Goal: Task Accomplishment & Management: Complete application form

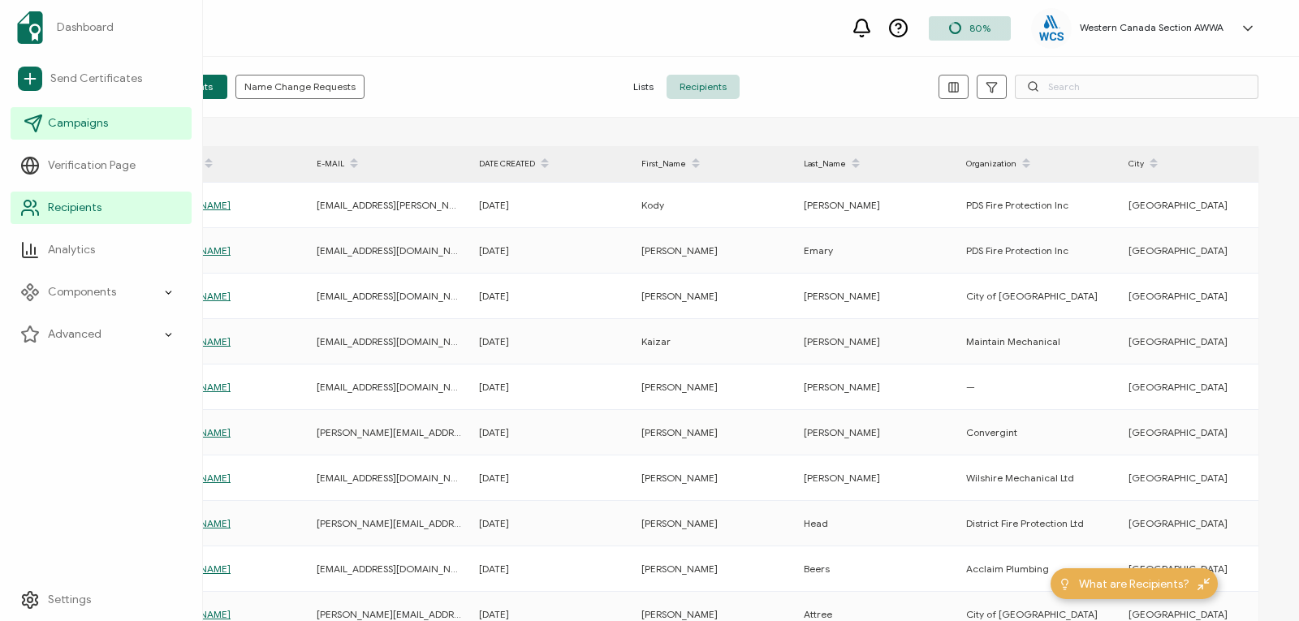
click at [57, 122] on span "Campaigns" at bounding box center [78, 123] width 60 height 16
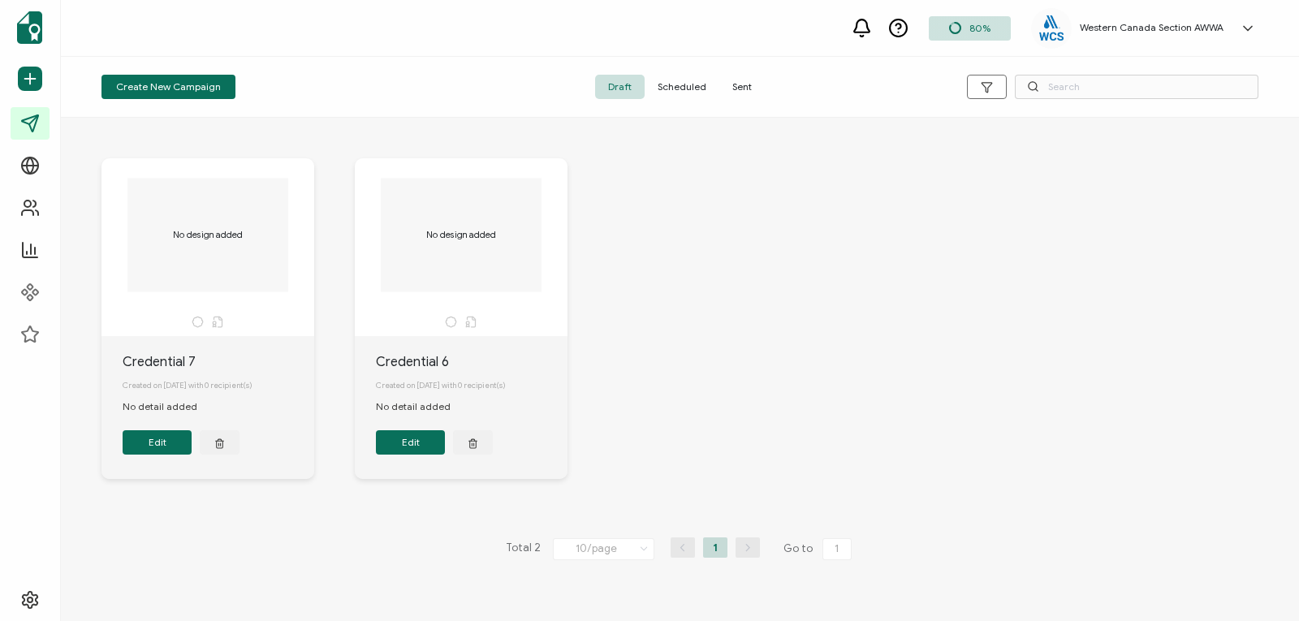
click at [738, 88] on span "Sent" at bounding box center [741, 87] width 45 height 24
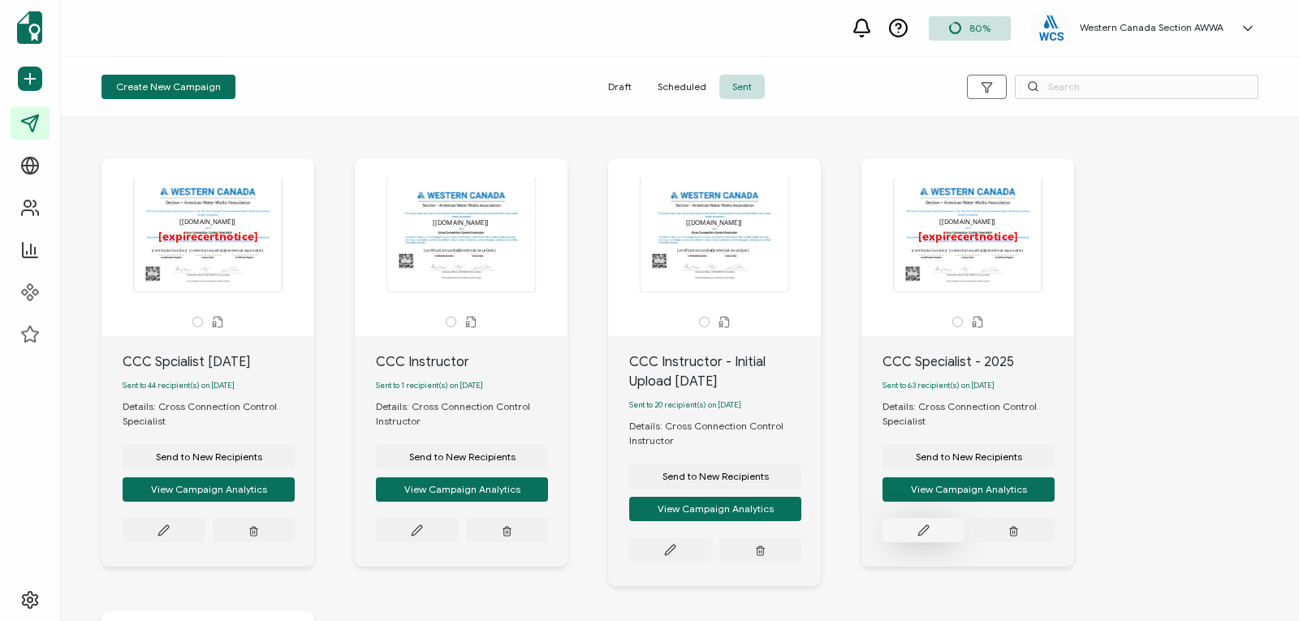
click at [922, 528] on icon at bounding box center [923, 530] width 12 height 12
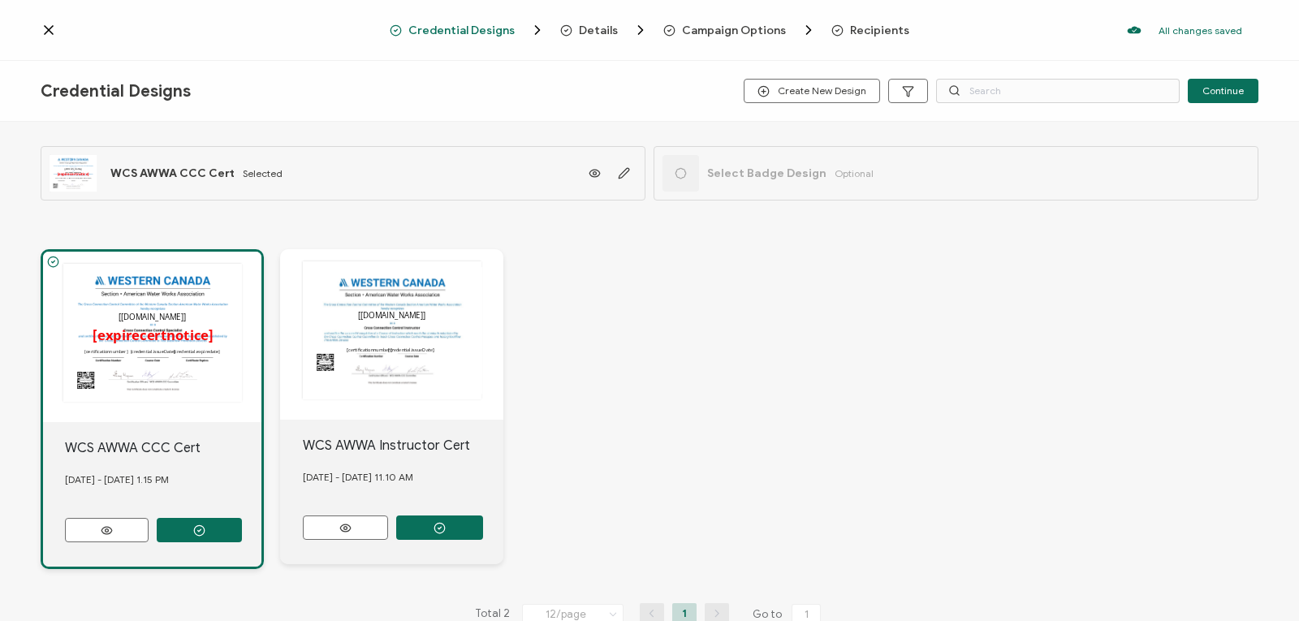
click at [850, 32] on span "Recipients" at bounding box center [879, 30] width 59 height 12
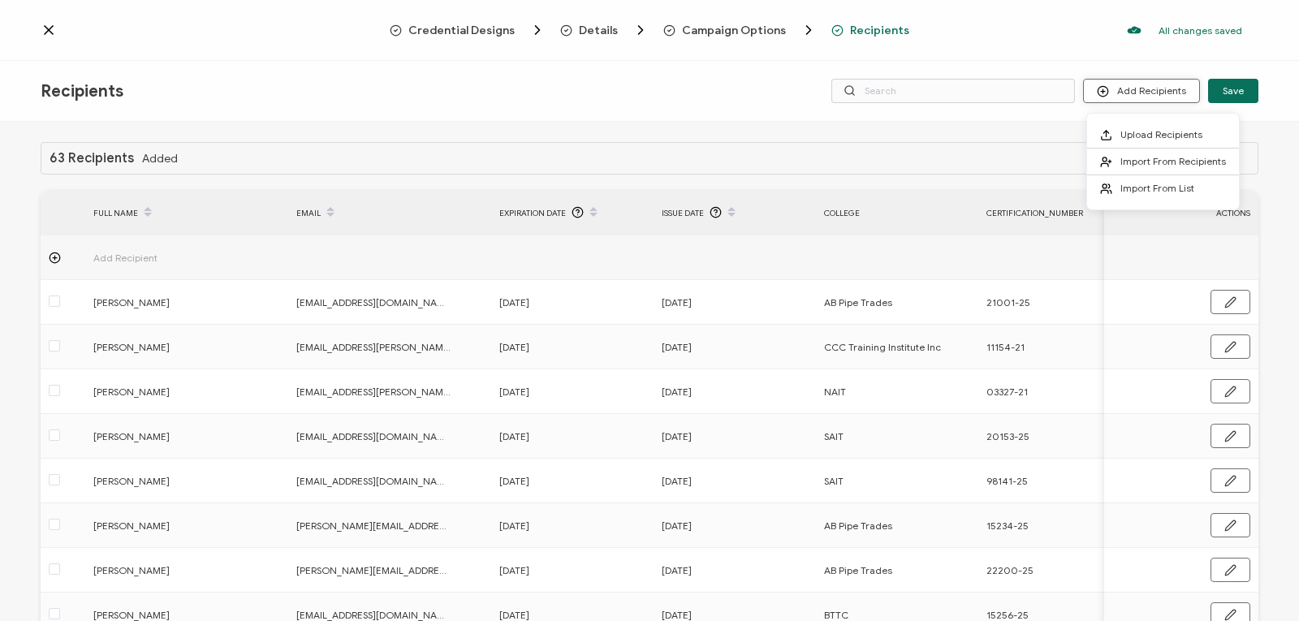
click at [1121, 86] on button "Add Recipients" at bounding box center [1141, 91] width 117 height 24
click at [1128, 133] on span "Upload Recipients" at bounding box center [1161, 134] width 82 height 12
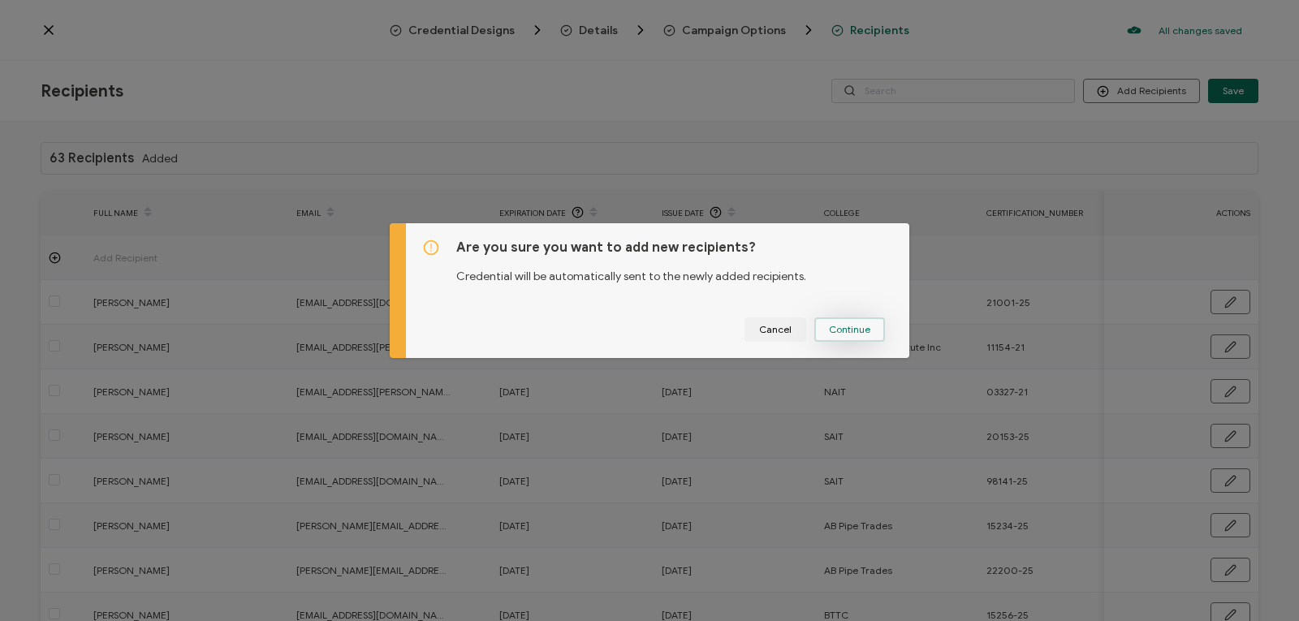
click at [845, 325] on span "Continue" at bounding box center [849, 330] width 41 height 10
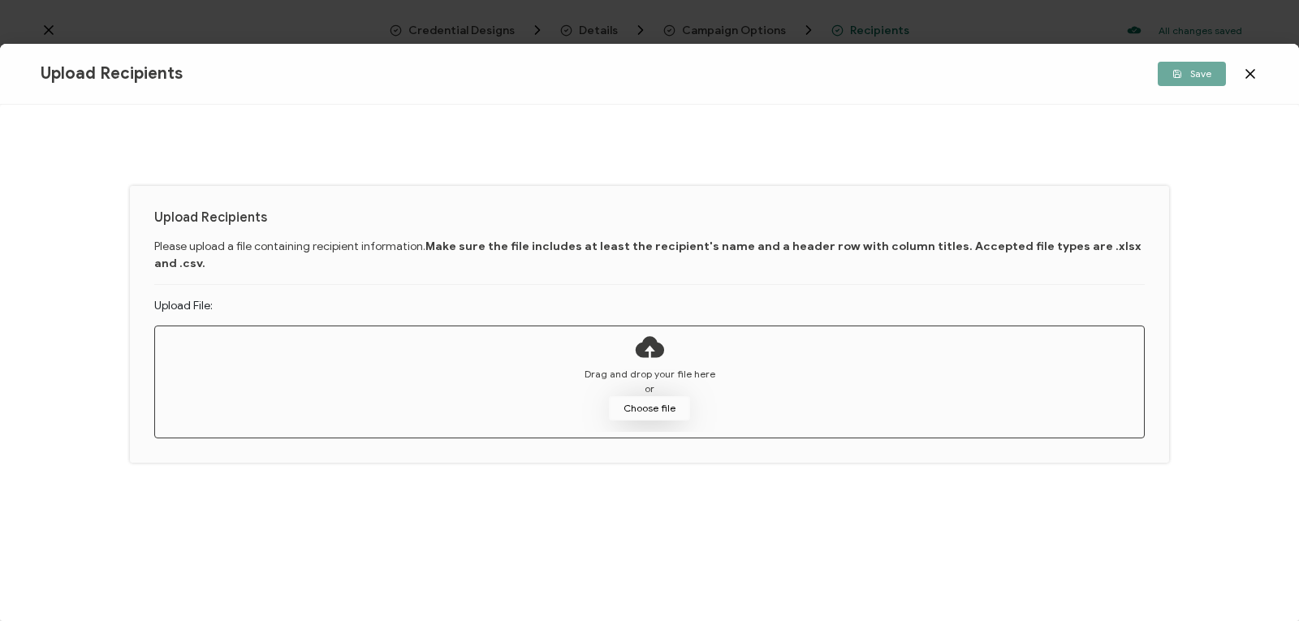
click at [648, 396] on button "Choose file" at bounding box center [649, 408] width 81 height 24
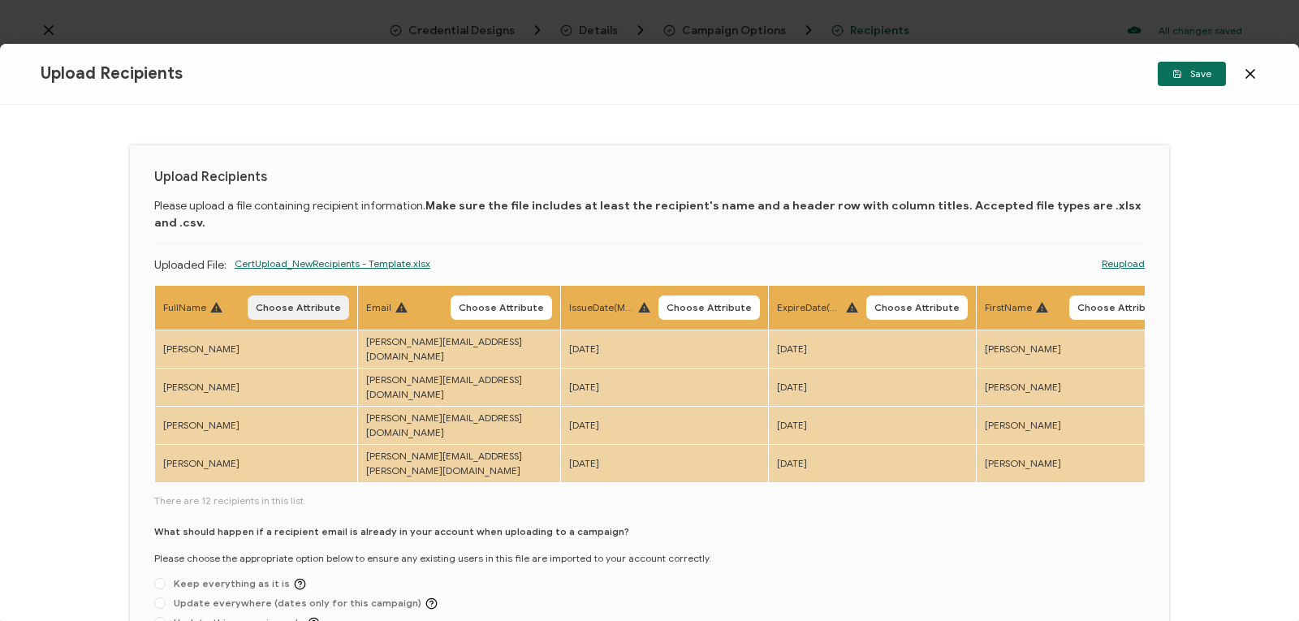
click at [292, 303] on span "Choose Attribute" at bounding box center [298, 308] width 85 height 10
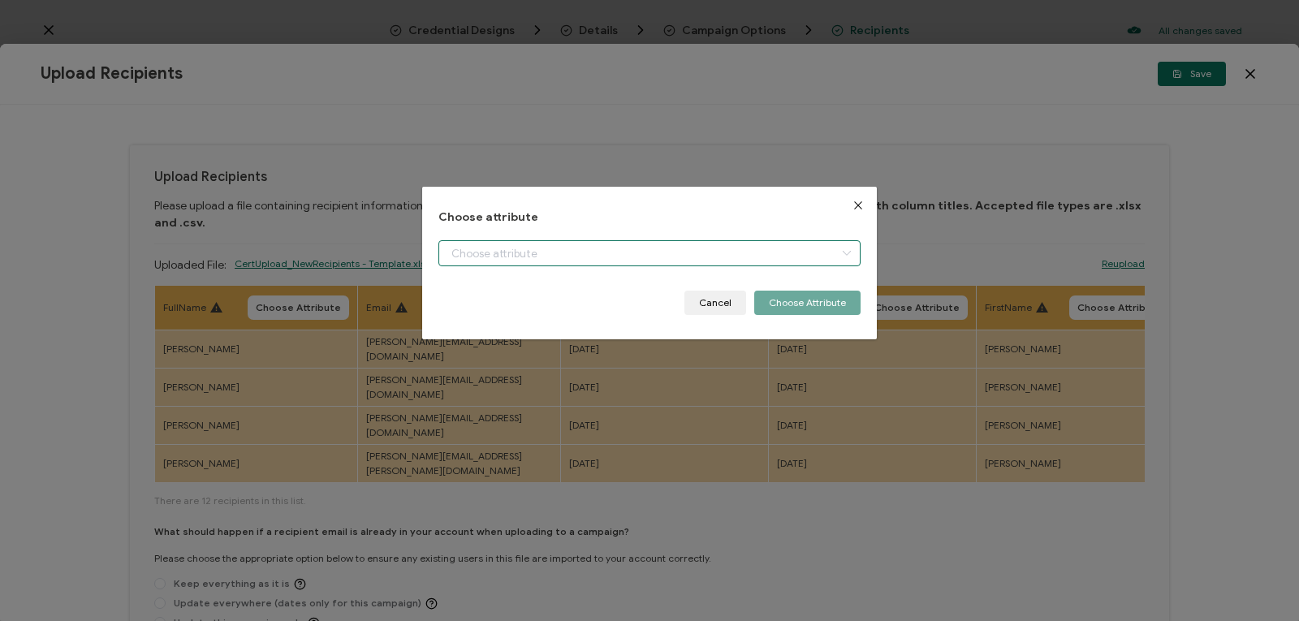
click at [479, 251] on input "dialog" at bounding box center [649, 253] width 422 height 26
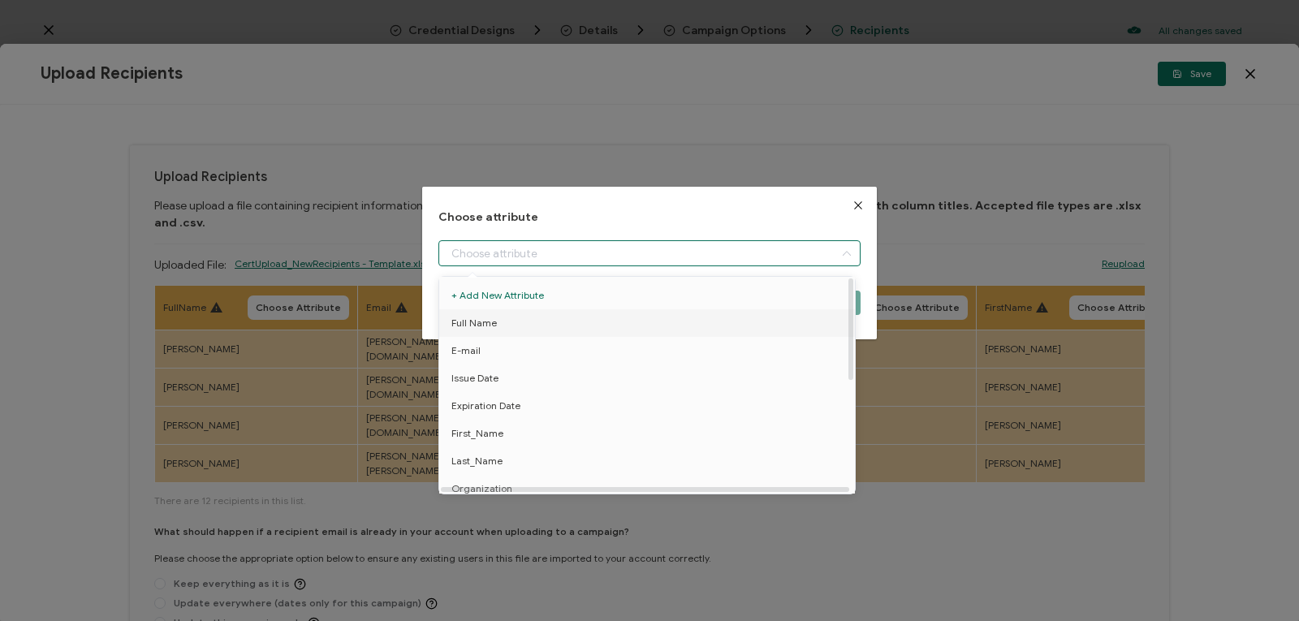
click at [477, 317] on span "Full Name" at bounding box center [473, 323] width 45 height 28
type input "Full Name"
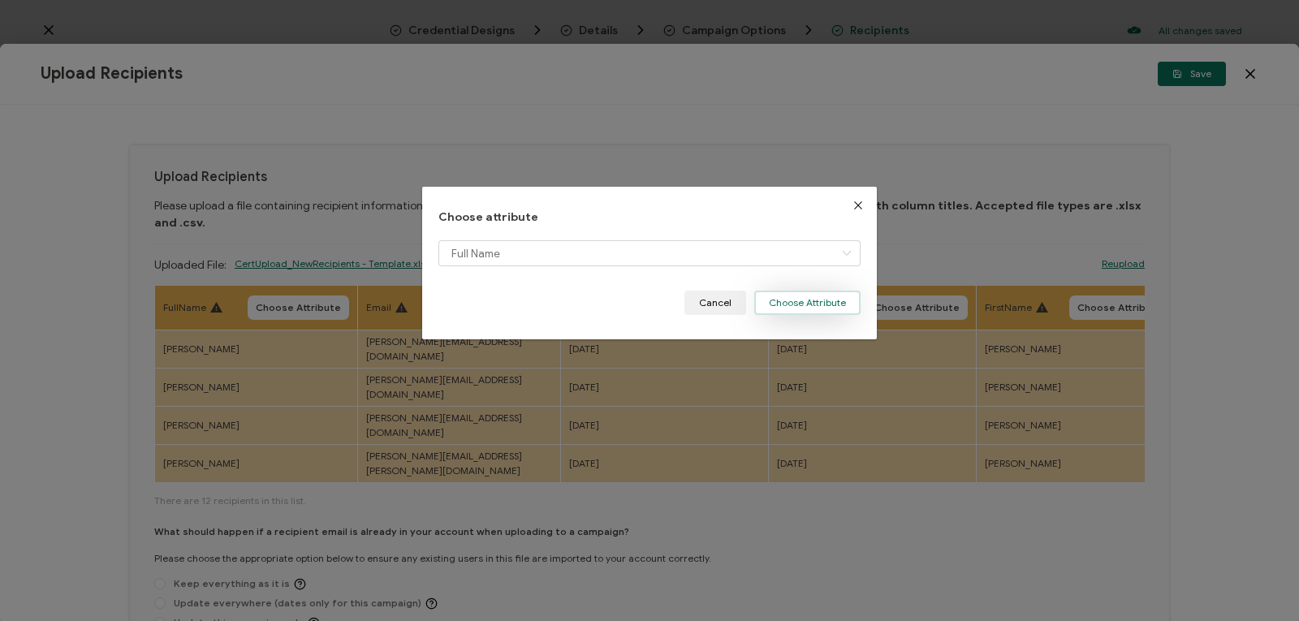
click at [779, 301] on button "Choose Attribute" at bounding box center [807, 303] width 106 height 24
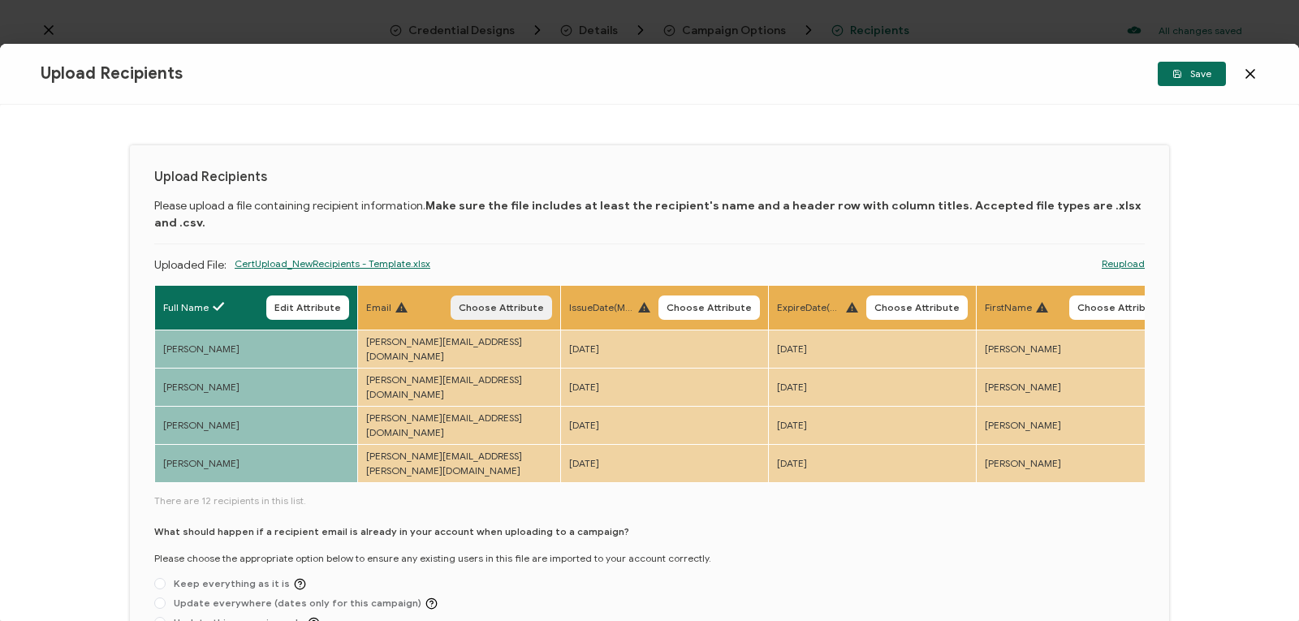
click at [515, 303] on span "Choose Attribute" at bounding box center [501, 308] width 85 height 10
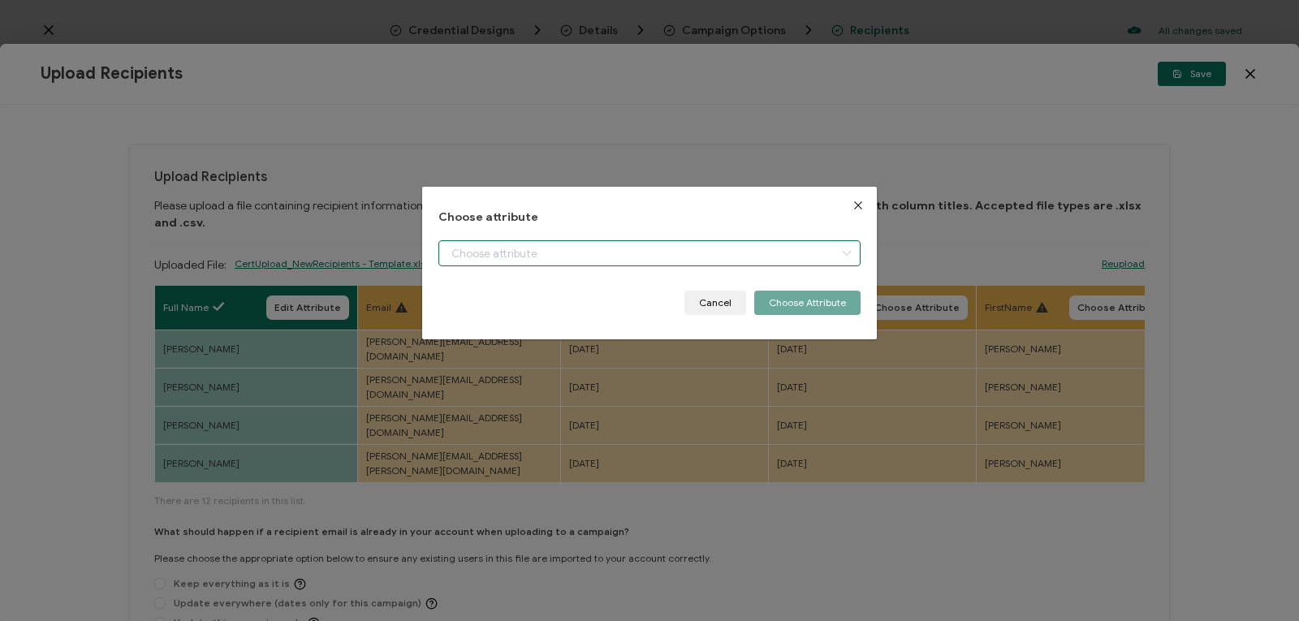
click at [508, 246] on input "dialog" at bounding box center [649, 253] width 422 height 26
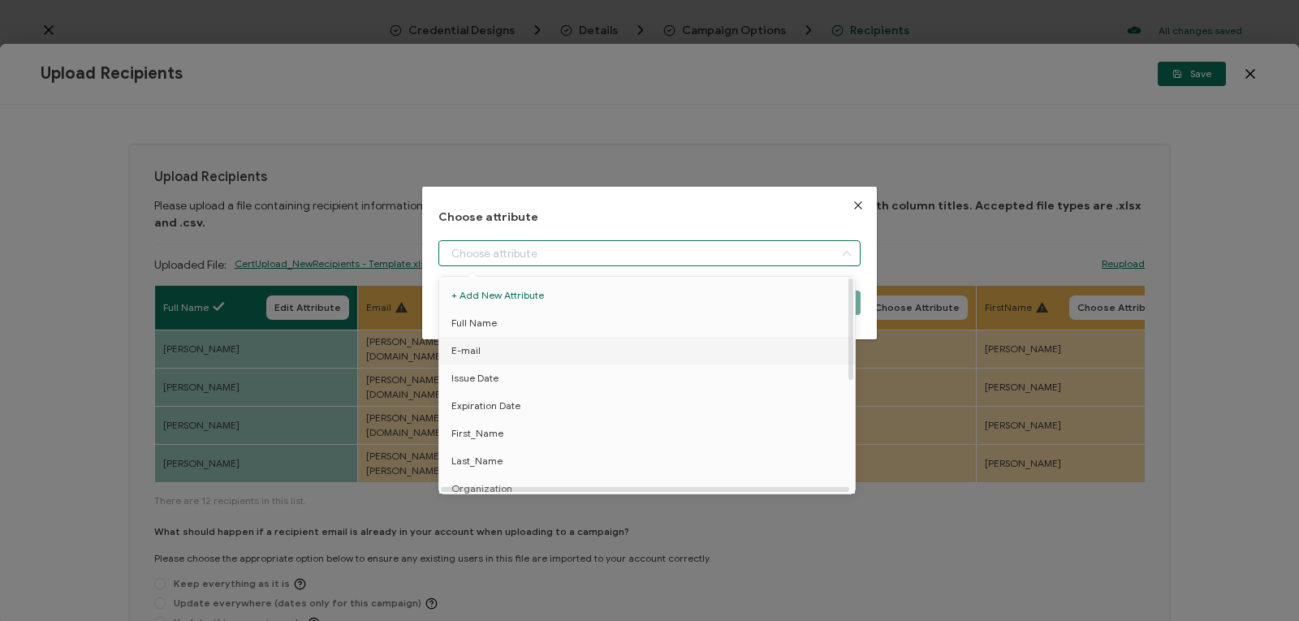
click at [460, 350] on span "E-mail" at bounding box center [465, 351] width 29 height 28
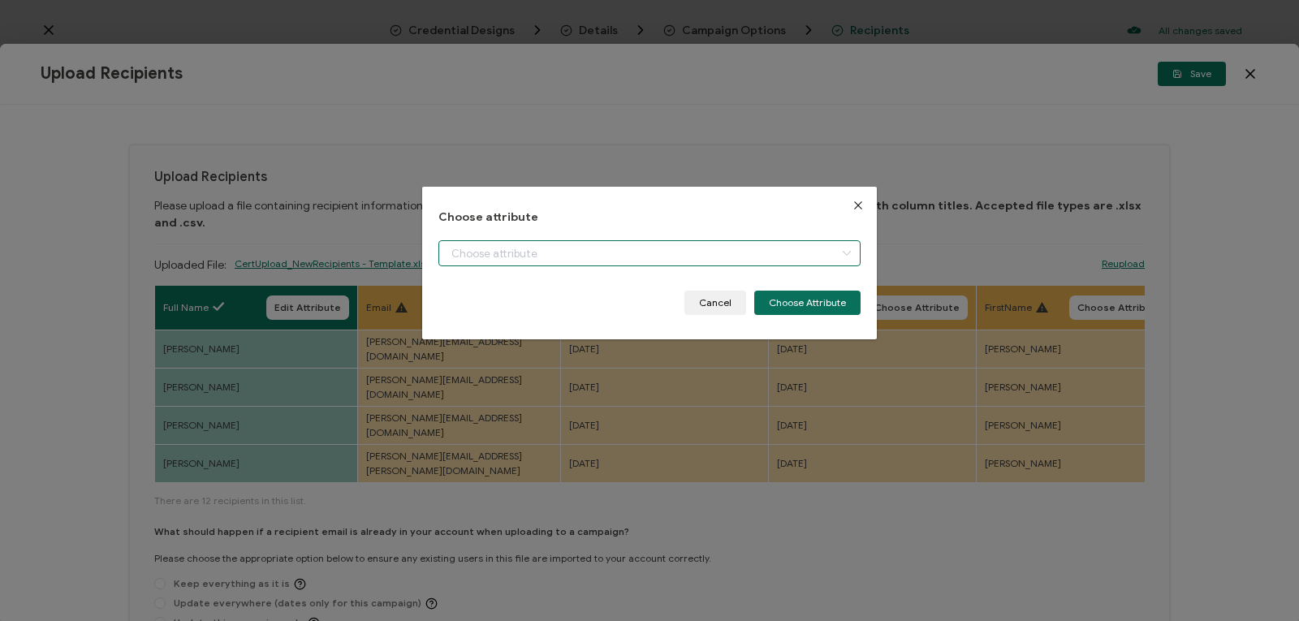
type input "E-mail"
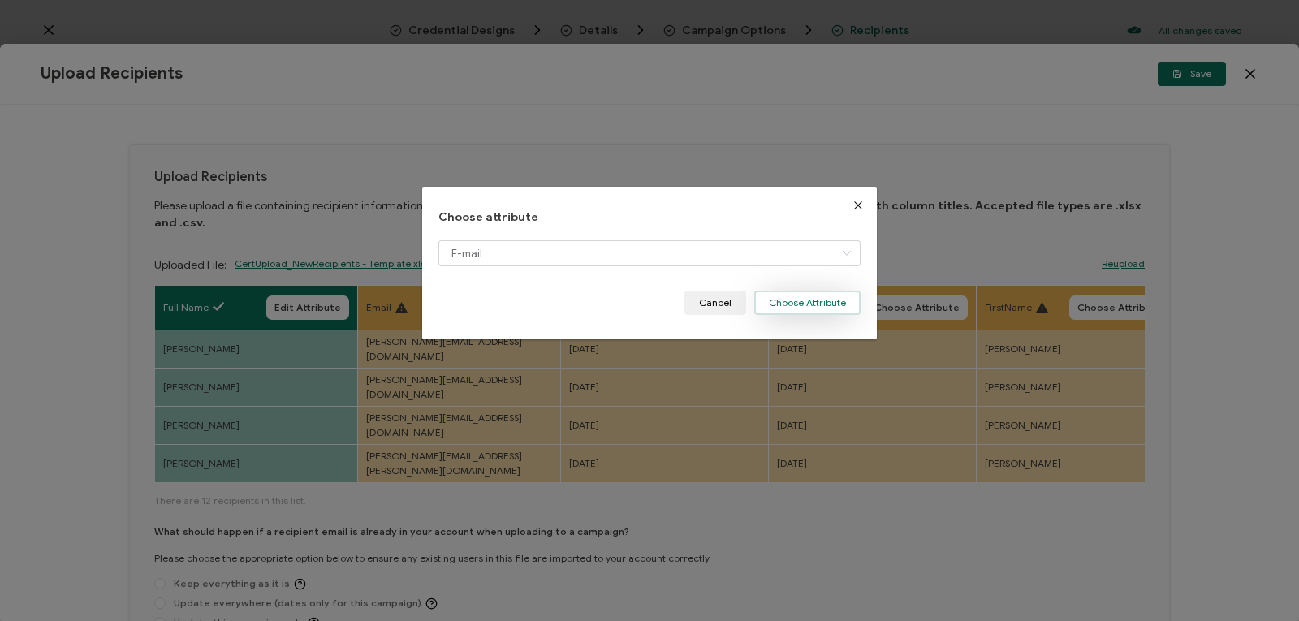
click at [802, 304] on button "Choose Attribute" at bounding box center [807, 303] width 106 height 24
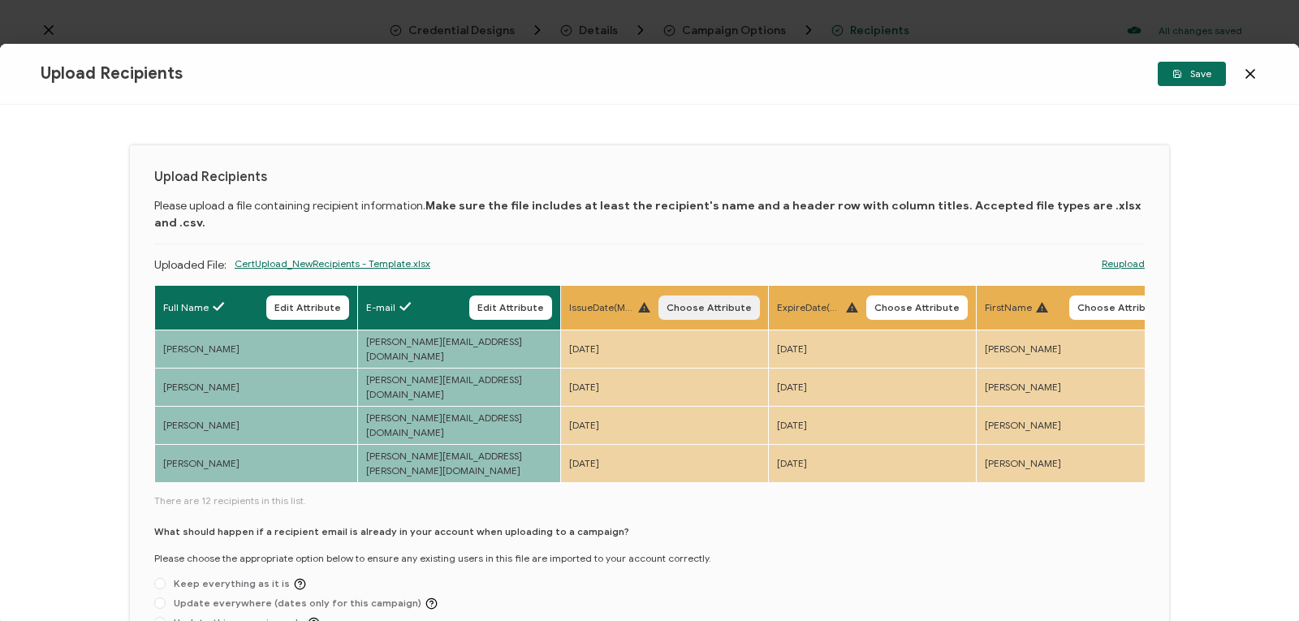
click at [682, 303] on span "Choose Attribute" at bounding box center [708, 308] width 85 height 10
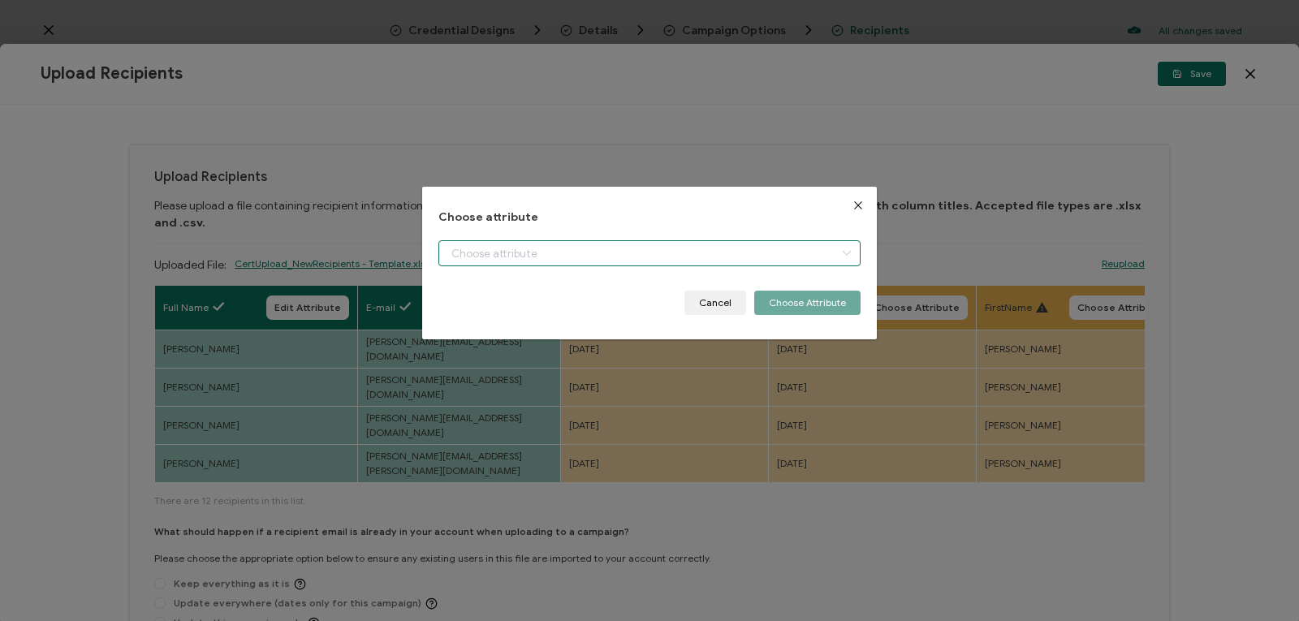
click at [623, 248] on input "dialog" at bounding box center [649, 253] width 422 height 26
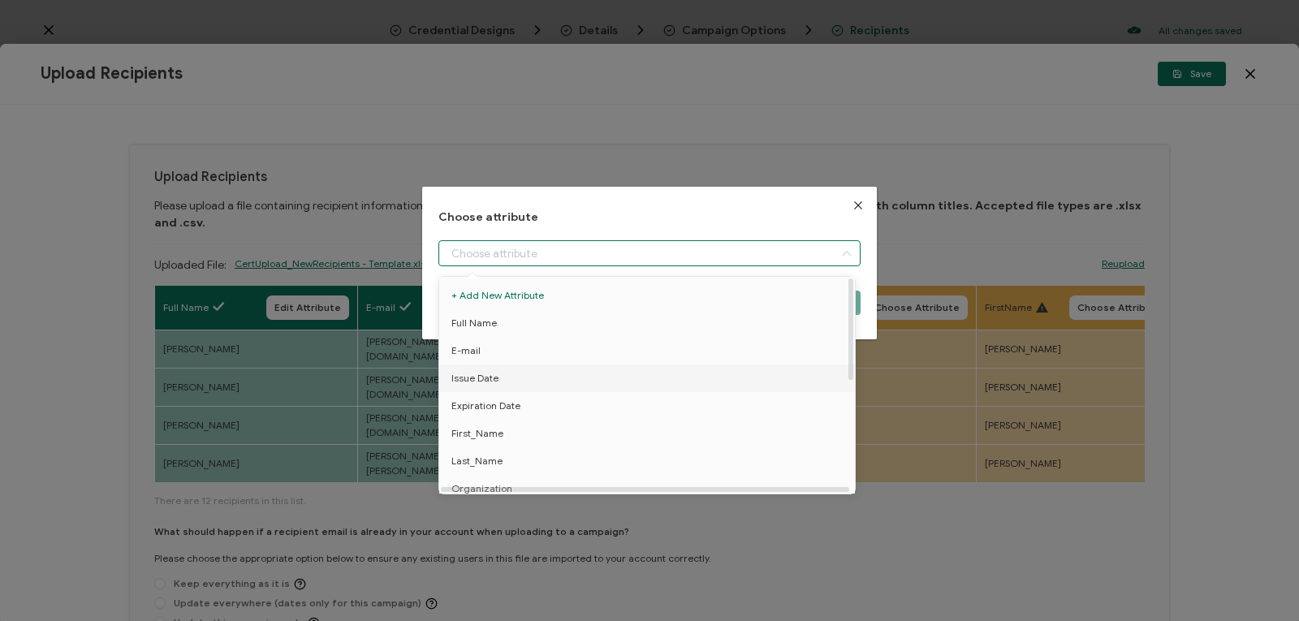
click at [511, 382] on li "Issue Date" at bounding box center [649, 378] width 429 height 28
type input "Issue Date"
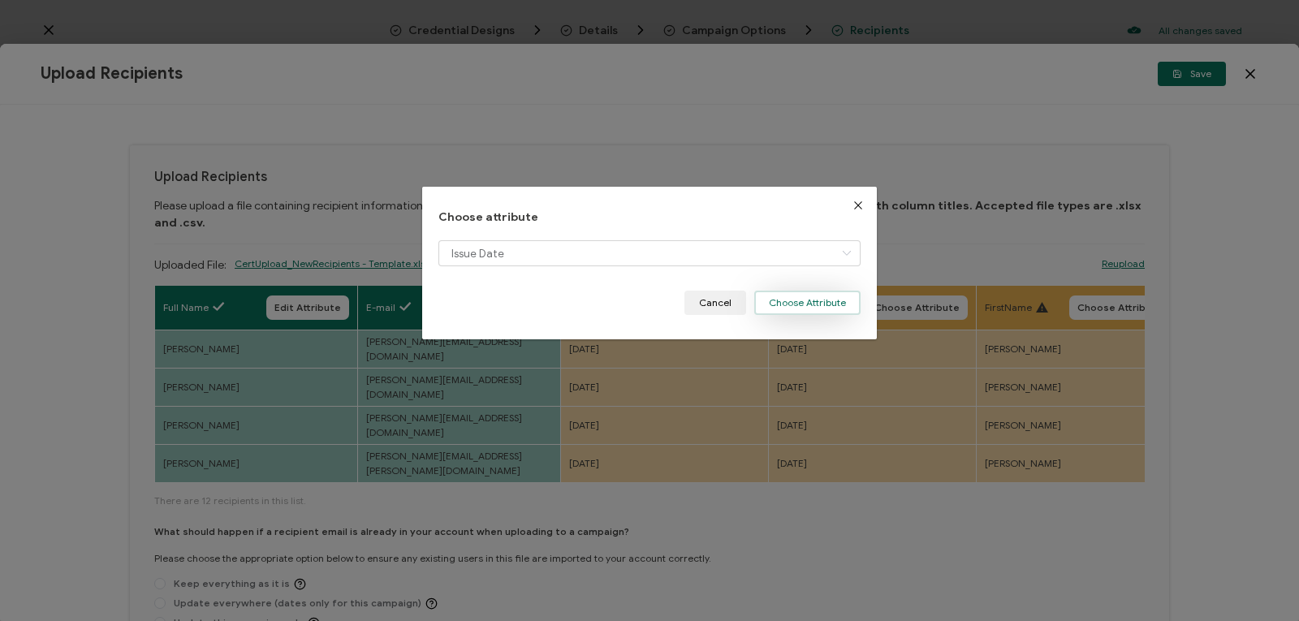
click at [778, 299] on button "Choose Attribute" at bounding box center [807, 303] width 106 height 24
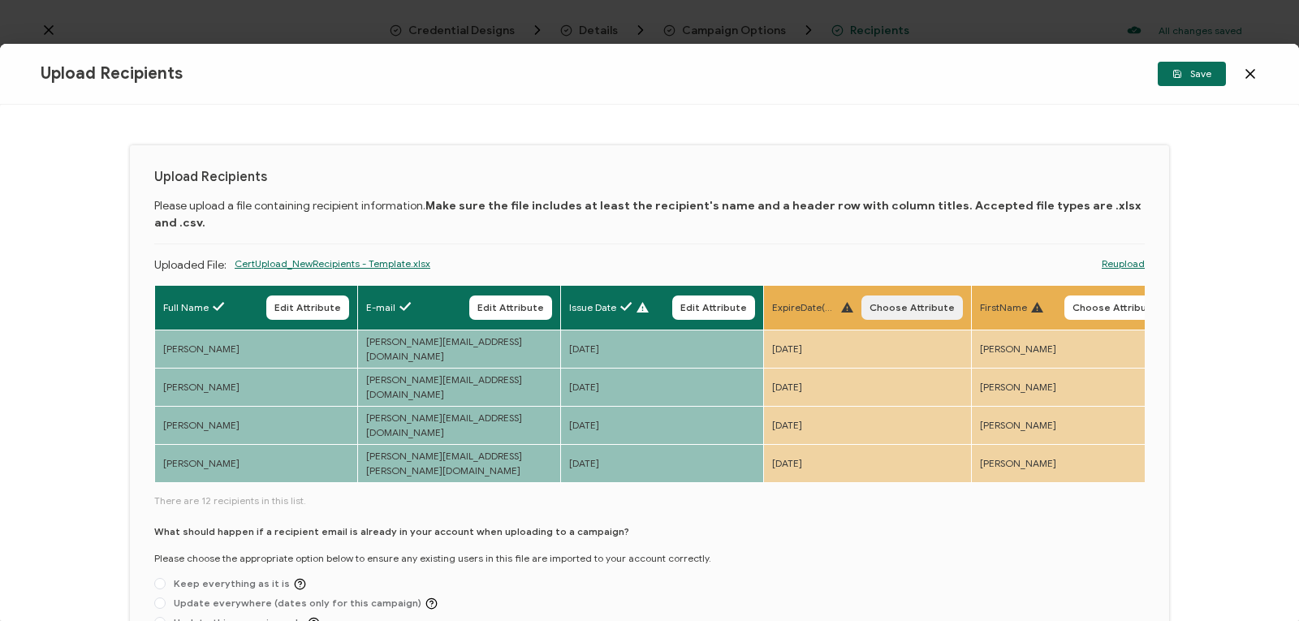
click at [898, 303] on span "Choose Attribute" at bounding box center [911, 308] width 85 height 10
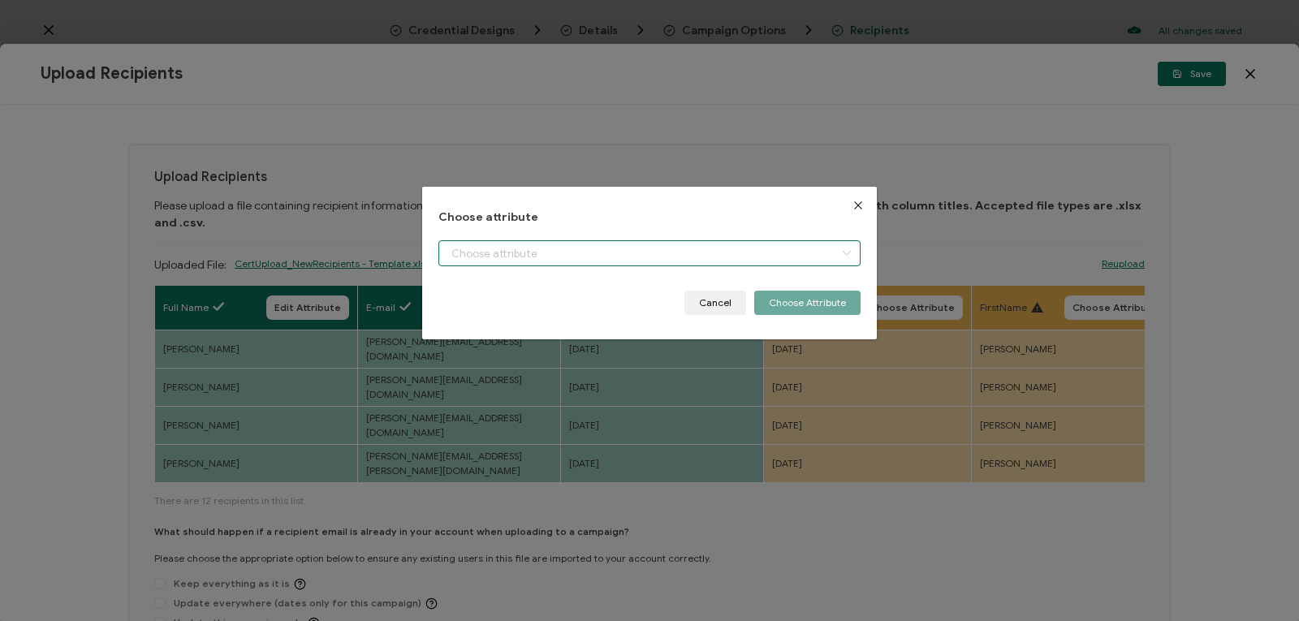
click at [778, 253] on input "dialog" at bounding box center [649, 253] width 422 height 26
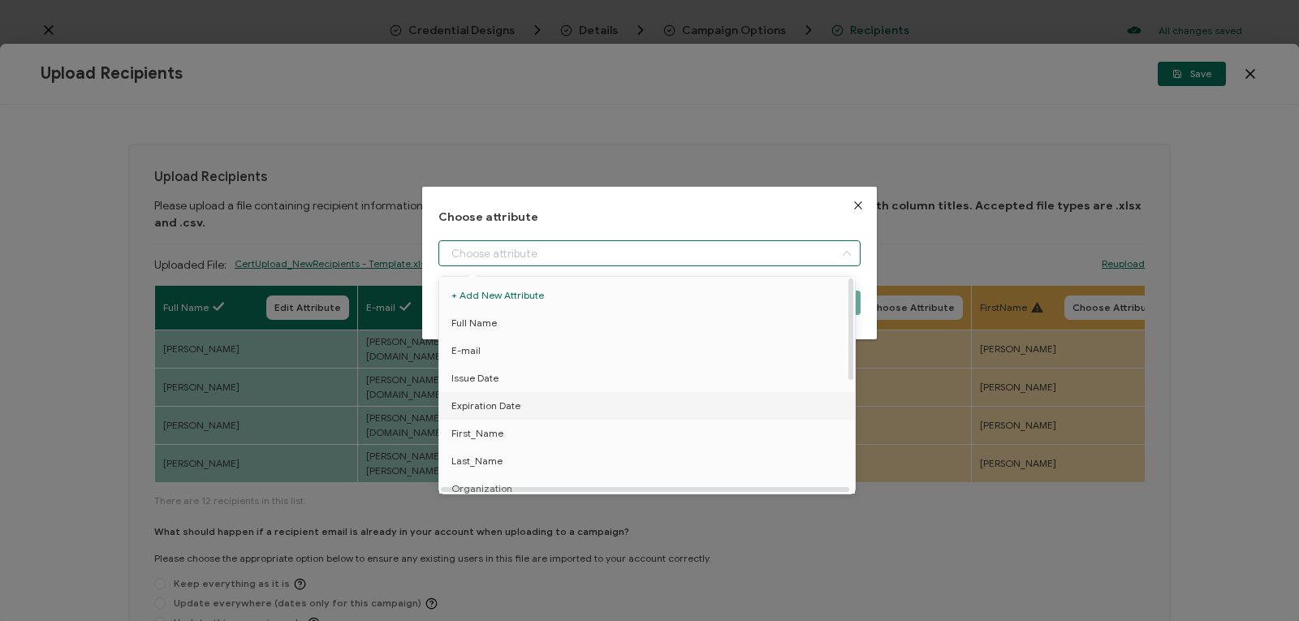
click at [751, 414] on li "Expiration Date" at bounding box center [649, 406] width 429 height 28
type input "Expiration Date"
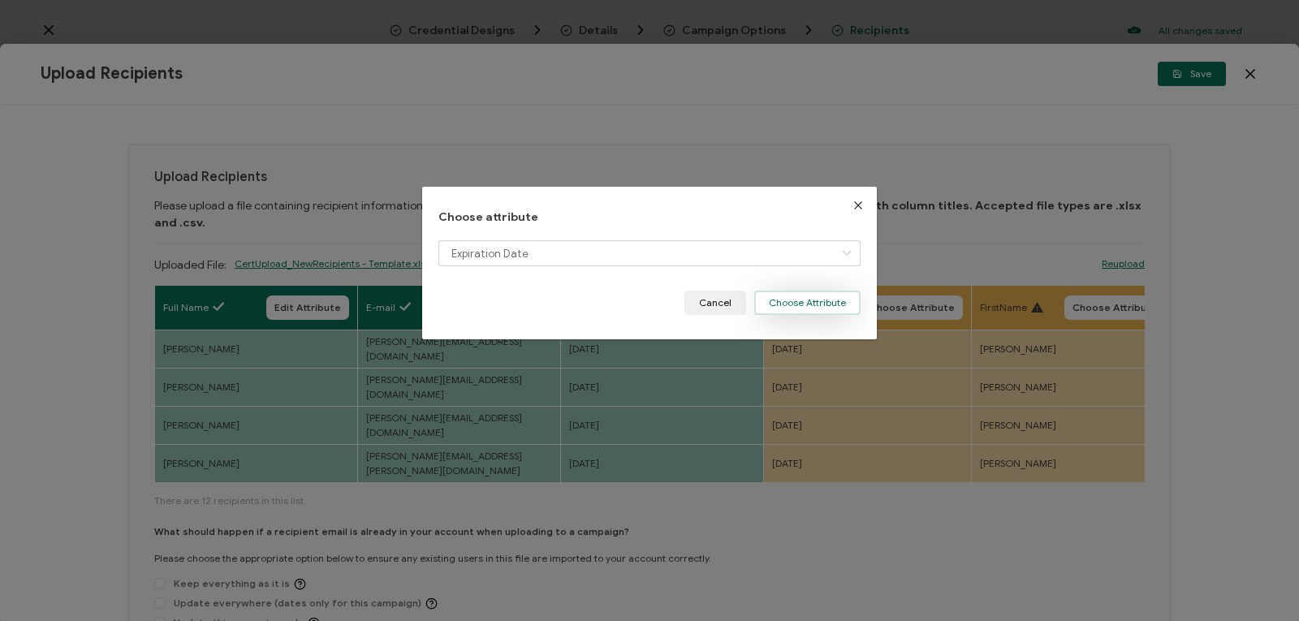
click at [817, 296] on button "Choose Attribute" at bounding box center [807, 303] width 106 height 24
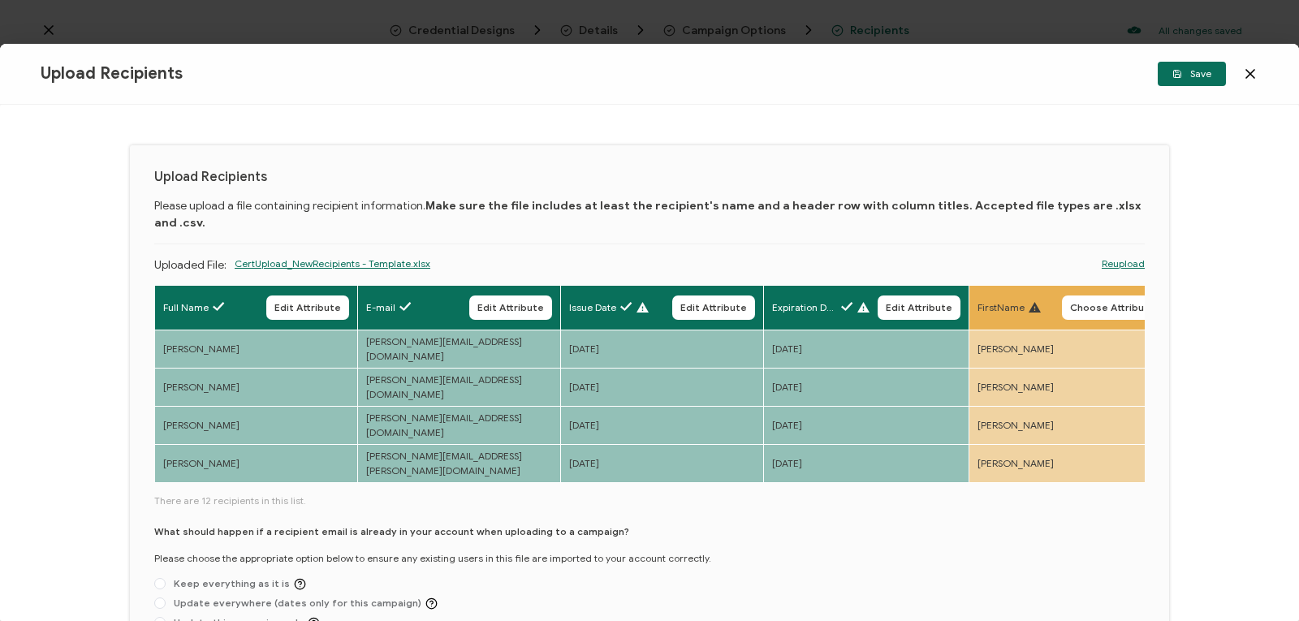
drag, startPoint x: 1292, startPoint y: 234, endPoint x: 1294, endPoint y: 412, distance: 178.6
click at [1294, 412] on div "Upload Recipients Please upload a file containing recipient information. Make s…" at bounding box center [649, 363] width 1299 height 516
click at [1103, 303] on span "Choose Attribute" at bounding box center [1112, 308] width 85 height 10
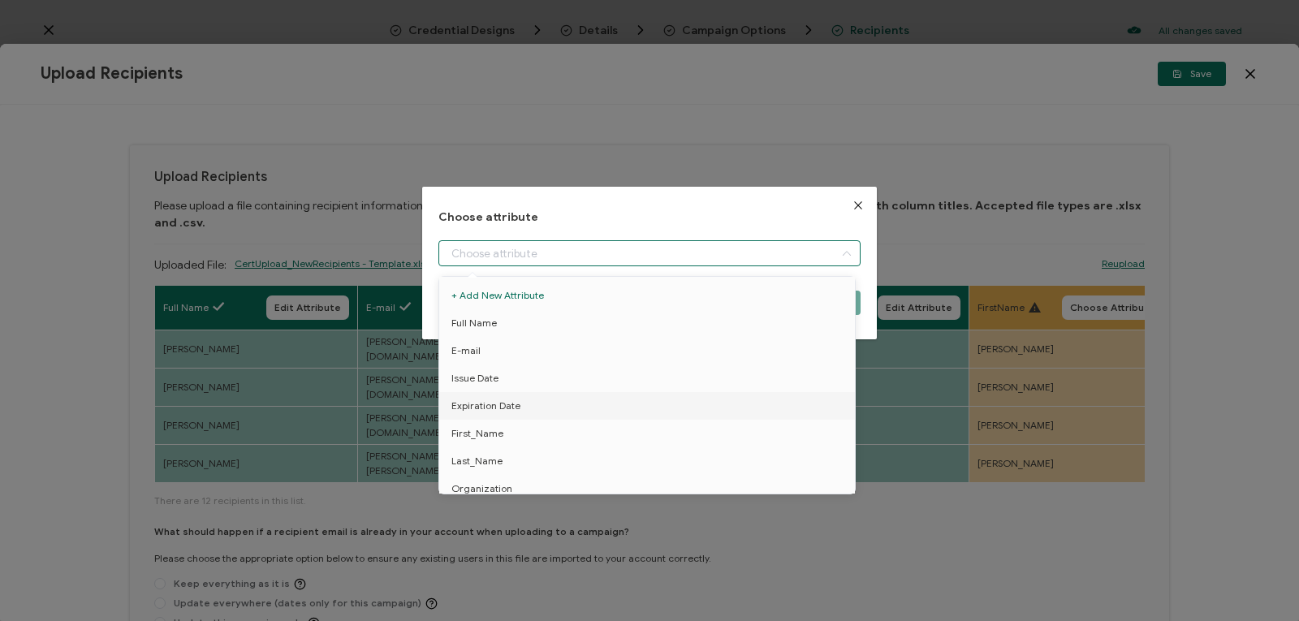
click at [806, 244] on input "dialog" at bounding box center [649, 253] width 422 height 26
click at [524, 429] on li "First_Name" at bounding box center [649, 434] width 429 height 28
type input "First_Name"
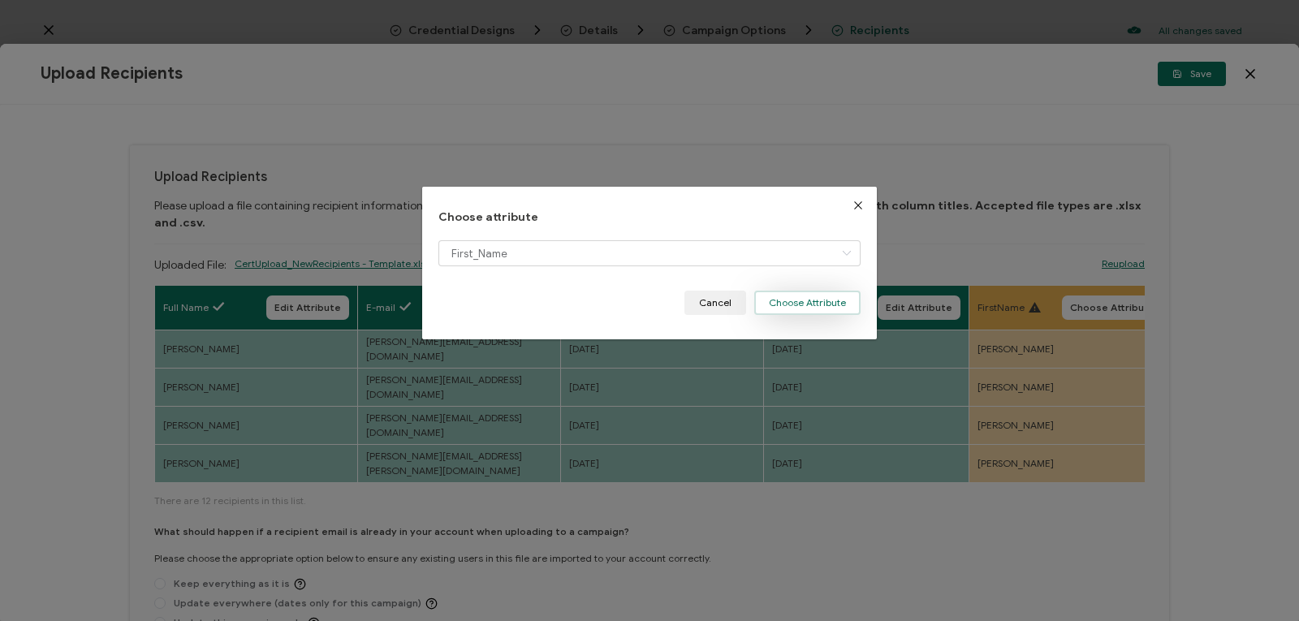
click at [791, 304] on button "Choose Attribute" at bounding box center [807, 303] width 106 height 24
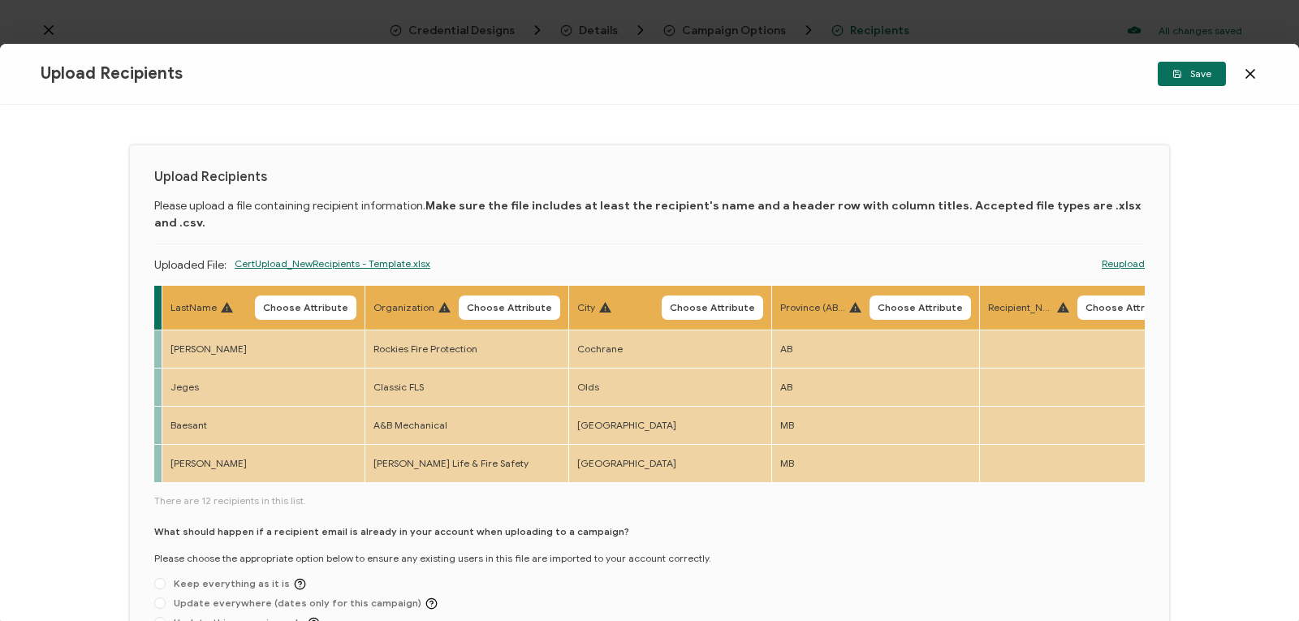
scroll to position [0, 1001]
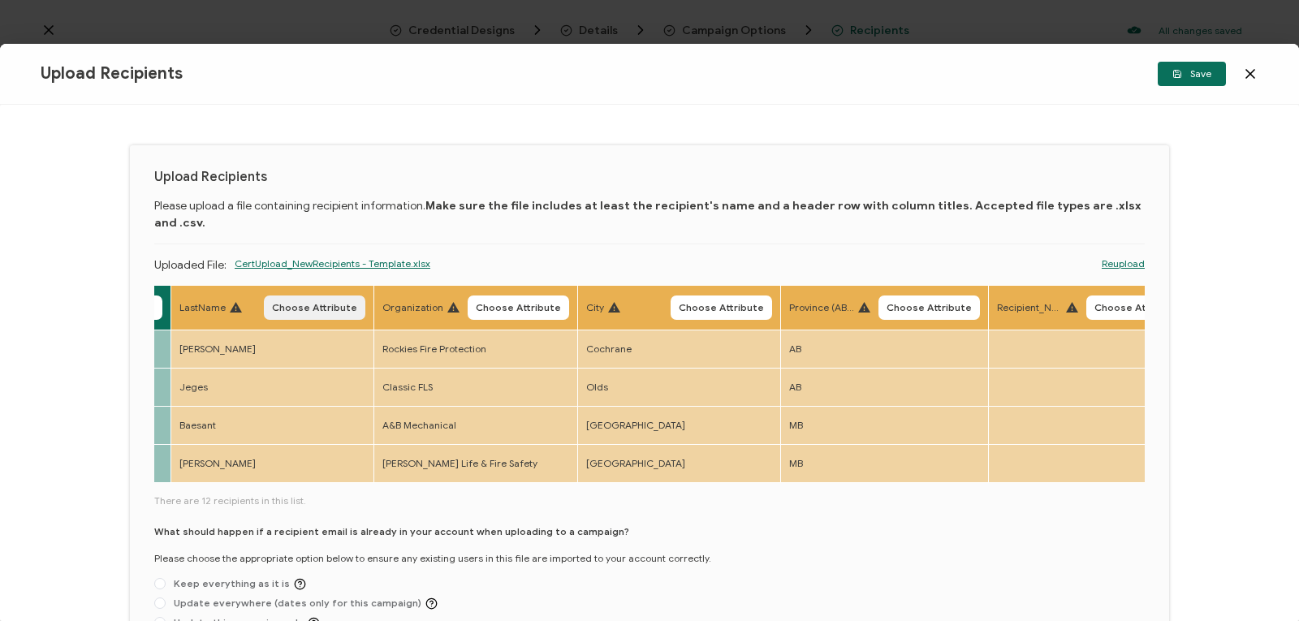
click at [279, 303] on span "Choose Attribute" at bounding box center [314, 308] width 85 height 10
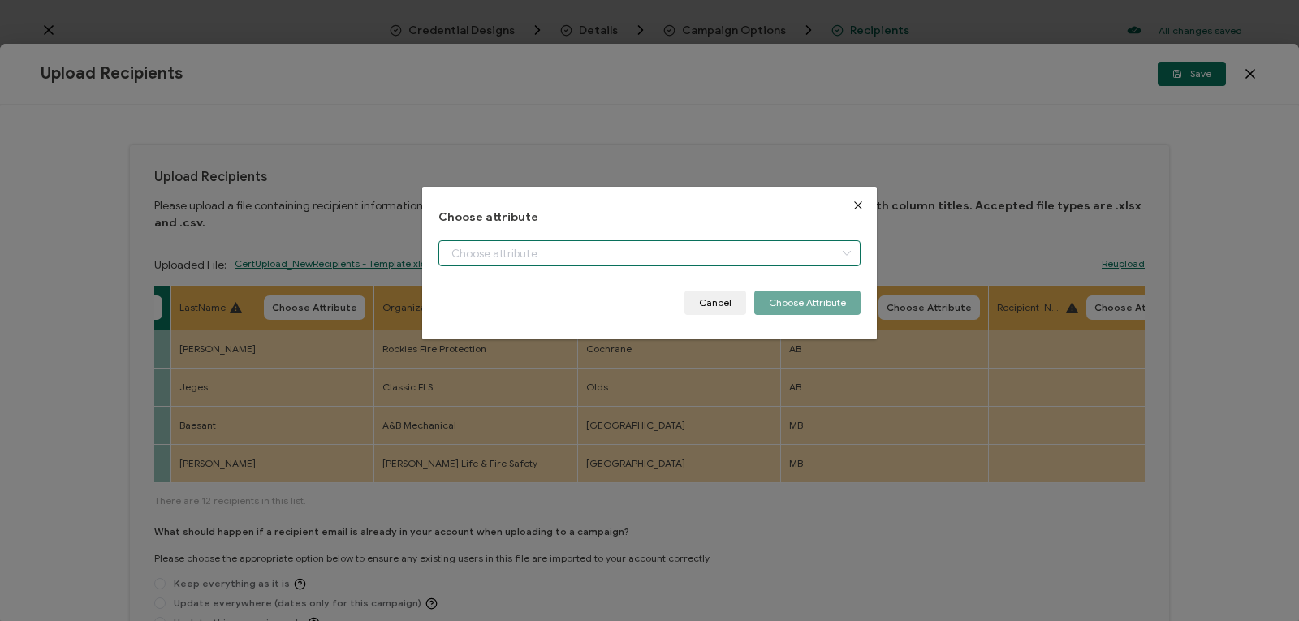
click at [514, 248] on input "dialog" at bounding box center [649, 253] width 422 height 26
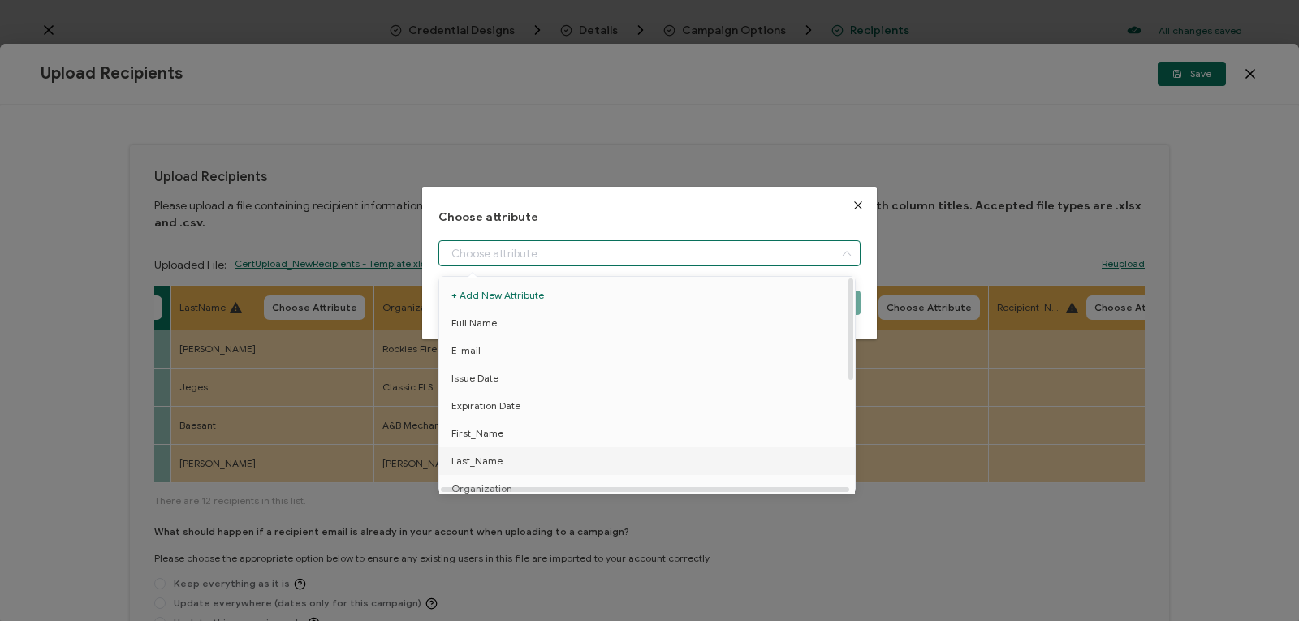
click at [468, 459] on span "Last_Name" at bounding box center [476, 461] width 51 height 28
type input "Last_Name"
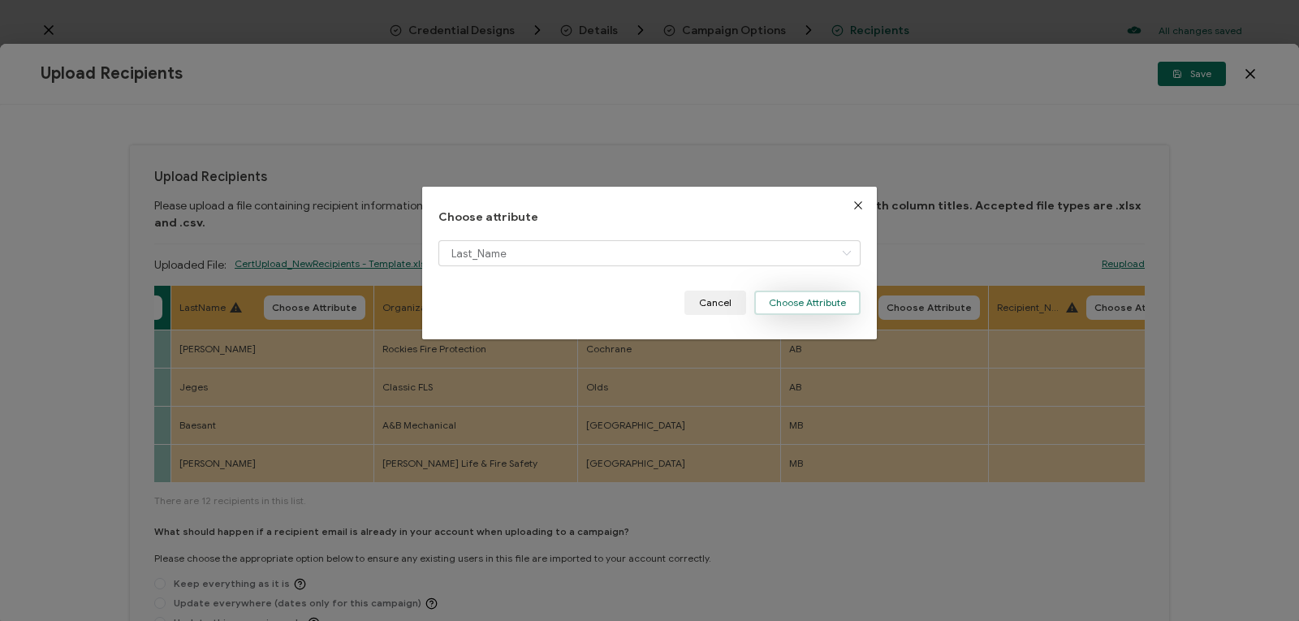
click at [804, 307] on button "Choose Attribute" at bounding box center [807, 303] width 106 height 24
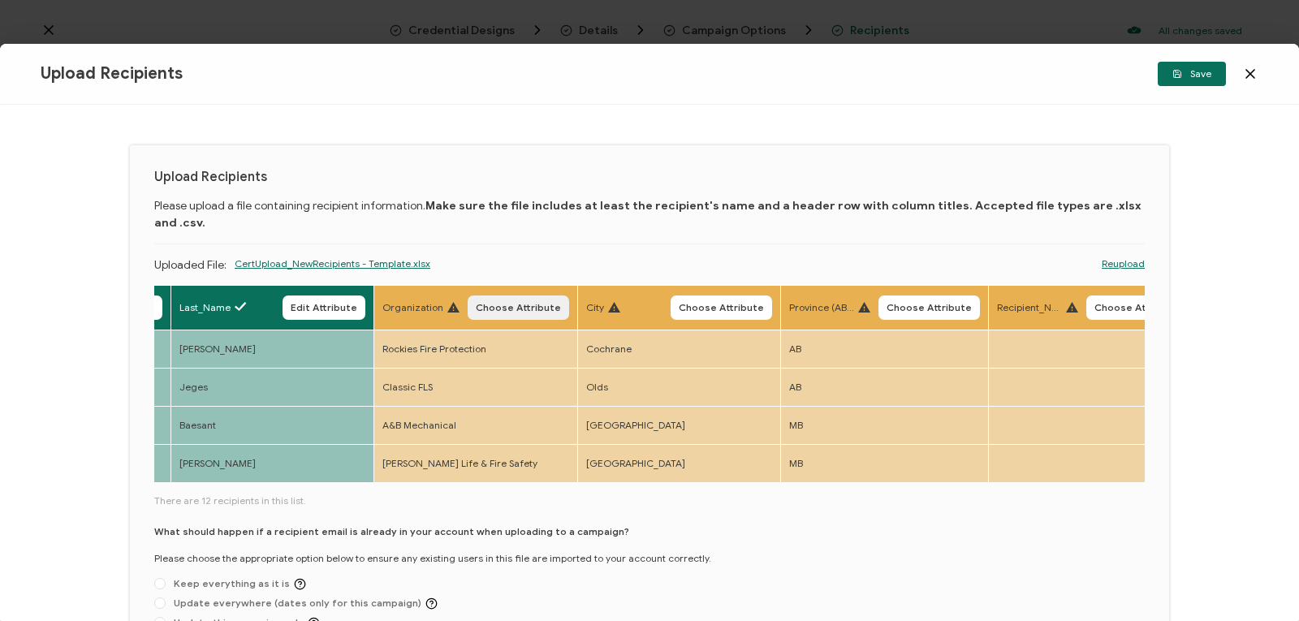
click at [511, 303] on span "Choose Attribute" at bounding box center [518, 308] width 85 height 10
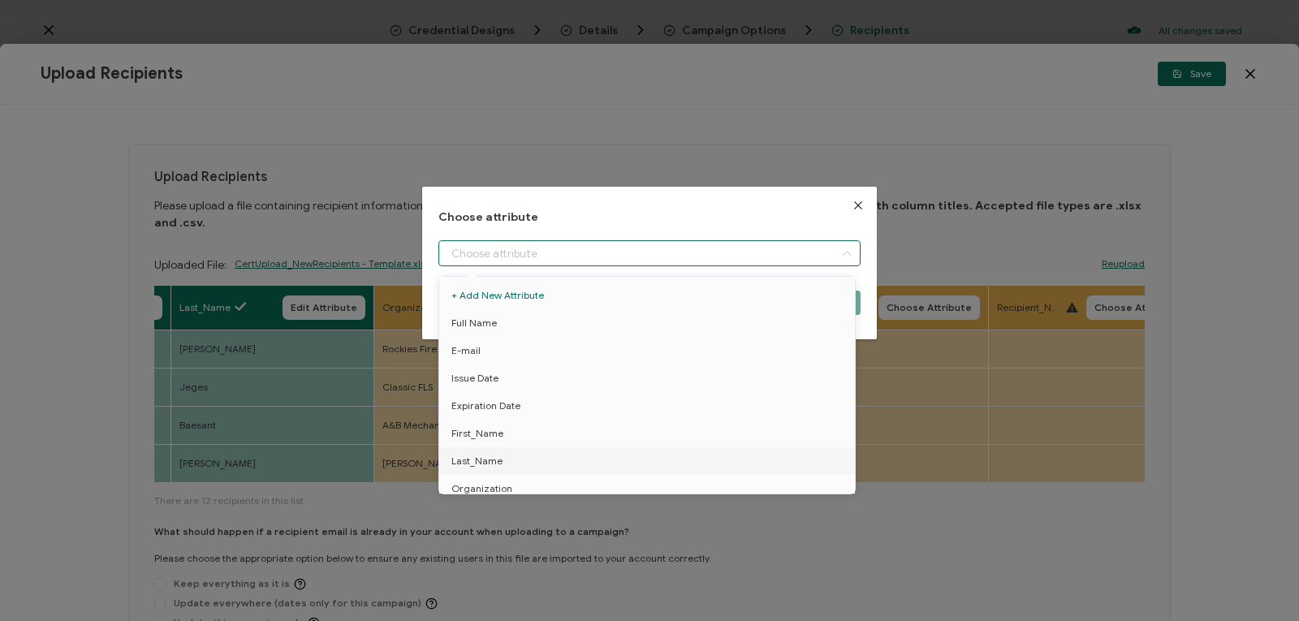
click at [792, 252] on input "dialog" at bounding box center [649, 253] width 422 height 26
click at [544, 479] on li "Organization" at bounding box center [649, 489] width 429 height 28
type input "Organization"
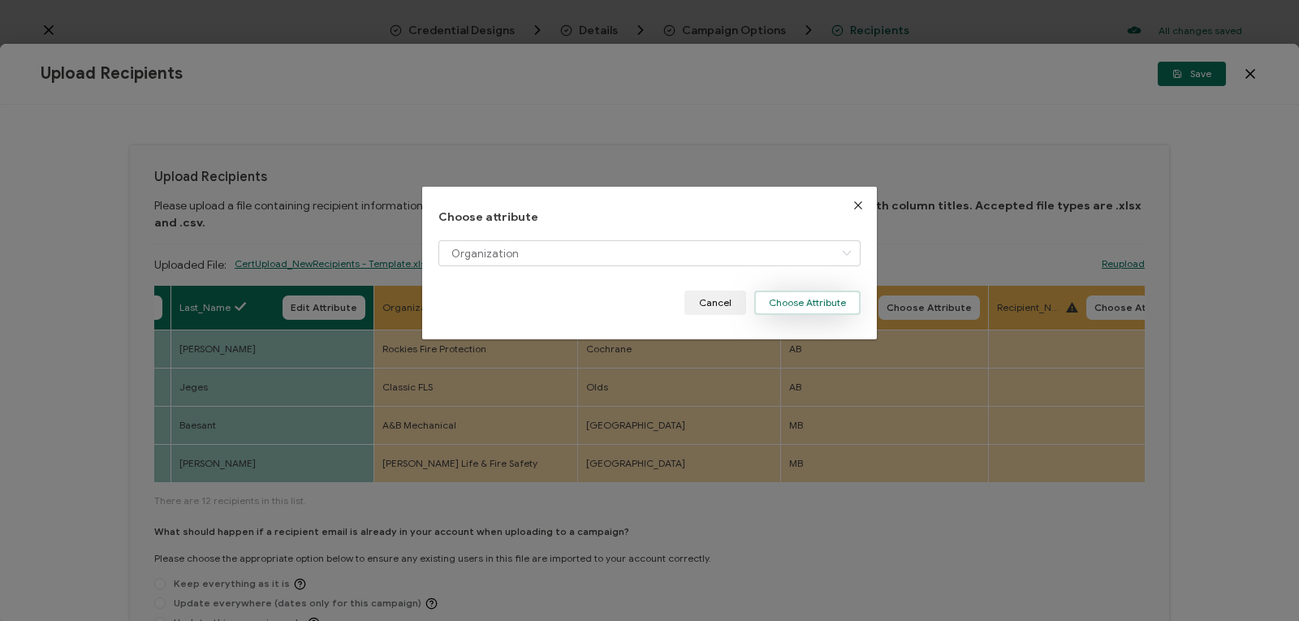
click at [778, 304] on button "Choose Attribute" at bounding box center [807, 303] width 106 height 24
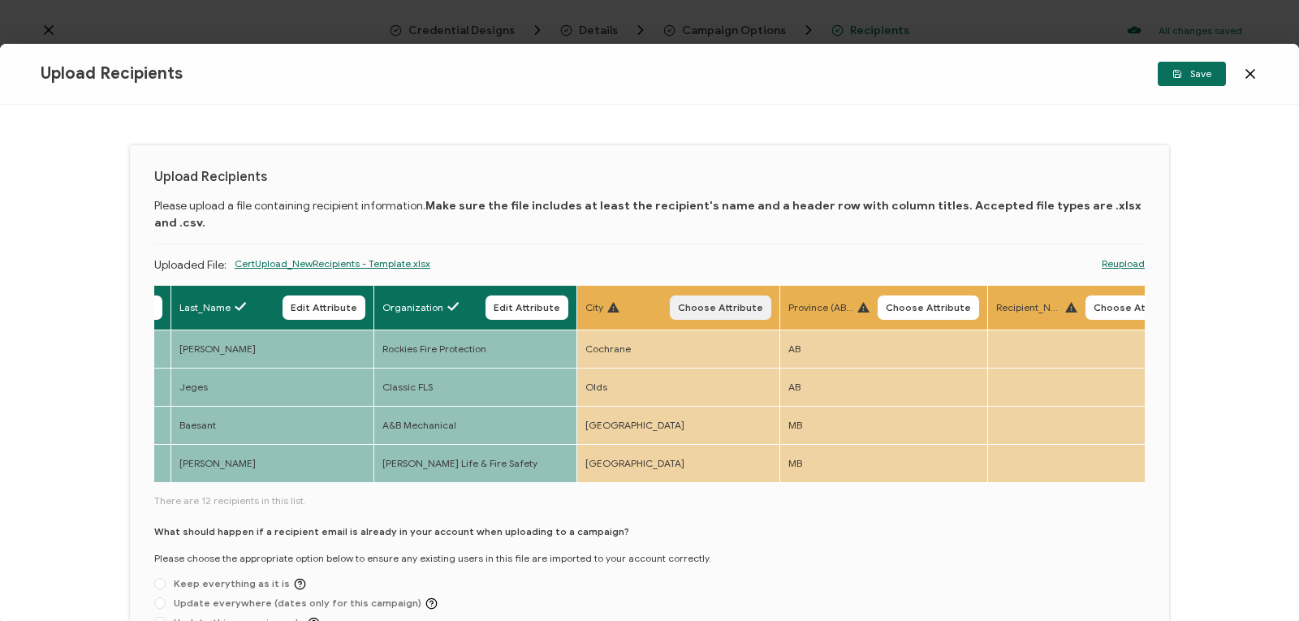
click at [718, 303] on span "Choose Attribute" at bounding box center [720, 308] width 85 height 10
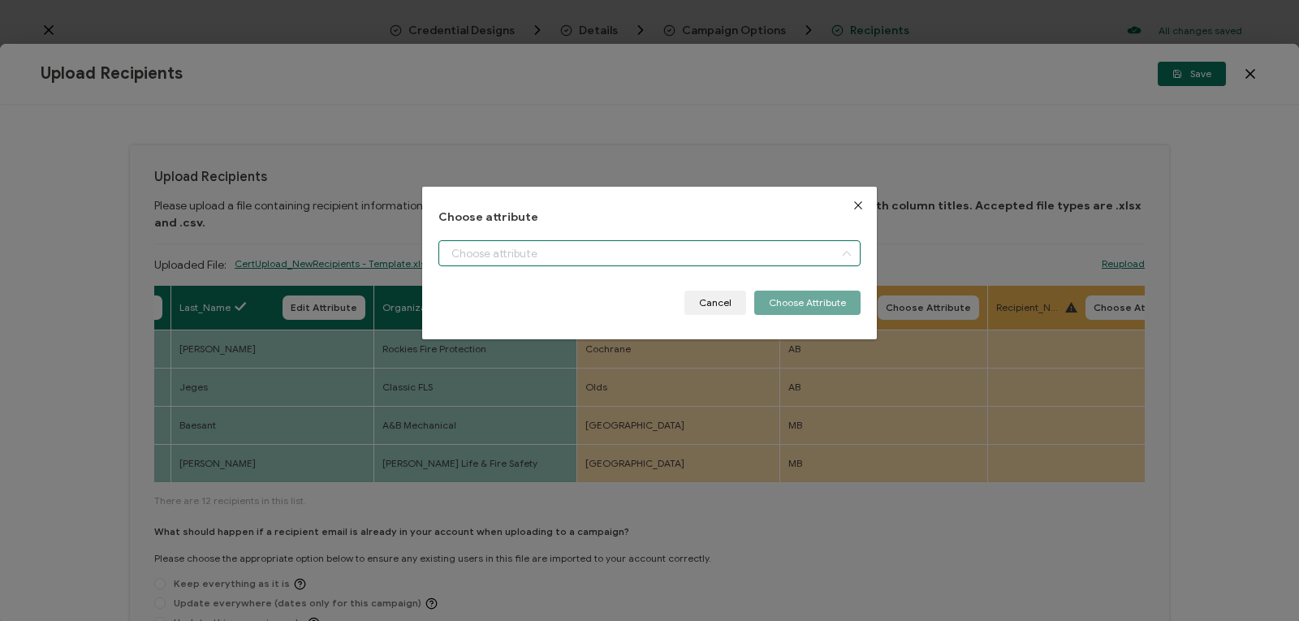
click at [589, 247] on input "dialog" at bounding box center [649, 253] width 422 height 26
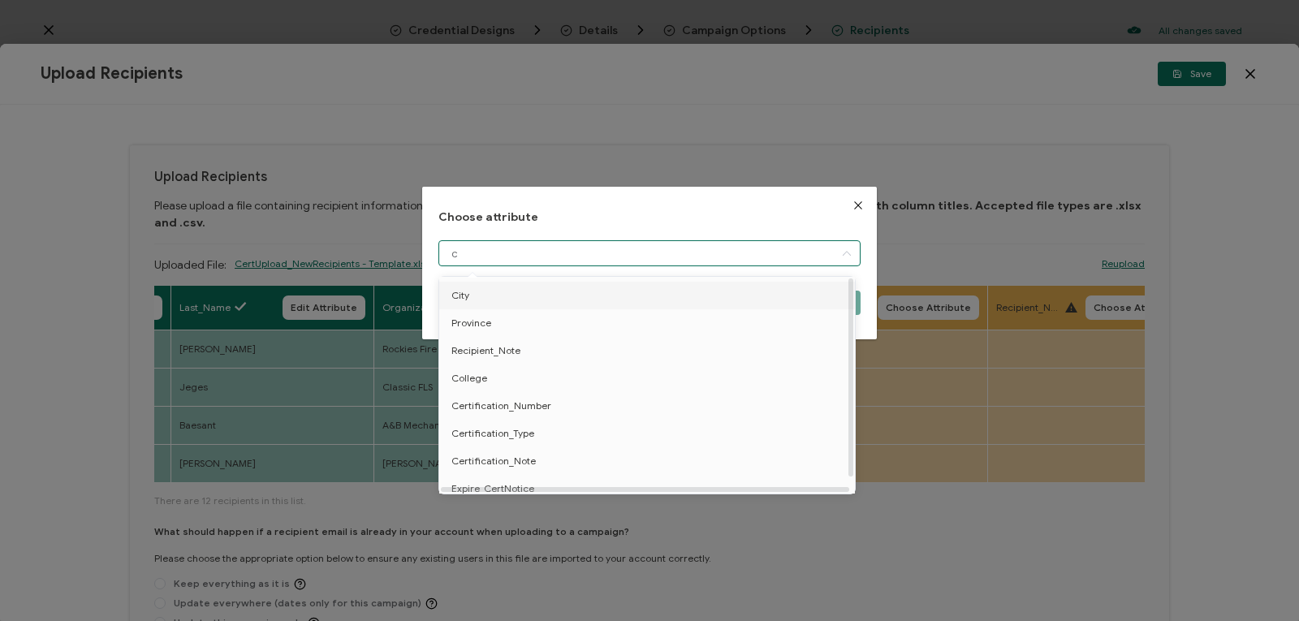
click at [487, 300] on li "City" at bounding box center [649, 296] width 429 height 28
type input "City"
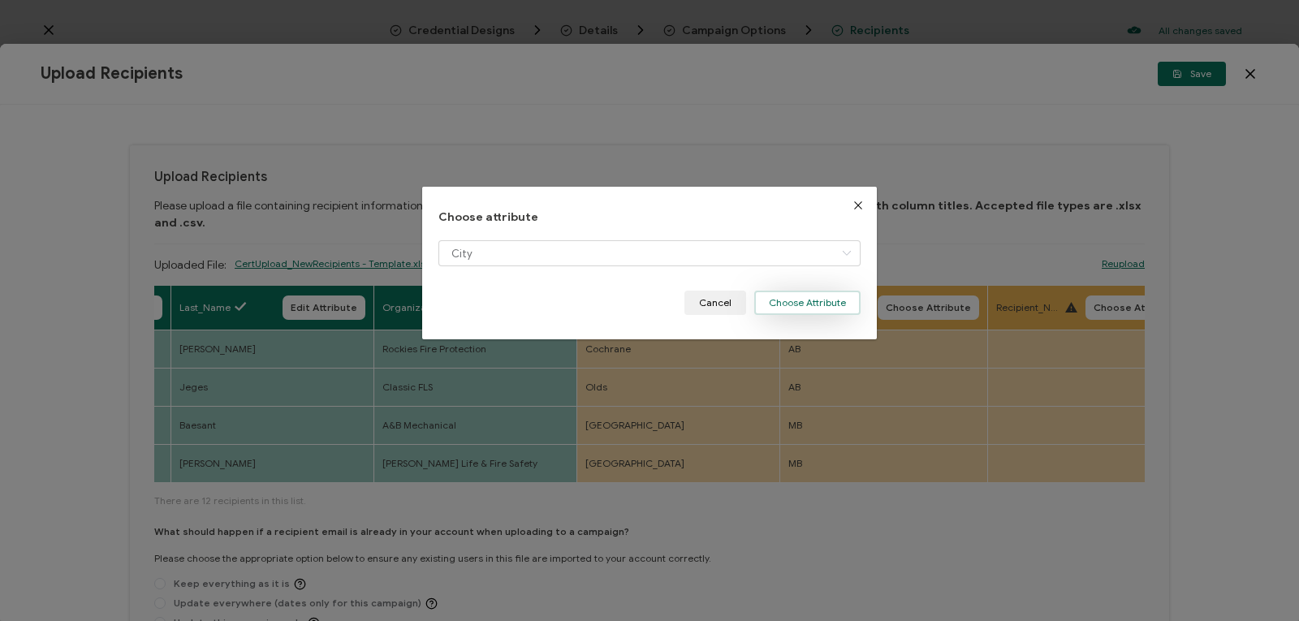
click at [778, 301] on button "Choose Attribute" at bounding box center [807, 303] width 106 height 24
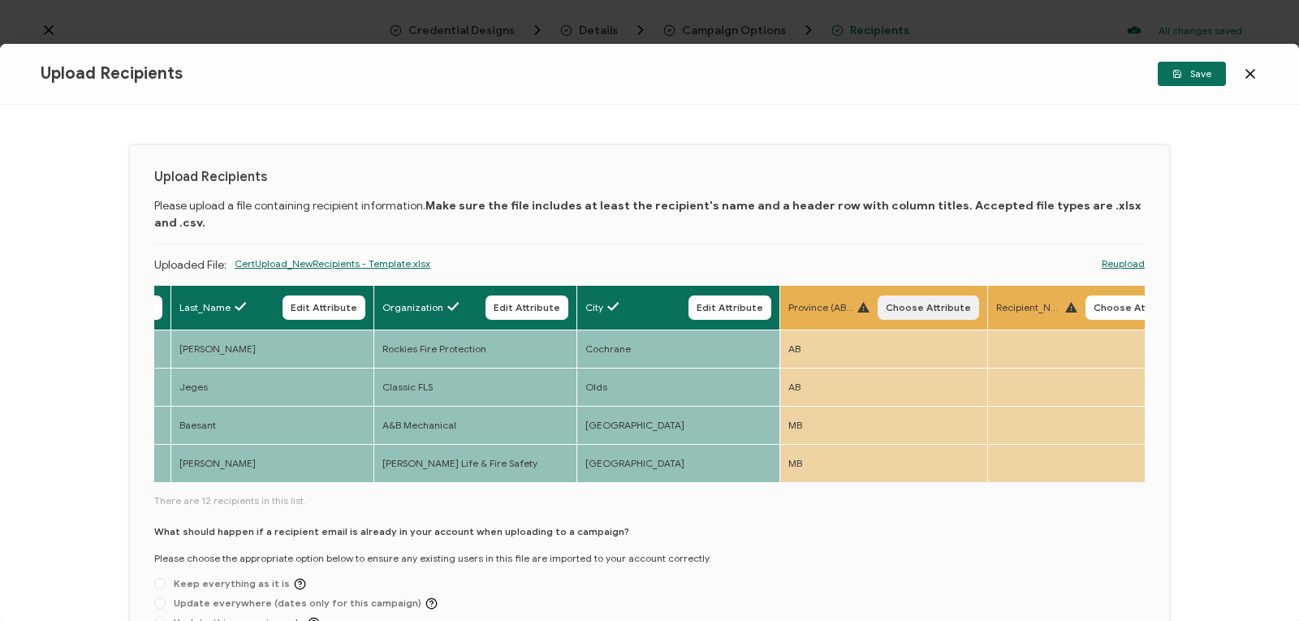
click at [909, 303] on span "Choose Attribute" at bounding box center [928, 308] width 85 height 10
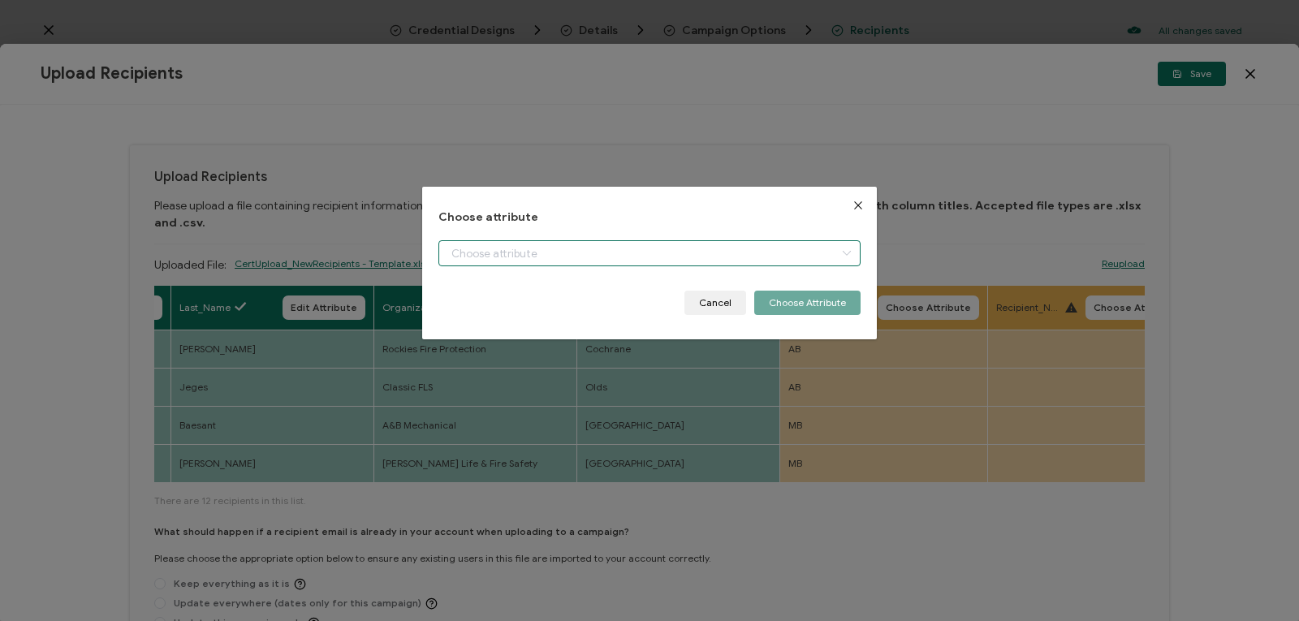
click at [750, 253] on input "dialog" at bounding box center [649, 253] width 422 height 26
click at [734, 291] on li "Province" at bounding box center [649, 296] width 429 height 28
type input "Province"
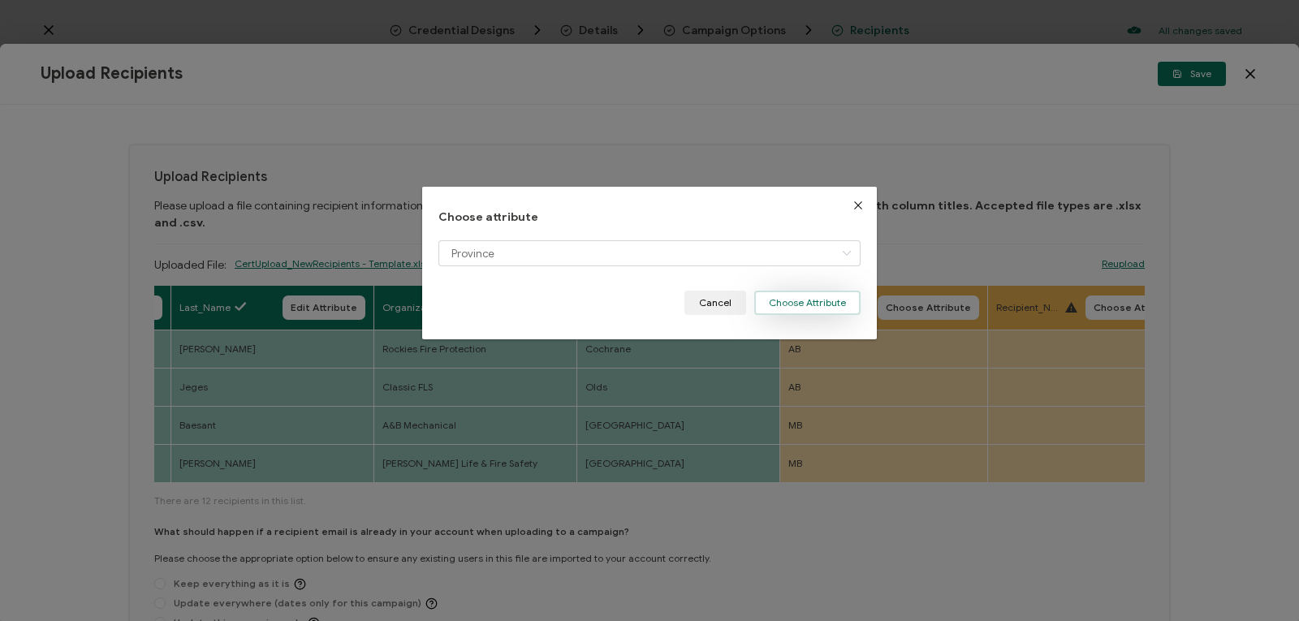
click at [825, 299] on button "Choose Attribute" at bounding box center [807, 303] width 106 height 24
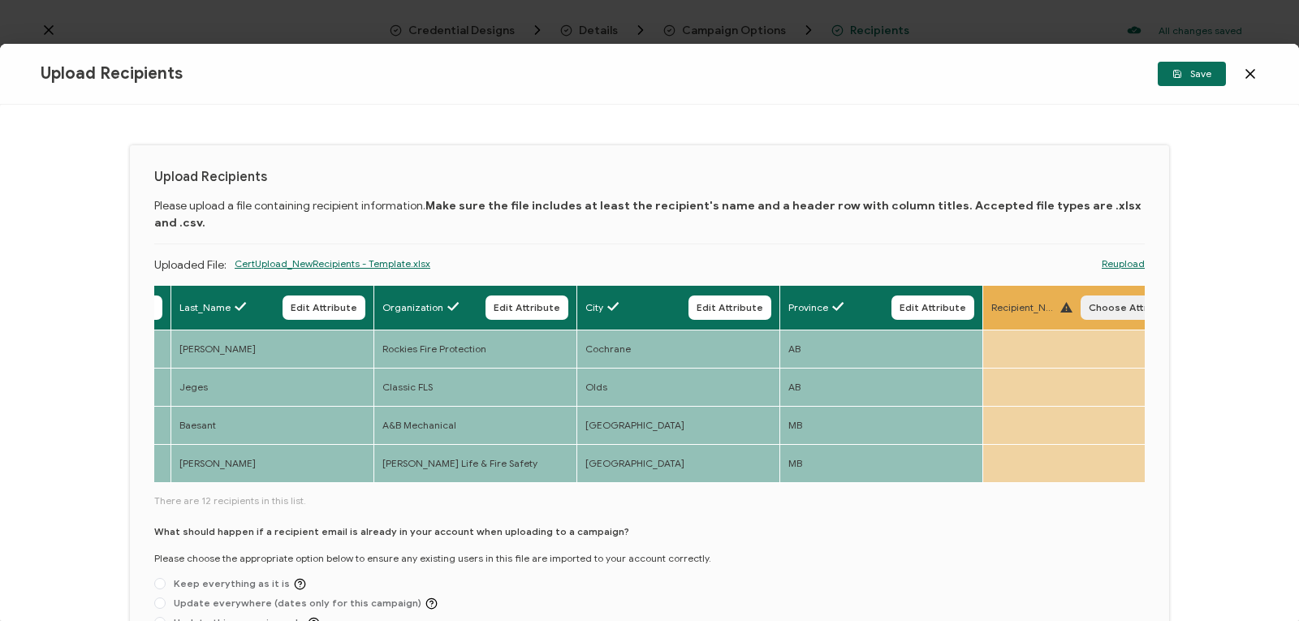
click at [1106, 303] on span "Choose Attribute" at bounding box center [1131, 308] width 85 height 10
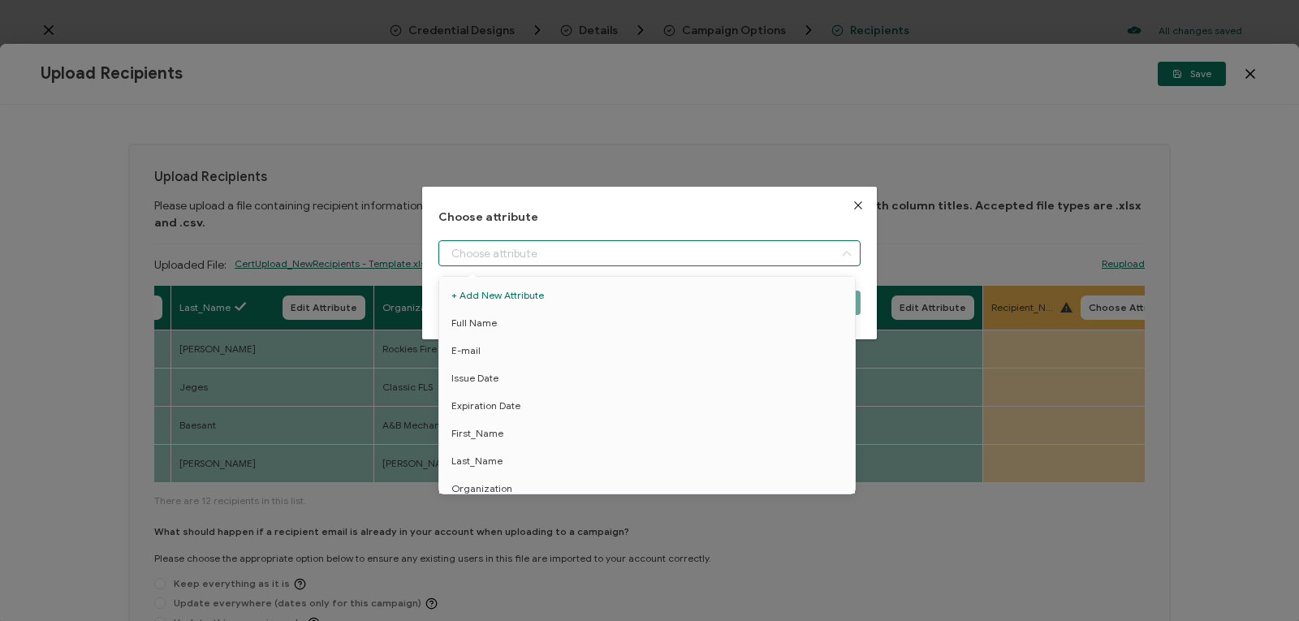
click at [747, 254] on input "dialog" at bounding box center [649, 253] width 422 height 26
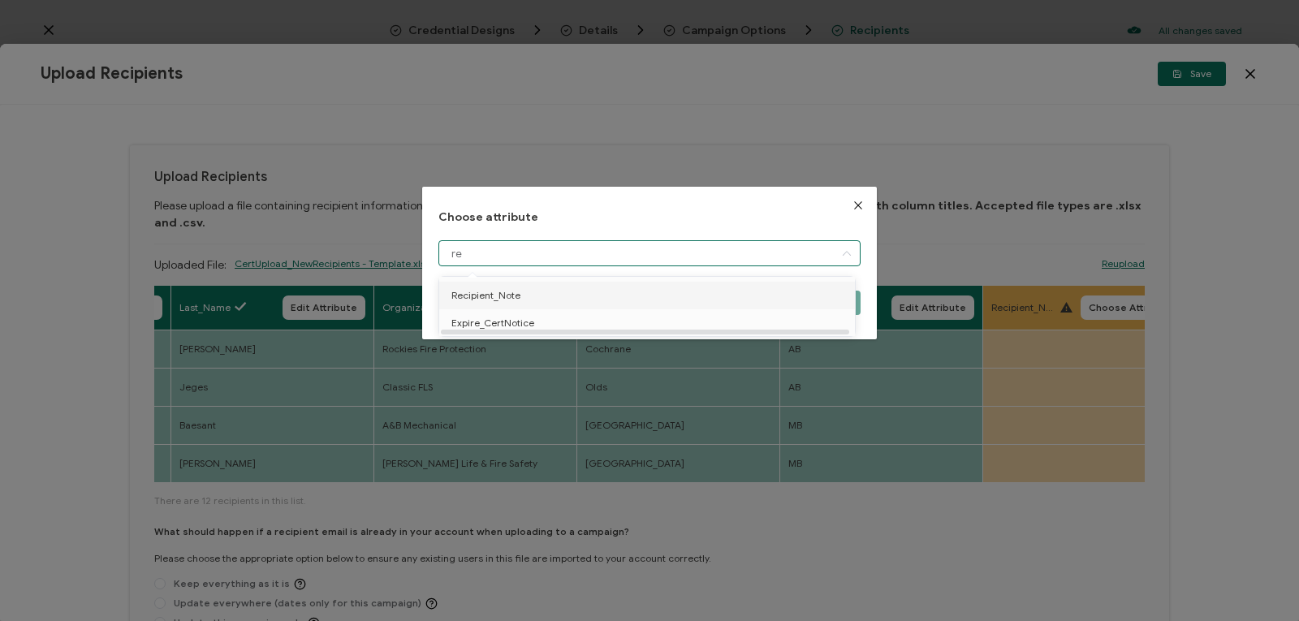
click at [605, 297] on li "Recipient_Note" at bounding box center [649, 296] width 429 height 28
type input "Recipient_Note"
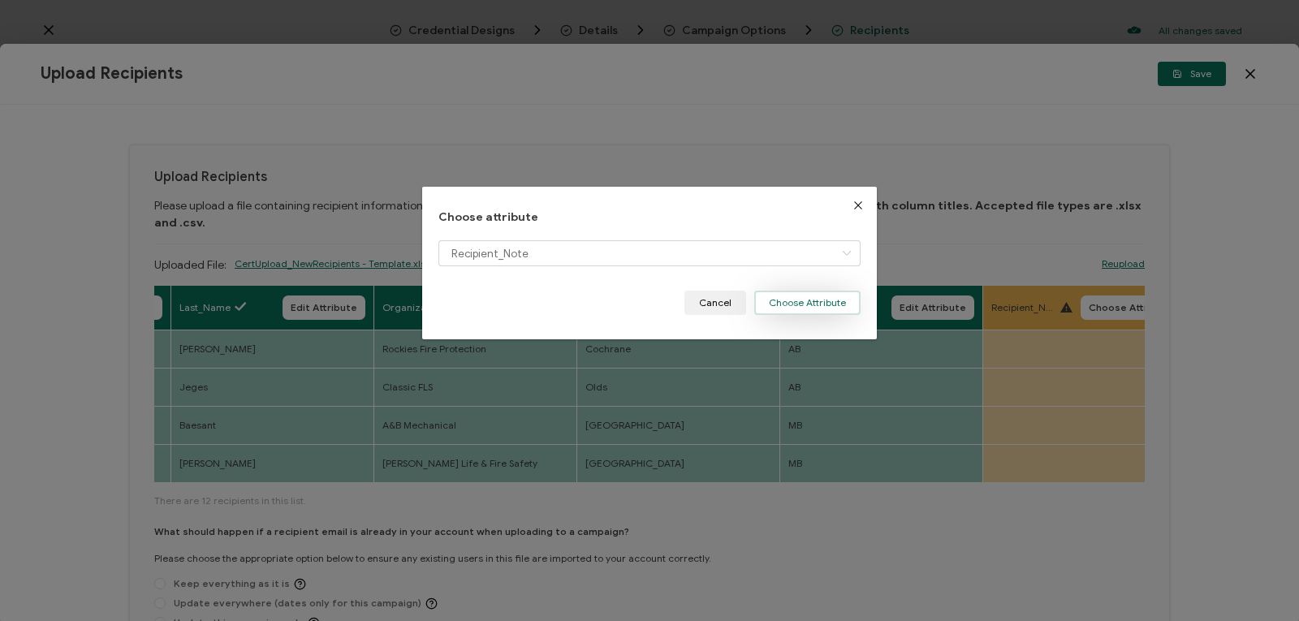
click at [799, 306] on button "Choose Attribute" at bounding box center [807, 303] width 106 height 24
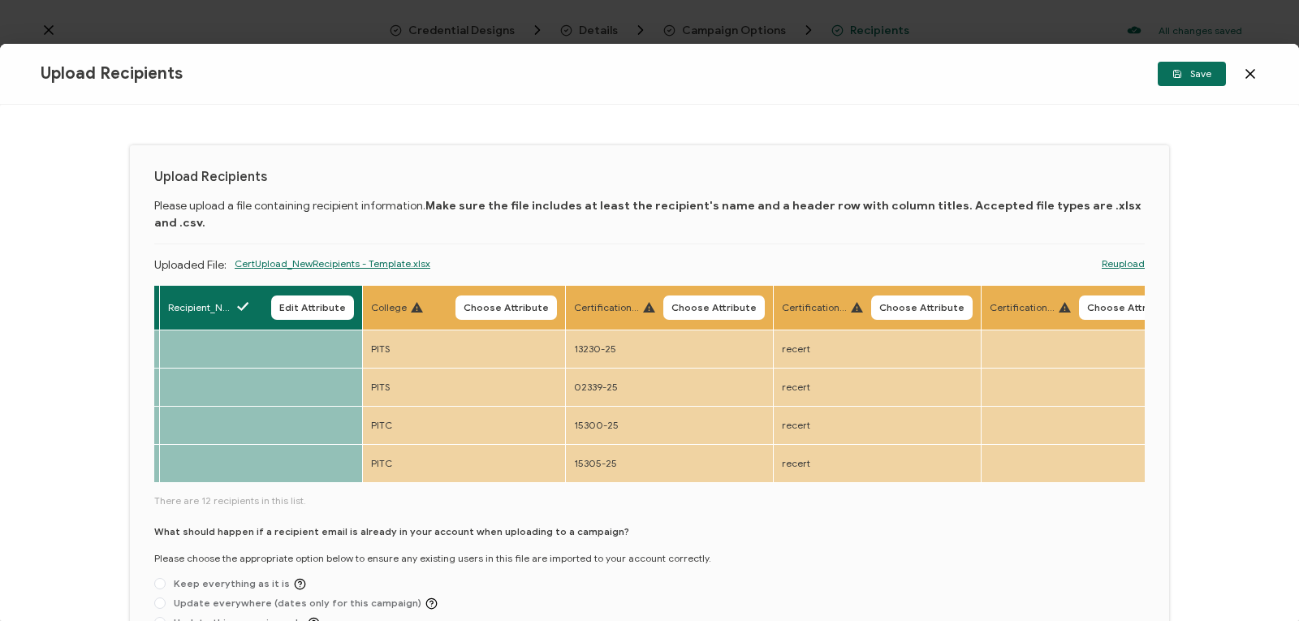
scroll to position [0, 1856]
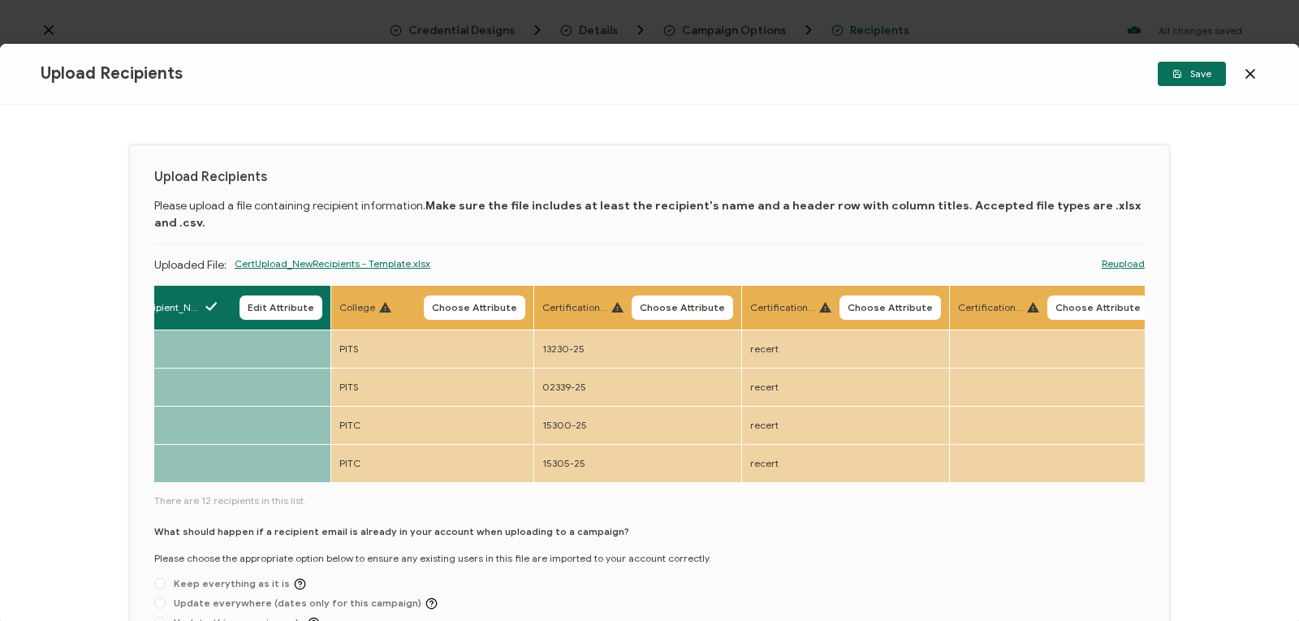
click at [379, 302] on icon at bounding box center [385, 307] width 12 height 11
click at [365, 300] on span "College" at bounding box center [357, 307] width 36 height 15
click at [454, 303] on span "Choose Attribute" at bounding box center [474, 308] width 85 height 10
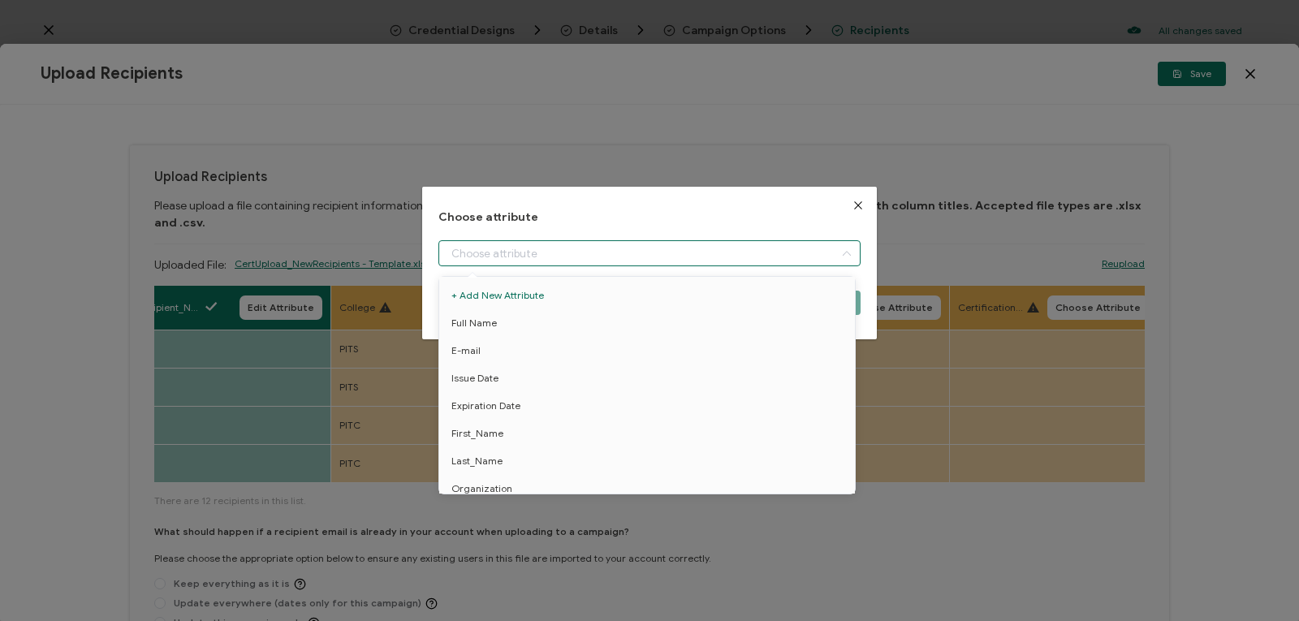
click at [470, 252] on input "dialog" at bounding box center [649, 253] width 422 height 26
click at [478, 377] on span "College" at bounding box center [469, 378] width 36 height 28
type input "College"
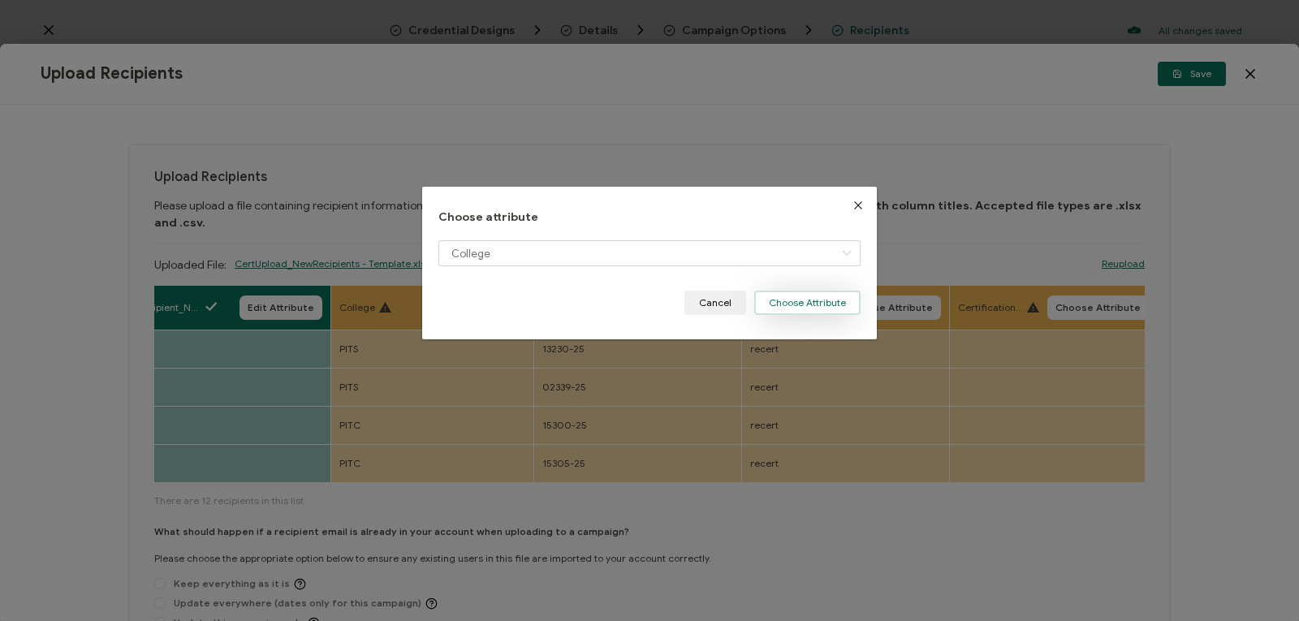
click at [771, 295] on button "Choose Attribute" at bounding box center [807, 303] width 106 height 24
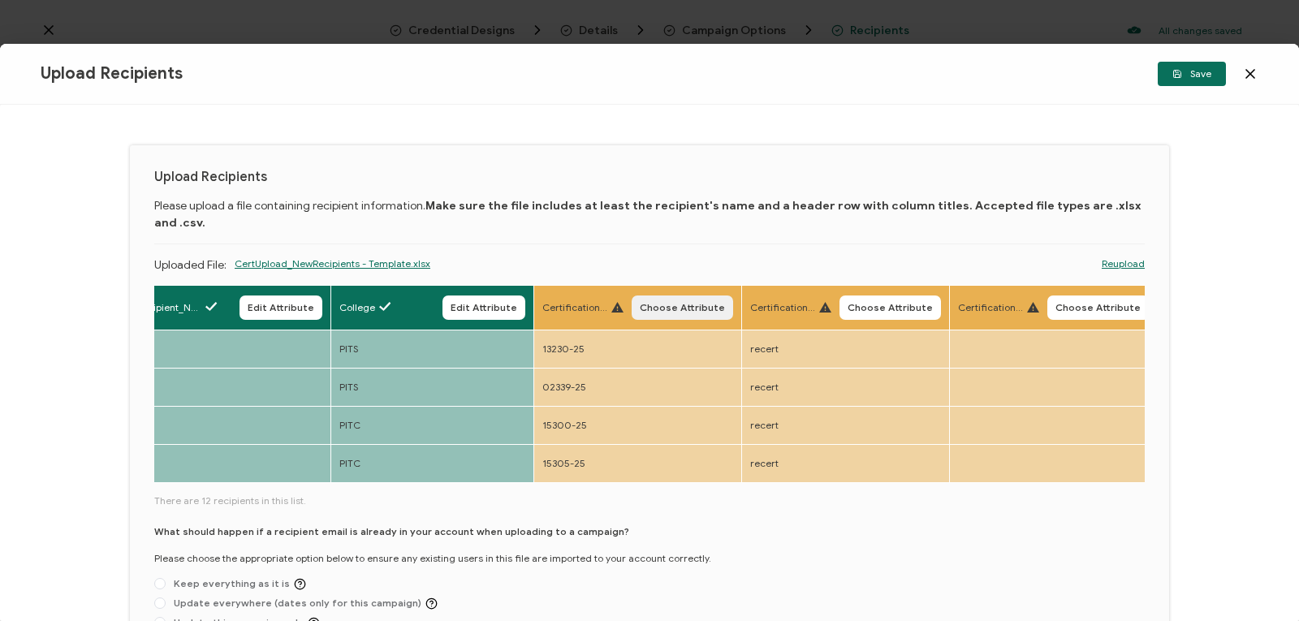
click at [648, 303] on span "Choose Attribute" at bounding box center [682, 308] width 85 height 10
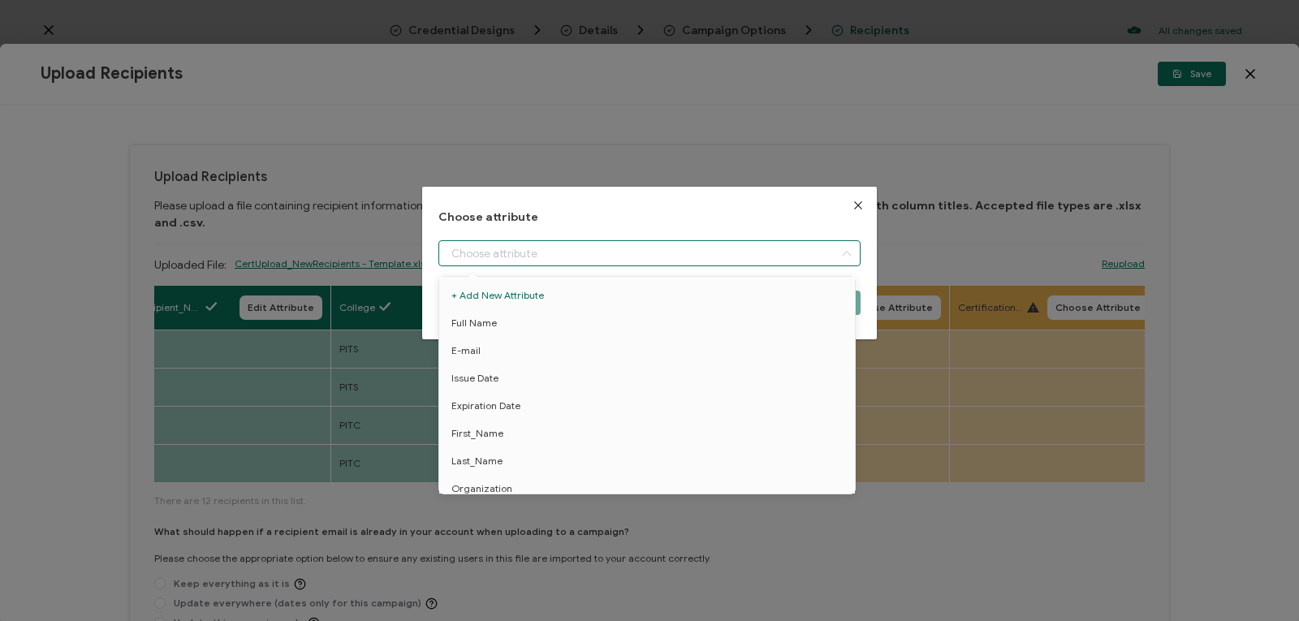
click at [608, 252] on input "dialog" at bounding box center [649, 253] width 422 height 26
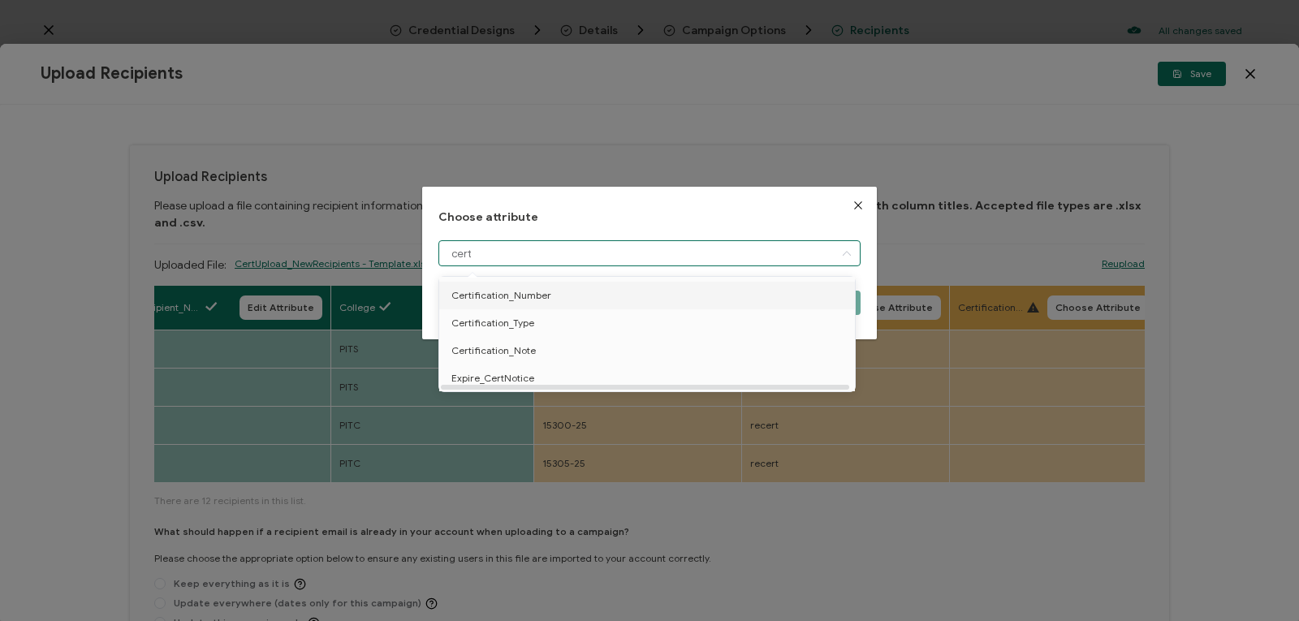
click at [576, 287] on li "Certification_Number" at bounding box center [649, 296] width 429 height 28
type input "Certification_Number"
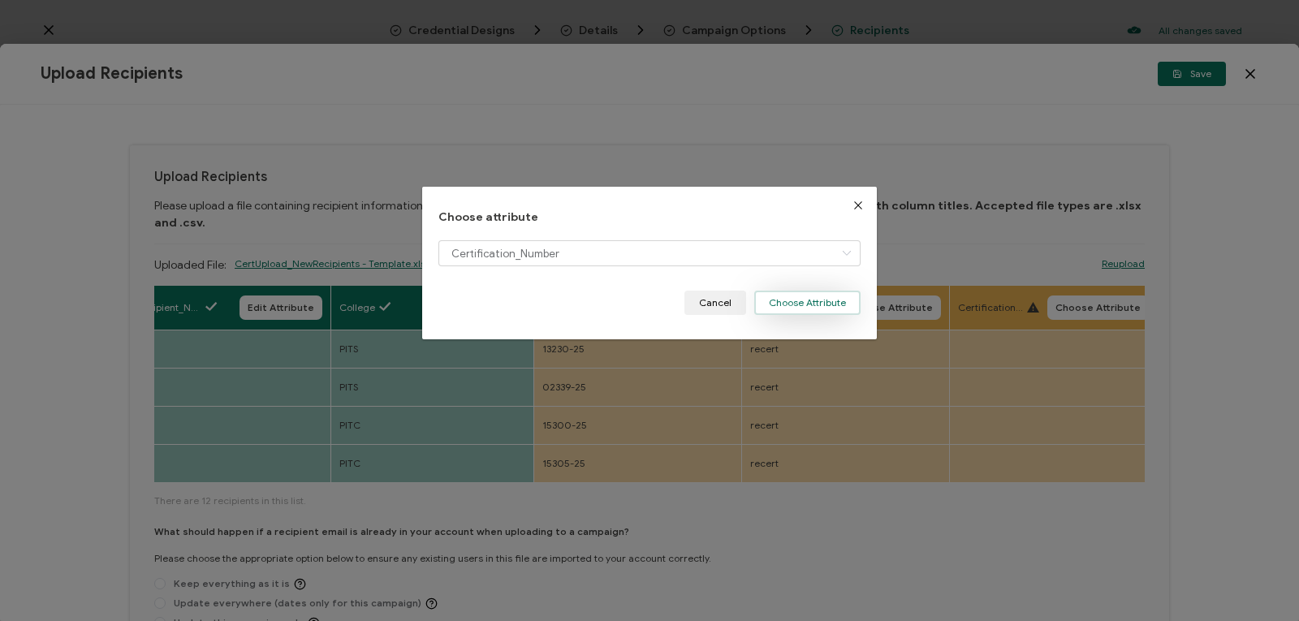
click at [781, 292] on button "Choose Attribute" at bounding box center [807, 303] width 106 height 24
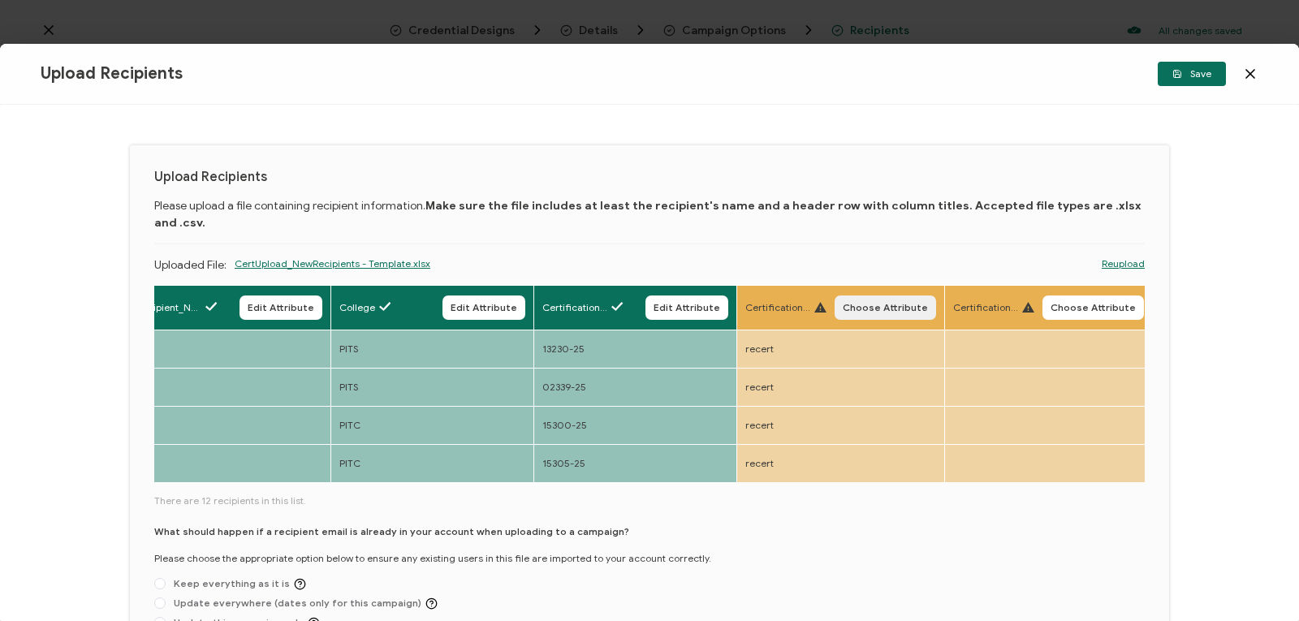
click at [894, 303] on span "Choose Attribute" at bounding box center [885, 308] width 85 height 10
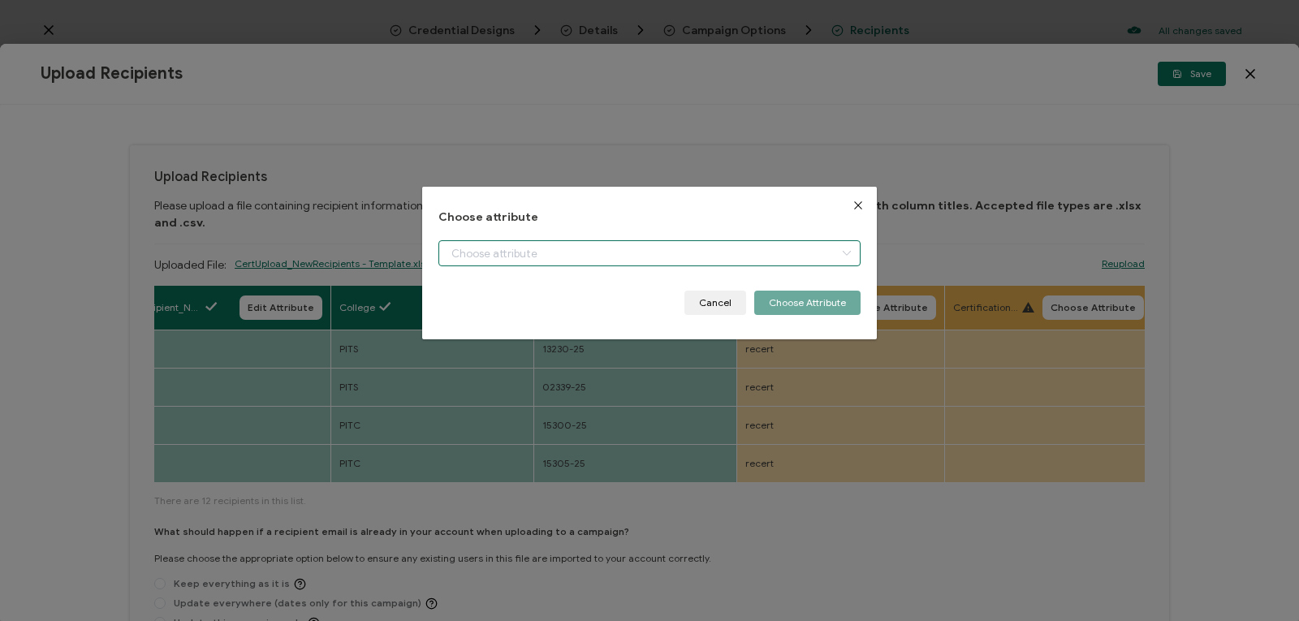
click at [732, 244] on input "dialog" at bounding box center [649, 253] width 422 height 26
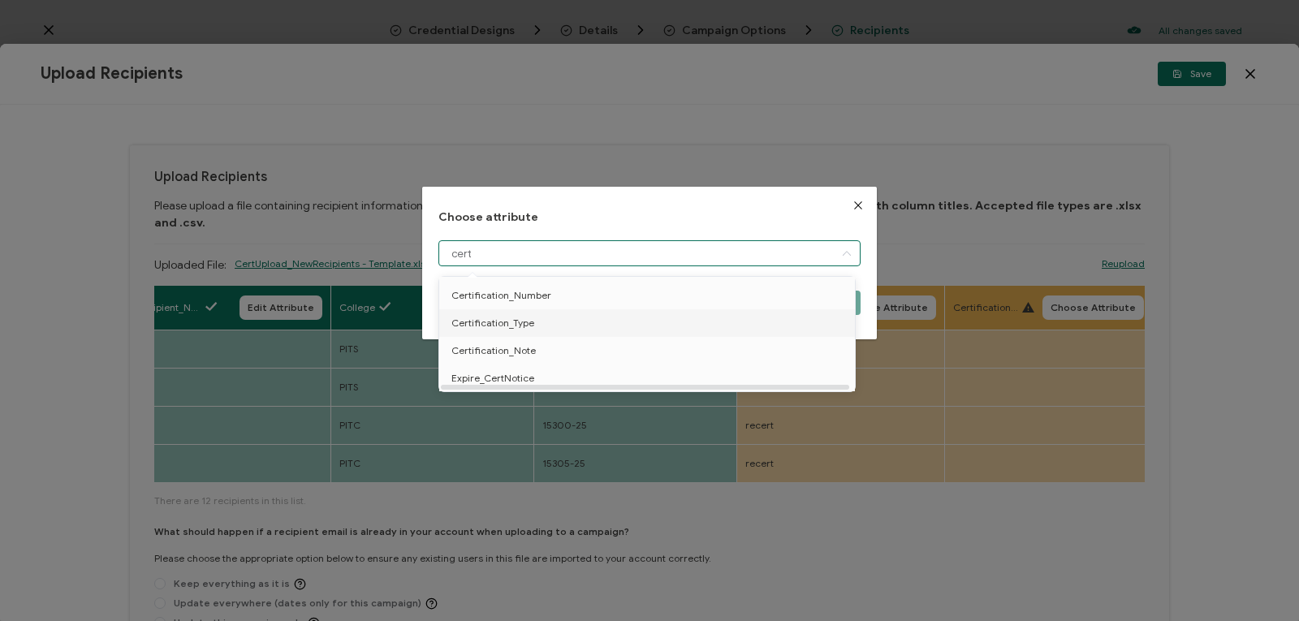
click at [505, 321] on span "Certification_Type" at bounding box center [492, 323] width 83 height 28
type input "Certification_Type"
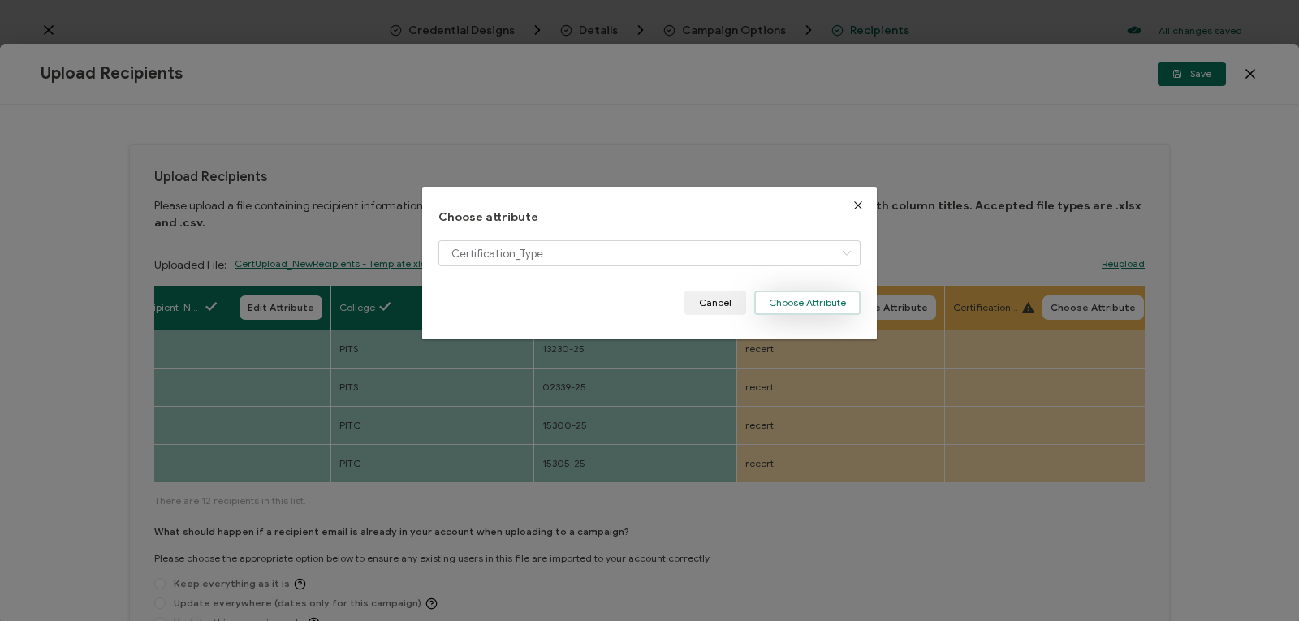
click at [797, 300] on button "Choose Attribute" at bounding box center [807, 303] width 106 height 24
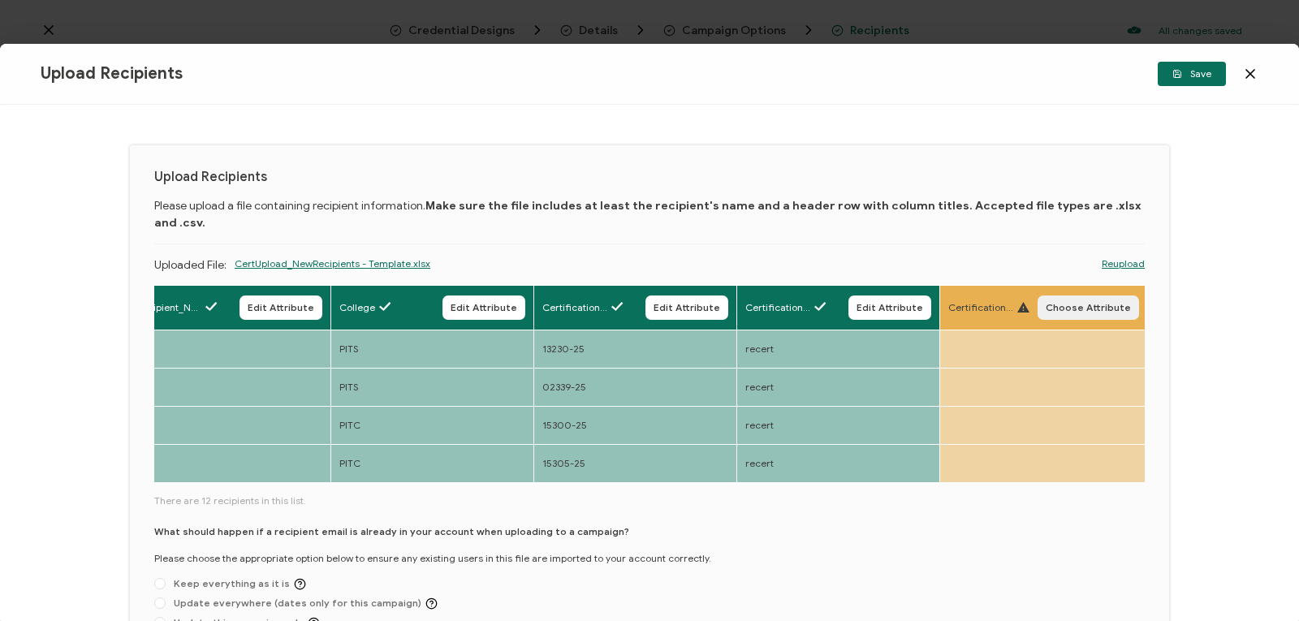
click at [1042, 295] on button "Choose Attribute" at bounding box center [1087, 307] width 101 height 24
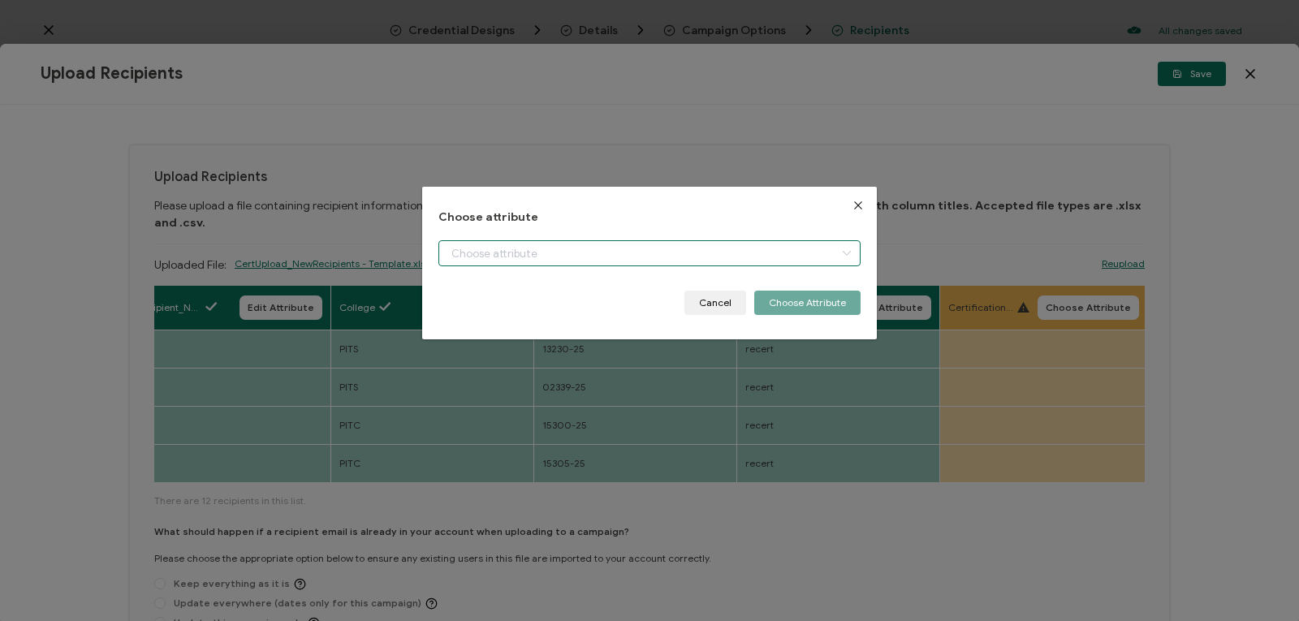
click at [812, 245] on input "dialog" at bounding box center [649, 253] width 422 height 26
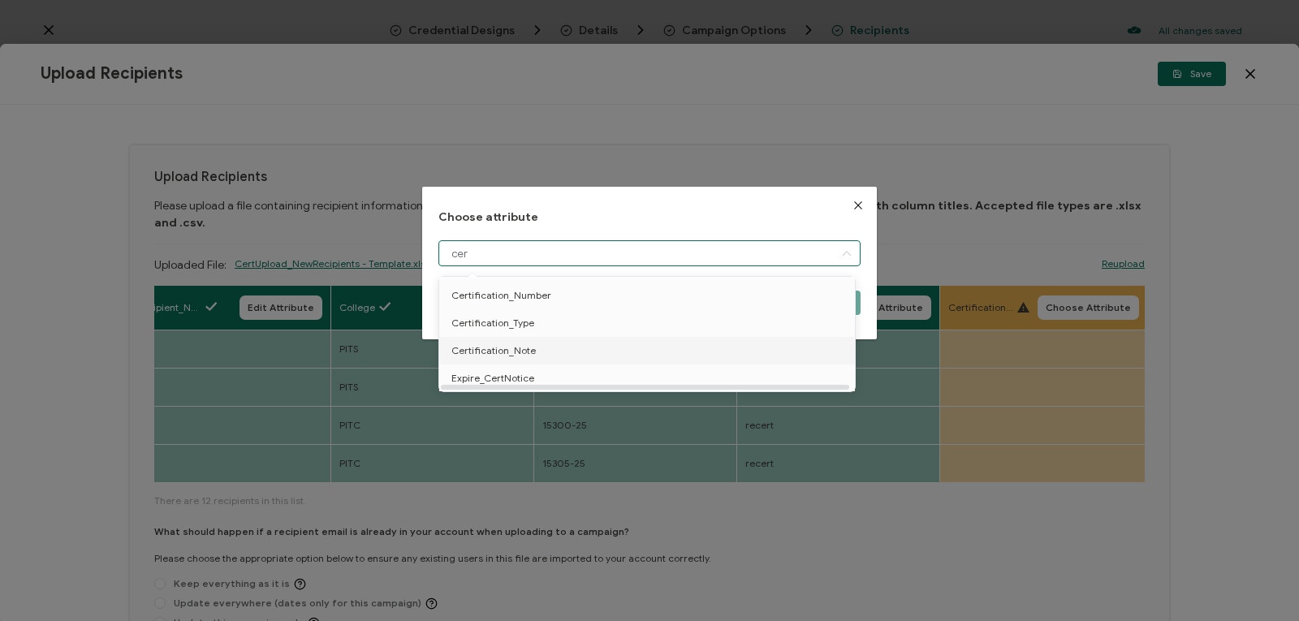
click at [726, 352] on li "Certification_Note" at bounding box center [649, 351] width 429 height 28
type input "Certification_Note"
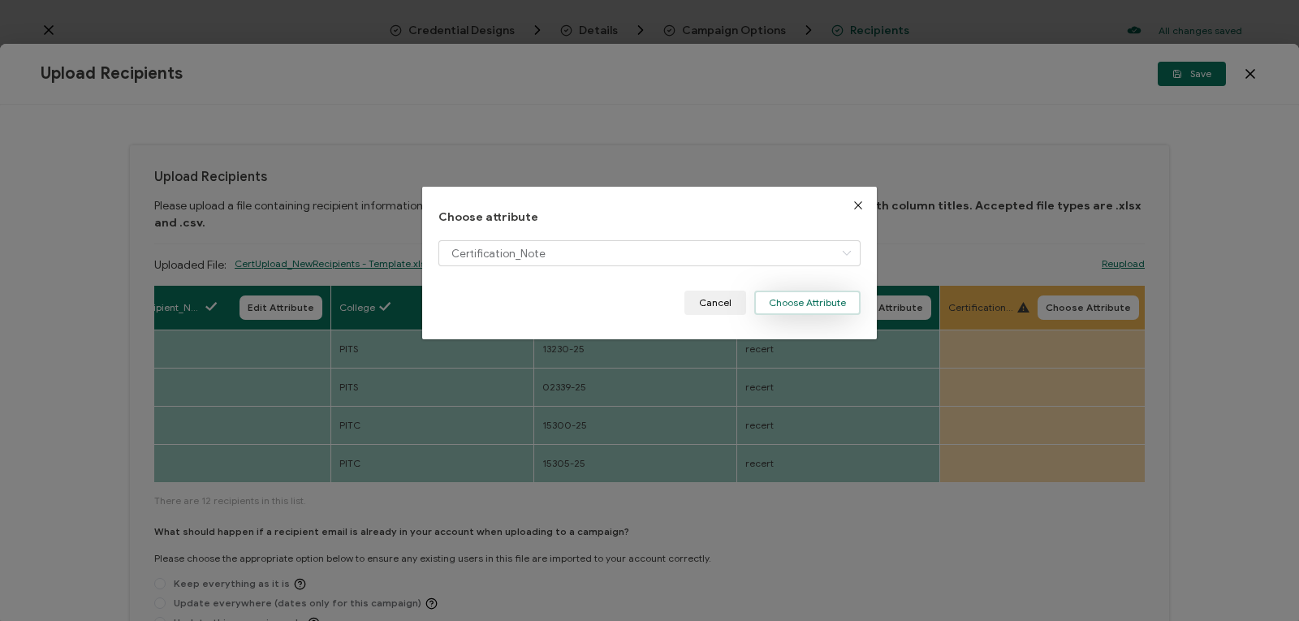
click at [819, 301] on button "Choose Attribute" at bounding box center [807, 303] width 106 height 24
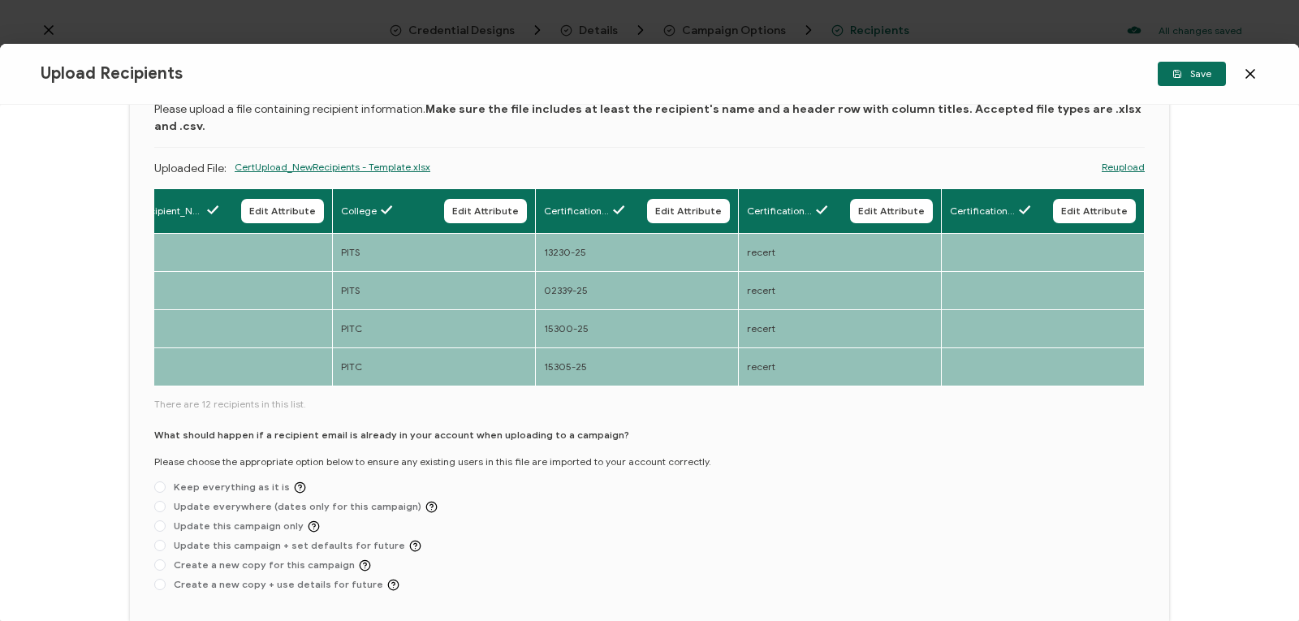
scroll to position [103, 0]
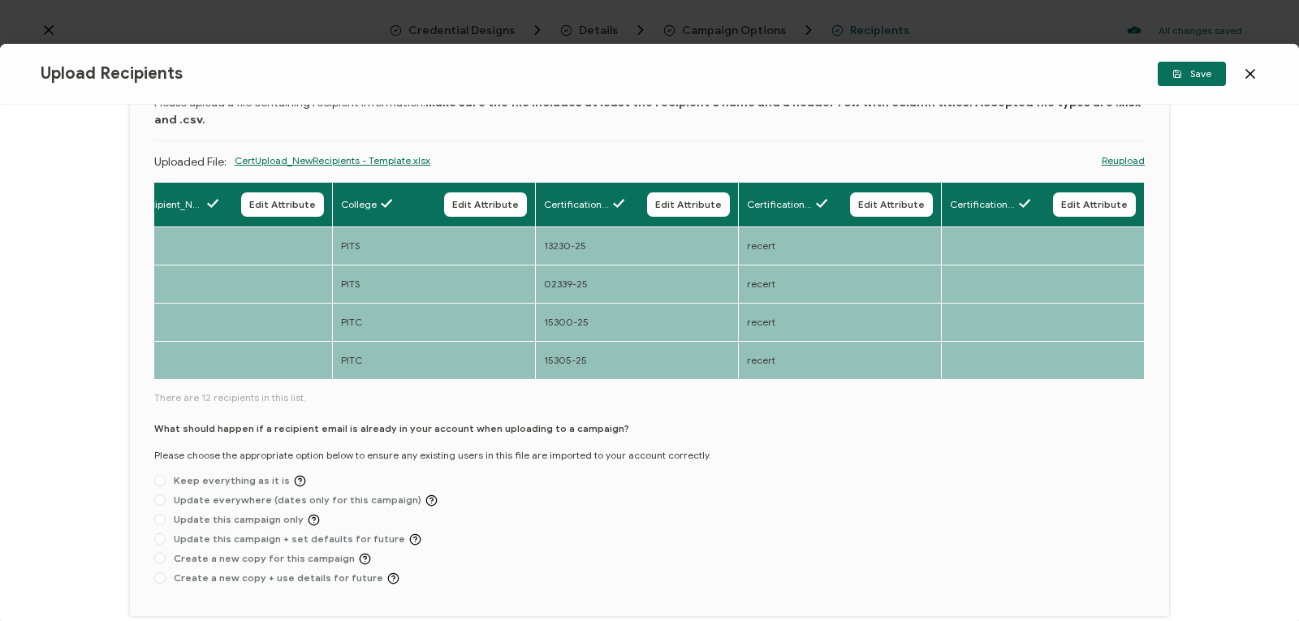
click at [1254, 75] on icon at bounding box center [1250, 74] width 16 height 16
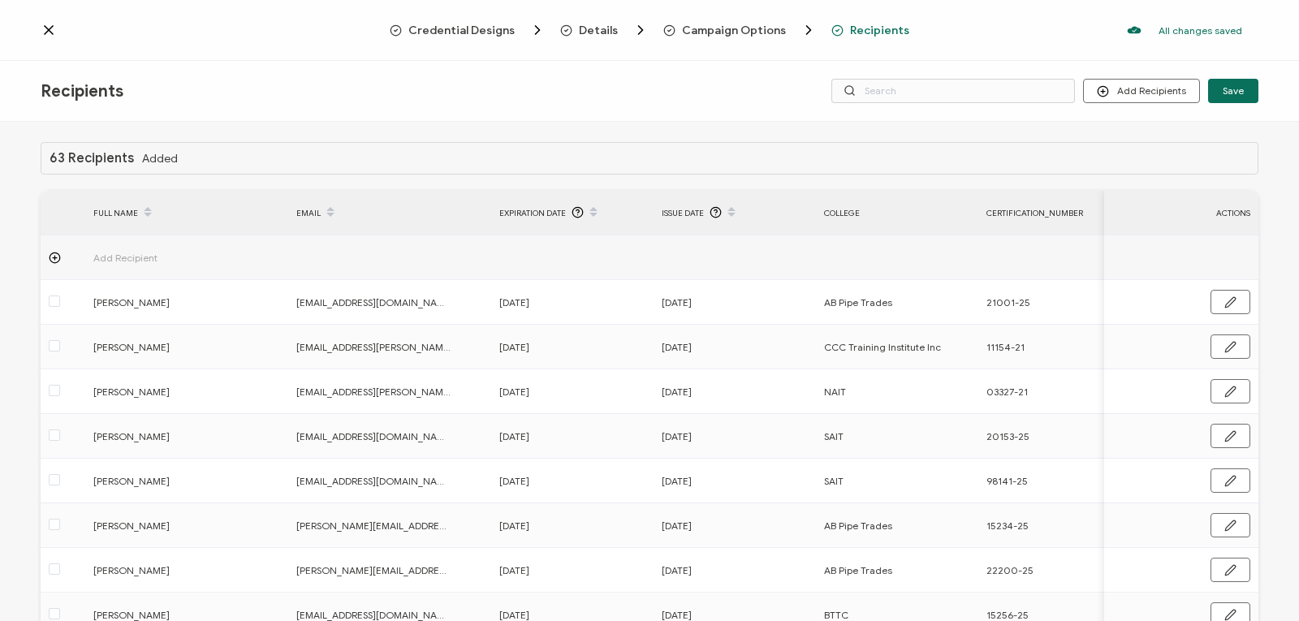
click at [869, 24] on span "Recipients" at bounding box center [879, 30] width 59 height 12
click at [1132, 137] on span "Upload Recipients" at bounding box center [1161, 134] width 82 height 12
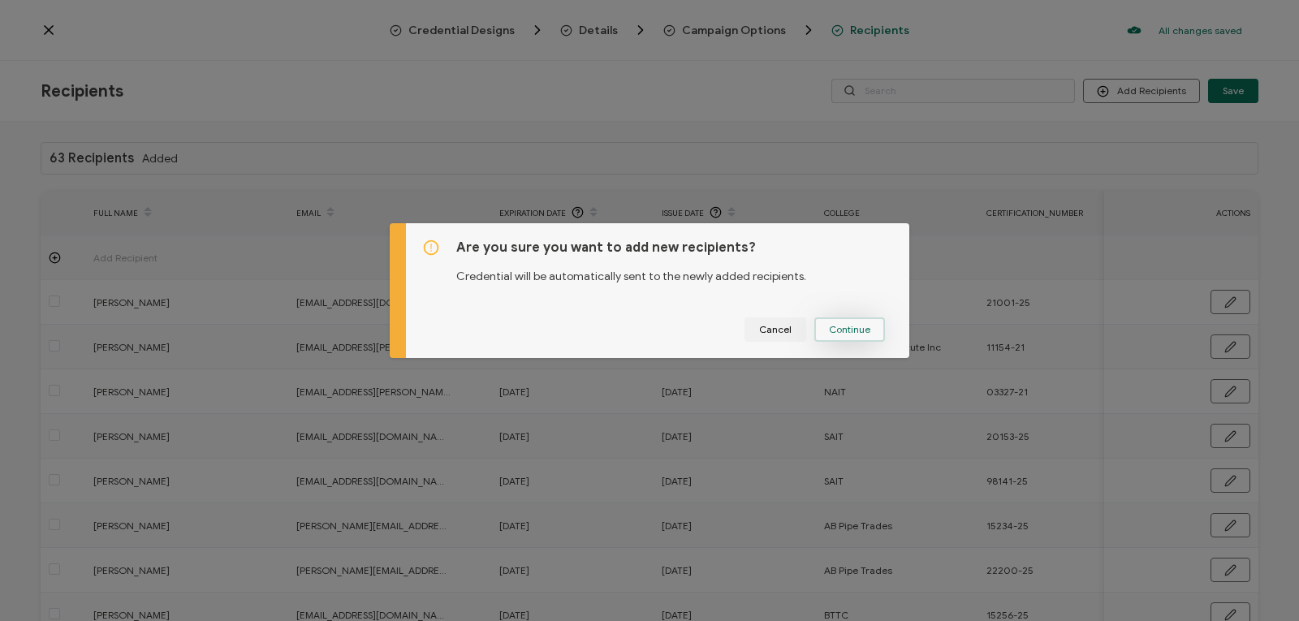
click at [839, 325] on span "Continue" at bounding box center [849, 330] width 41 height 10
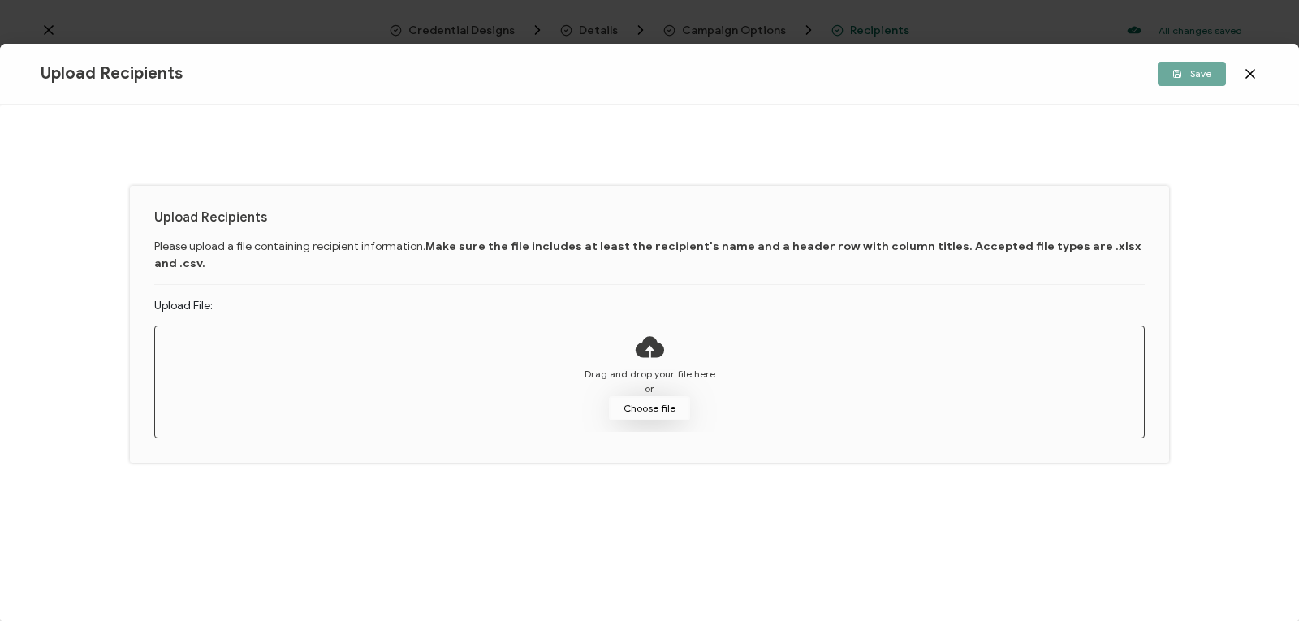
click at [653, 396] on button "Choose file" at bounding box center [649, 408] width 81 height 24
click at [1251, 82] on div "Save" at bounding box center [1055, 74] width 406 height 24
click at [1247, 76] on icon at bounding box center [1250, 74] width 8 height 8
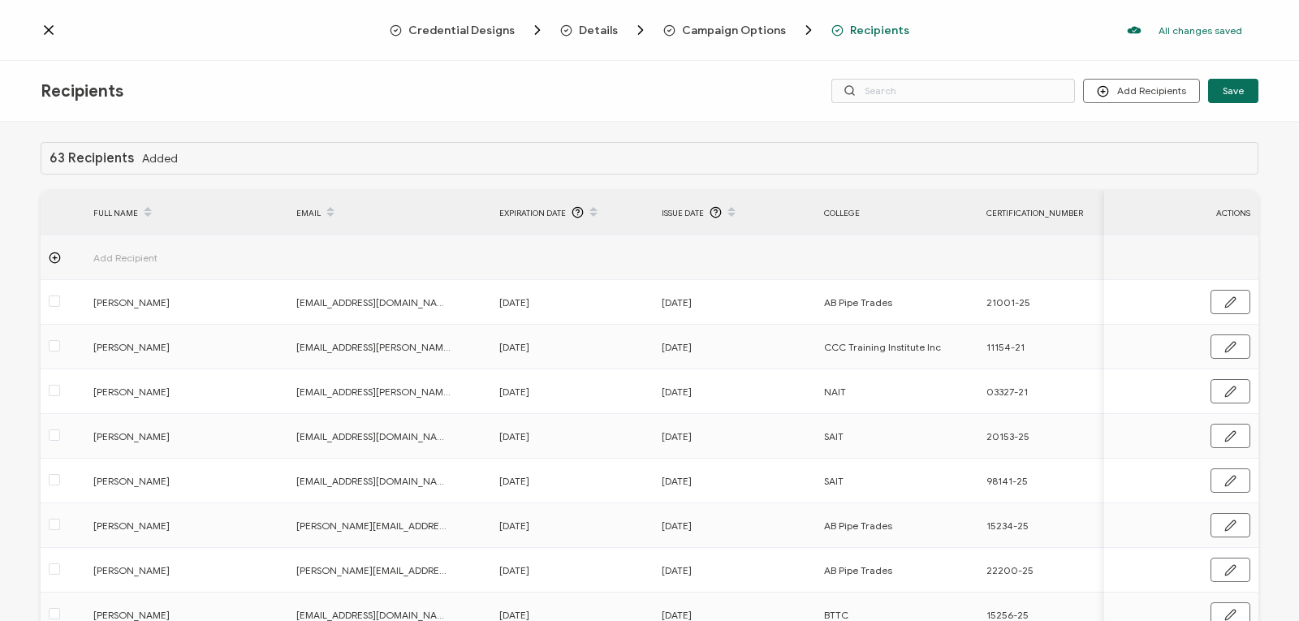
click at [45, 32] on icon at bounding box center [49, 30] width 8 height 8
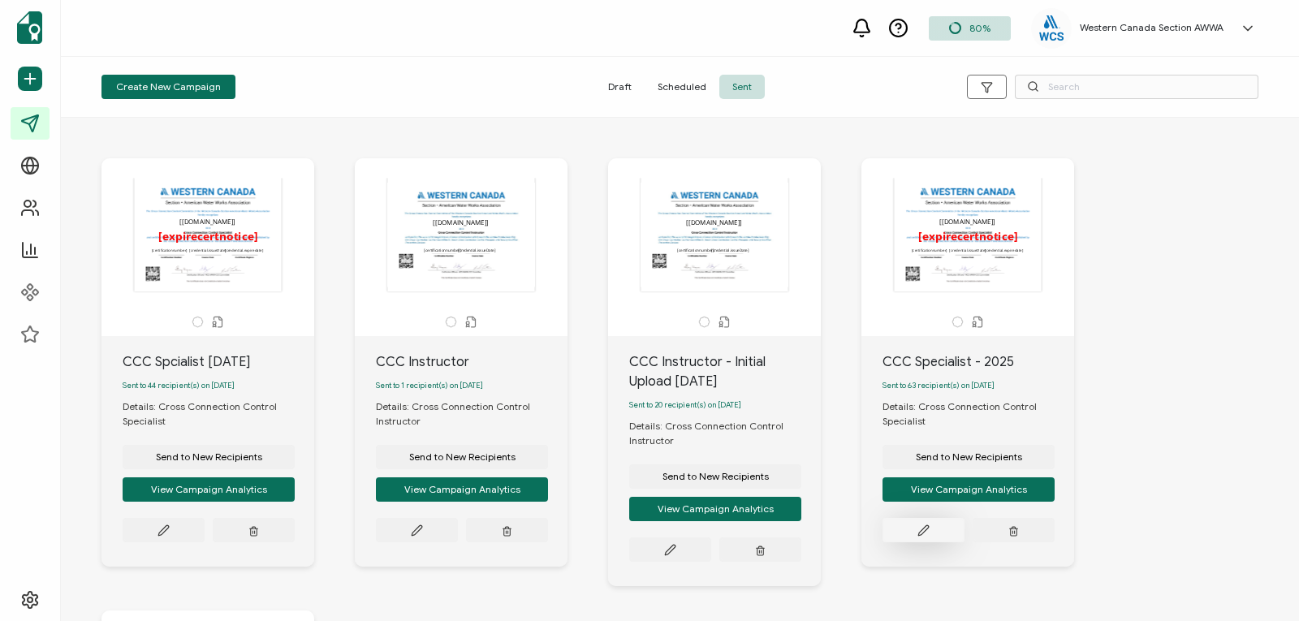
click at [923, 530] on icon at bounding box center [923, 530] width 12 height 12
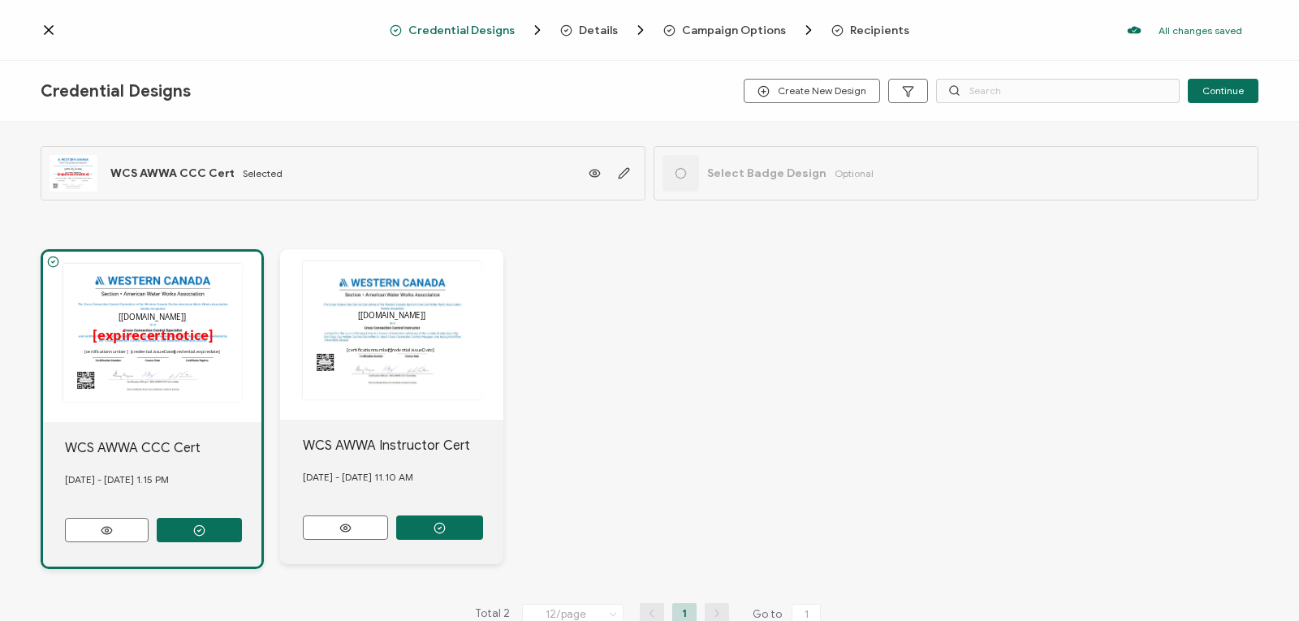
click at [863, 24] on span "Recipients" at bounding box center [879, 30] width 59 height 12
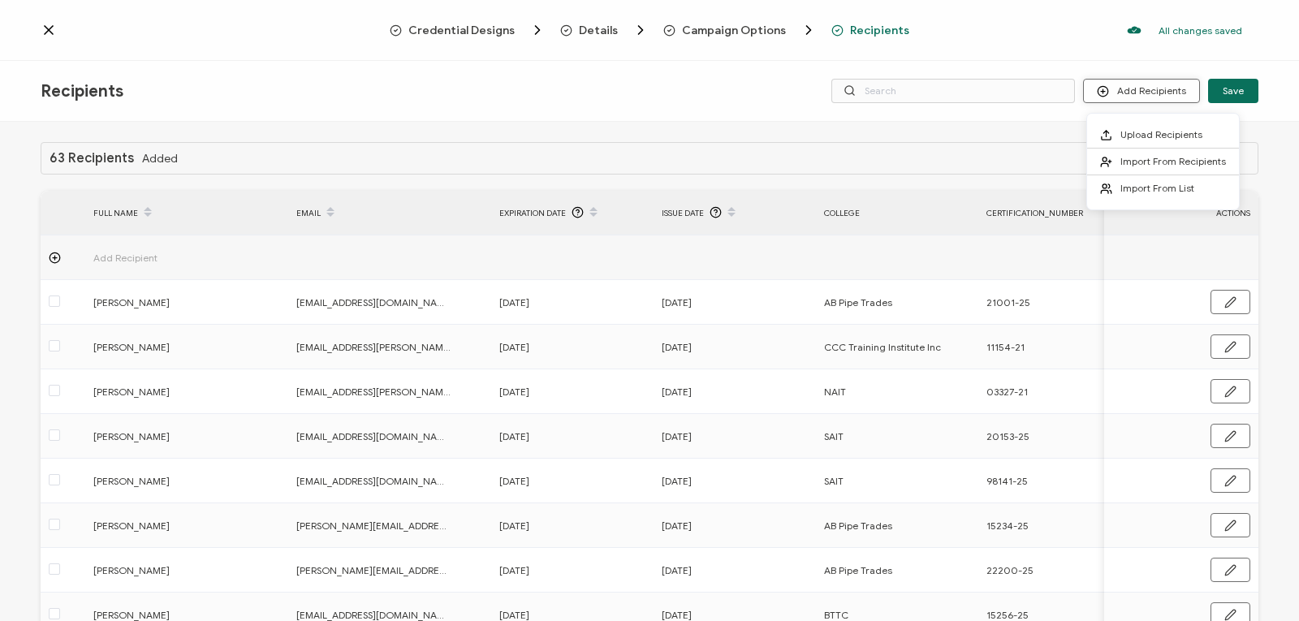
click at [1124, 91] on button "Add Recipients" at bounding box center [1141, 91] width 117 height 24
click at [1132, 130] on span "Upload Recipients" at bounding box center [1161, 134] width 82 height 12
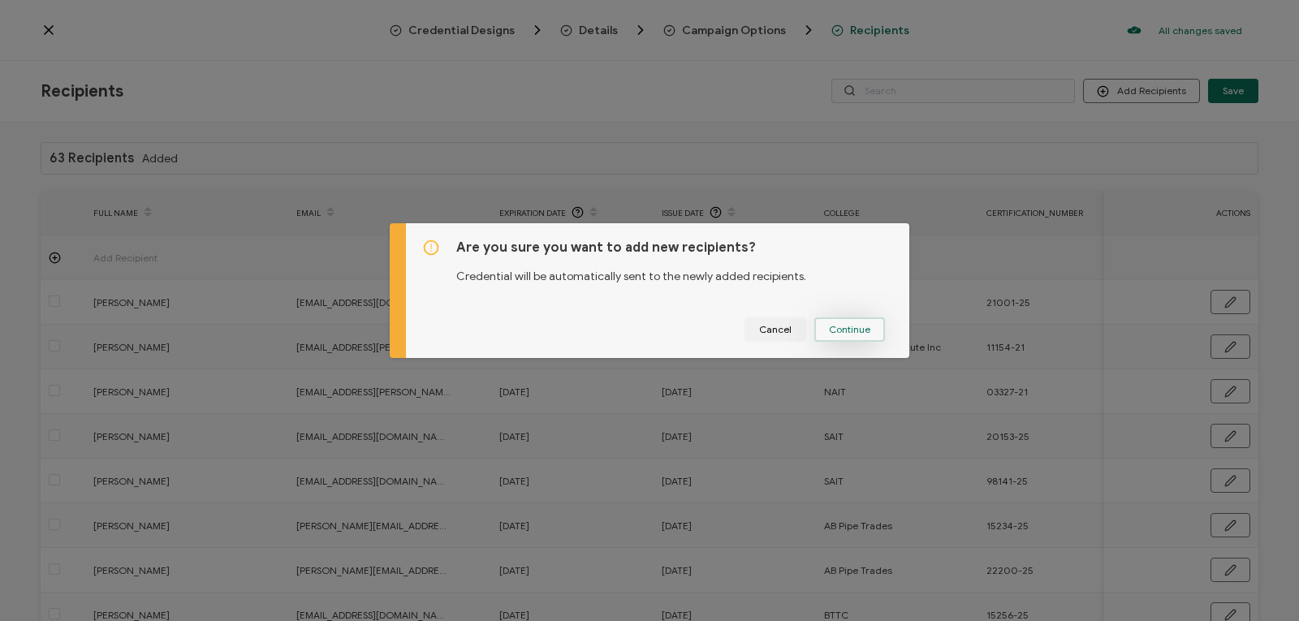
click at [858, 326] on span "Continue" at bounding box center [849, 330] width 41 height 10
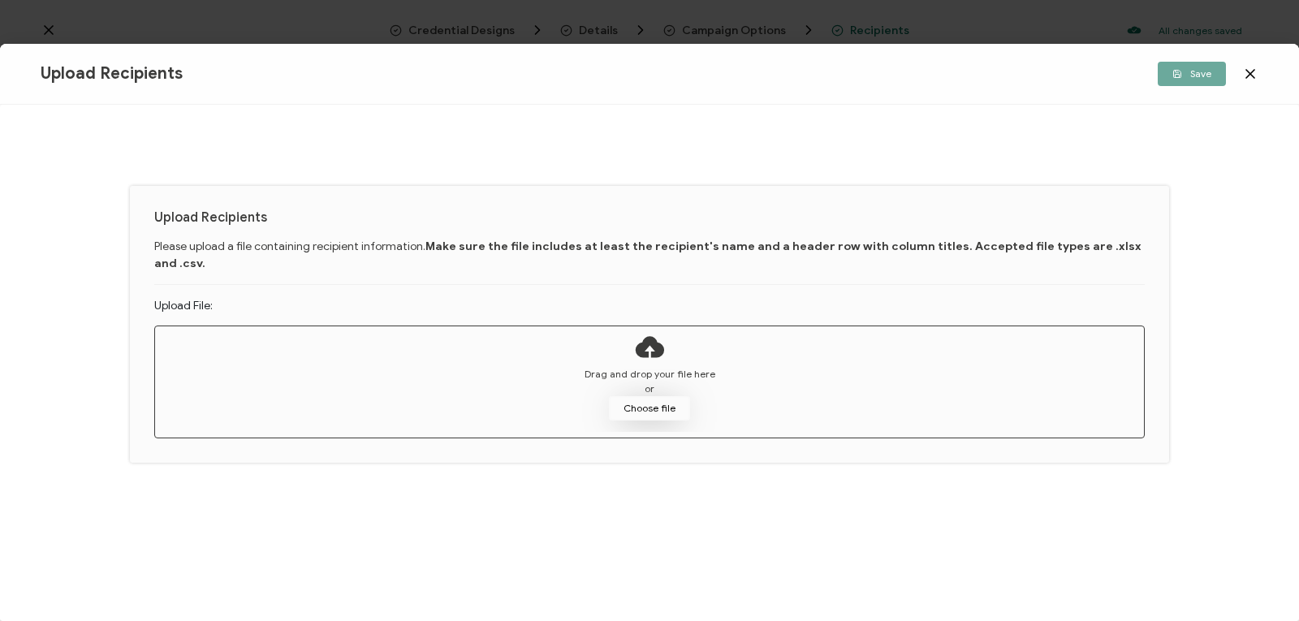
click at [649, 396] on button "Choose file" at bounding box center [649, 408] width 81 height 24
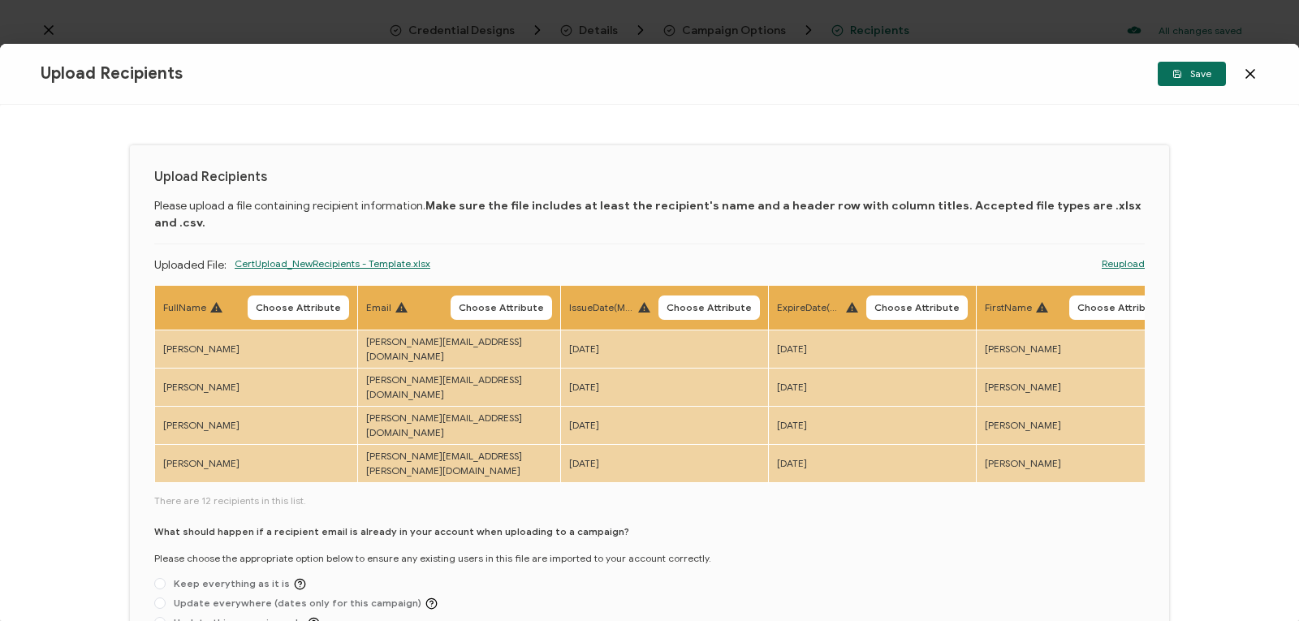
drag, startPoint x: 470, startPoint y: 425, endPoint x: 747, endPoint y: 429, distance: 276.8
click at [747, 429] on div "FullName Choose Attribute Email Choose Attribute IssueDate(Month 25, 2025)) Cho…" at bounding box center [649, 385] width 990 height 201
click at [282, 303] on span "Choose Attribute" at bounding box center [298, 308] width 85 height 10
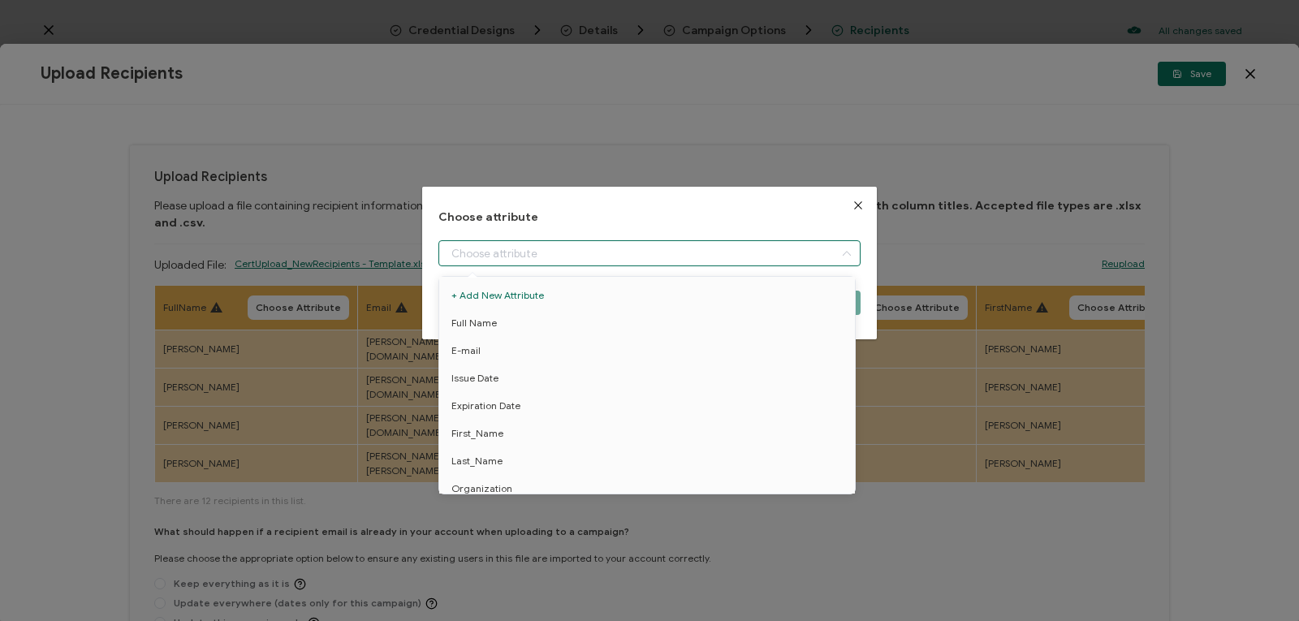
click at [536, 251] on input "dialog" at bounding box center [649, 253] width 422 height 26
click at [505, 318] on li "Full Name" at bounding box center [649, 323] width 429 height 28
type input "Full Name"
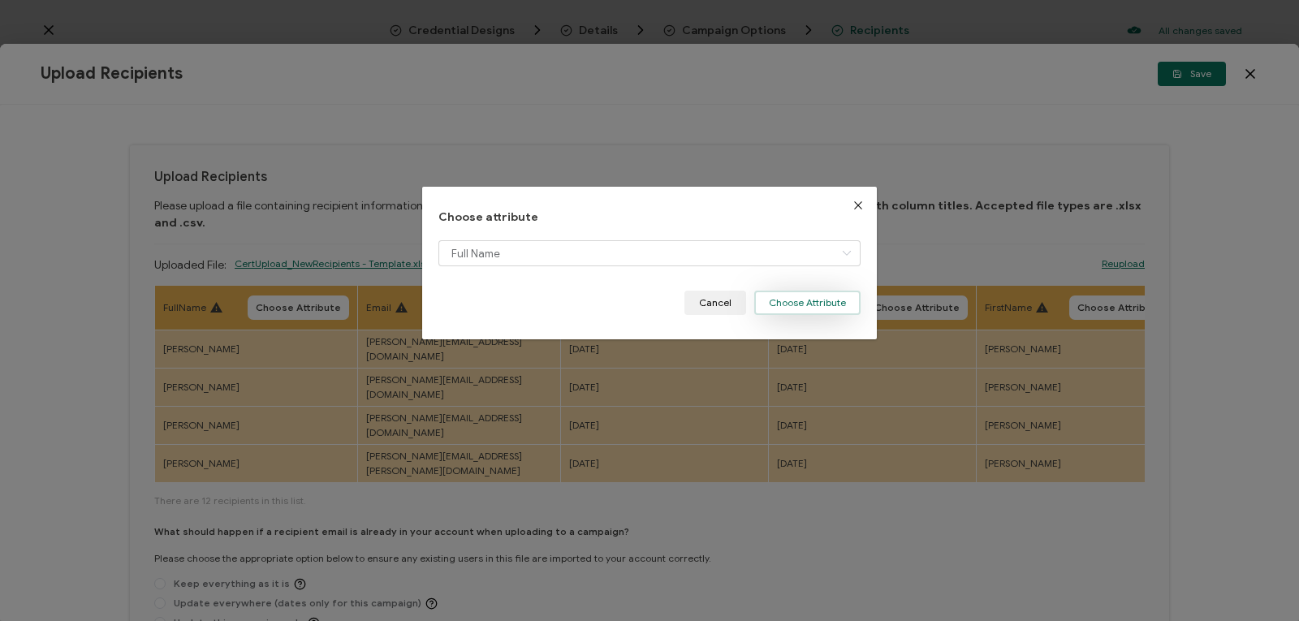
click at [804, 307] on button "Choose Attribute" at bounding box center [807, 303] width 106 height 24
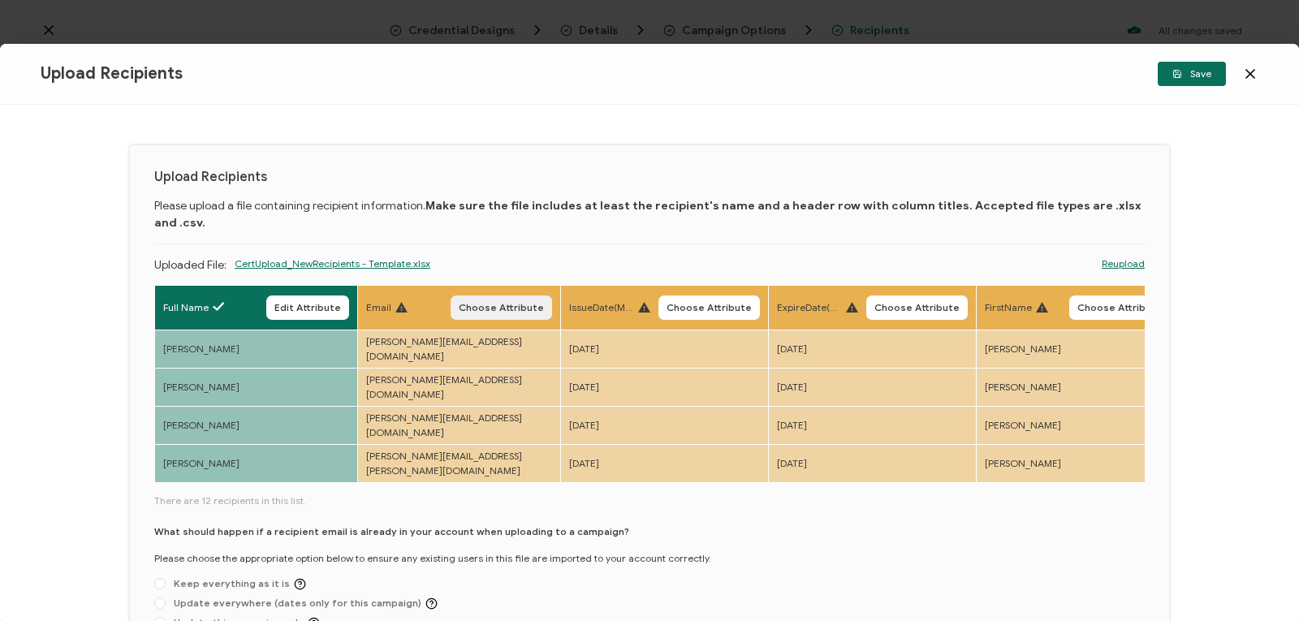
click at [493, 303] on span "Choose Attribute" at bounding box center [501, 308] width 85 height 10
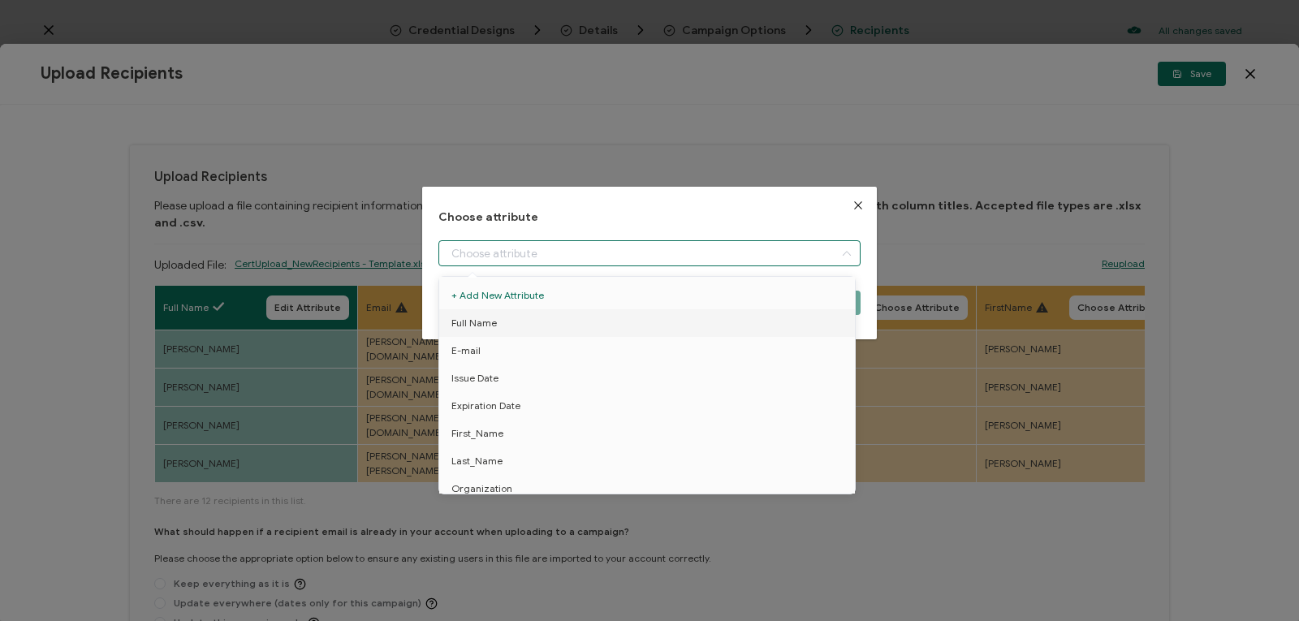
click at [673, 253] on input "dialog" at bounding box center [649, 253] width 422 height 26
click at [600, 352] on li "E-mail" at bounding box center [649, 351] width 429 height 28
type input "E-mail"
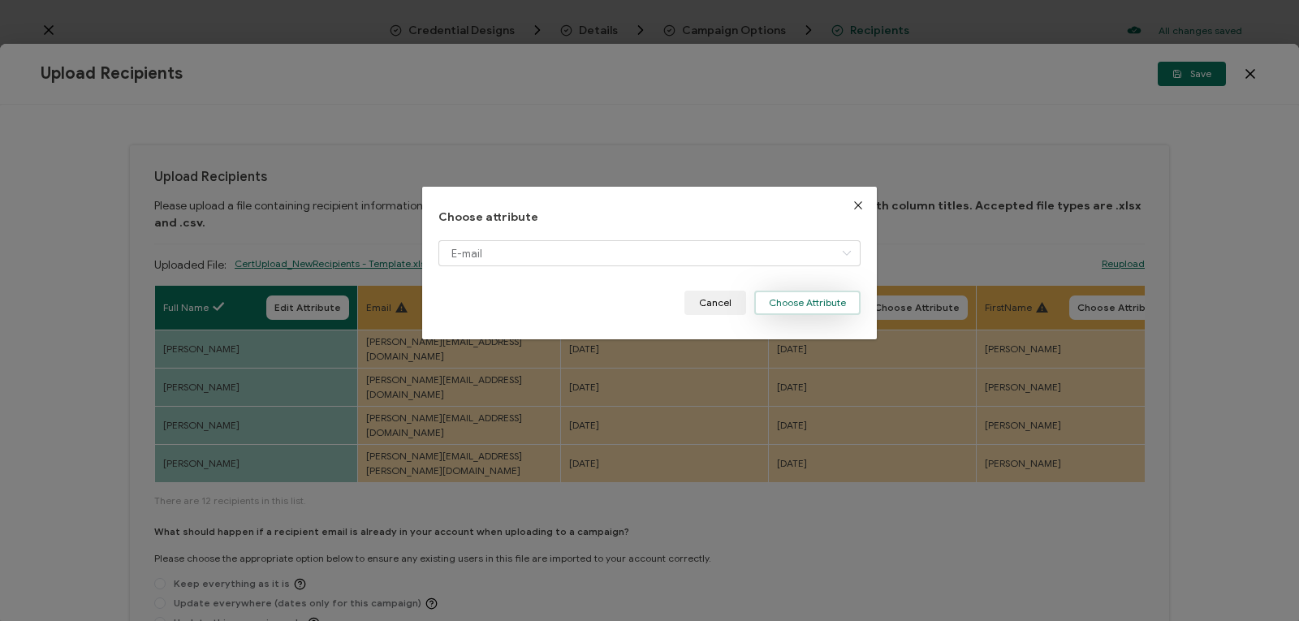
click at [816, 297] on button "Choose Attribute" at bounding box center [807, 303] width 106 height 24
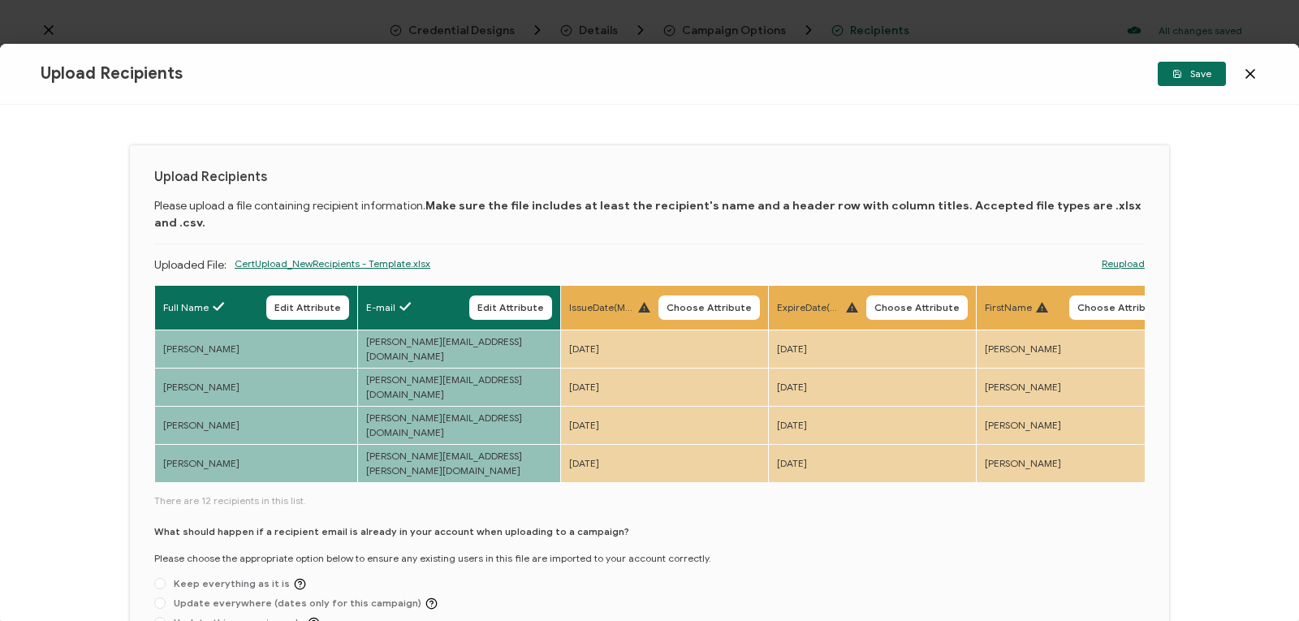
click at [705, 285] on th "IssueDate(Month 25, 2025)) Choose Attribute" at bounding box center [665, 307] width 208 height 45
click at [683, 303] on span "Choose Attribute" at bounding box center [708, 308] width 85 height 10
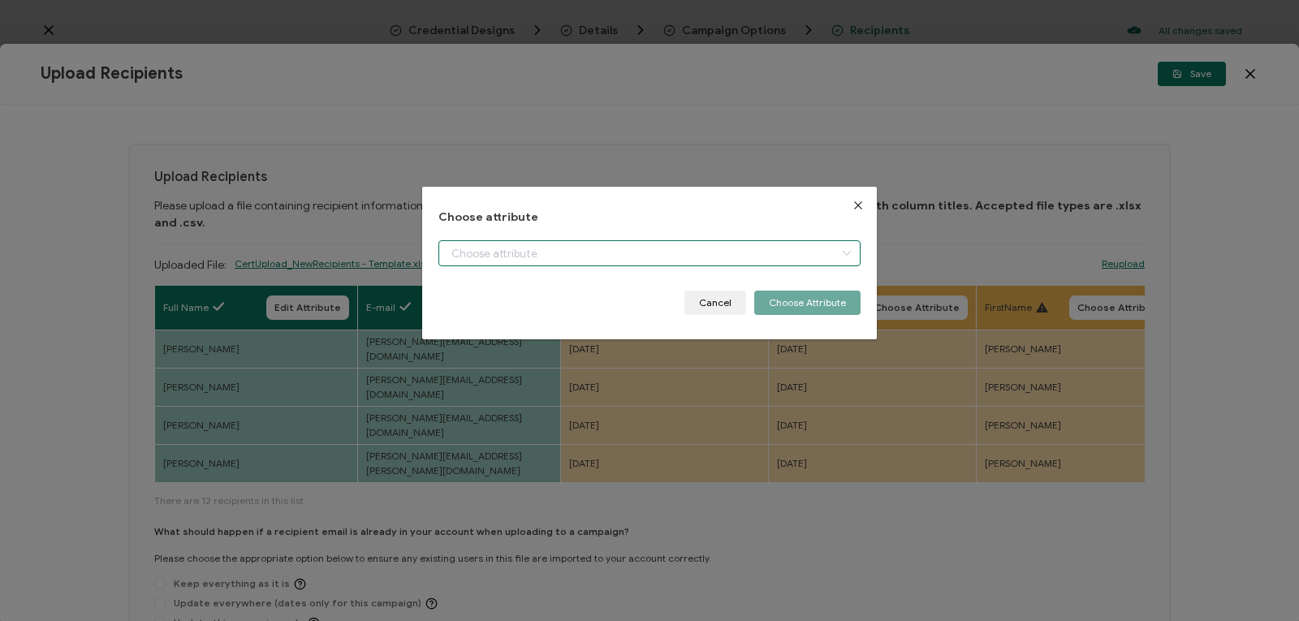
click at [598, 244] on input "dialog" at bounding box center [649, 253] width 422 height 26
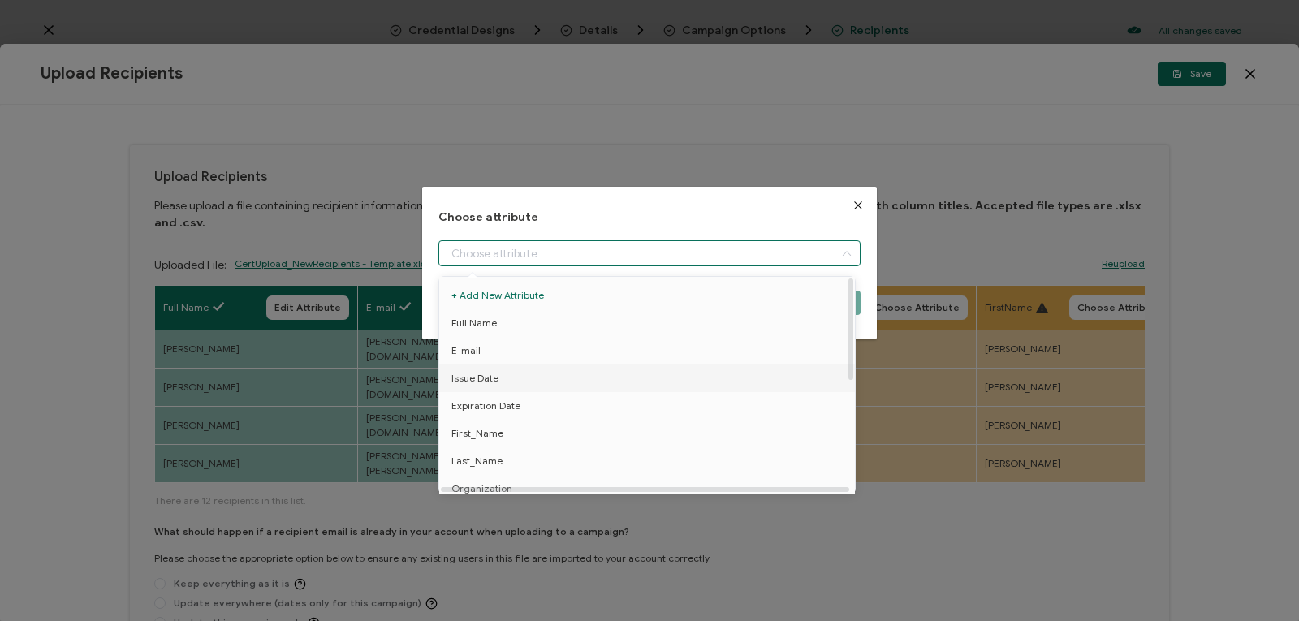
click at [535, 377] on li "Issue Date" at bounding box center [649, 378] width 429 height 28
type input "Issue Date"
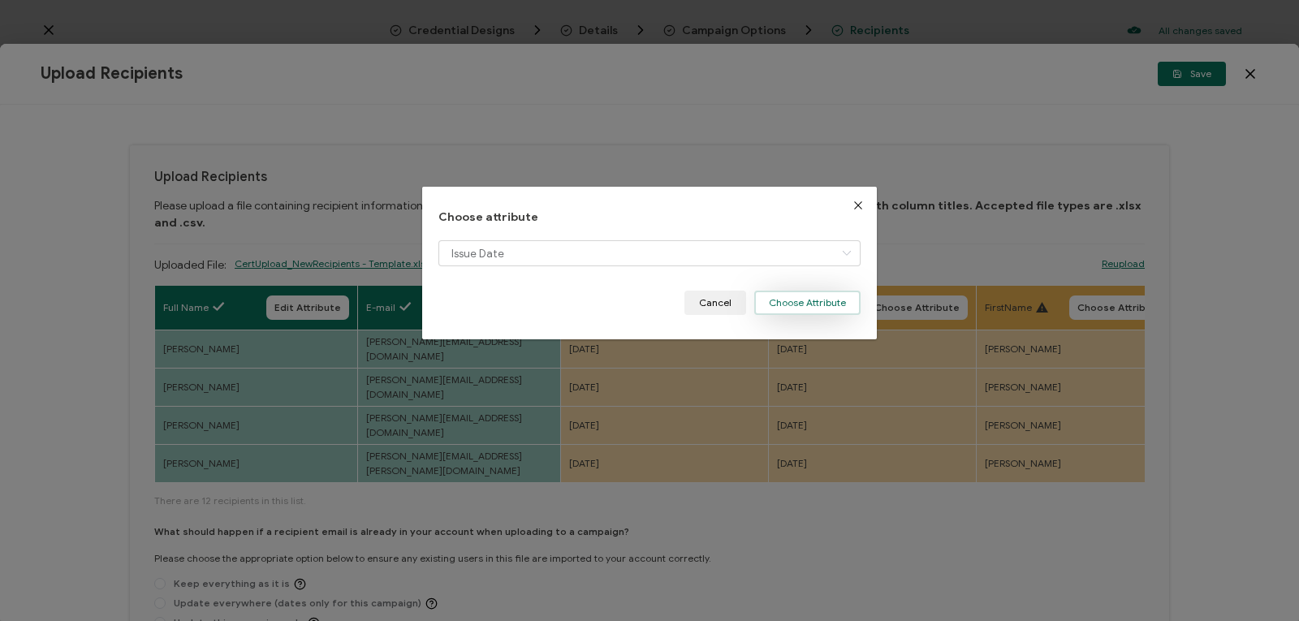
click at [807, 298] on button "Choose Attribute" at bounding box center [807, 303] width 106 height 24
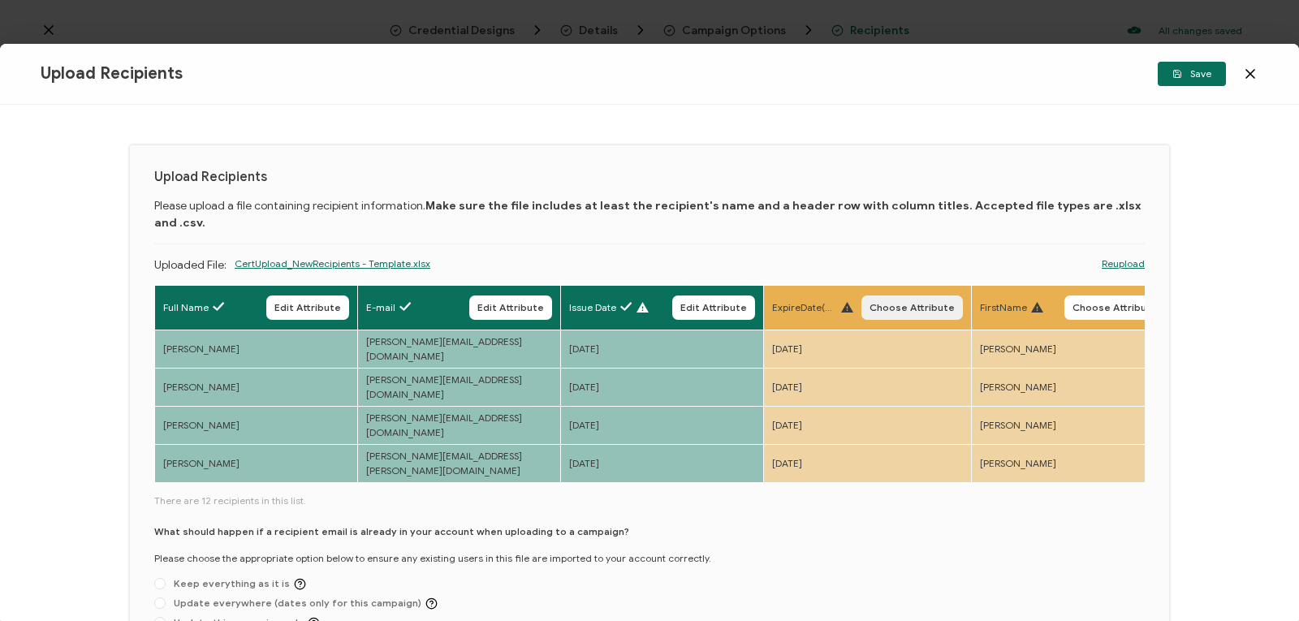
click at [906, 303] on span "Choose Attribute" at bounding box center [911, 308] width 85 height 10
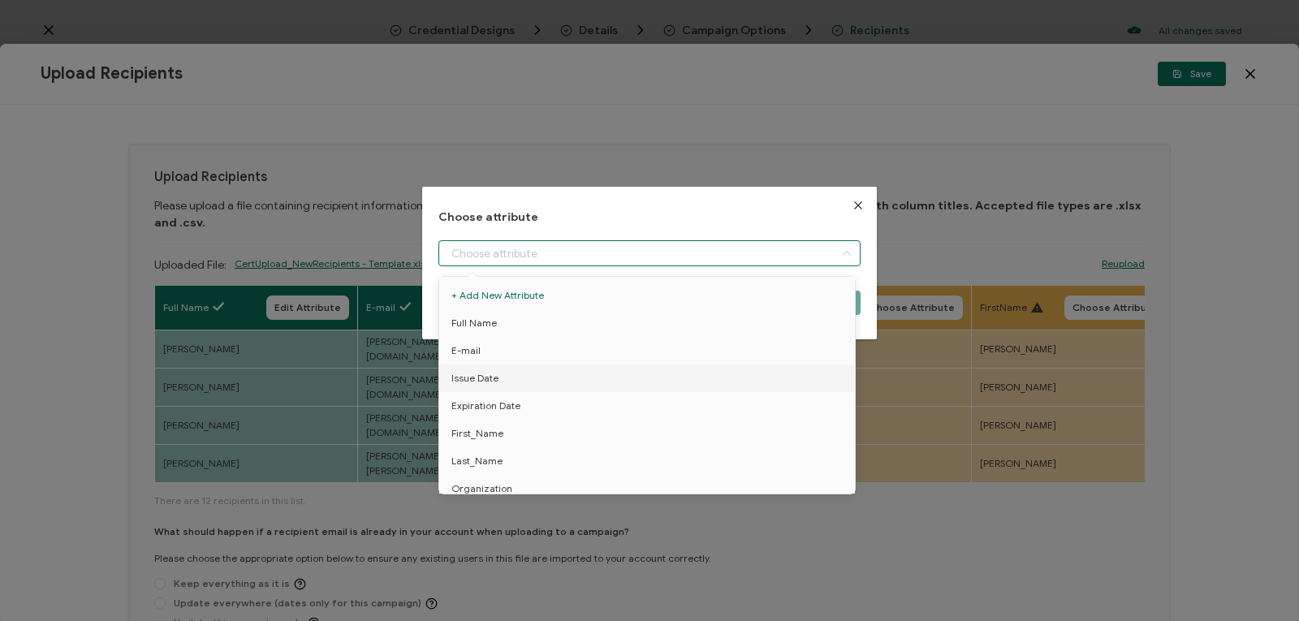
click at [761, 251] on input "dialog" at bounding box center [649, 253] width 422 height 26
click at [759, 403] on li "Expiration Date" at bounding box center [649, 406] width 429 height 28
type input "Expiration Date"
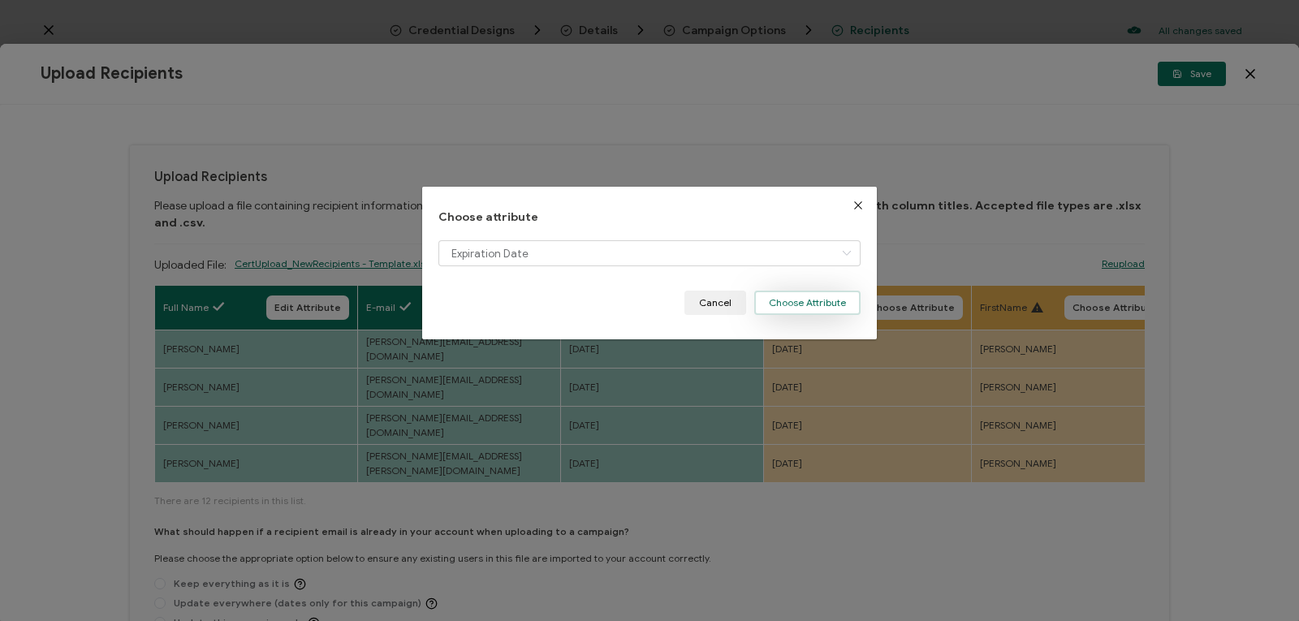
click at [826, 302] on button "Choose Attribute" at bounding box center [807, 303] width 106 height 24
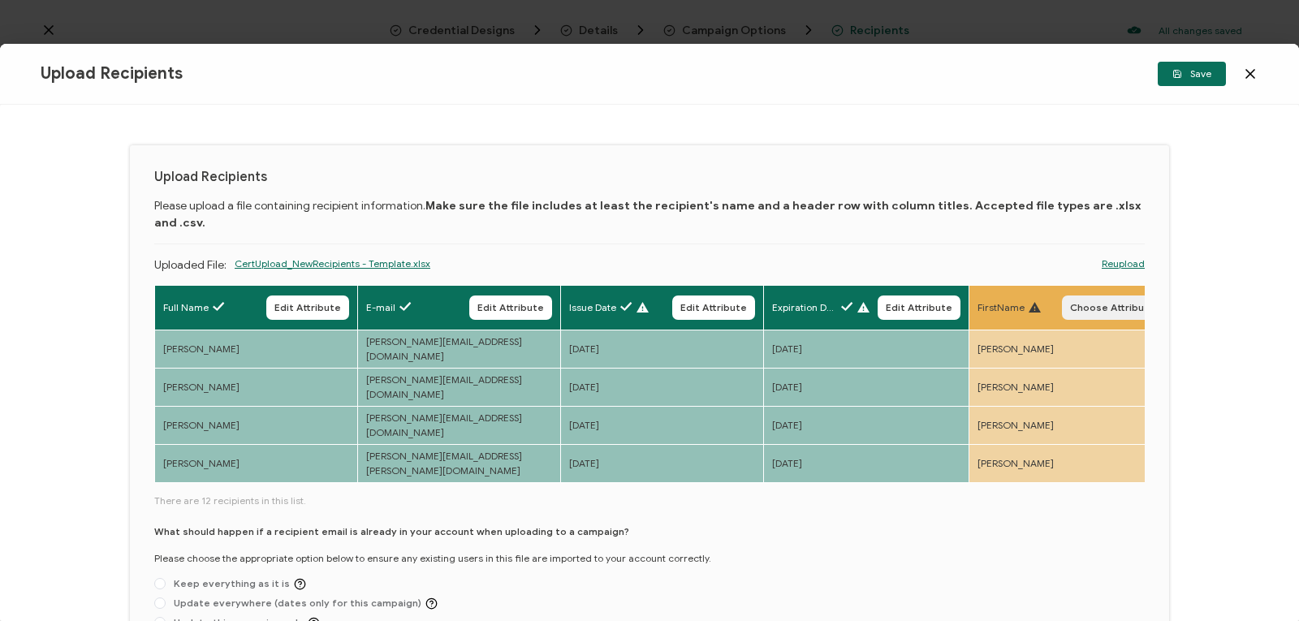
click at [1098, 303] on span "Choose Attribute" at bounding box center [1112, 308] width 85 height 10
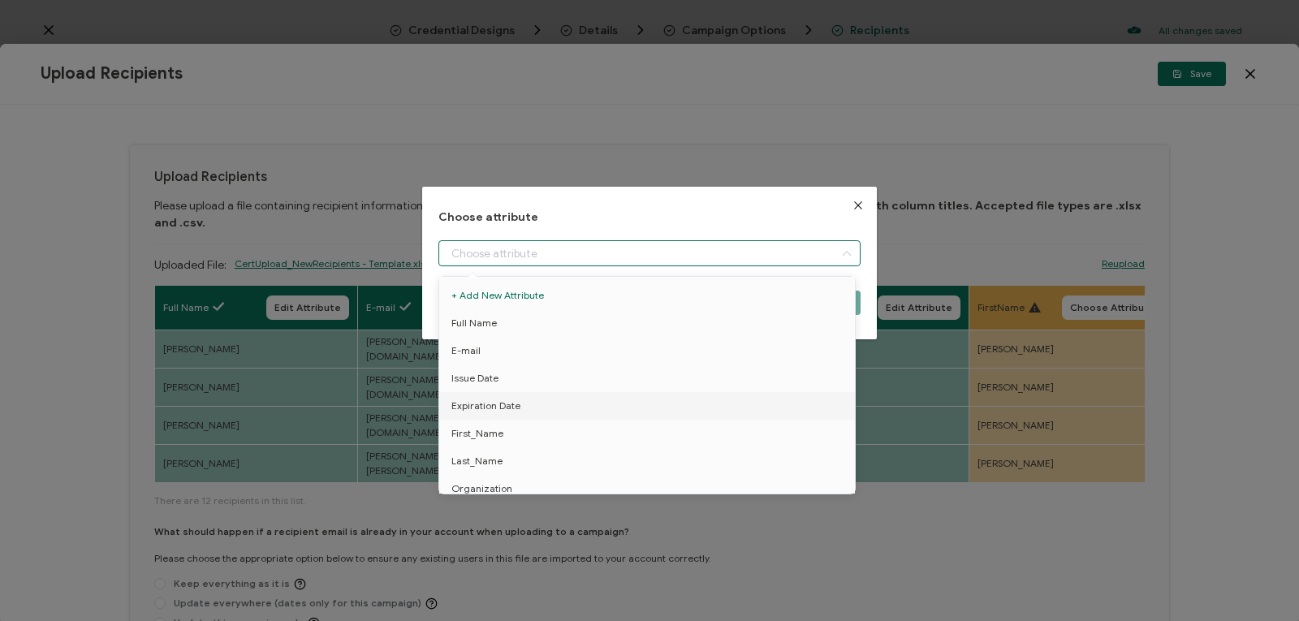
click at [820, 245] on input "dialog" at bounding box center [649, 253] width 422 height 26
click at [665, 434] on li "First_Name" at bounding box center [649, 434] width 429 height 28
type input "First_Name"
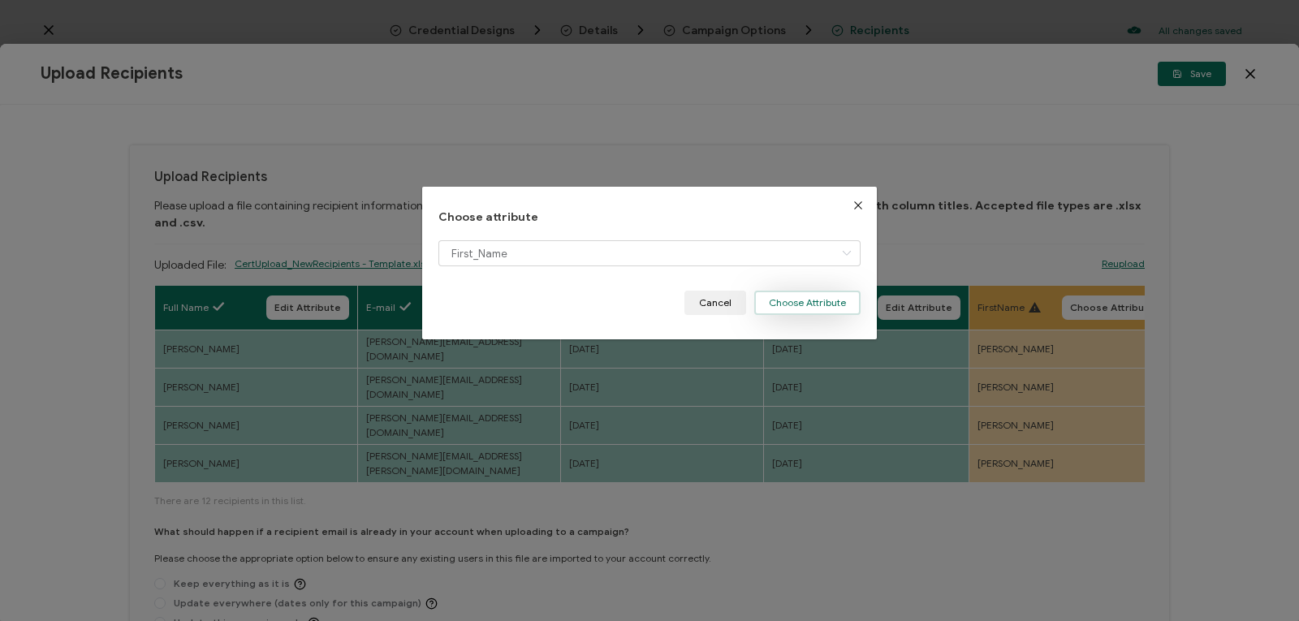
click at [818, 295] on button "Choose Attribute" at bounding box center [807, 303] width 106 height 24
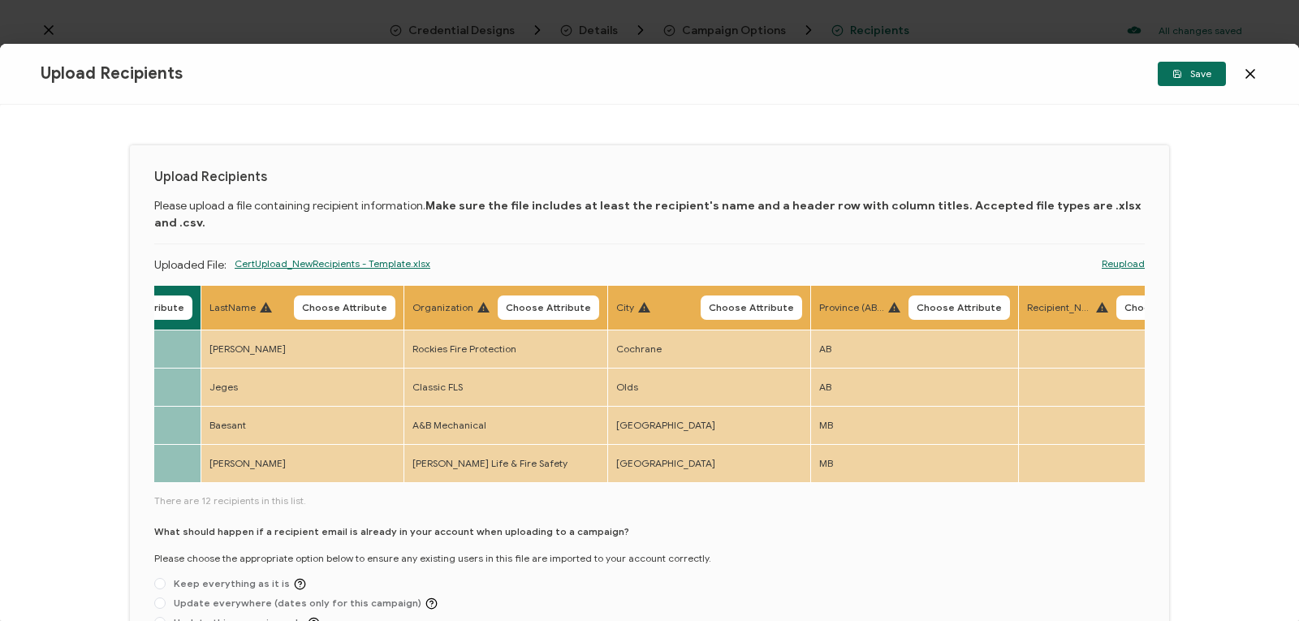
scroll to position [0, 985]
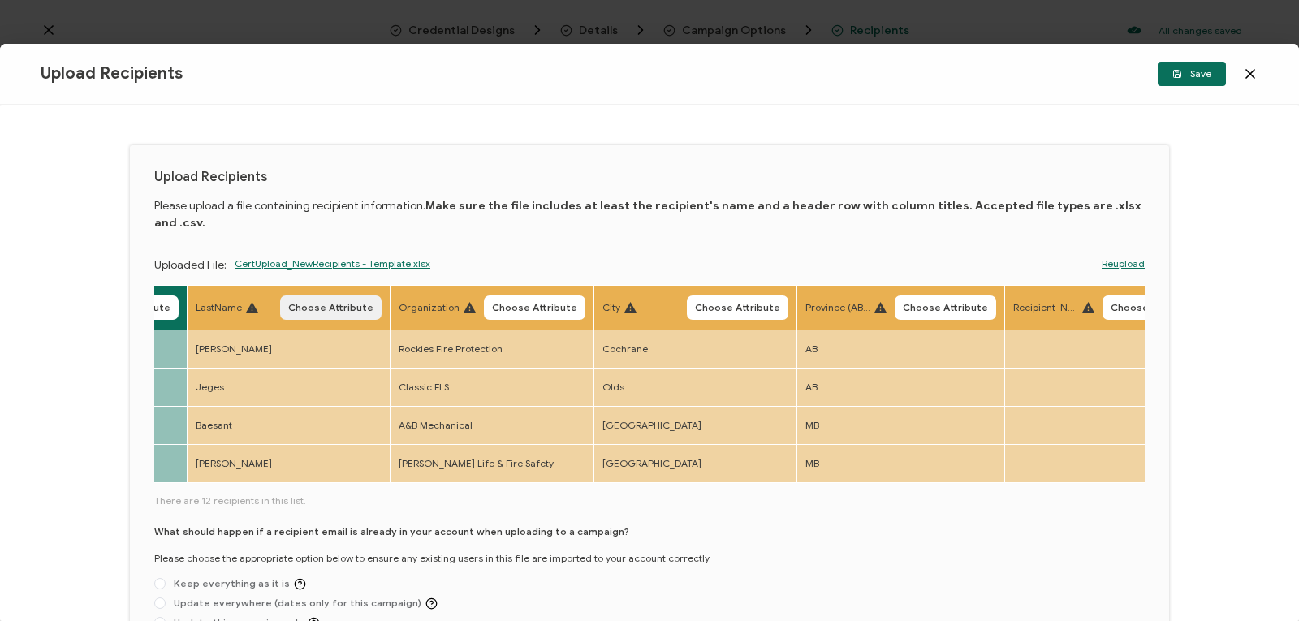
click at [343, 303] on span "Choose Attribute" at bounding box center [330, 308] width 85 height 10
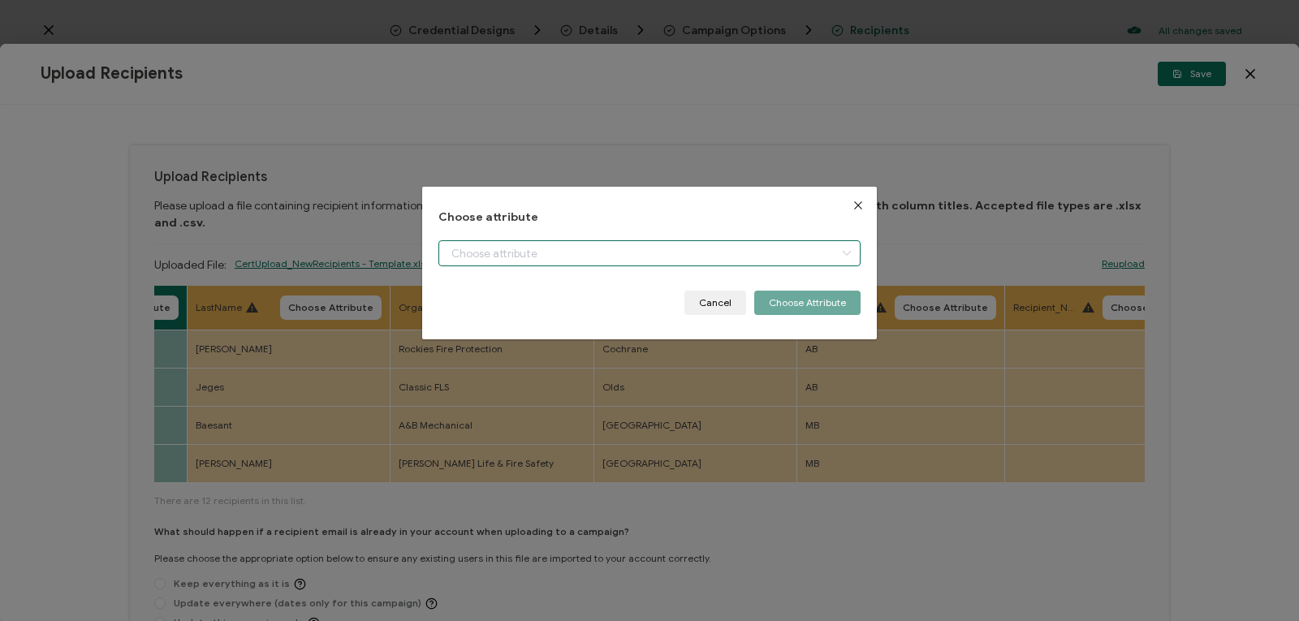
click at [461, 244] on input "dialog" at bounding box center [649, 253] width 422 height 26
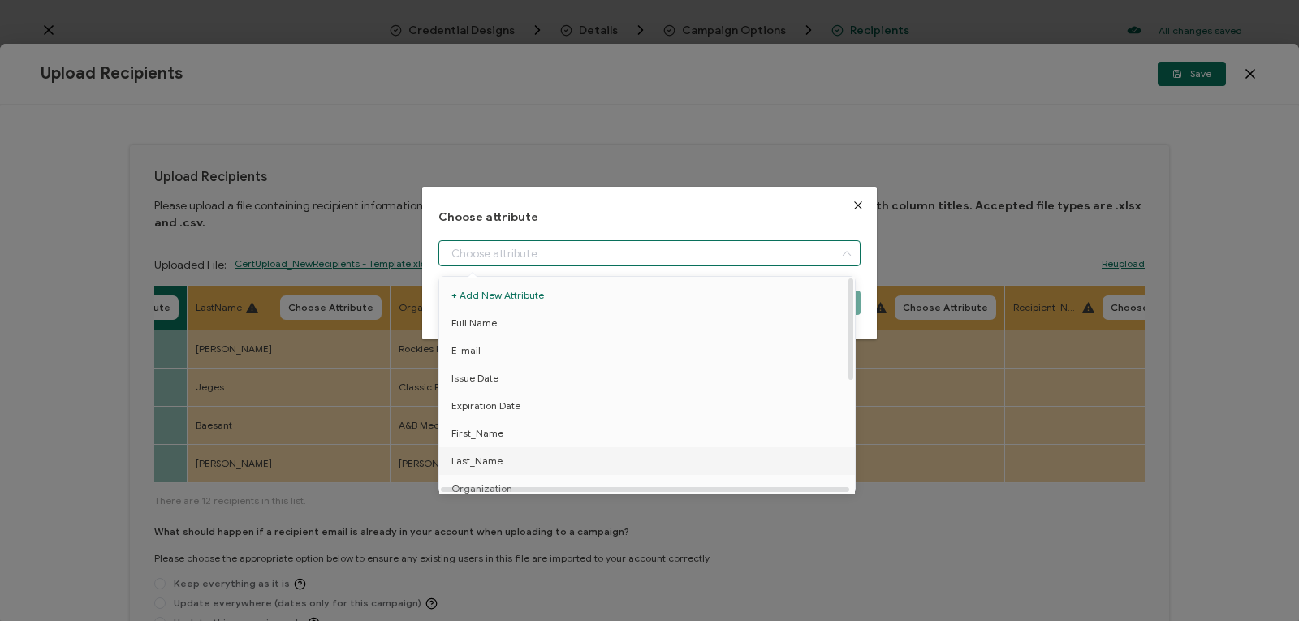
click at [465, 462] on span "Last_Name" at bounding box center [476, 461] width 51 height 28
type input "Last_Name"
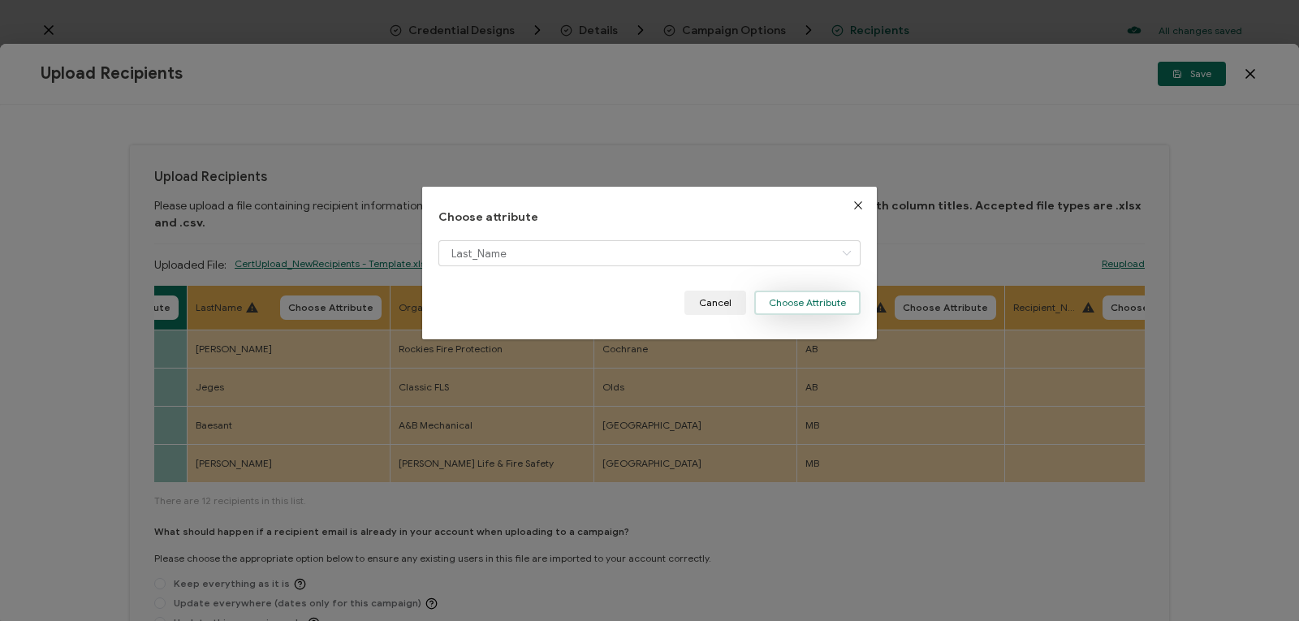
click at [807, 305] on button "Choose Attribute" at bounding box center [807, 303] width 106 height 24
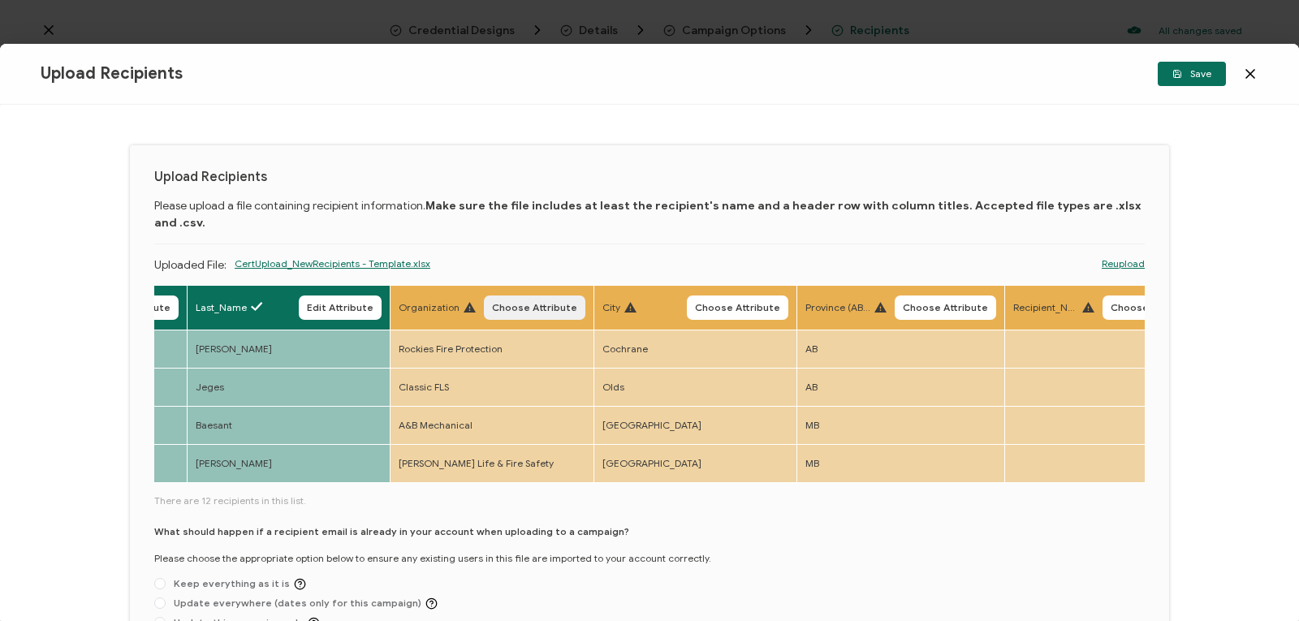
click at [496, 303] on span "Choose Attribute" at bounding box center [534, 308] width 85 height 10
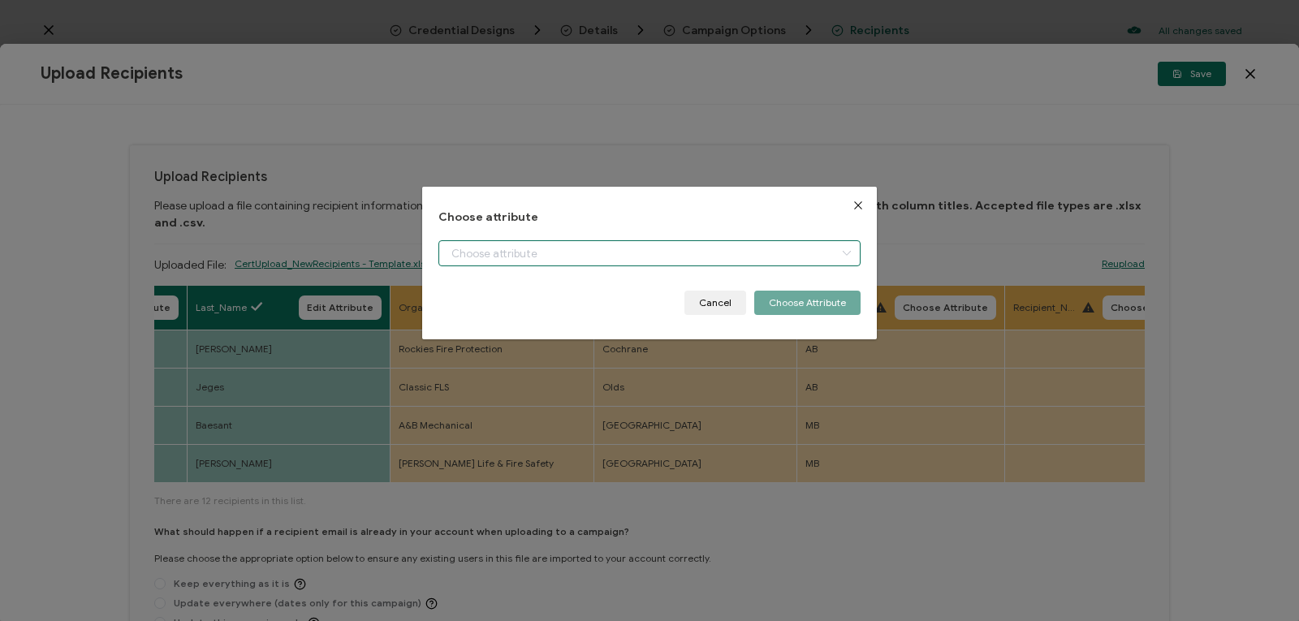
click at [455, 248] on input "dialog" at bounding box center [649, 253] width 422 height 26
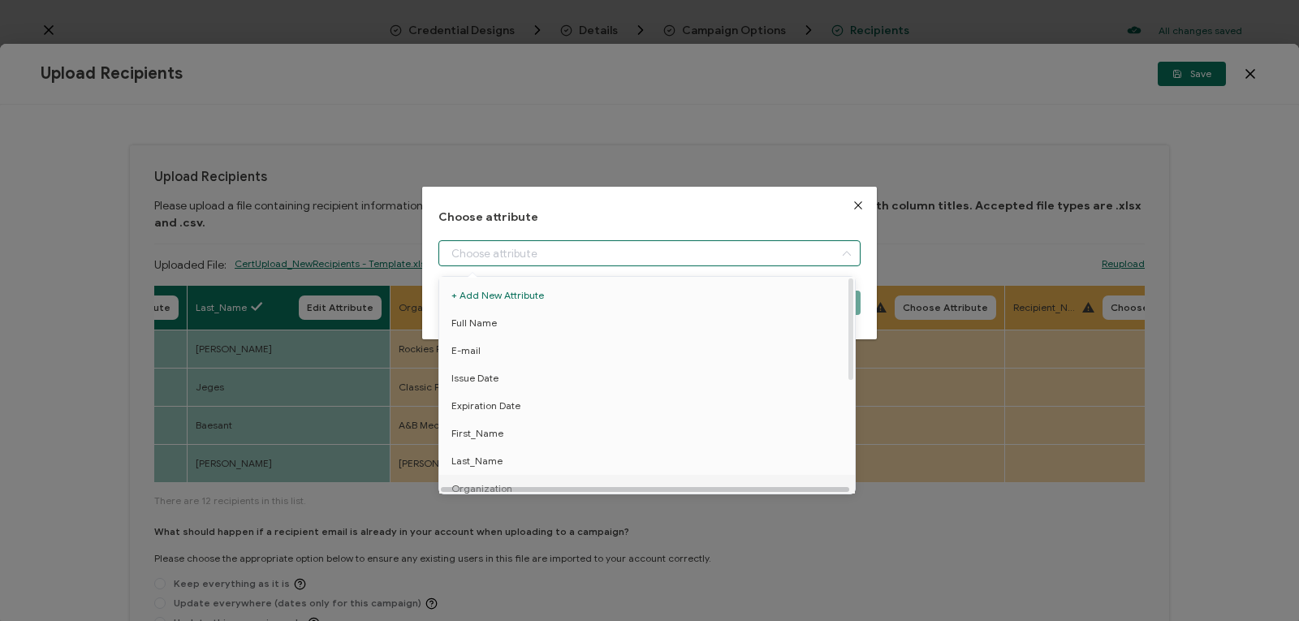
click at [473, 487] on div at bounding box center [645, 489] width 408 height 5
click at [496, 484] on span "Organization" at bounding box center [481, 489] width 61 height 28
type input "Organization"
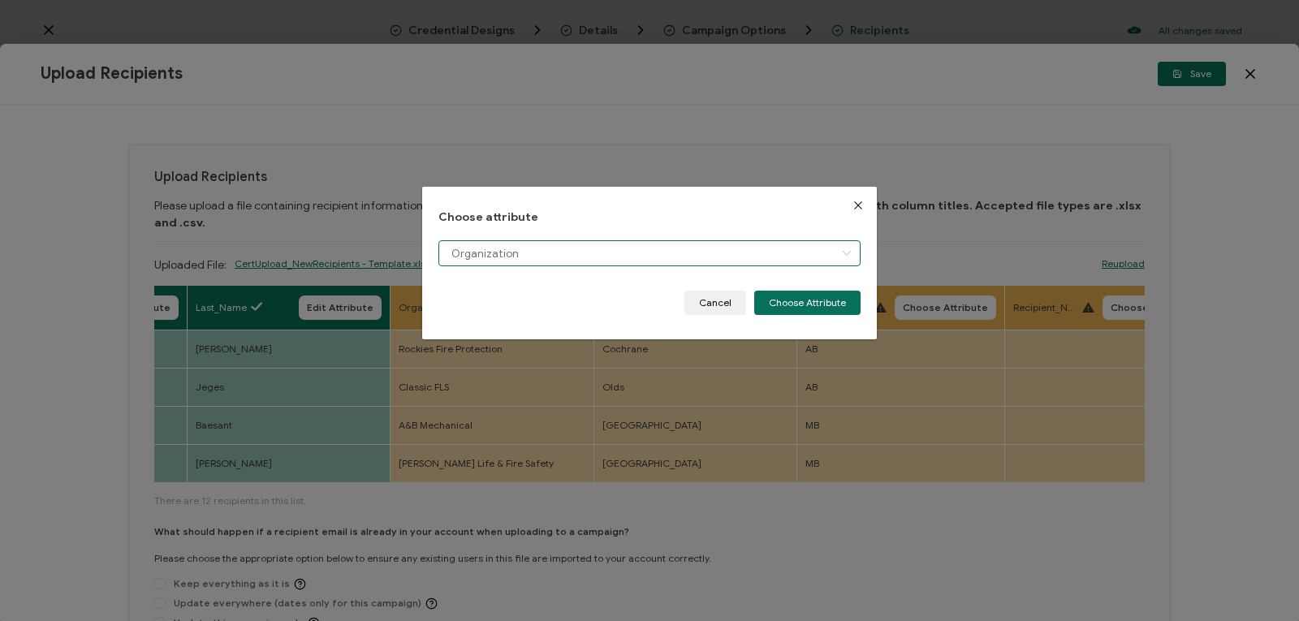
scroll to position [11, 0]
click at [781, 299] on button "Choose Attribute" at bounding box center [807, 303] width 106 height 24
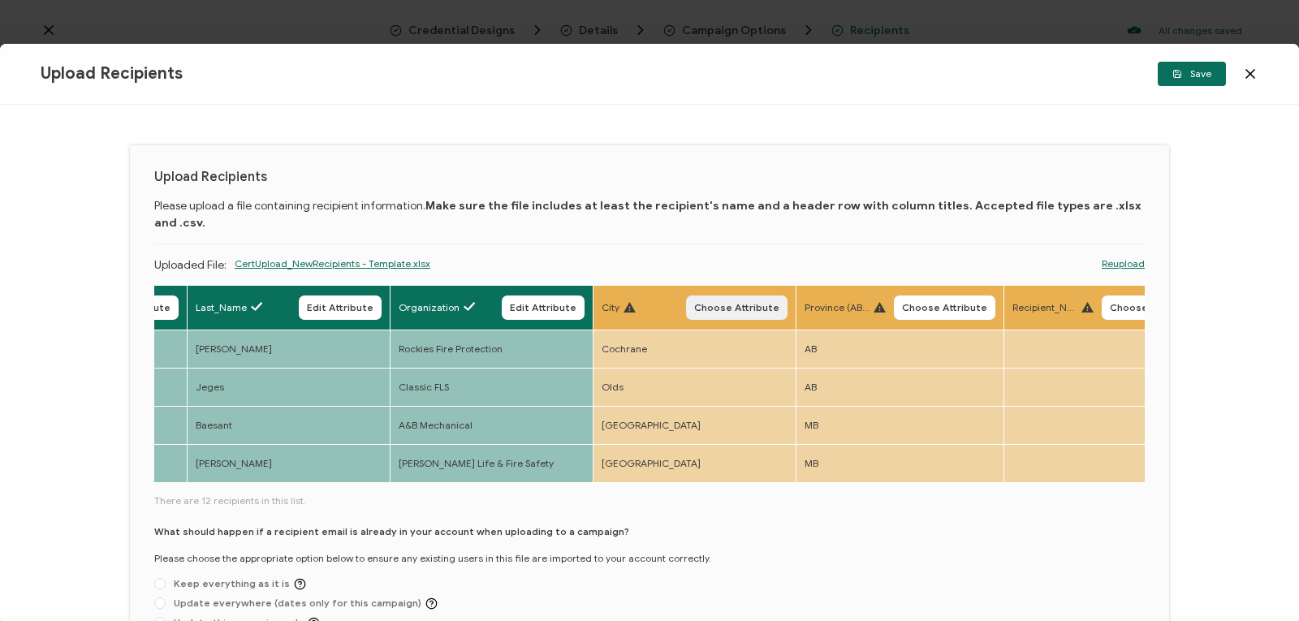
click at [719, 303] on span "Choose Attribute" at bounding box center [736, 308] width 85 height 10
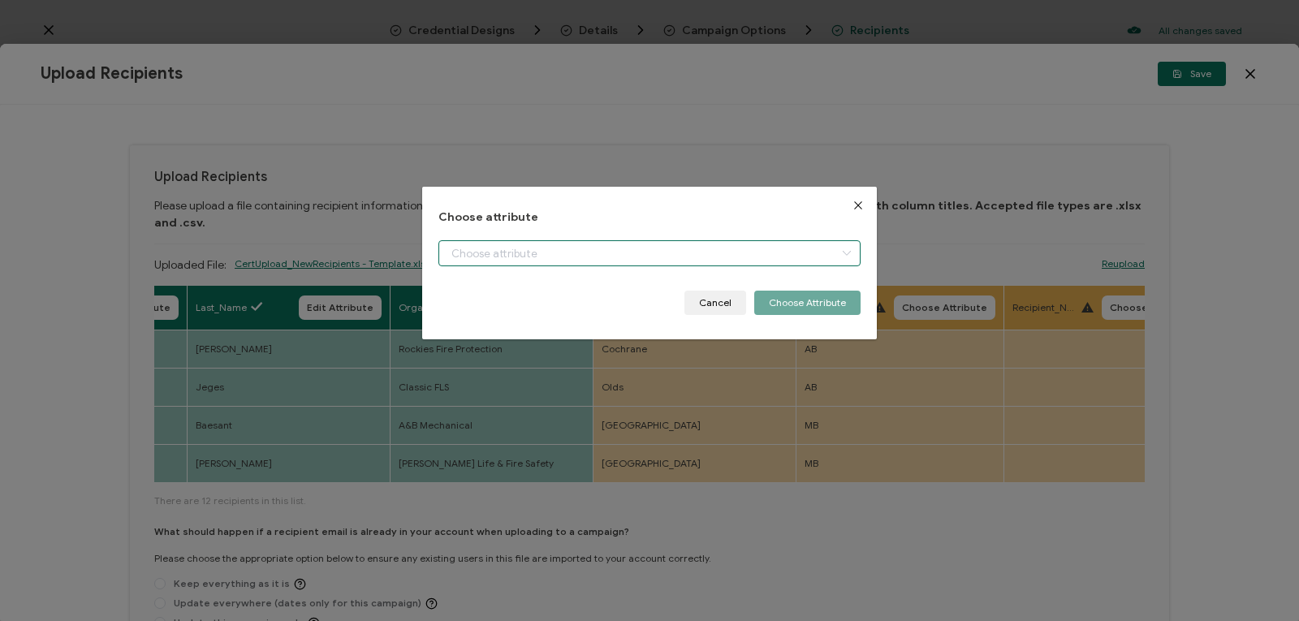
click at [605, 241] on input "dialog" at bounding box center [649, 253] width 422 height 26
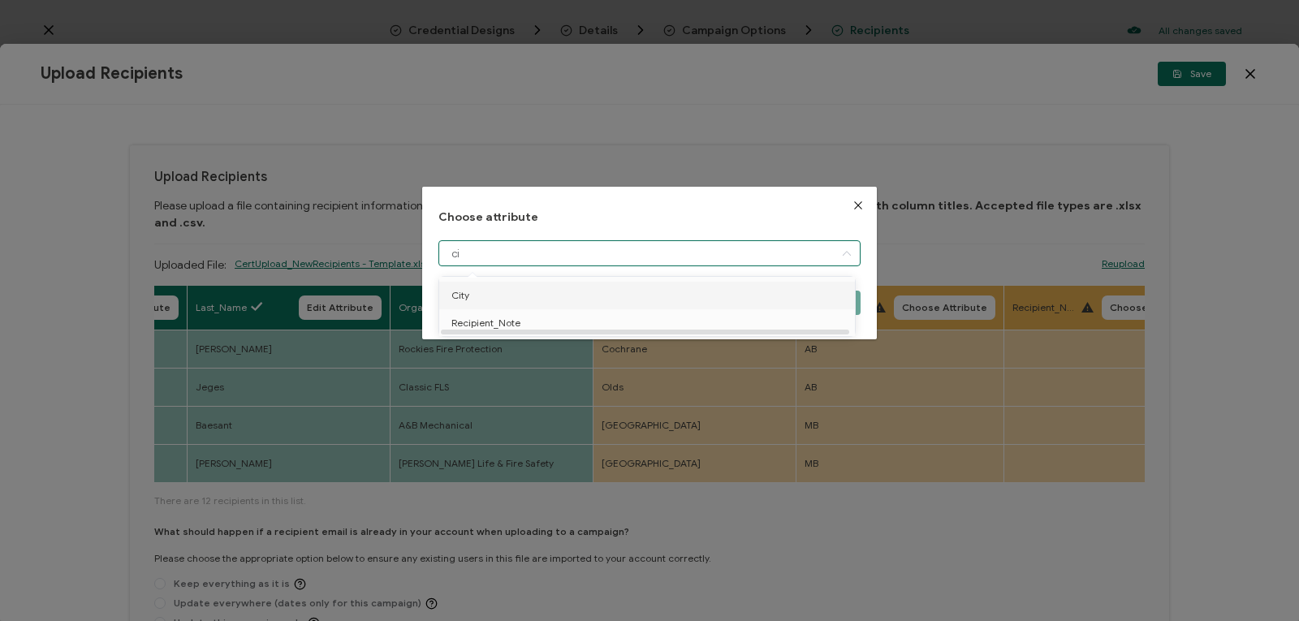
click at [581, 290] on li "City" at bounding box center [649, 296] width 429 height 28
type input "City"
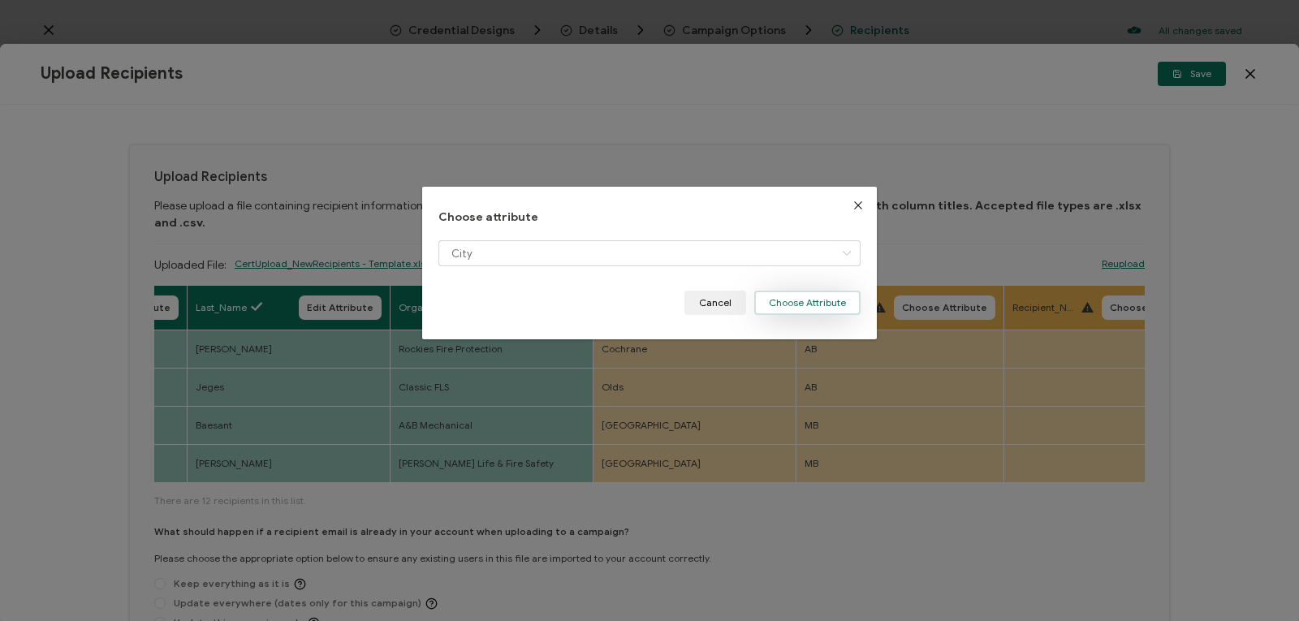
click at [782, 298] on button "Choose Attribute" at bounding box center [807, 303] width 106 height 24
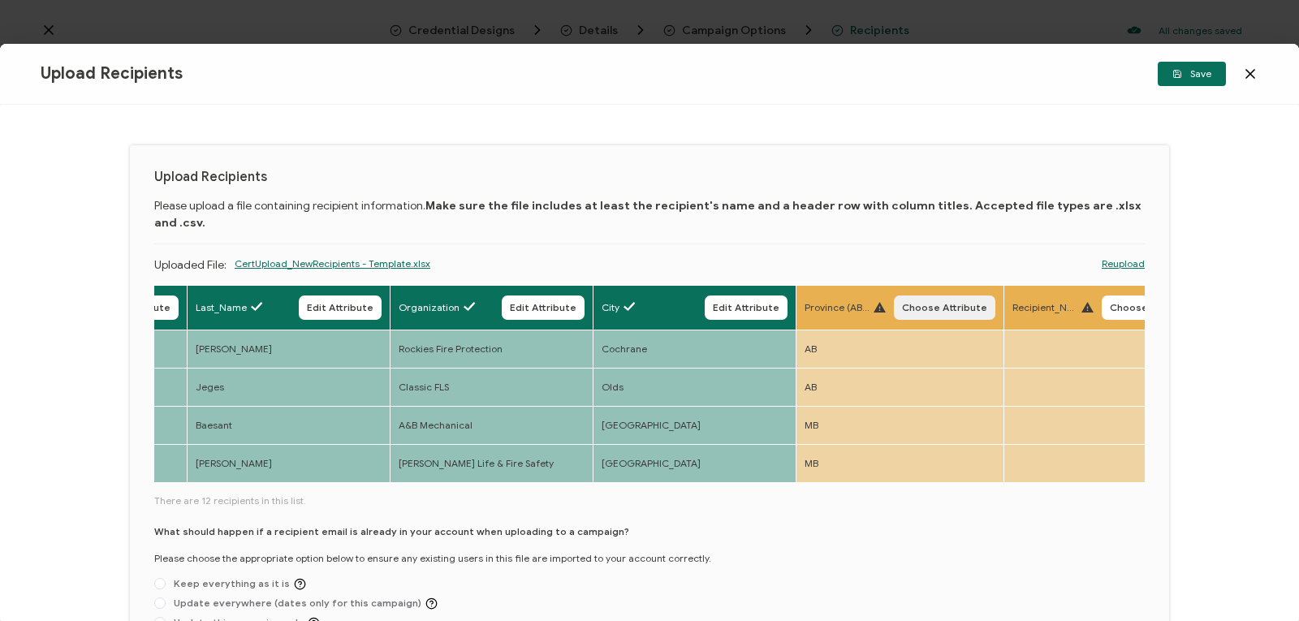
click at [914, 303] on span "Choose Attribute" at bounding box center [944, 308] width 85 height 10
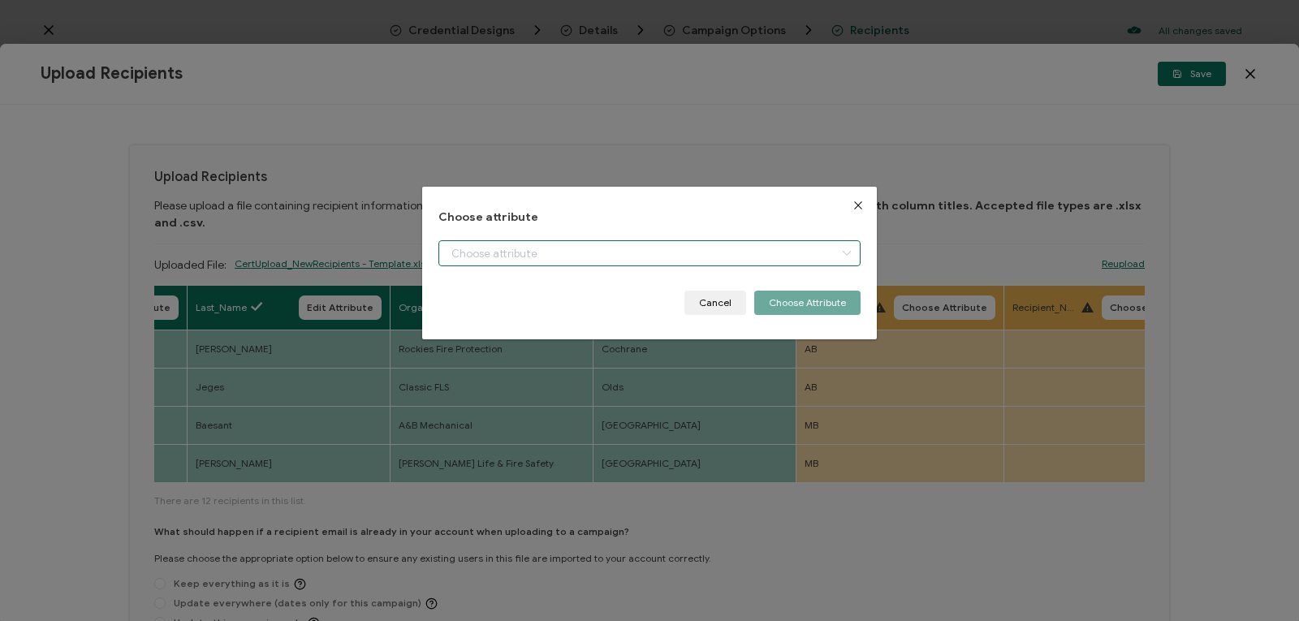
click at [741, 247] on input "dialog" at bounding box center [649, 253] width 422 height 26
click at [730, 287] on li "Province" at bounding box center [649, 296] width 429 height 28
type input "Province"
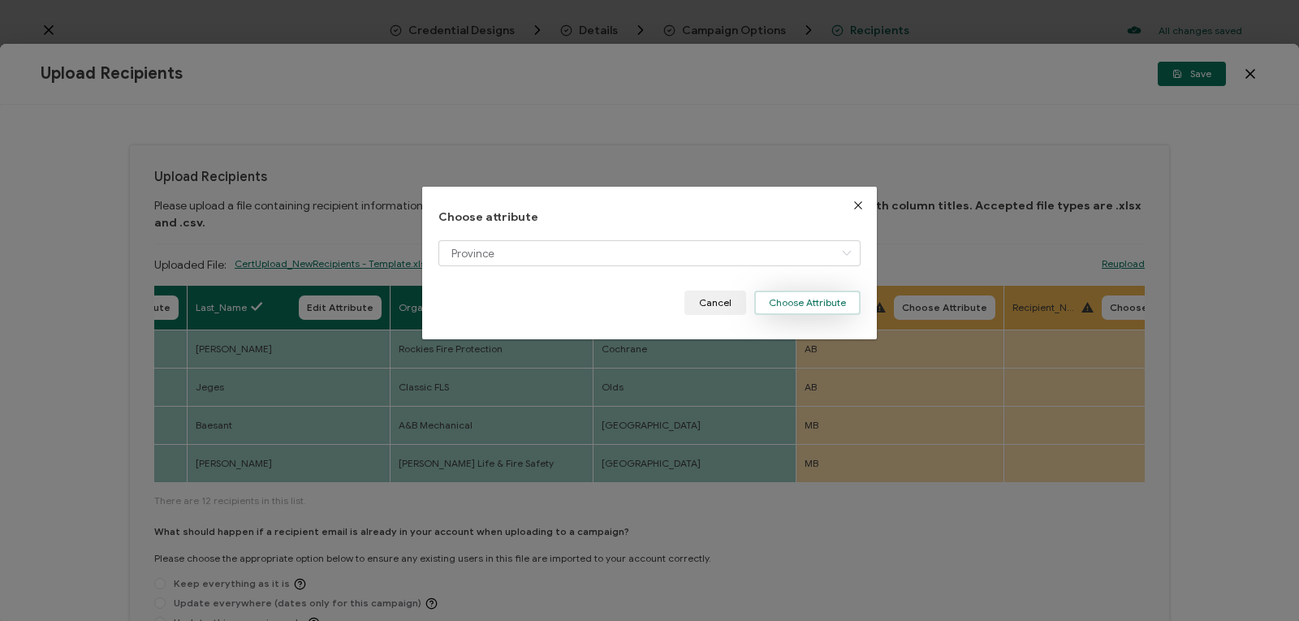
click at [785, 299] on button "Choose Attribute" at bounding box center [807, 303] width 106 height 24
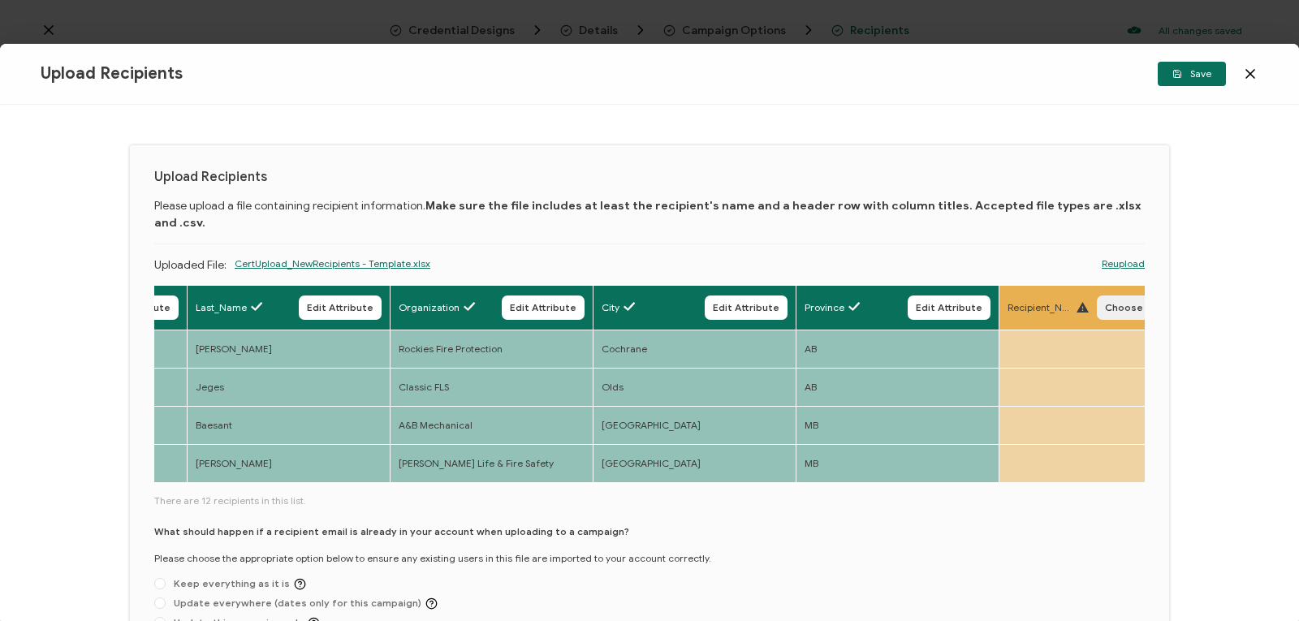
click at [1117, 303] on span "Choose Attribute" at bounding box center [1147, 308] width 85 height 10
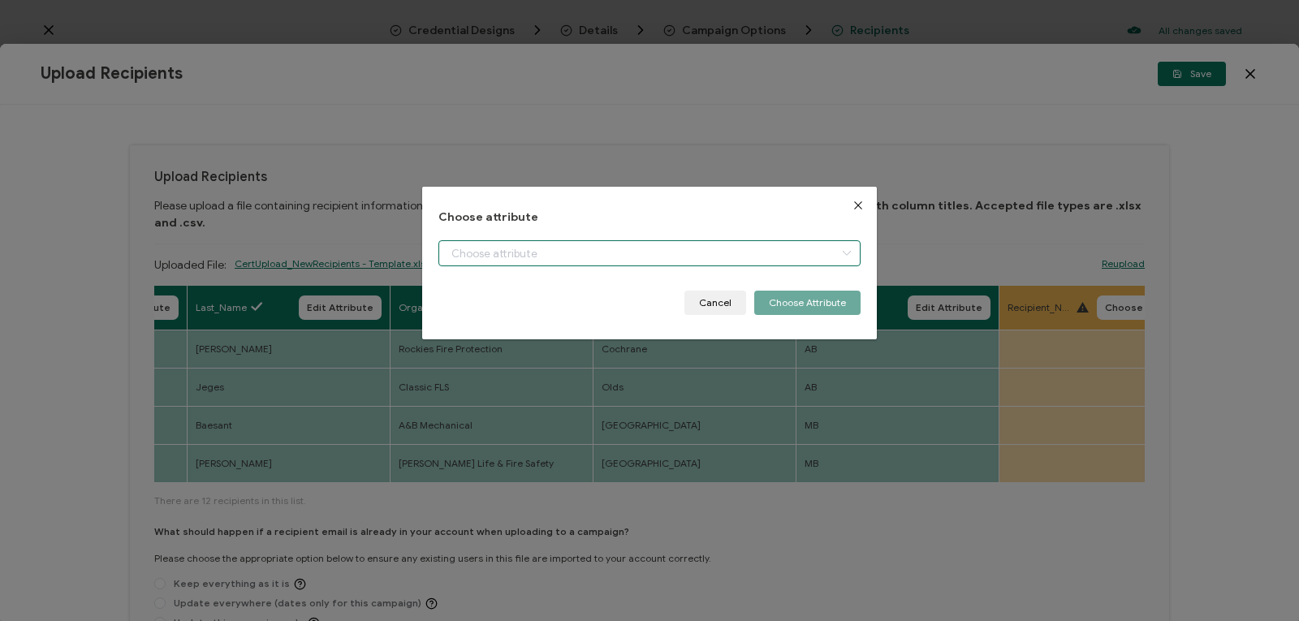
click at [781, 252] on input "dialog" at bounding box center [649, 253] width 422 height 26
click at [690, 293] on li "Recipient_Note" at bounding box center [649, 296] width 429 height 28
type input "Recipient_Note"
click at [814, 294] on button "Choose Attribute" at bounding box center [807, 303] width 106 height 24
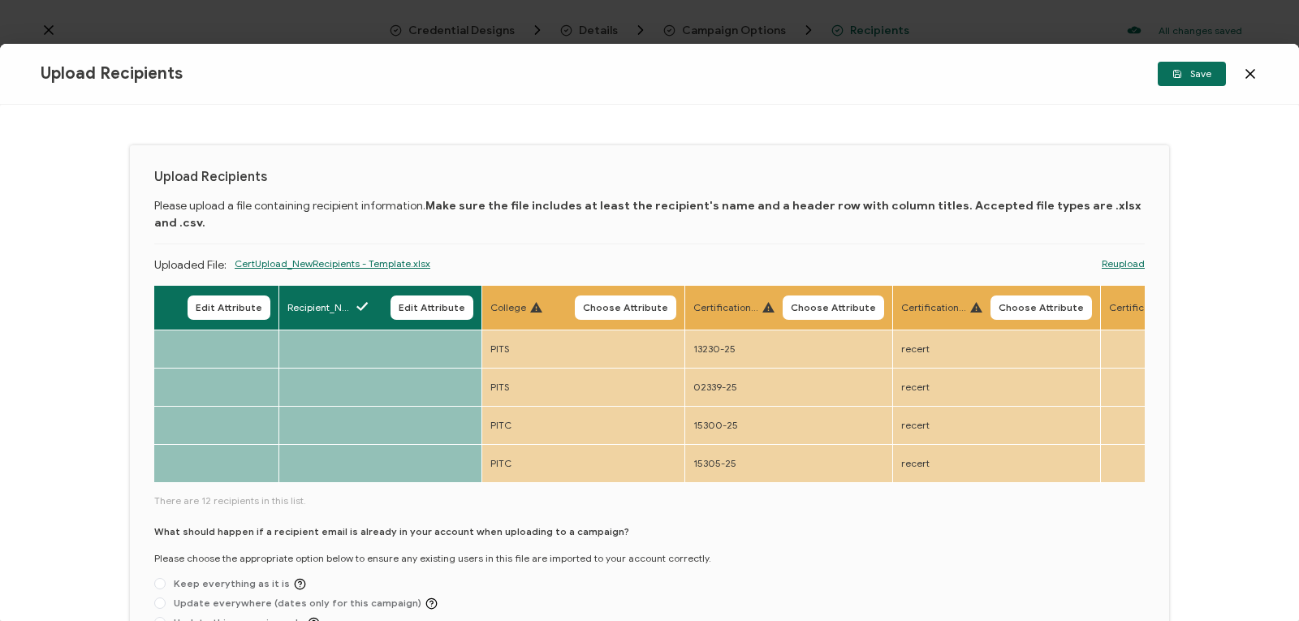
scroll to position [0, 1710]
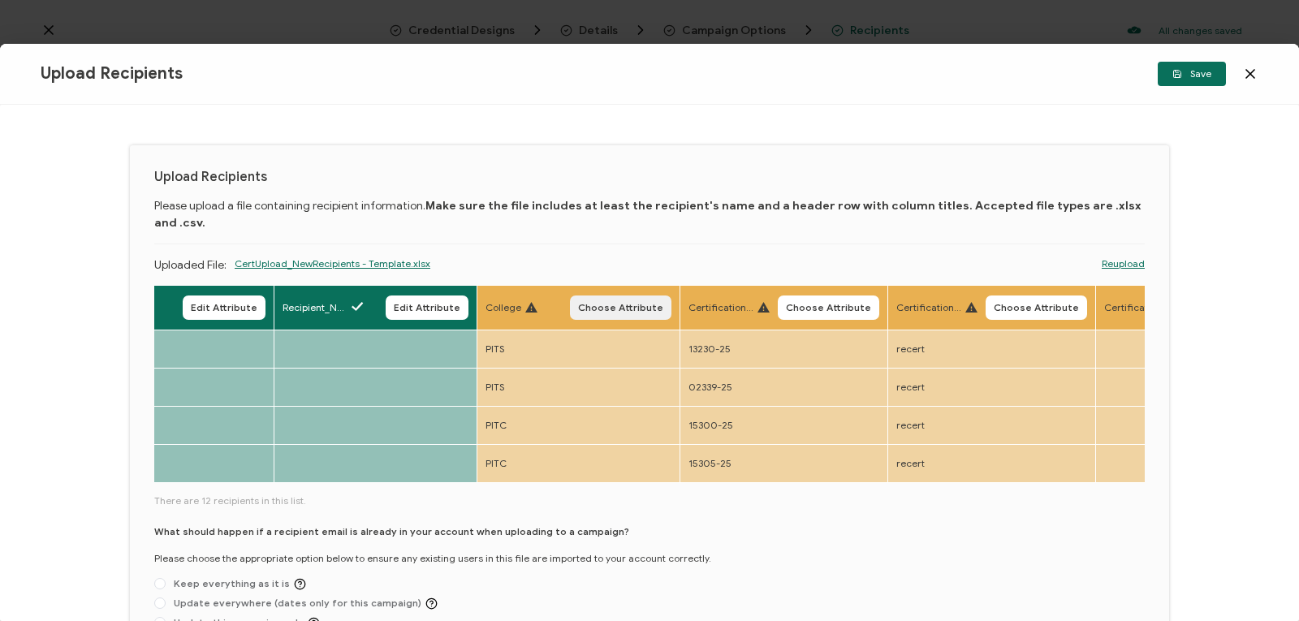
click at [595, 303] on span "Choose Attribute" at bounding box center [620, 308] width 85 height 10
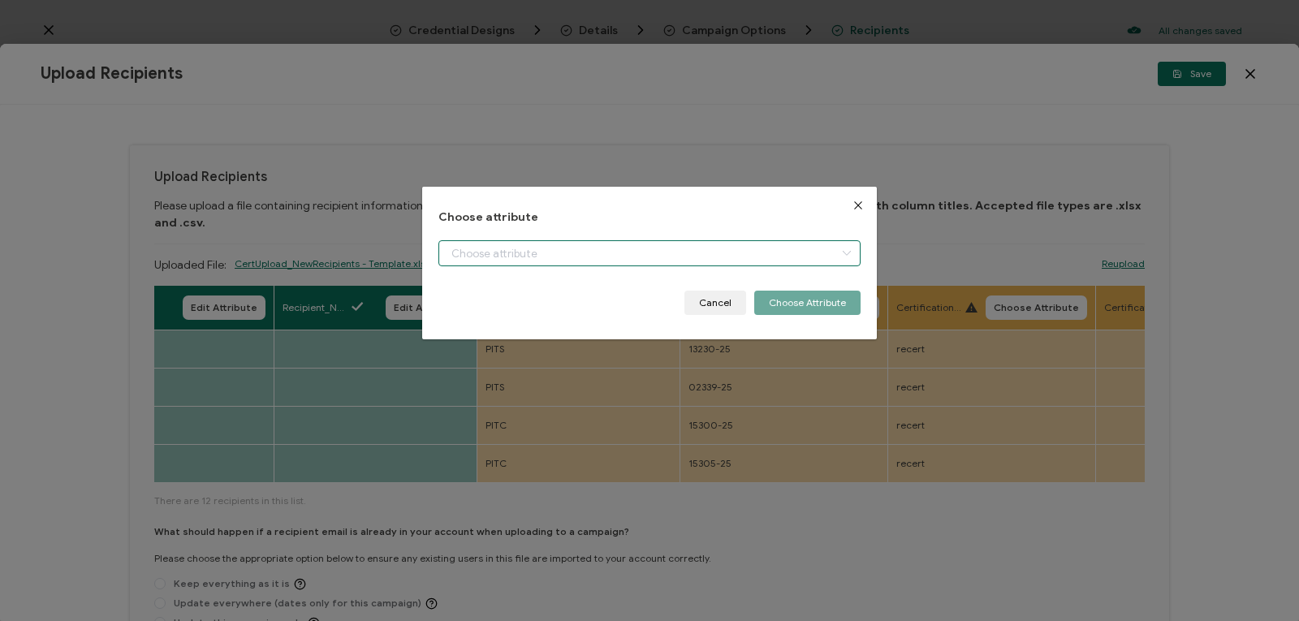
click at [591, 252] on input "dialog" at bounding box center [649, 253] width 422 height 26
click at [561, 293] on li "College" at bounding box center [649, 296] width 429 height 28
type input "College"
click at [776, 302] on button "Choose Attribute" at bounding box center [807, 303] width 106 height 24
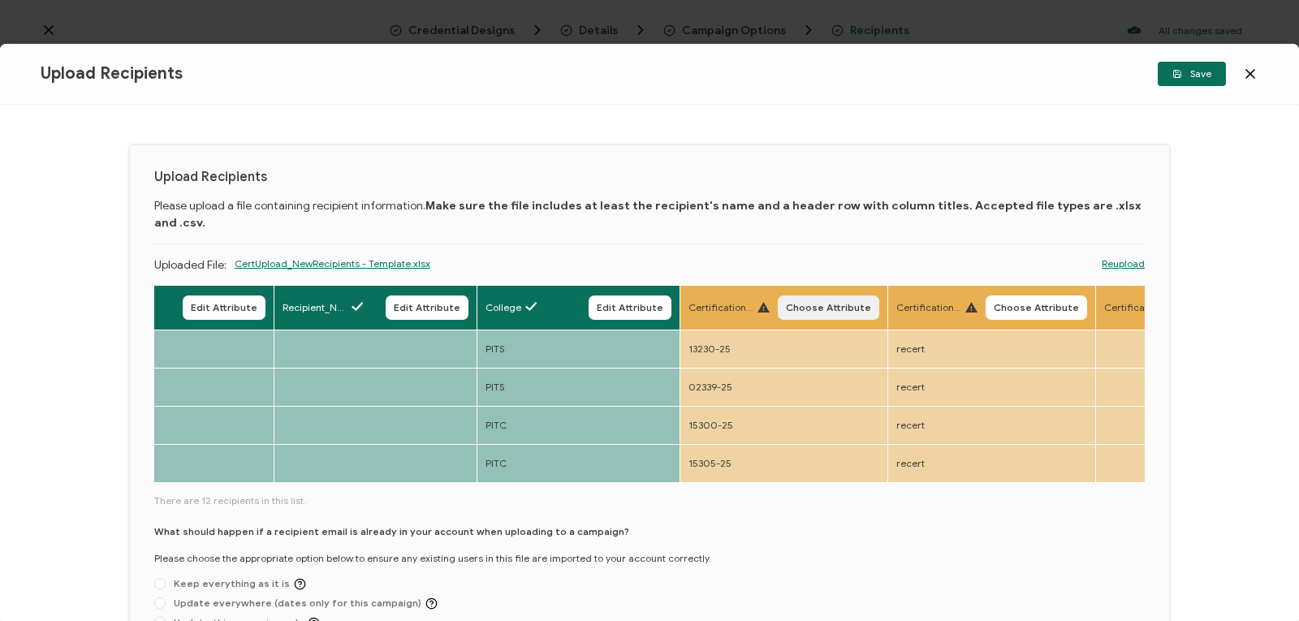
click at [820, 303] on span "Choose Attribute" at bounding box center [828, 308] width 85 height 10
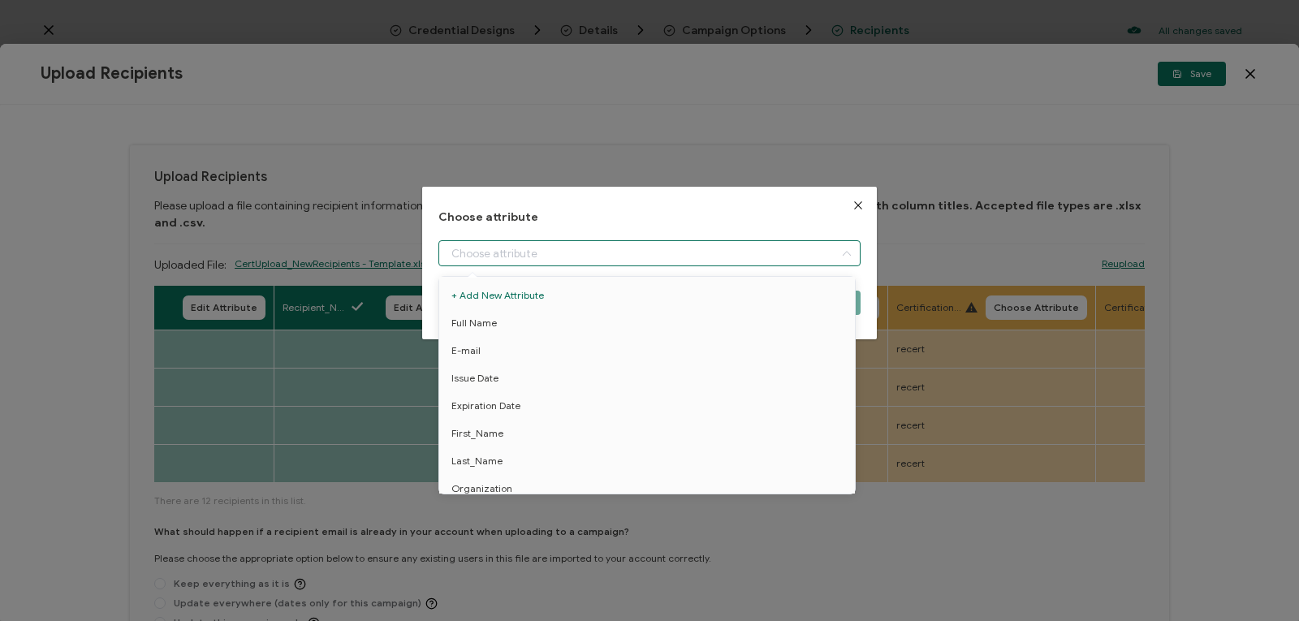
click at [670, 251] on input "dialog" at bounding box center [649, 253] width 422 height 26
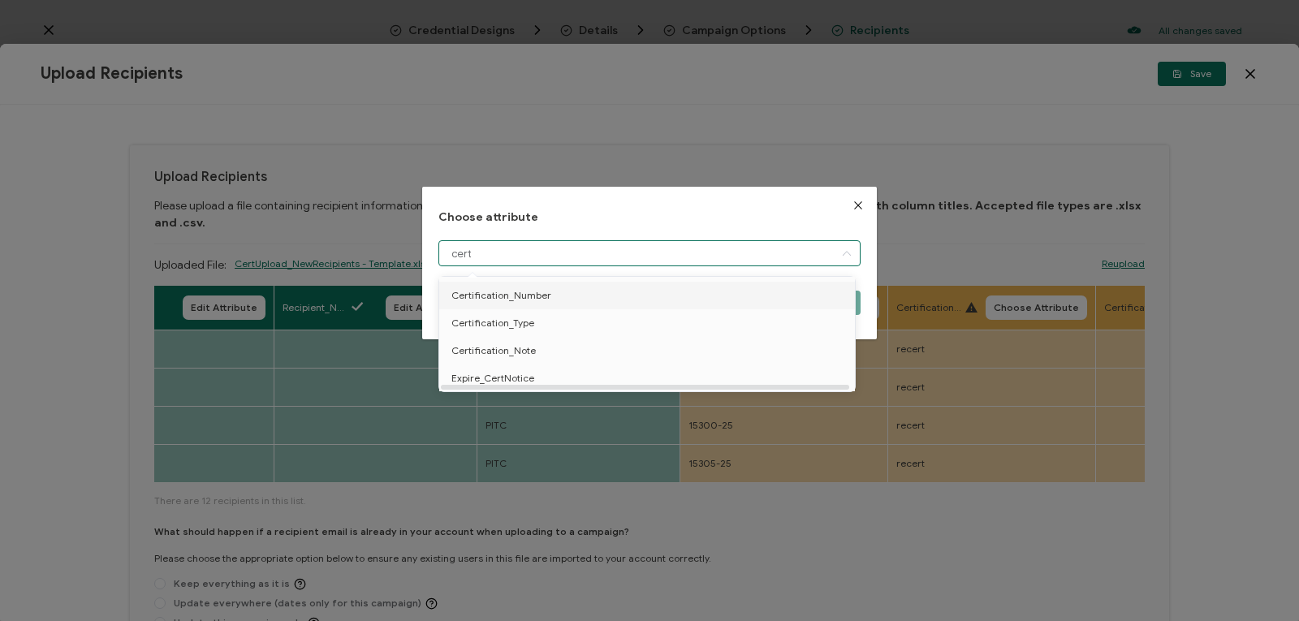
click at [658, 298] on li "Certification_Number" at bounding box center [649, 296] width 429 height 28
type input "Certification_Number"
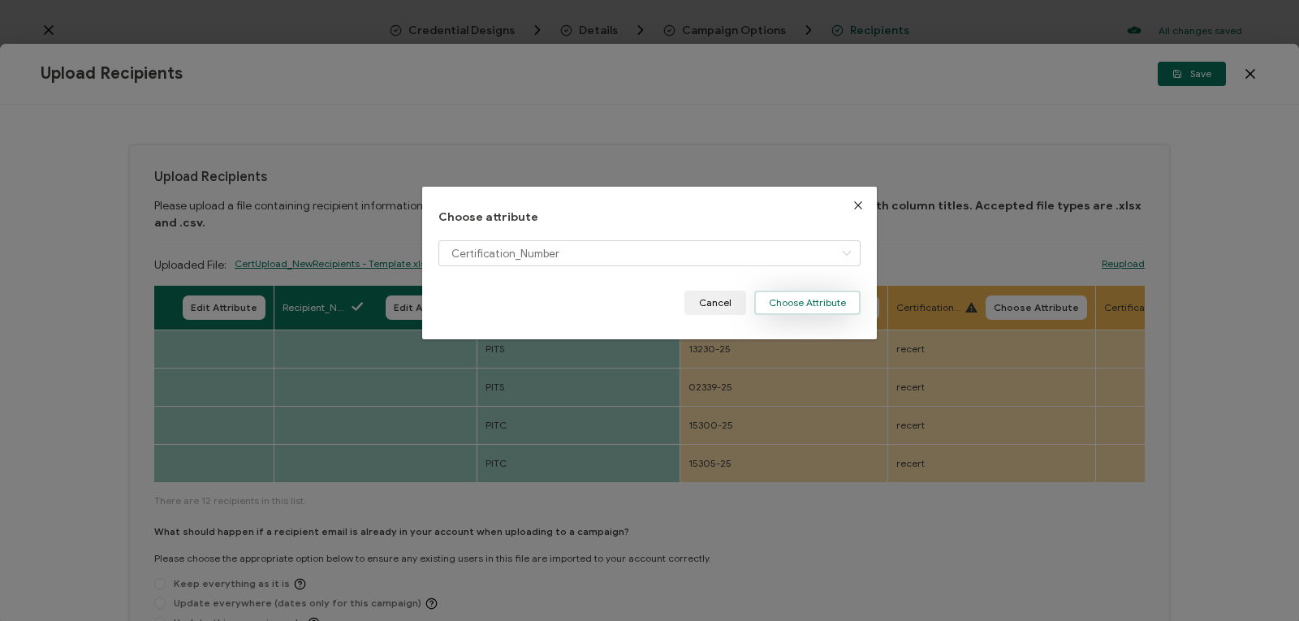
click at [817, 297] on button "Choose Attribute" at bounding box center [807, 303] width 106 height 24
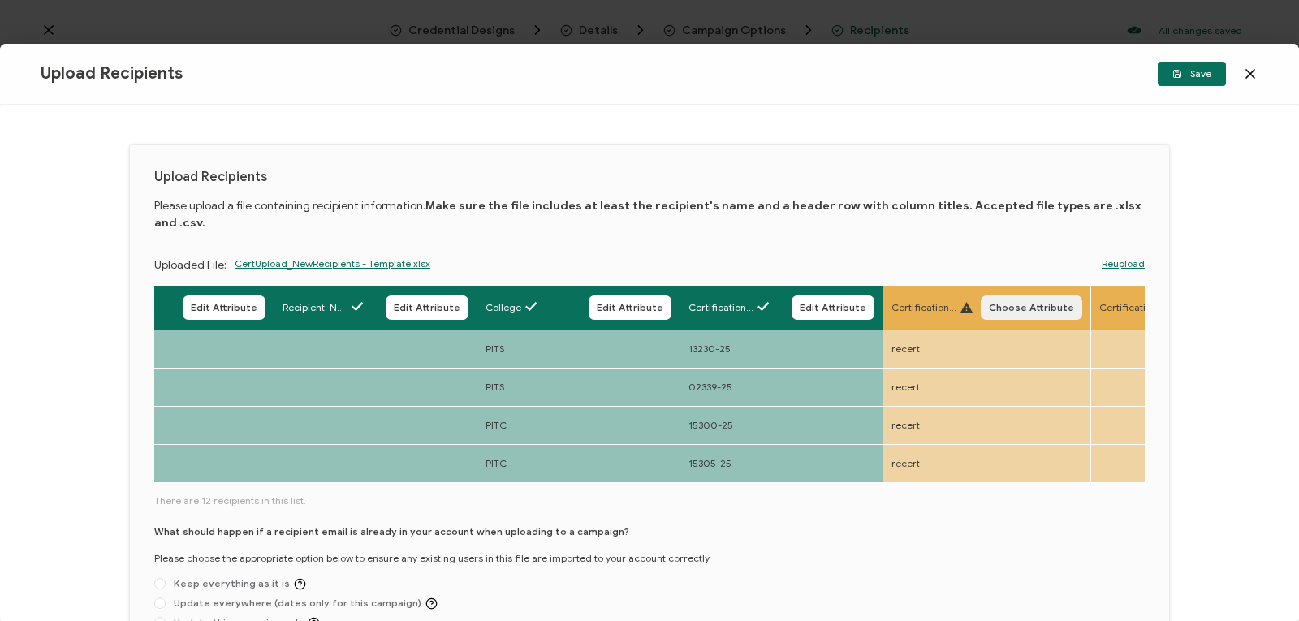
click at [1023, 303] on span "Choose Attribute" at bounding box center [1031, 308] width 85 height 10
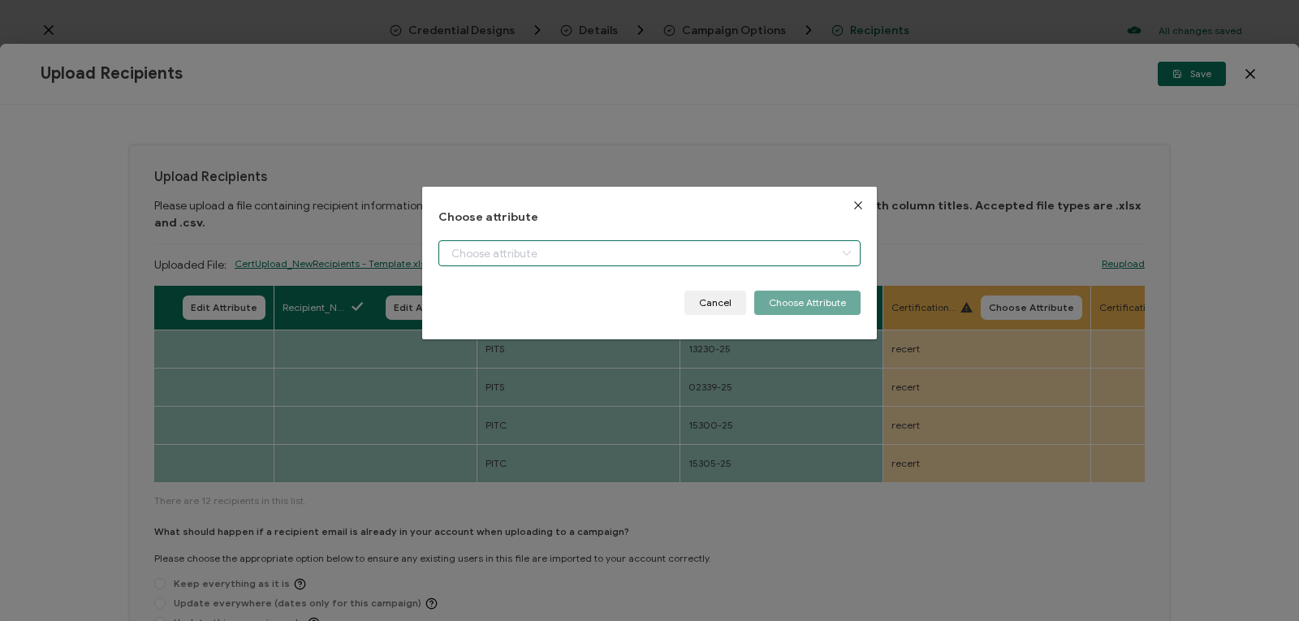
click at [777, 250] on input "dialog" at bounding box center [649, 253] width 422 height 26
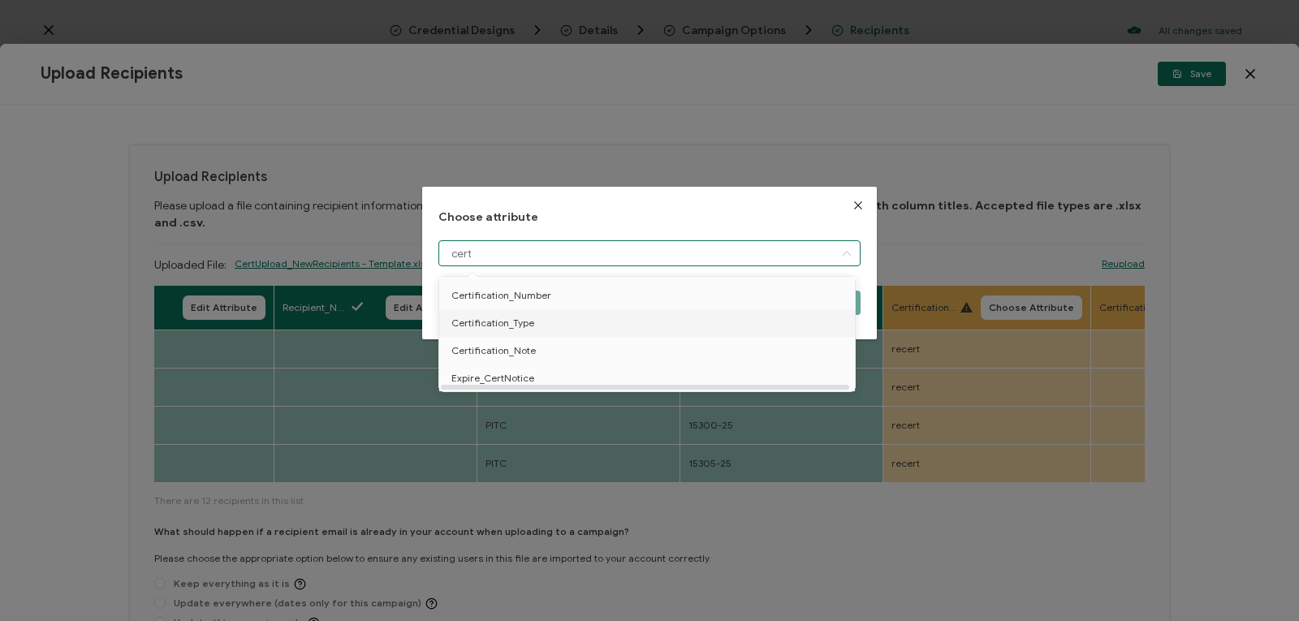
click at [731, 319] on li "Certification_Type" at bounding box center [649, 323] width 429 height 28
type input "Certification_Type"
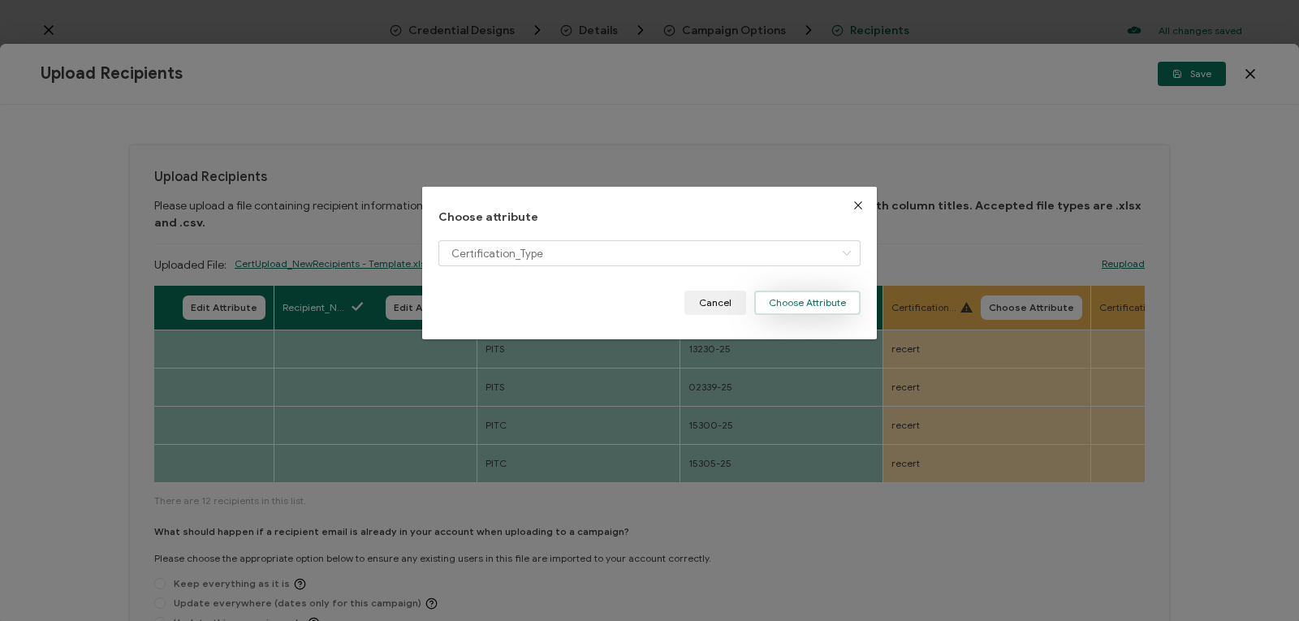
click at [824, 304] on button "Choose Attribute" at bounding box center [807, 303] width 106 height 24
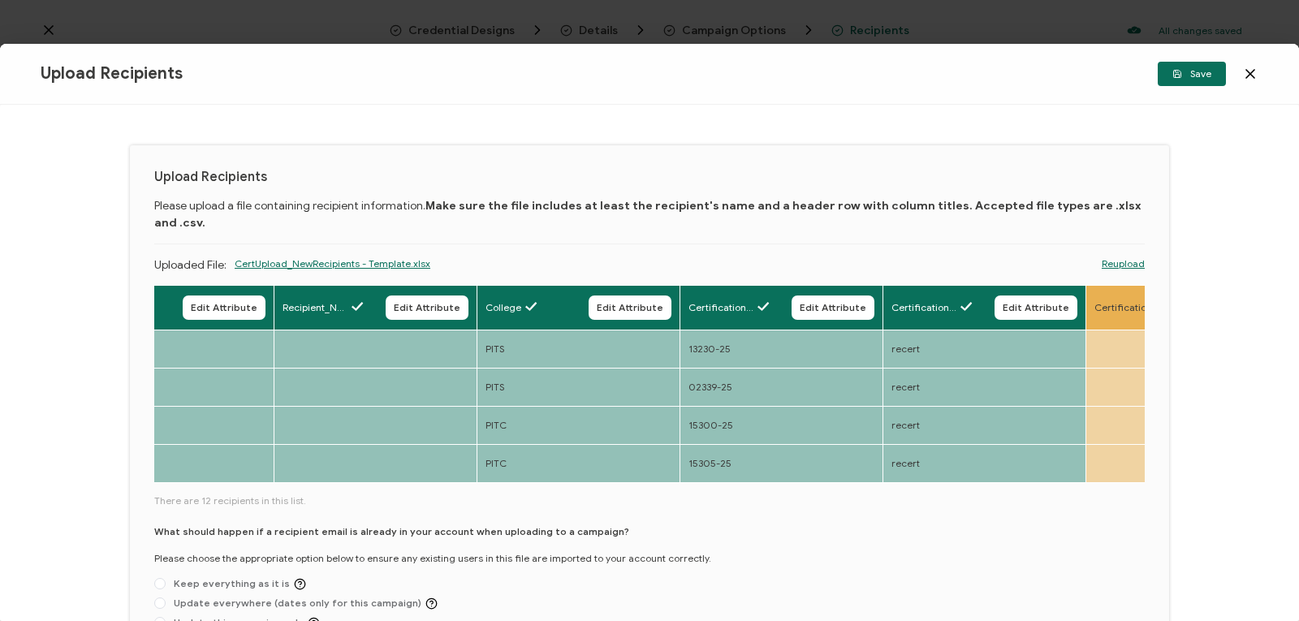
drag, startPoint x: 836, startPoint y: 433, endPoint x: 963, endPoint y: 429, distance: 126.7
click at [963, 429] on div "Full Name Edit Attribute E-mail Edit Attribute Issue Date Edit Attribute Expira…" at bounding box center [649, 490] width 990 height 410
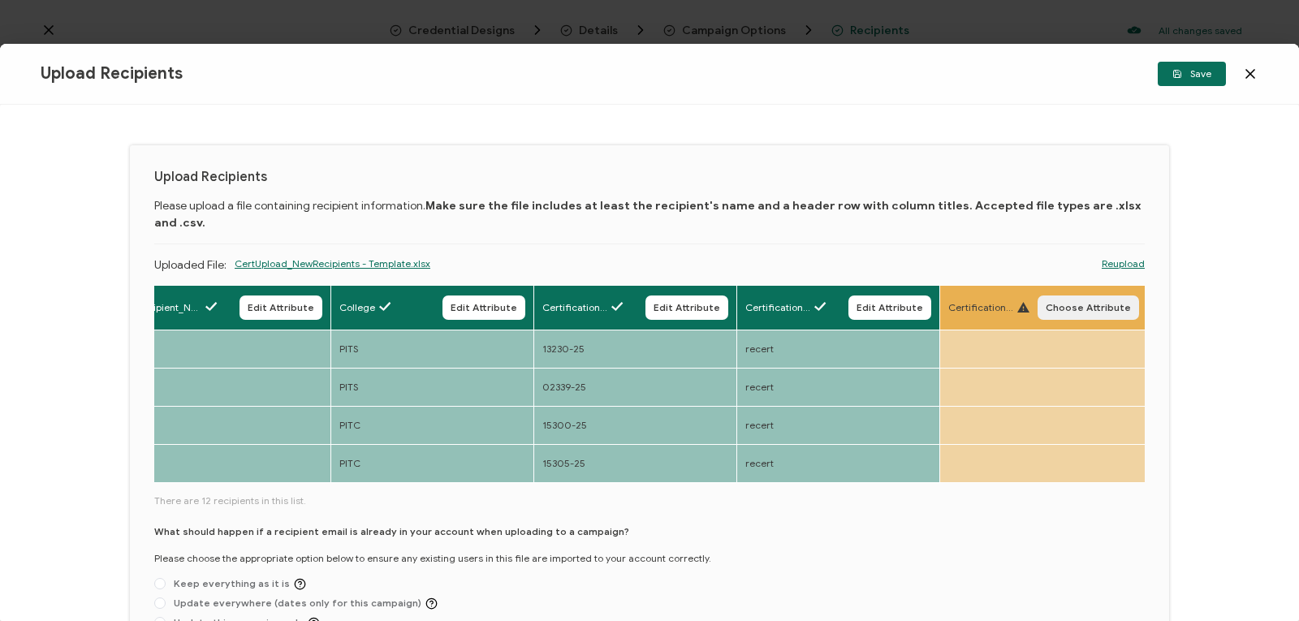
click at [1047, 303] on span "Choose Attribute" at bounding box center [1088, 308] width 85 height 10
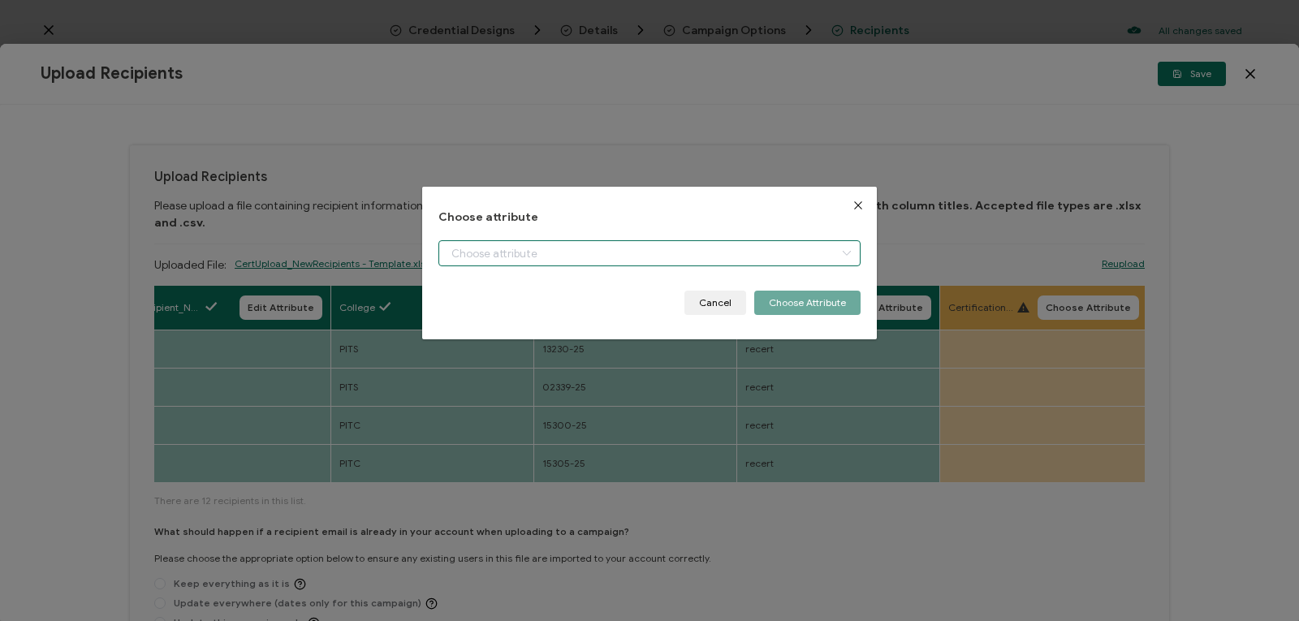
click at [770, 248] on input "dialog" at bounding box center [649, 253] width 422 height 26
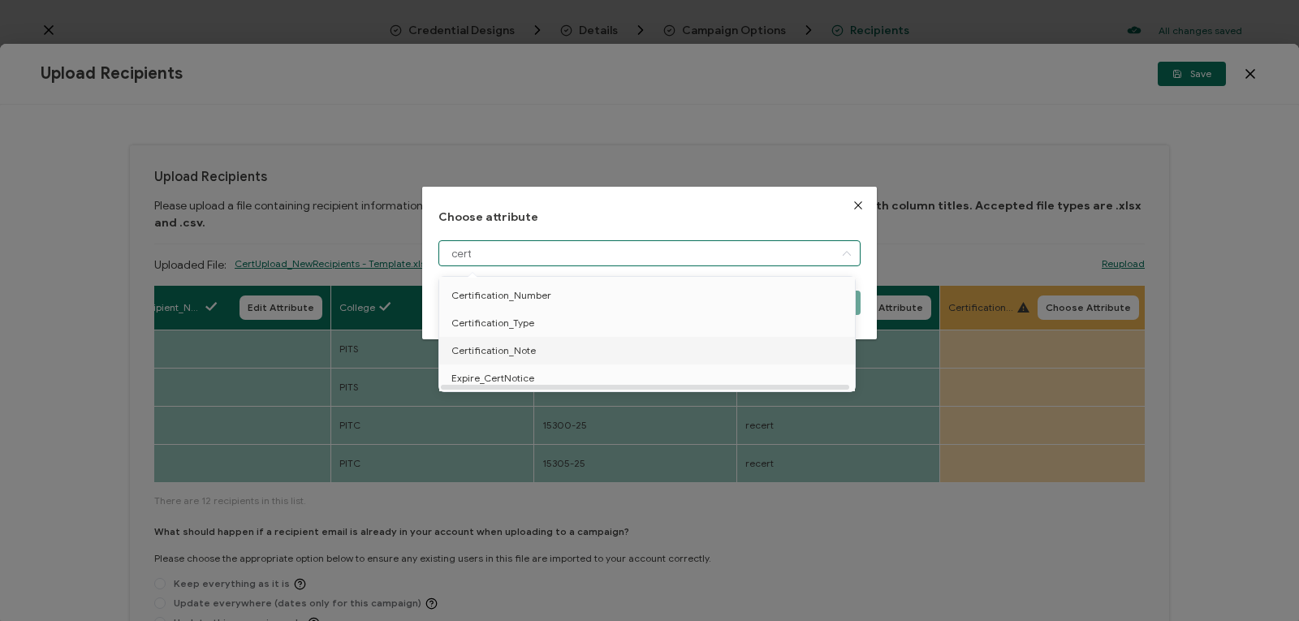
click at [738, 347] on li "Certification_Note" at bounding box center [649, 351] width 429 height 28
type input "Certification_Note"
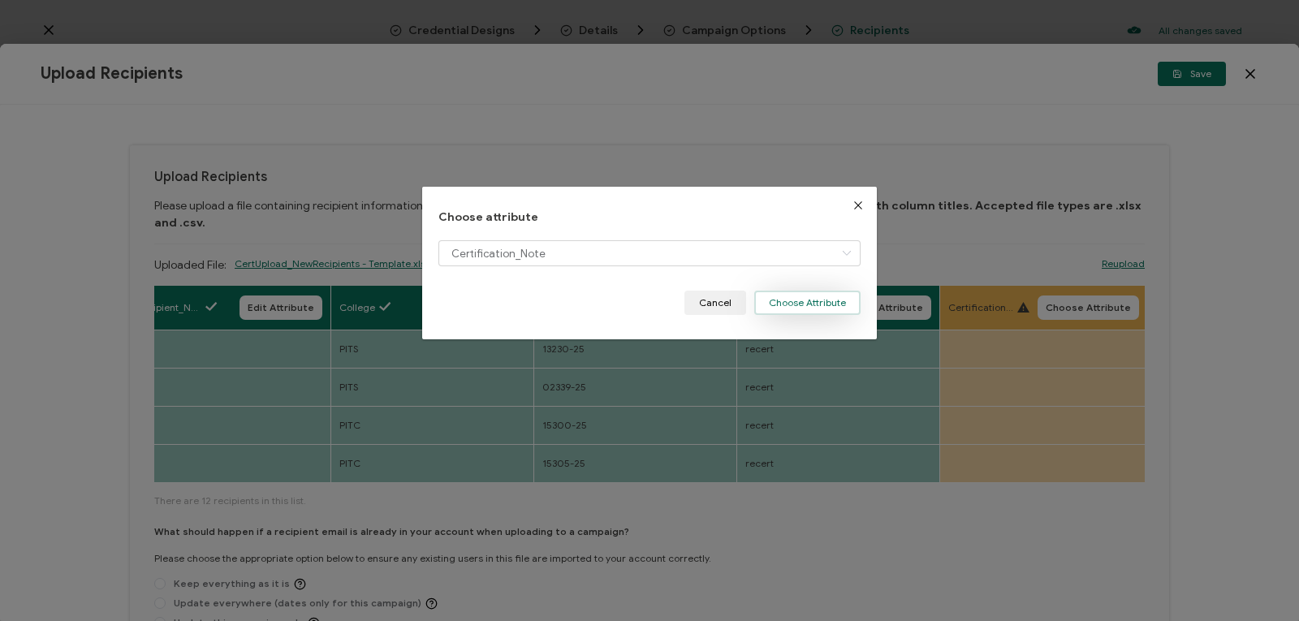
click at [797, 298] on button "Choose Attribute" at bounding box center [807, 303] width 106 height 24
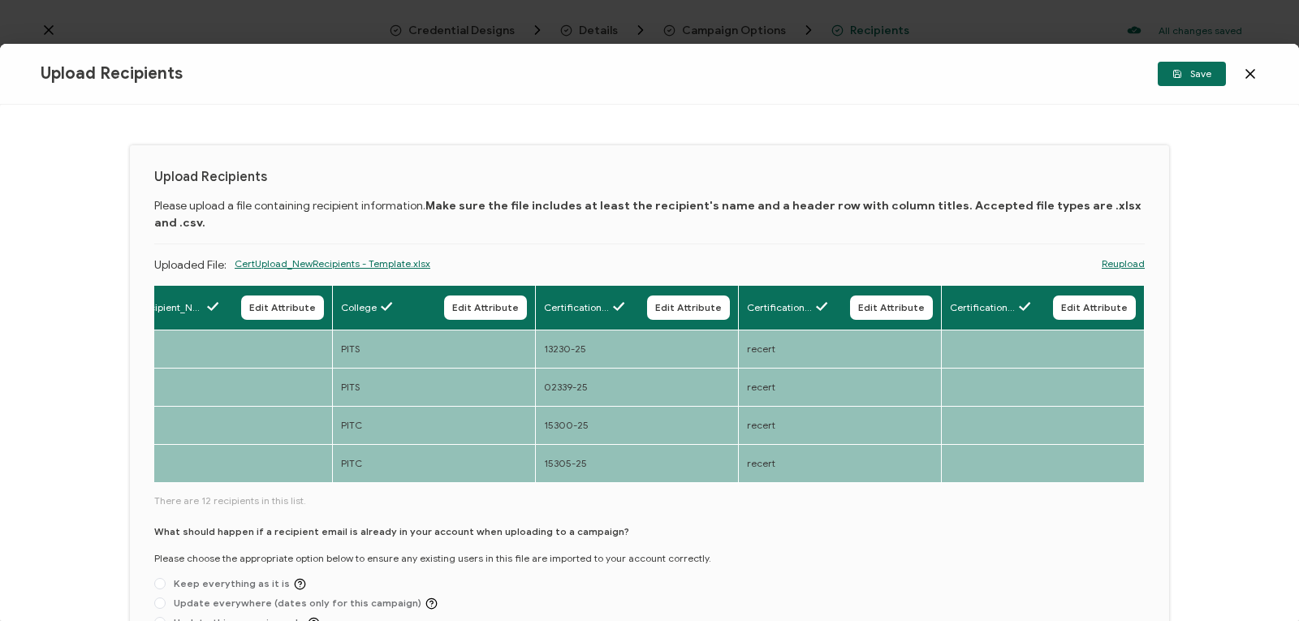
drag, startPoint x: 845, startPoint y: 433, endPoint x: 684, endPoint y: 433, distance: 161.5
click at [684, 433] on div "Full Name Edit Attribute E-mail Edit Attribute Issue Date Edit Attribute Expira…" at bounding box center [649, 490] width 990 height 410
click at [1171, 67] on button "Save" at bounding box center [1192, 74] width 68 height 24
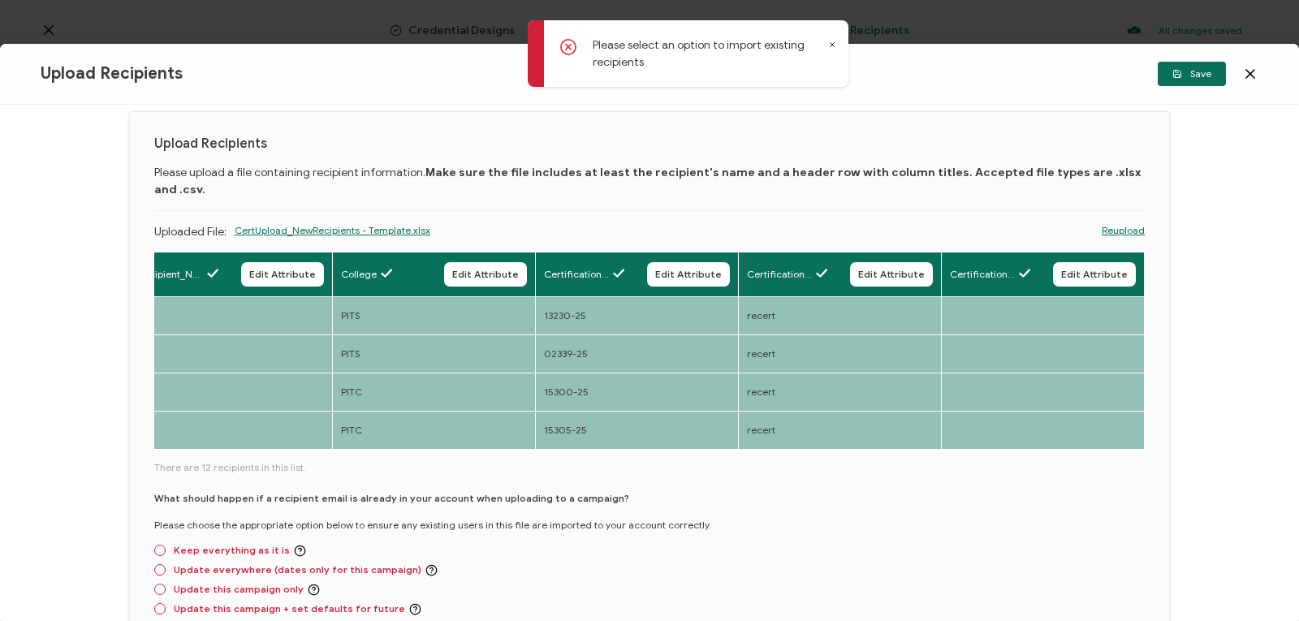
scroll to position [35, 0]
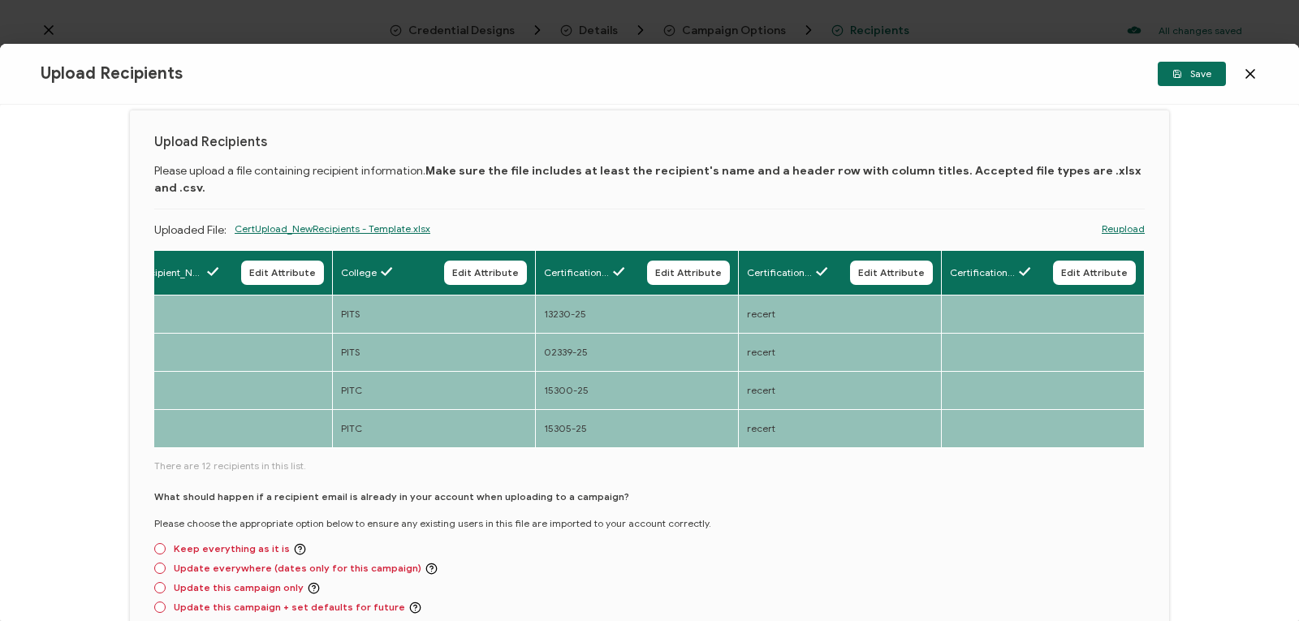
drag, startPoint x: 1292, startPoint y: 253, endPoint x: 1292, endPoint y: 292, distance: 39.0
click at [1292, 292] on div "Upload Recipients Please upload a file containing recipient information. Make s…" at bounding box center [649, 363] width 1299 height 516
click at [159, 543] on span at bounding box center [159, 548] width 11 height 11
click at [159, 543] on input "Keep everything as it is" at bounding box center [159, 549] width 11 height 13
radio input "true"
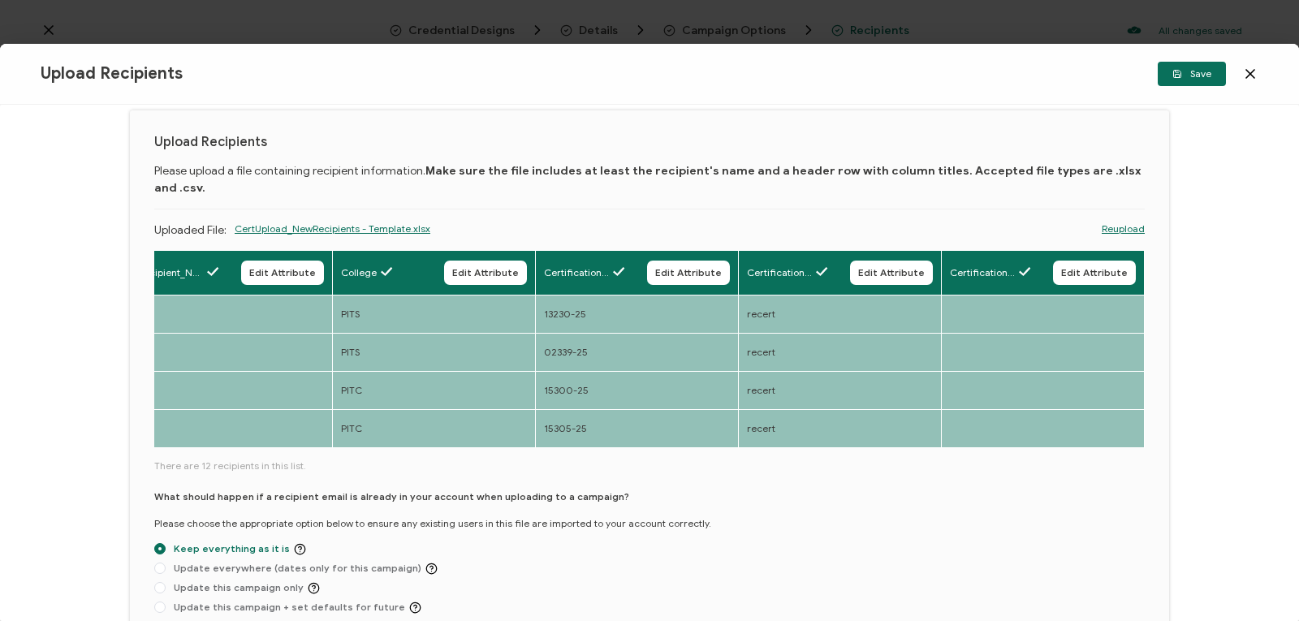
drag, startPoint x: 1290, startPoint y: 377, endPoint x: 1287, endPoint y: 481, distance: 104.8
click at [1287, 481] on div "Upload Recipients Please upload a file containing recipient information. Make s…" at bounding box center [649, 363] width 1299 height 516
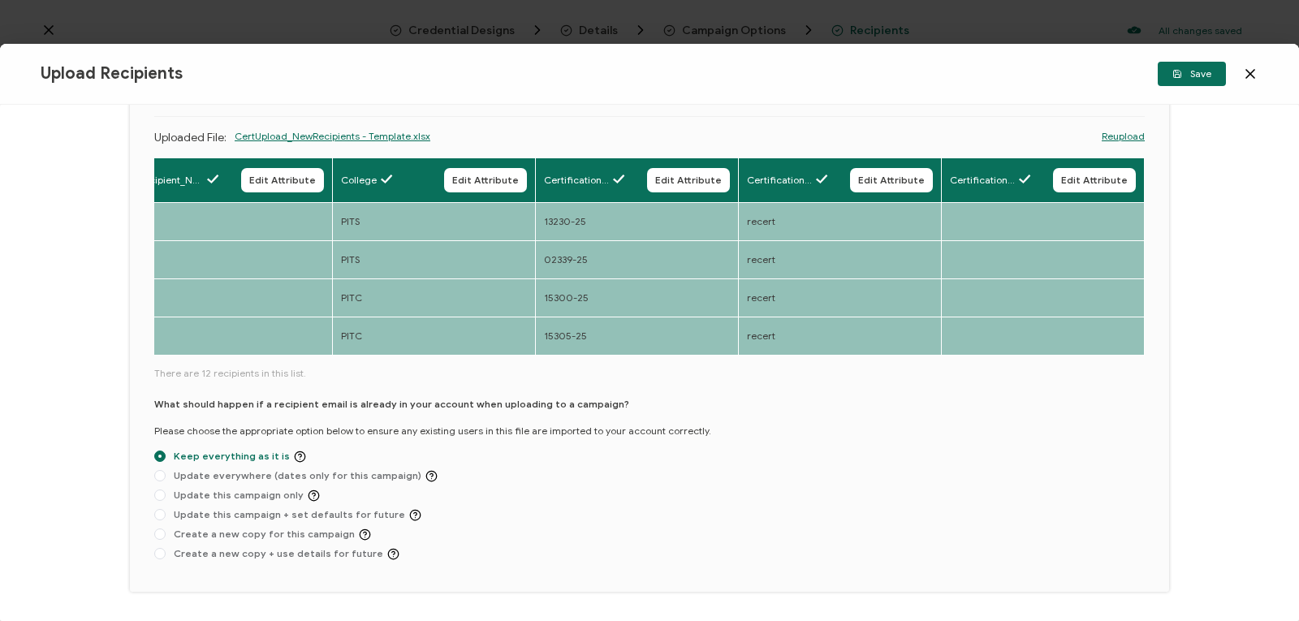
scroll to position [126, 0]
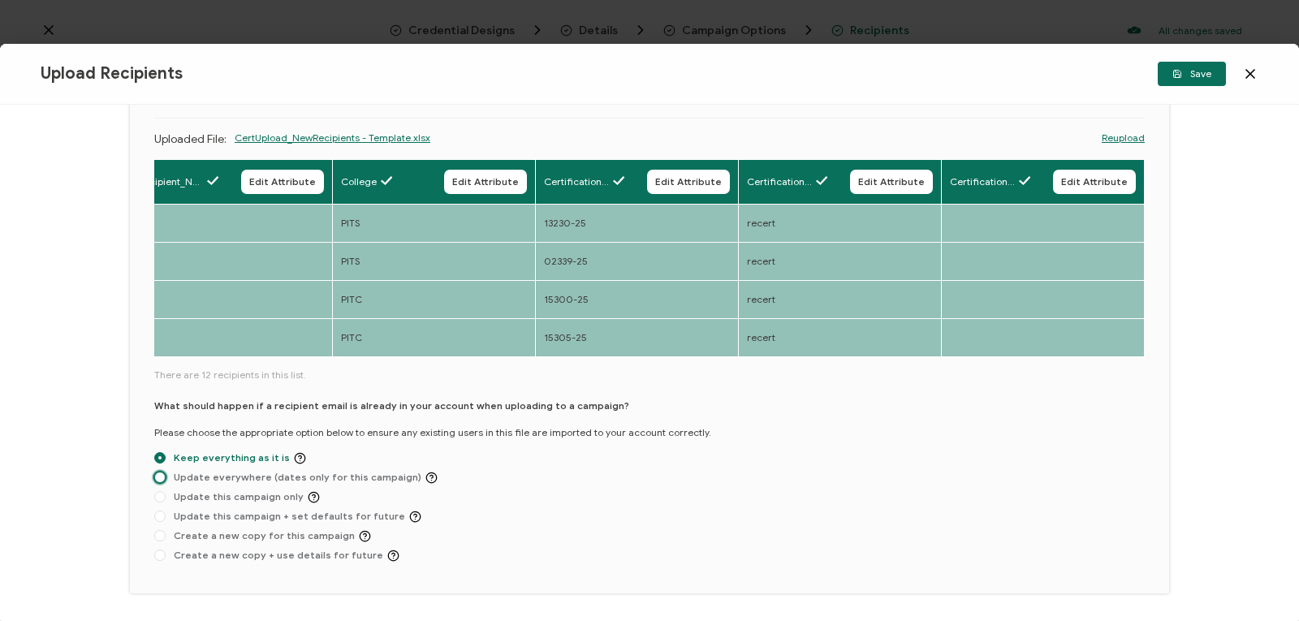
click at [159, 472] on span at bounding box center [159, 477] width 11 height 11
click at [159, 472] on input "Update everywhere (dates only for this campaign)" at bounding box center [159, 478] width 11 height 13
radio input "true"
radio input "false"
radio input "true"
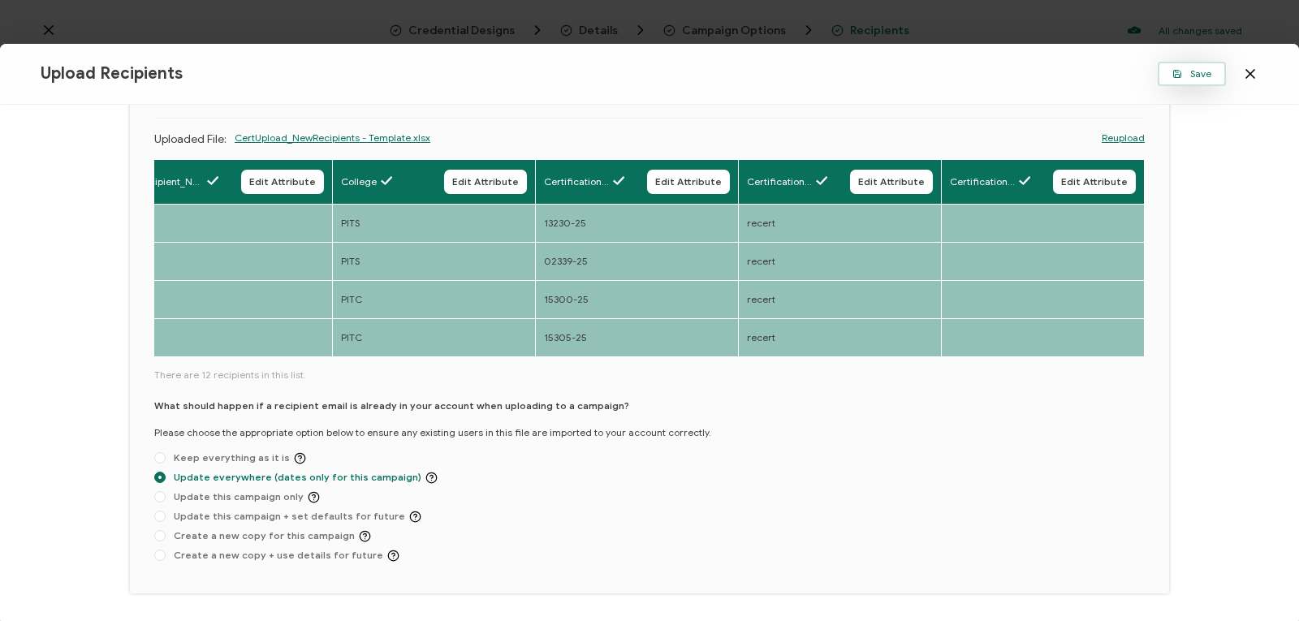
click at [1179, 75] on icon "button" at bounding box center [1177, 75] width 4 height 3
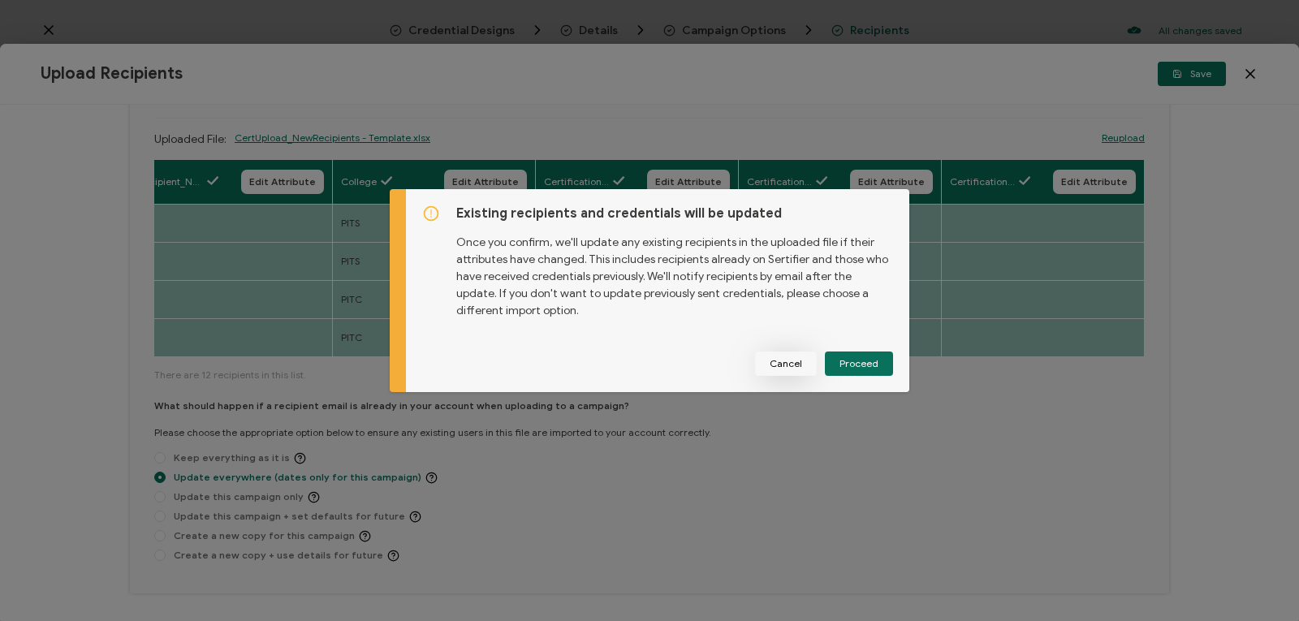
click at [776, 365] on span "Cancel" at bounding box center [786, 364] width 32 height 10
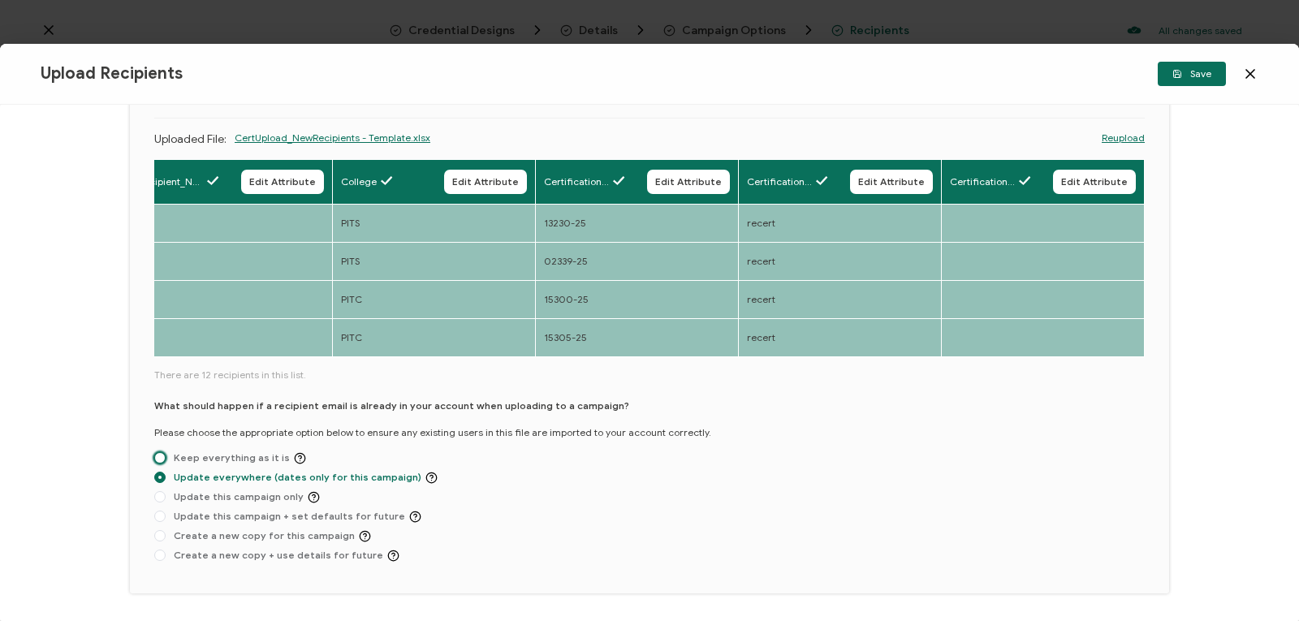
click at [160, 452] on span at bounding box center [159, 457] width 11 height 11
click at [160, 452] on input "Keep everything as it is" at bounding box center [159, 458] width 11 height 13
radio input "true"
radio input "false"
click at [1204, 69] on span "Save" at bounding box center [1191, 74] width 39 height 10
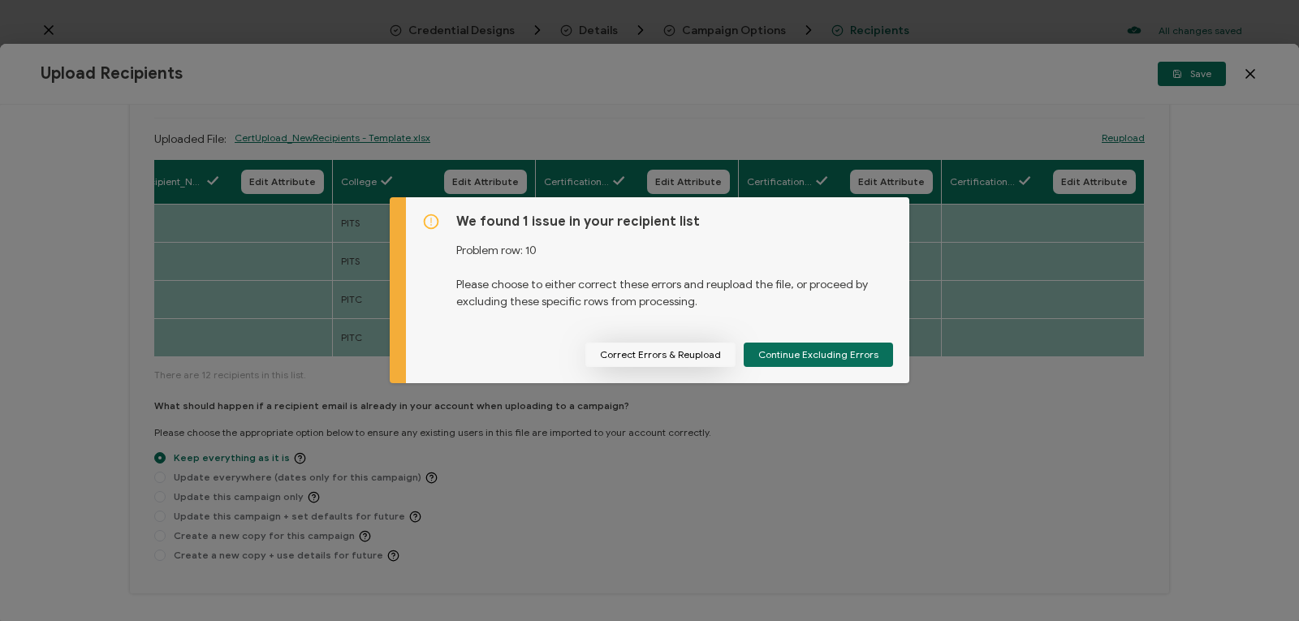
click at [672, 354] on button "Correct Errors & Reupload" at bounding box center [660, 355] width 150 height 24
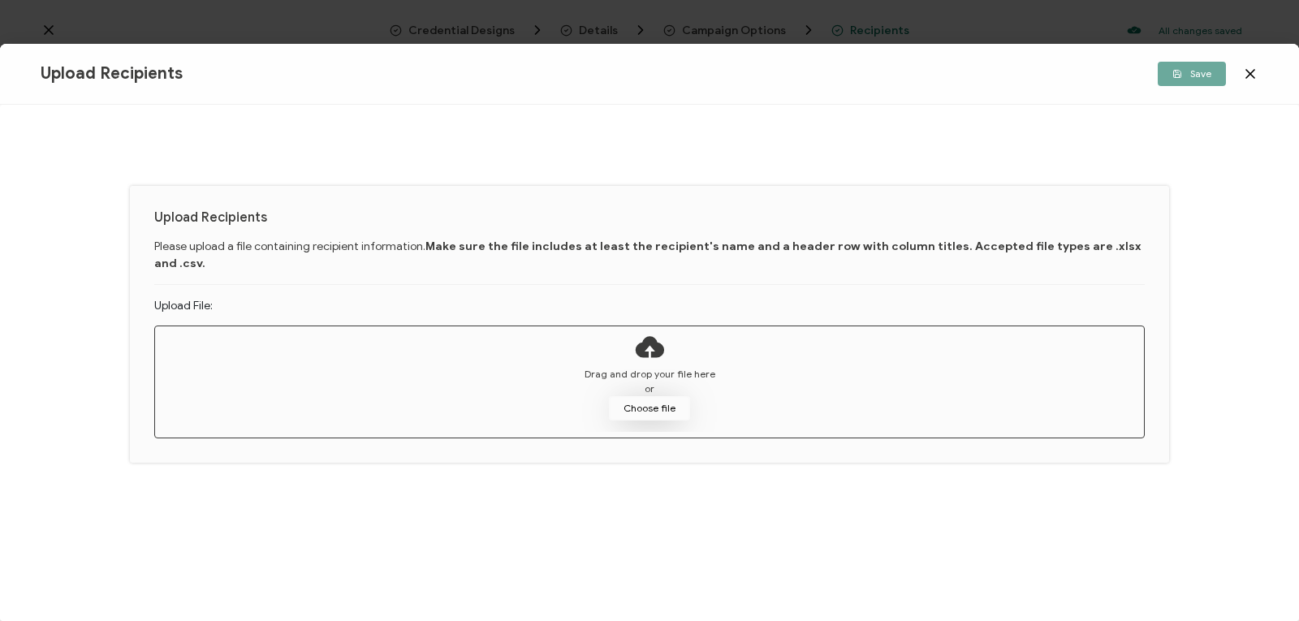
click at [638, 396] on button "Choose file" at bounding box center [649, 408] width 81 height 24
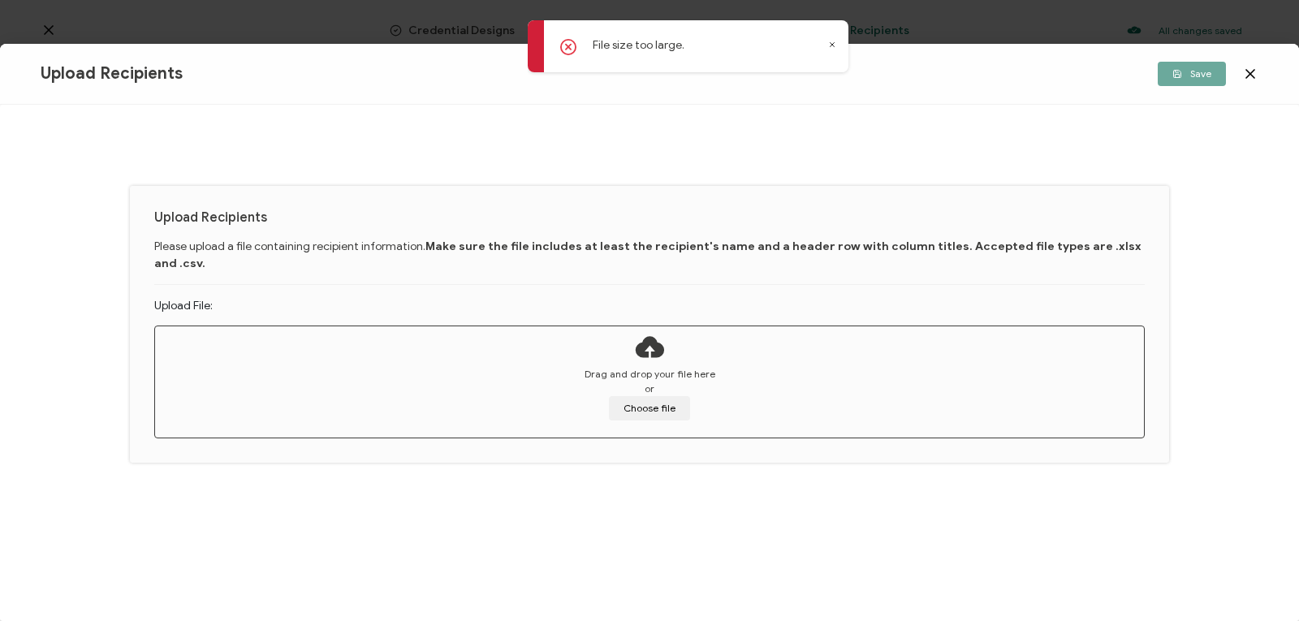
click at [1249, 74] on icon at bounding box center [1250, 74] width 8 height 8
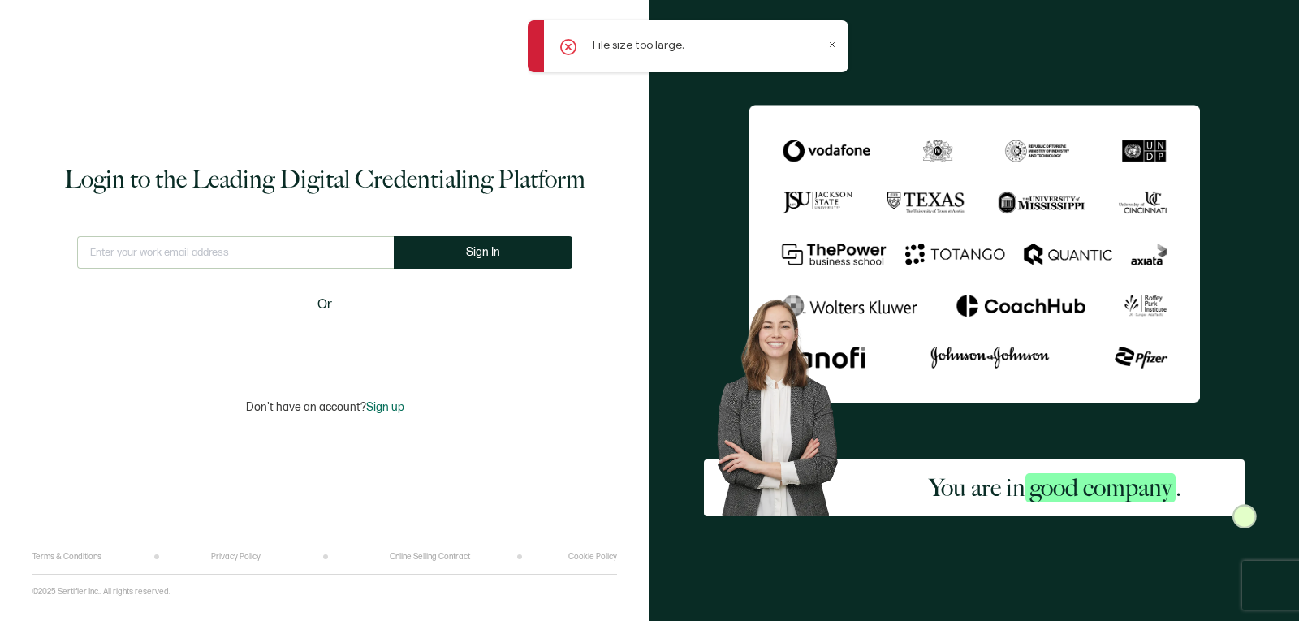
click at [264, 249] on input "text" at bounding box center [235, 252] width 317 height 32
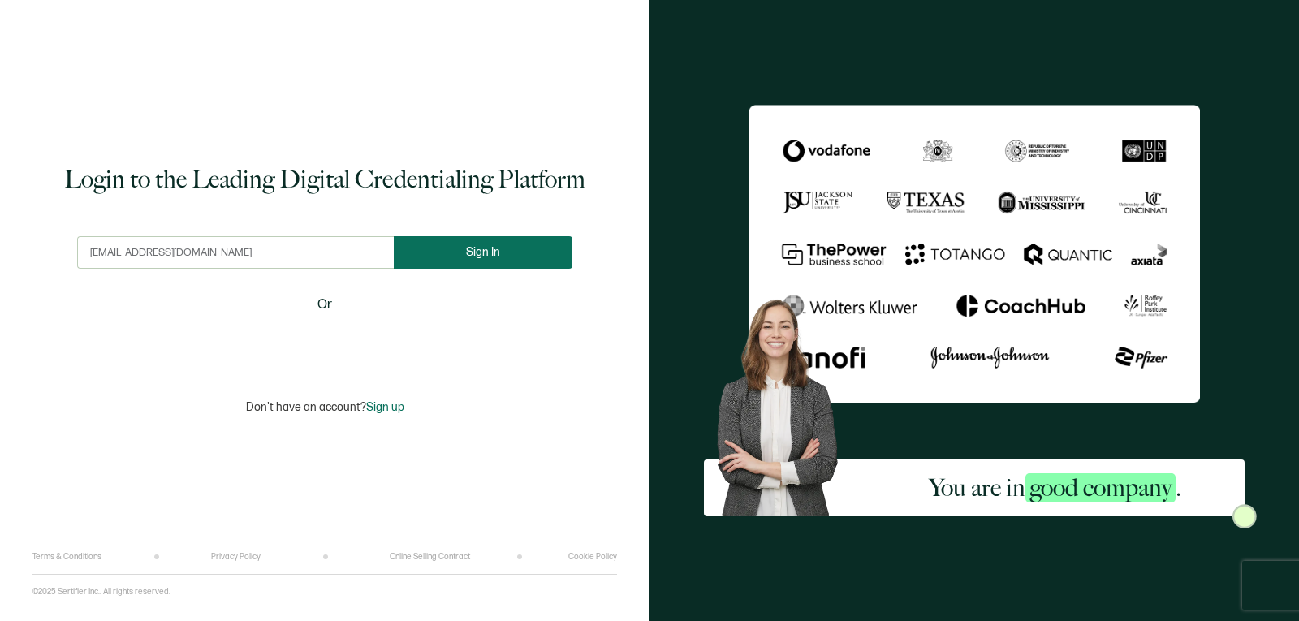
type input "[EMAIL_ADDRESS][DOMAIN_NAME]"
click at [457, 239] on button "Sign In" at bounding box center [489, 252] width 179 height 32
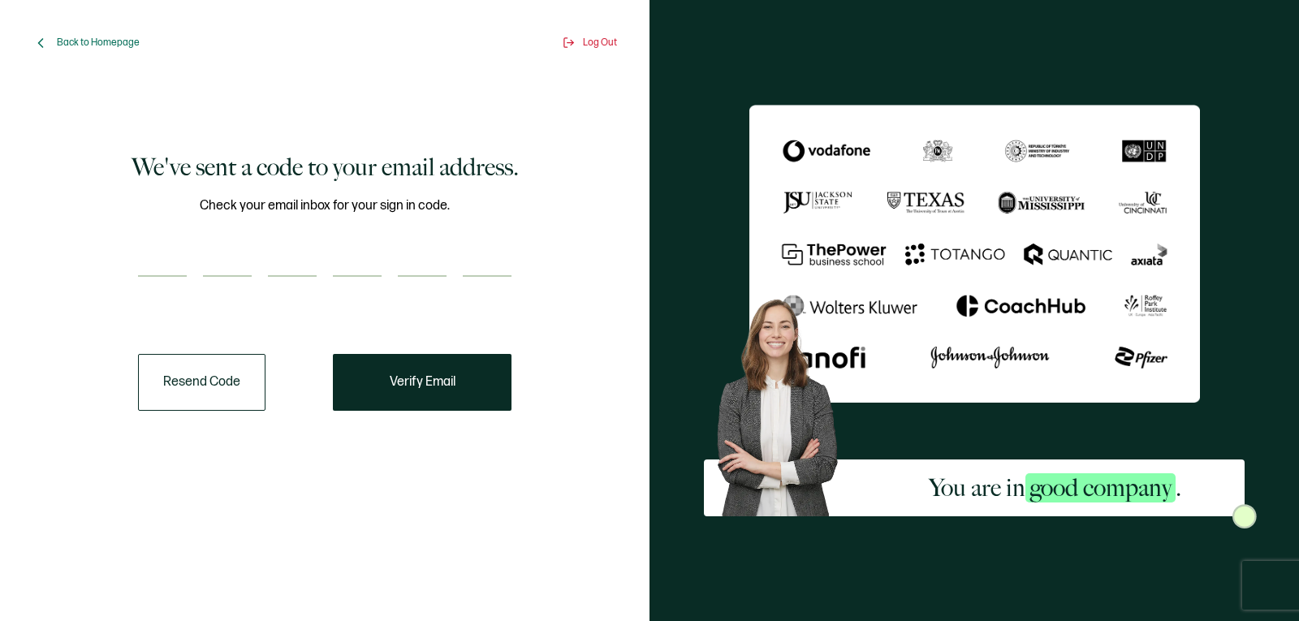
click at [166, 260] on input "number" at bounding box center [162, 260] width 49 height 32
paste input "2"
type input "2"
type input "8"
type input "0"
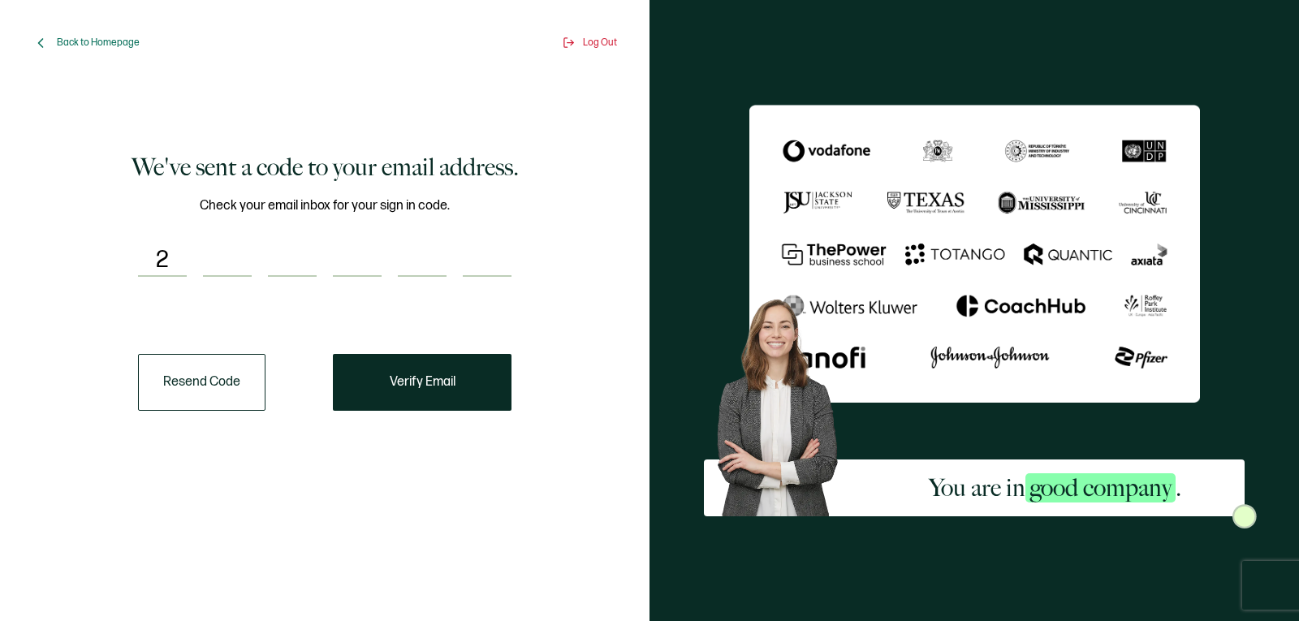
type input "4"
type input "8"
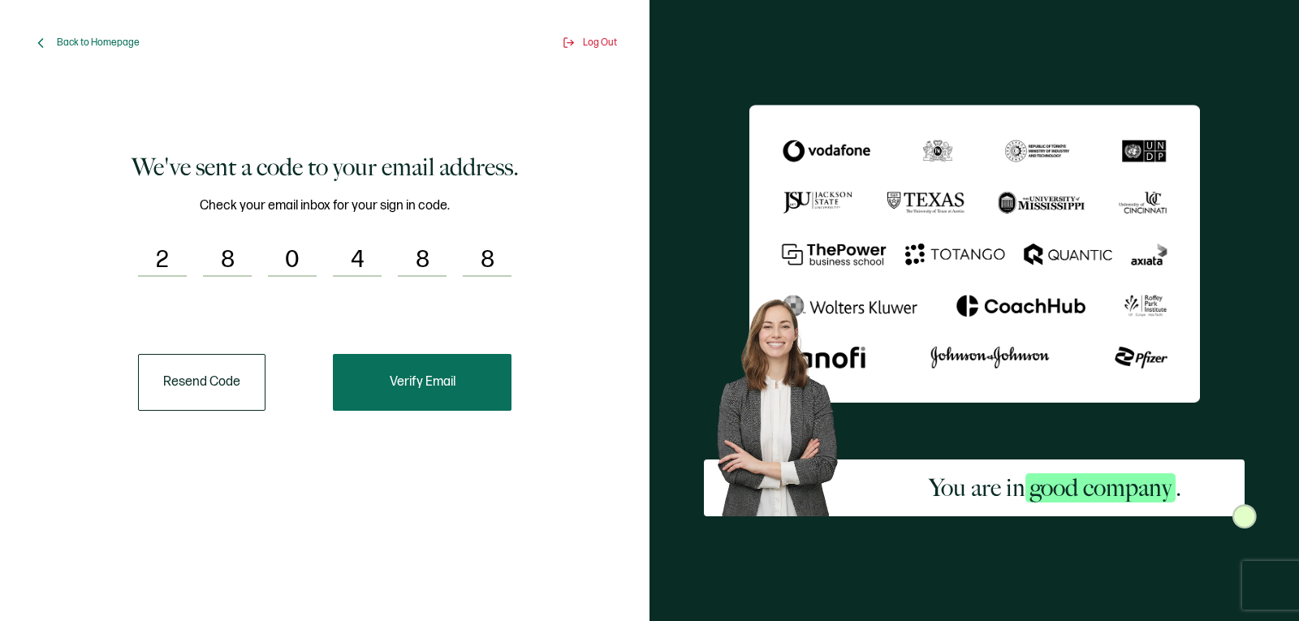
click at [404, 377] on span "Verify Email" at bounding box center [423, 382] width 66 height 13
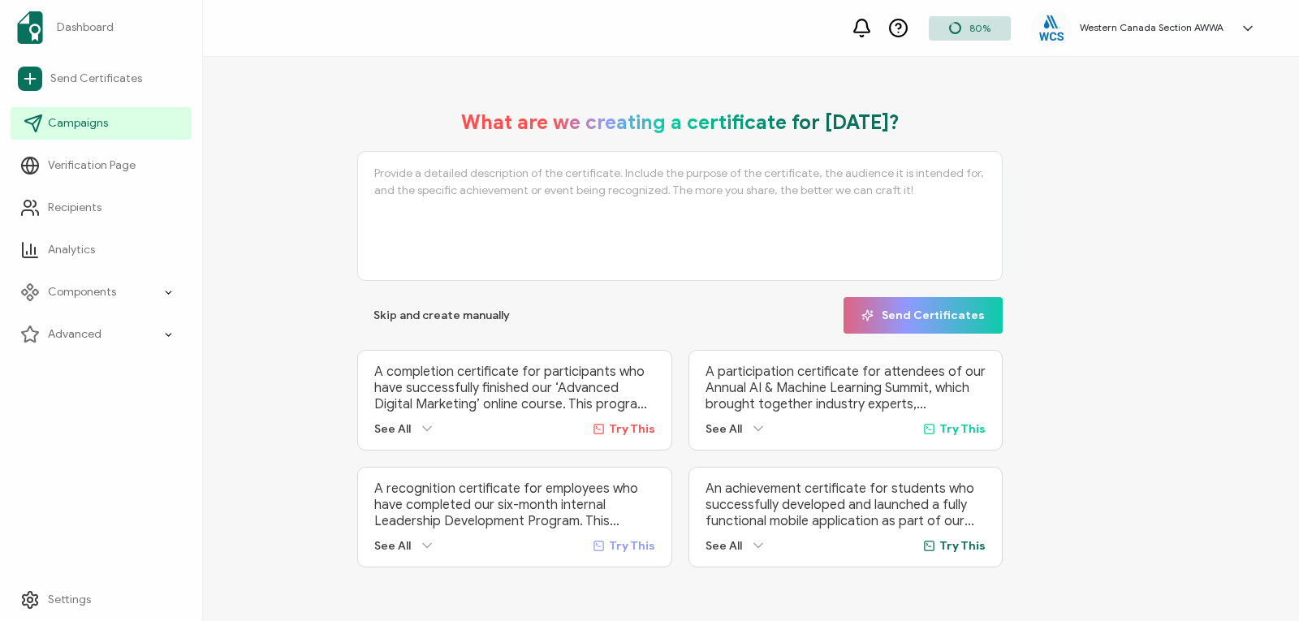
click at [71, 123] on span "Campaigns" at bounding box center [78, 123] width 60 height 16
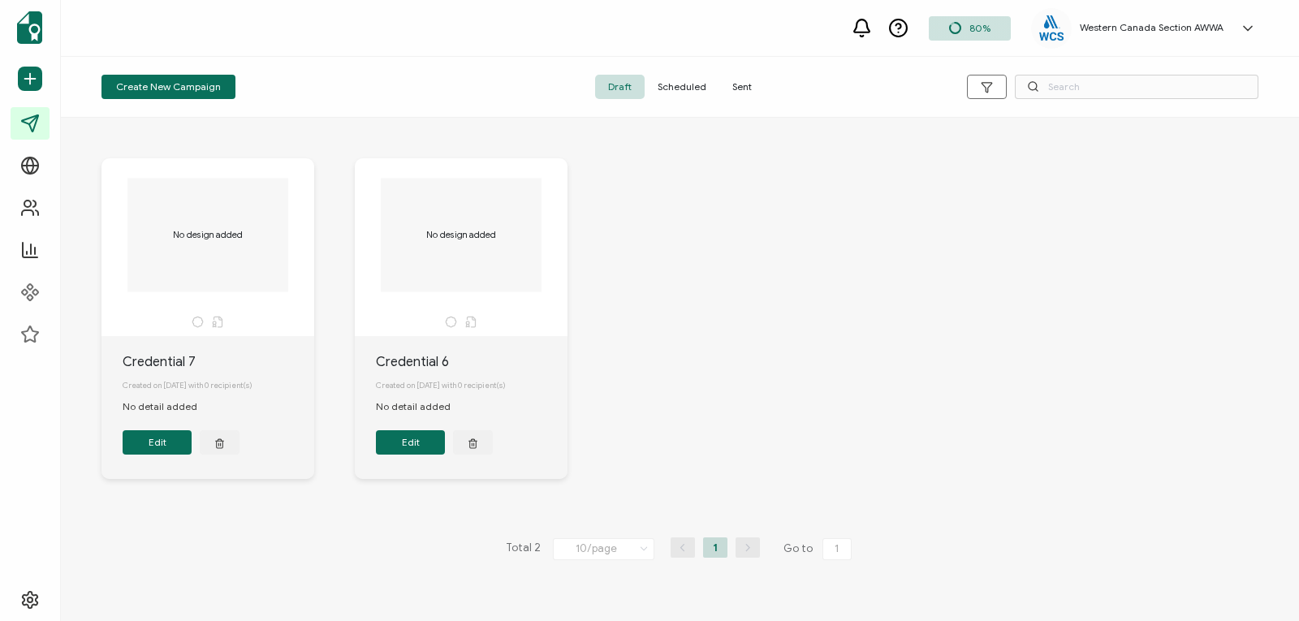
click at [742, 84] on span "Sent" at bounding box center [741, 87] width 45 height 24
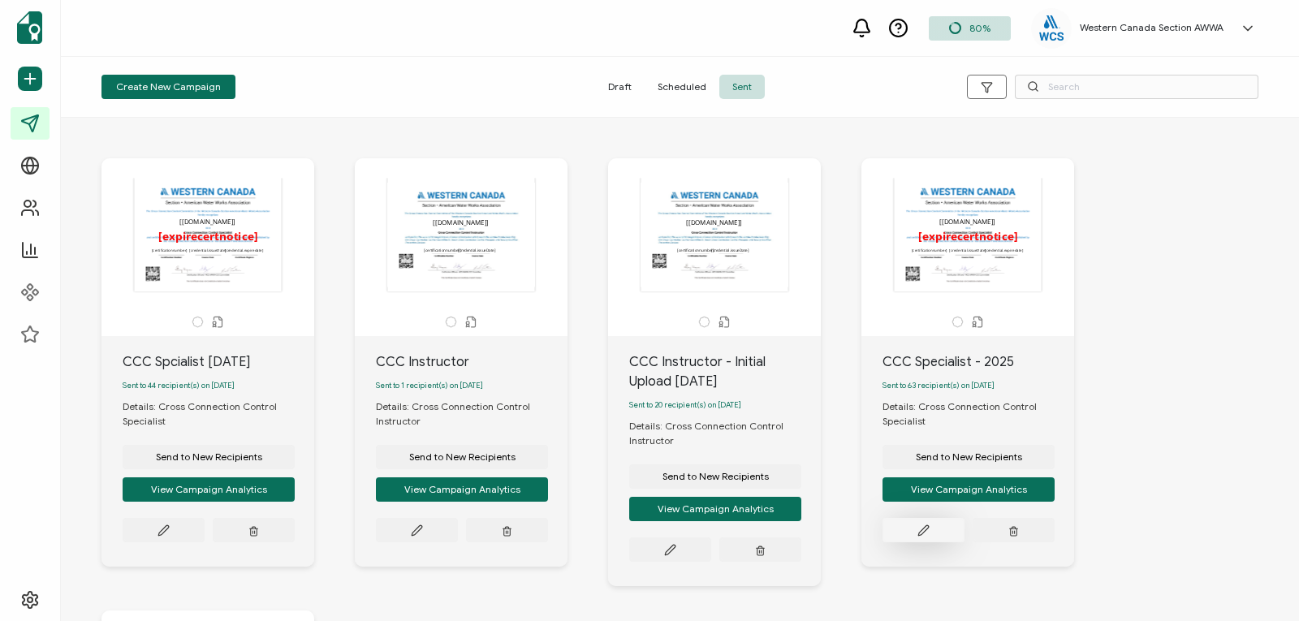
click at [914, 528] on button at bounding box center [923, 530] width 82 height 24
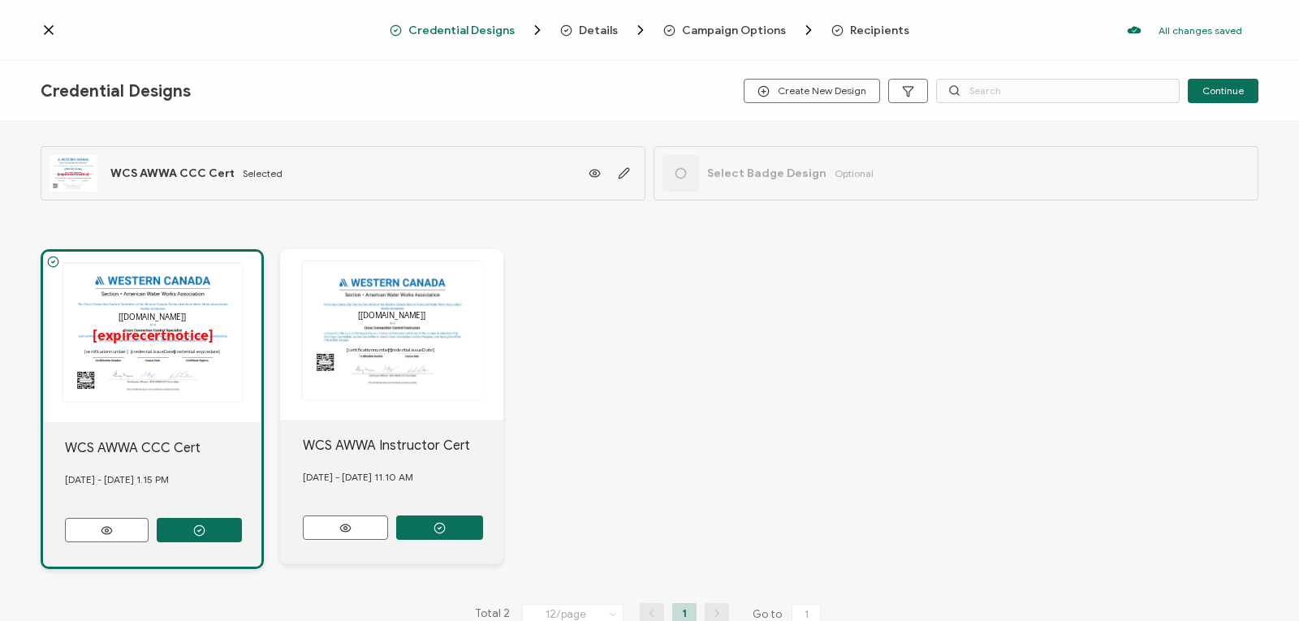
click at [871, 27] on span "Recipients" at bounding box center [879, 30] width 59 height 12
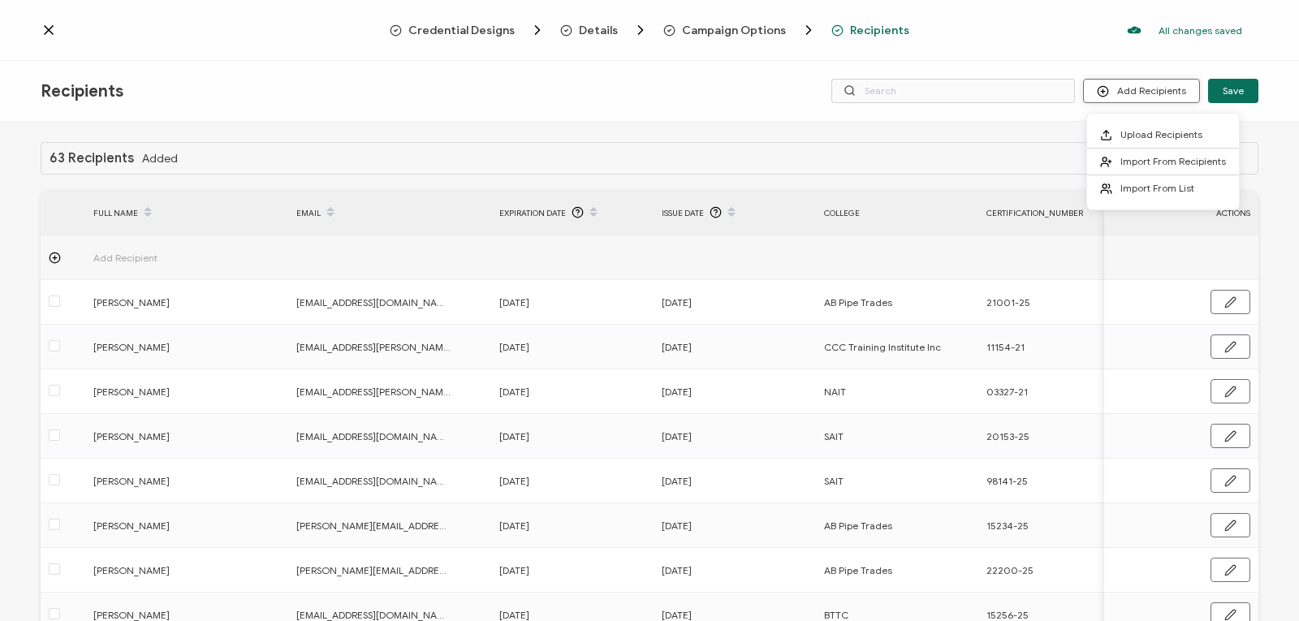
click at [1139, 86] on button "Add Recipients" at bounding box center [1141, 91] width 117 height 24
click at [1120, 129] on span "Upload Recipients" at bounding box center [1161, 134] width 82 height 12
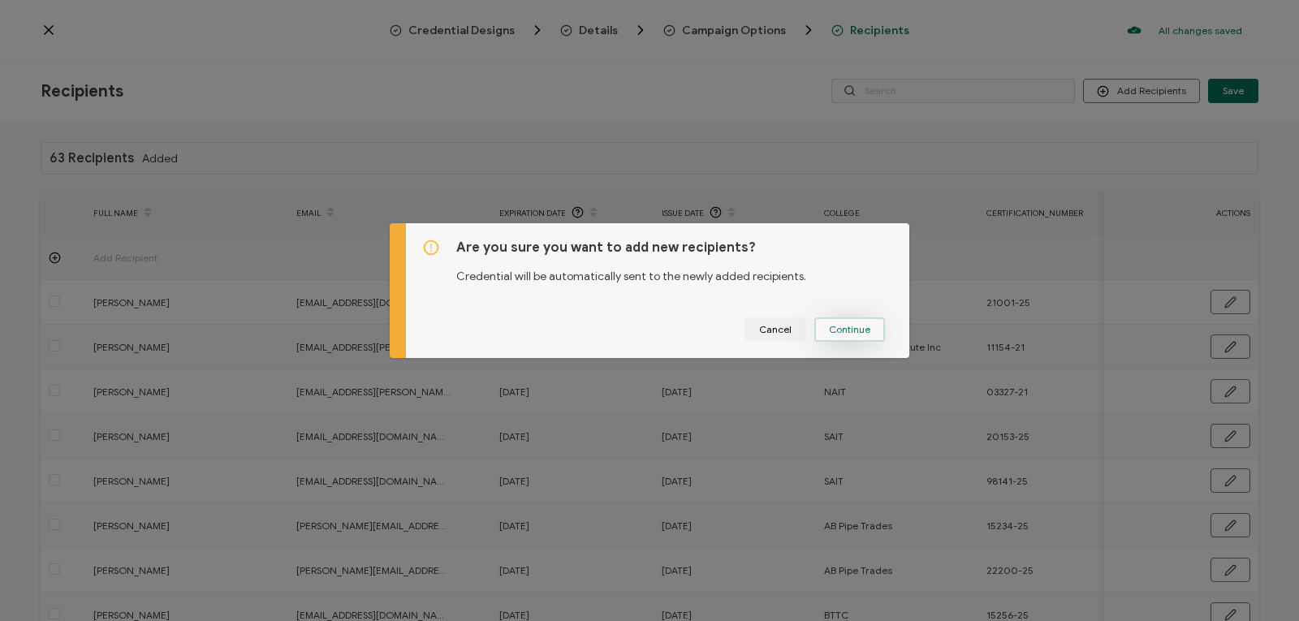
click at [843, 326] on span "Continue" at bounding box center [849, 330] width 41 height 10
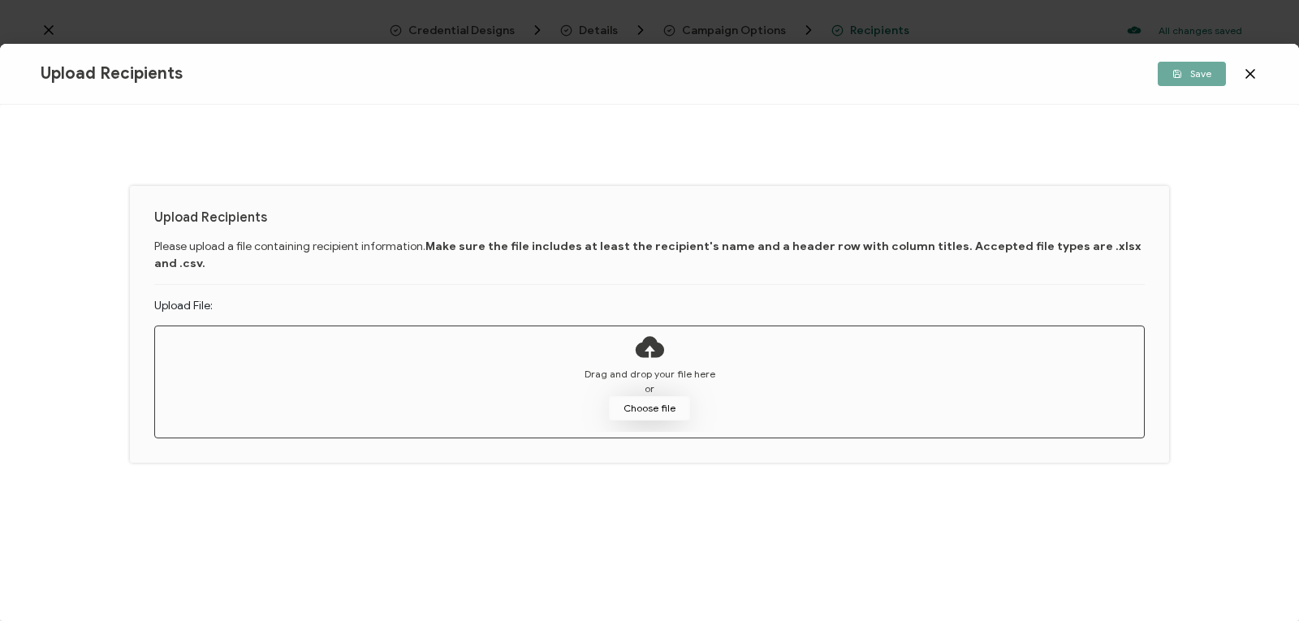
click at [648, 396] on button "Choose file" at bounding box center [649, 408] width 81 height 24
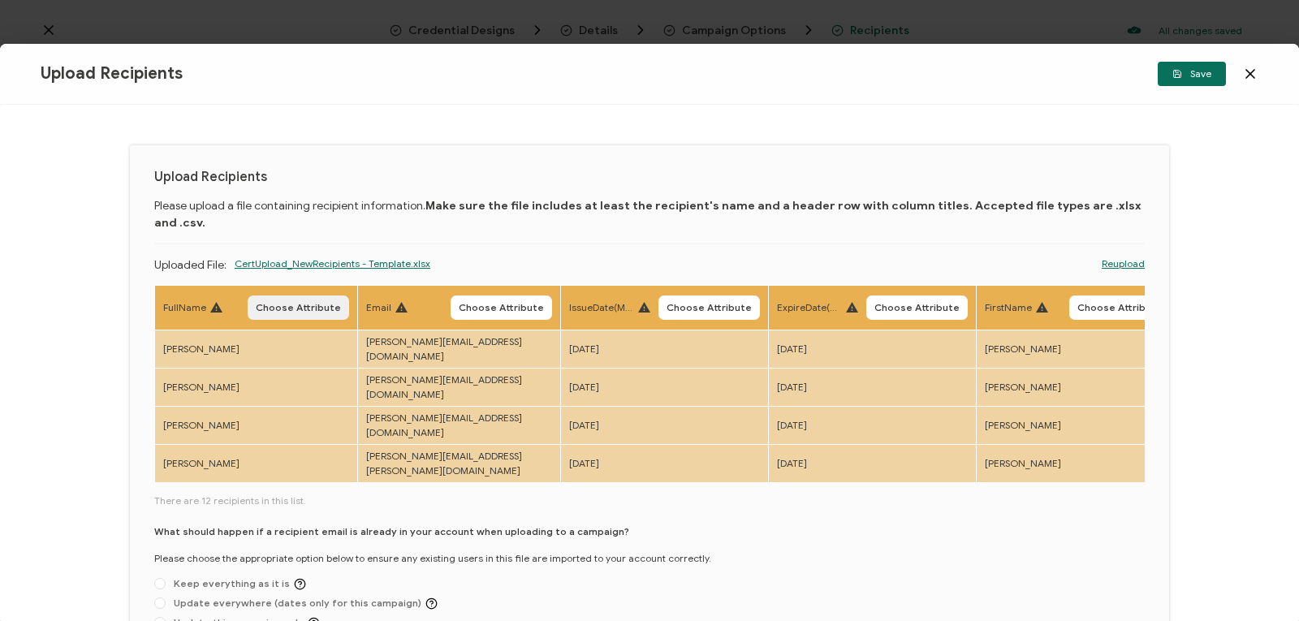
click at [283, 303] on span "Choose Attribute" at bounding box center [298, 308] width 85 height 10
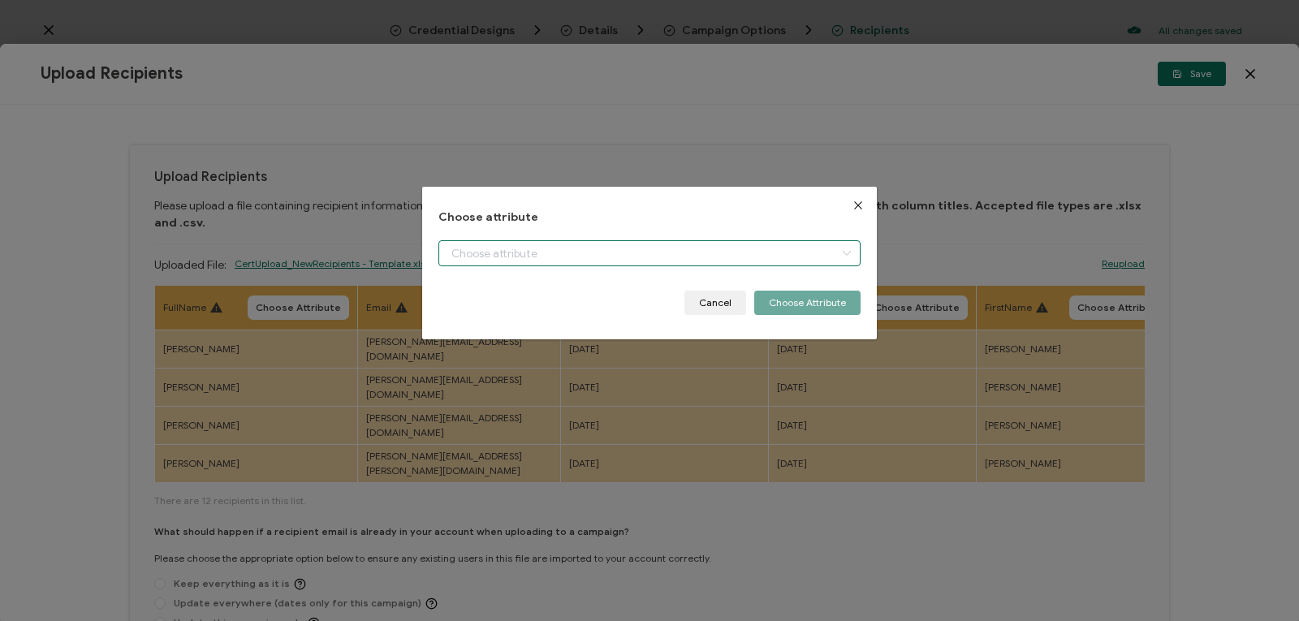
click at [472, 250] on input "dialog" at bounding box center [649, 253] width 422 height 26
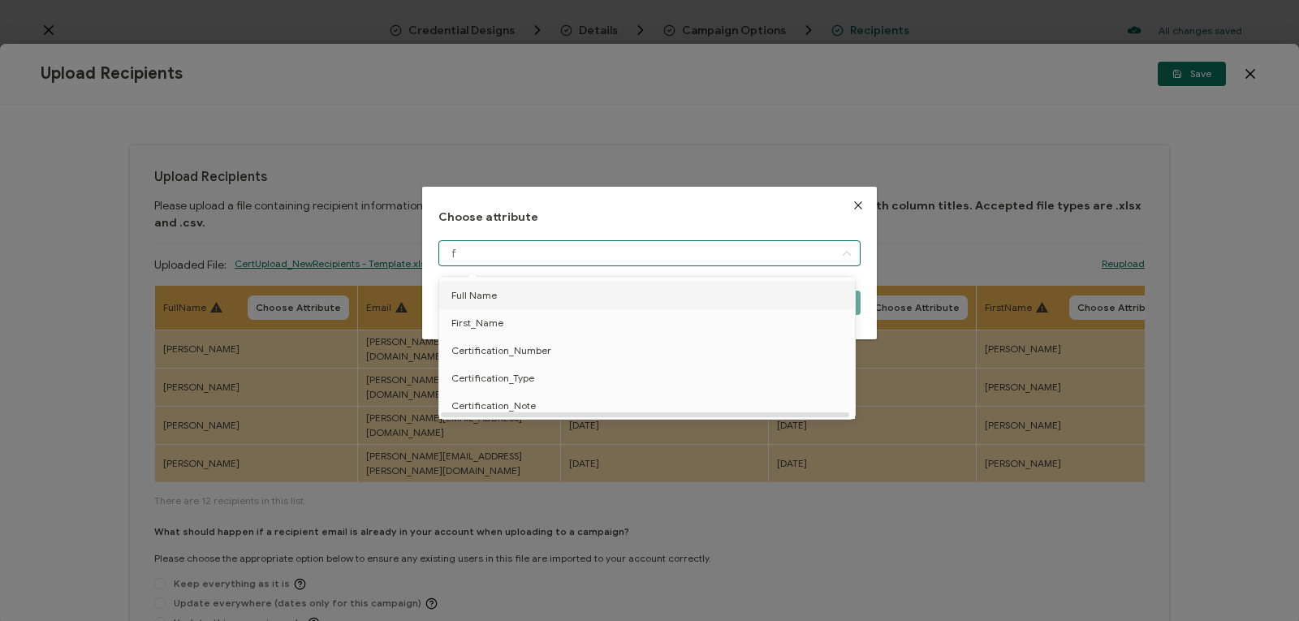
click at [491, 298] on span "Full Name" at bounding box center [473, 296] width 45 height 28
type input "Full Name"
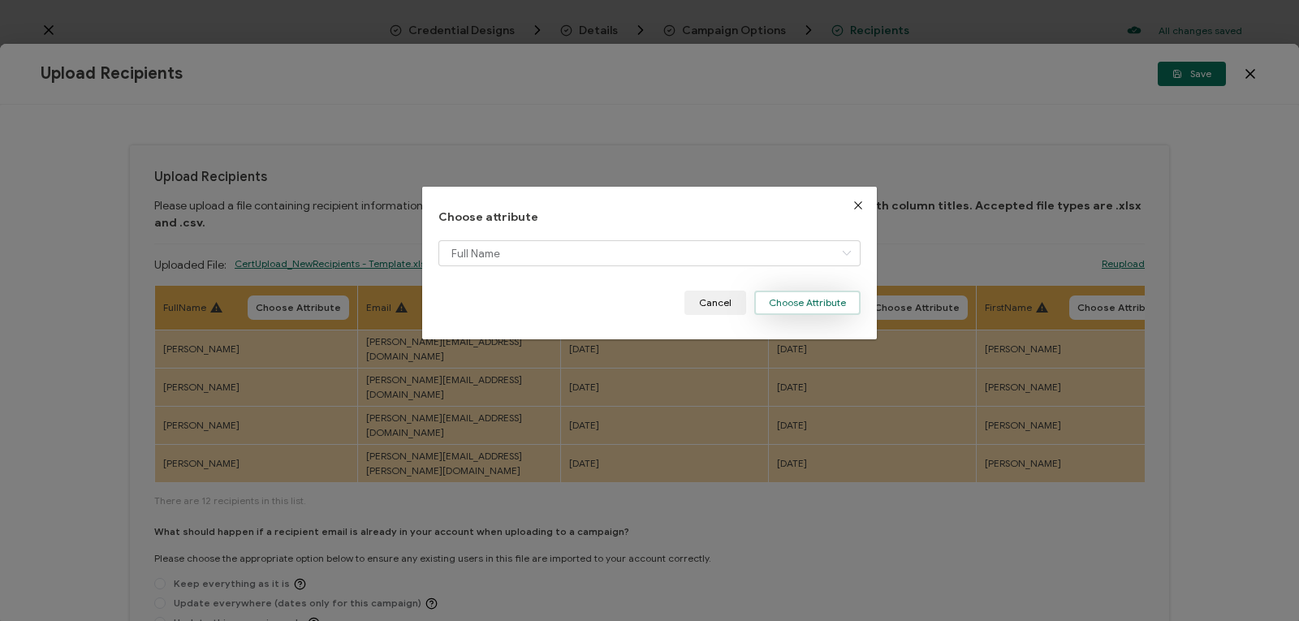
click at [767, 300] on button "Choose Attribute" at bounding box center [807, 303] width 106 height 24
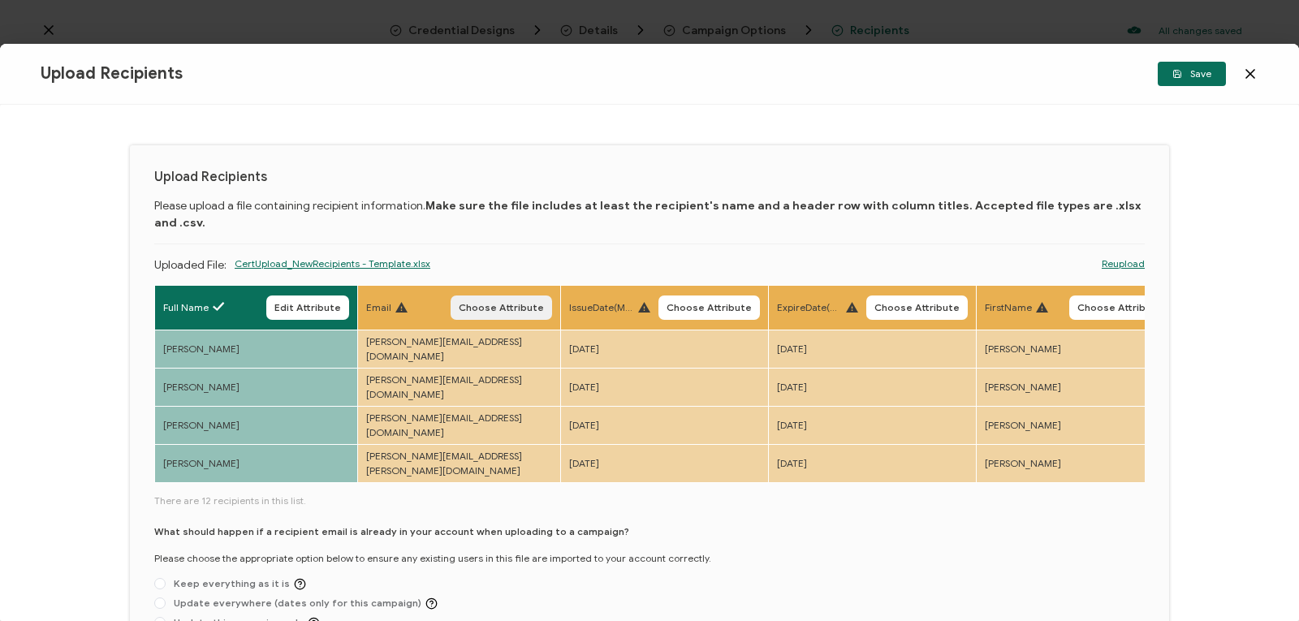
click at [506, 303] on span "Choose Attribute" at bounding box center [501, 308] width 85 height 10
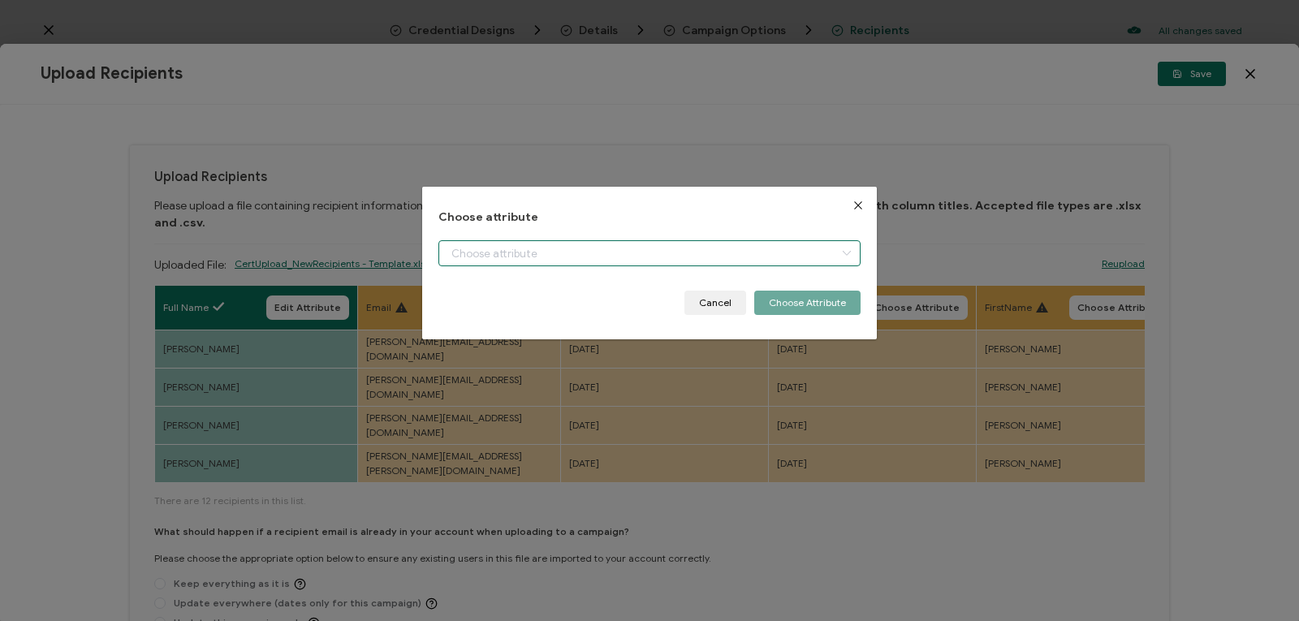
click at [465, 252] on input "dialog" at bounding box center [649, 253] width 422 height 26
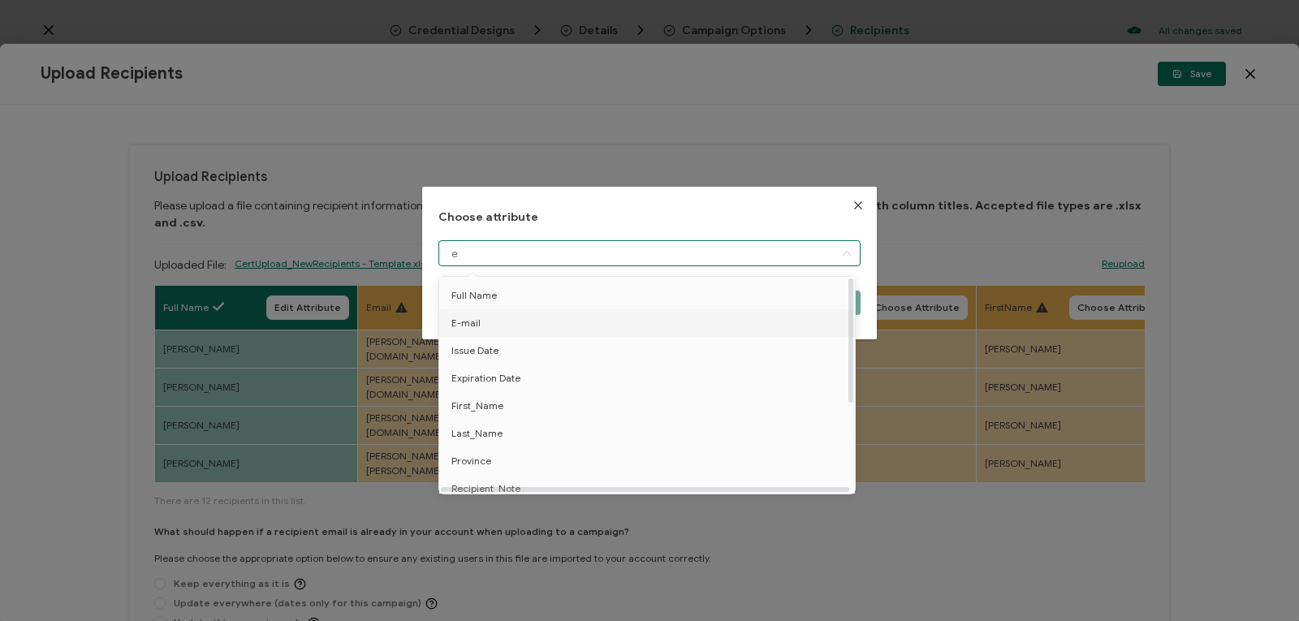
click at [500, 320] on li "E-mail" at bounding box center [649, 323] width 429 height 28
type input "E-mail"
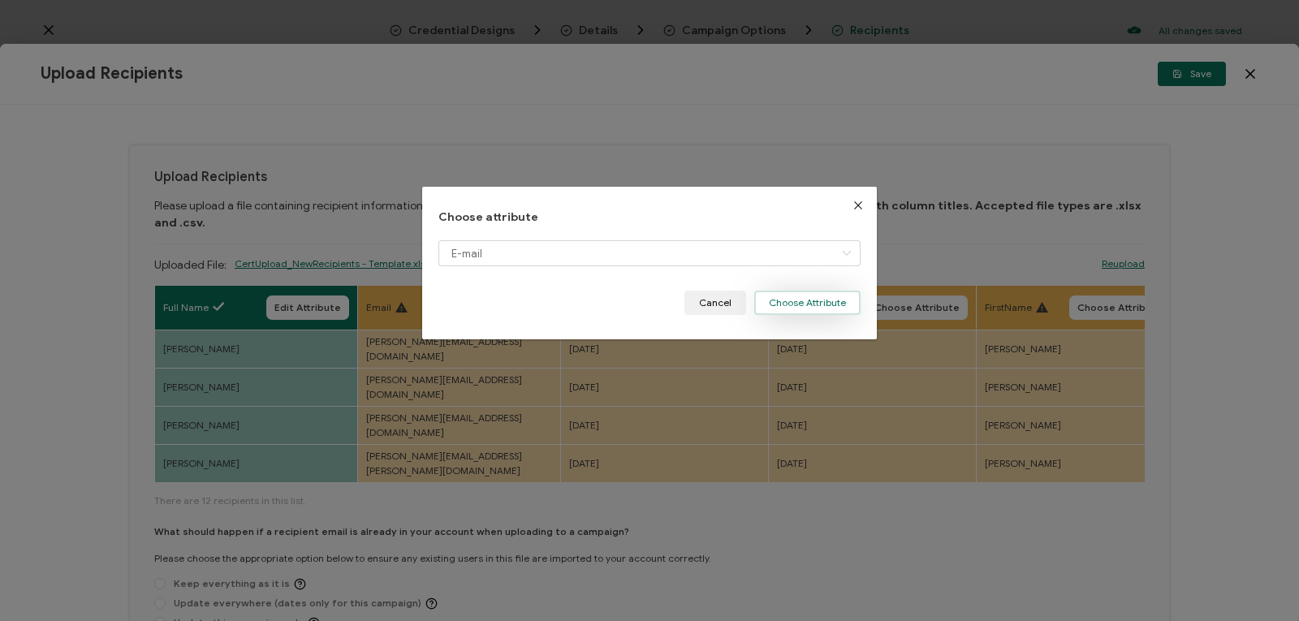
click at [766, 293] on button "Choose Attribute" at bounding box center [807, 303] width 106 height 24
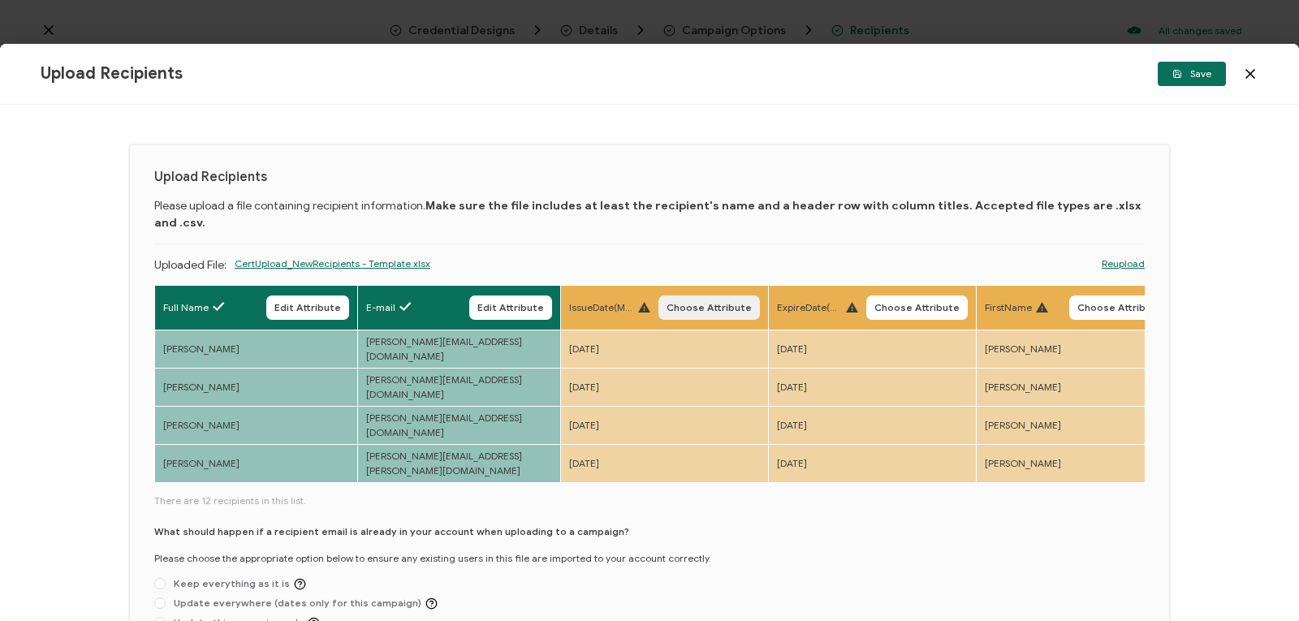
click at [667, 295] on button "Choose Attribute" at bounding box center [708, 307] width 101 height 24
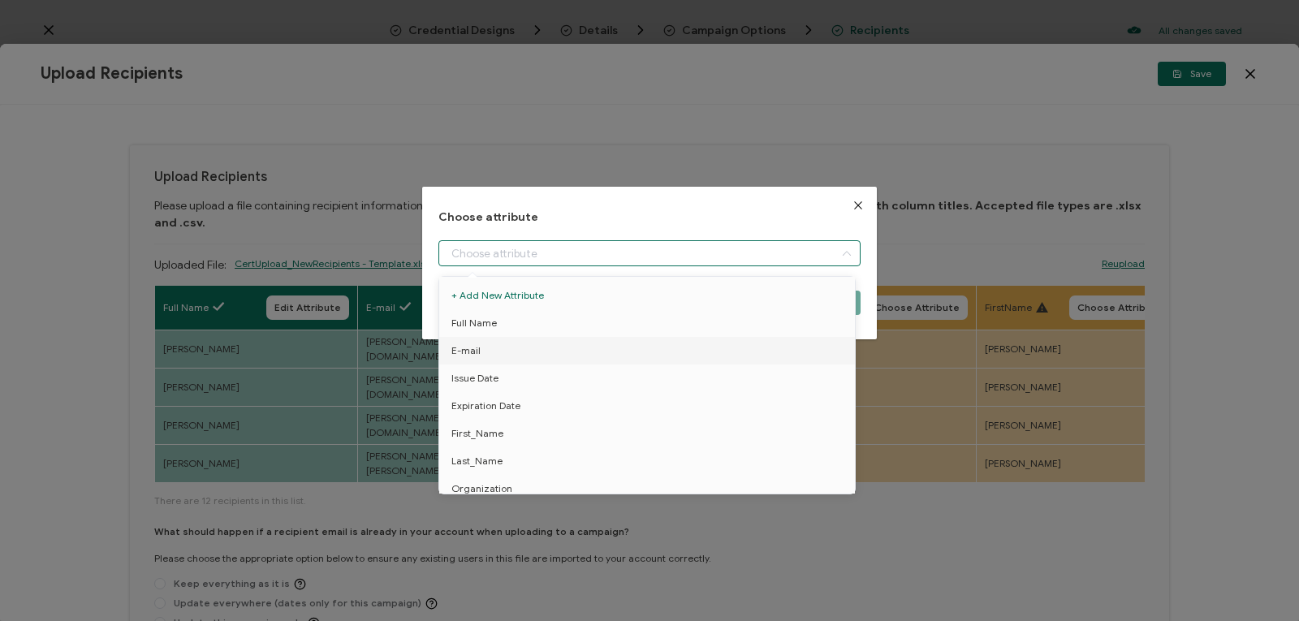
click at [599, 249] on input "dialog" at bounding box center [649, 253] width 422 height 26
click at [537, 378] on li "Issue Date" at bounding box center [649, 378] width 429 height 28
type input "Issue Date"
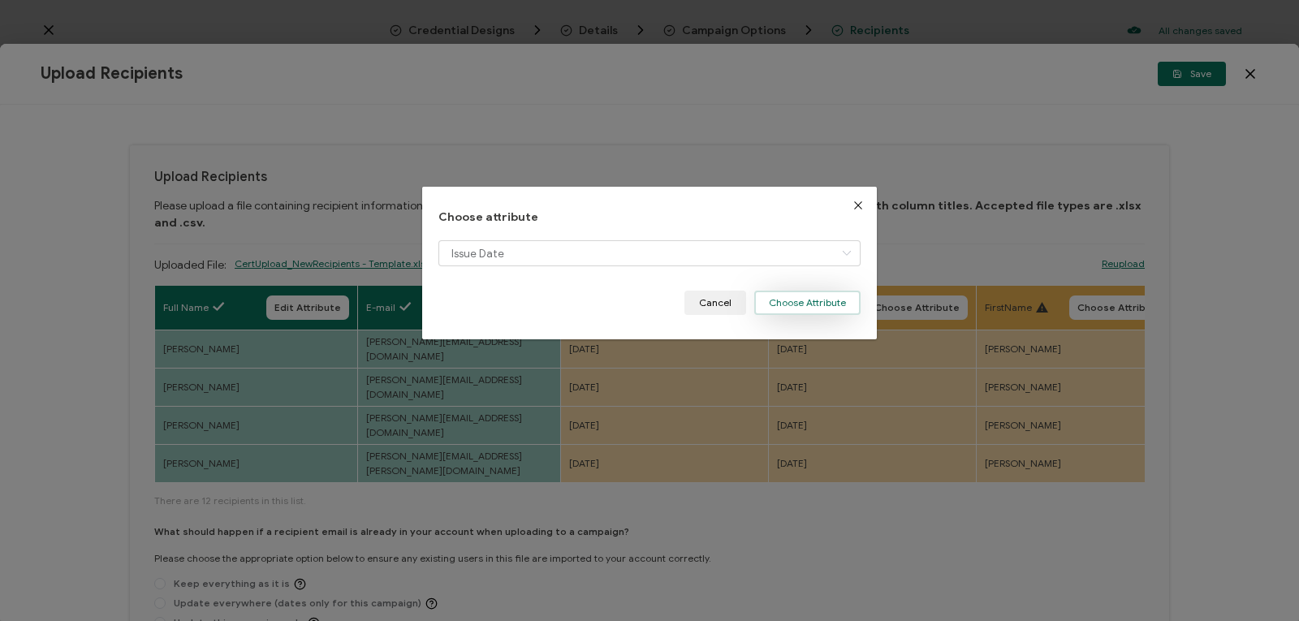
click at [792, 303] on button "Choose Attribute" at bounding box center [807, 303] width 106 height 24
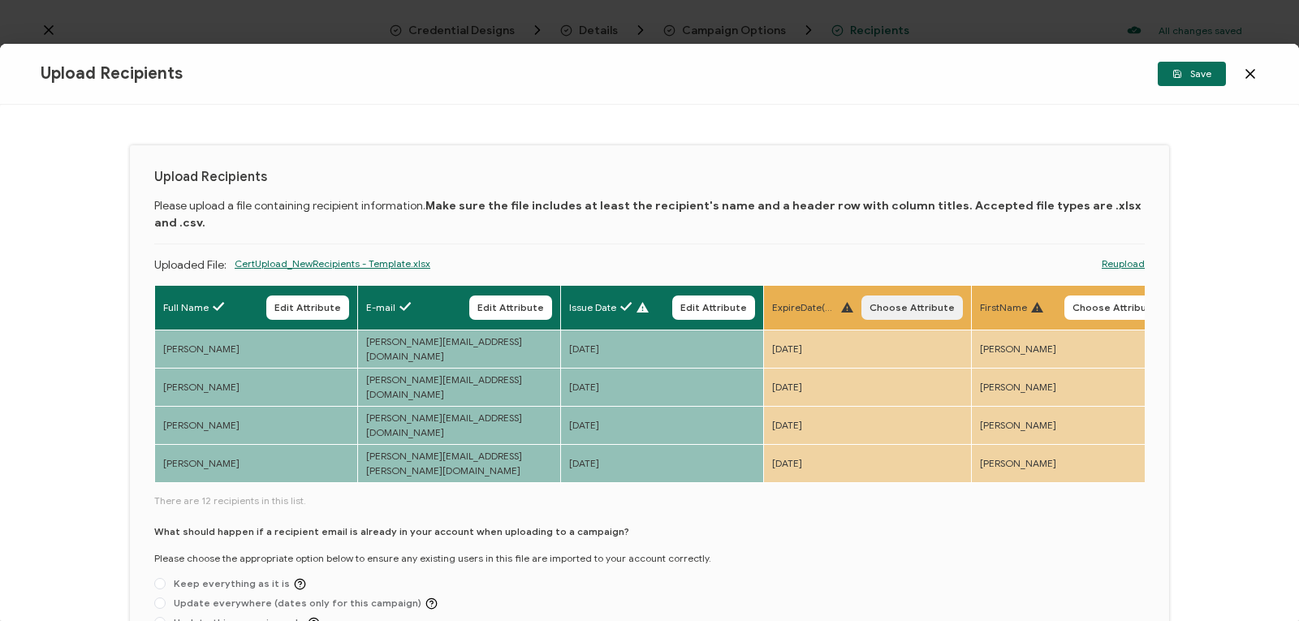
click at [890, 303] on span "Choose Attribute" at bounding box center [911, 308] width 85 height 10
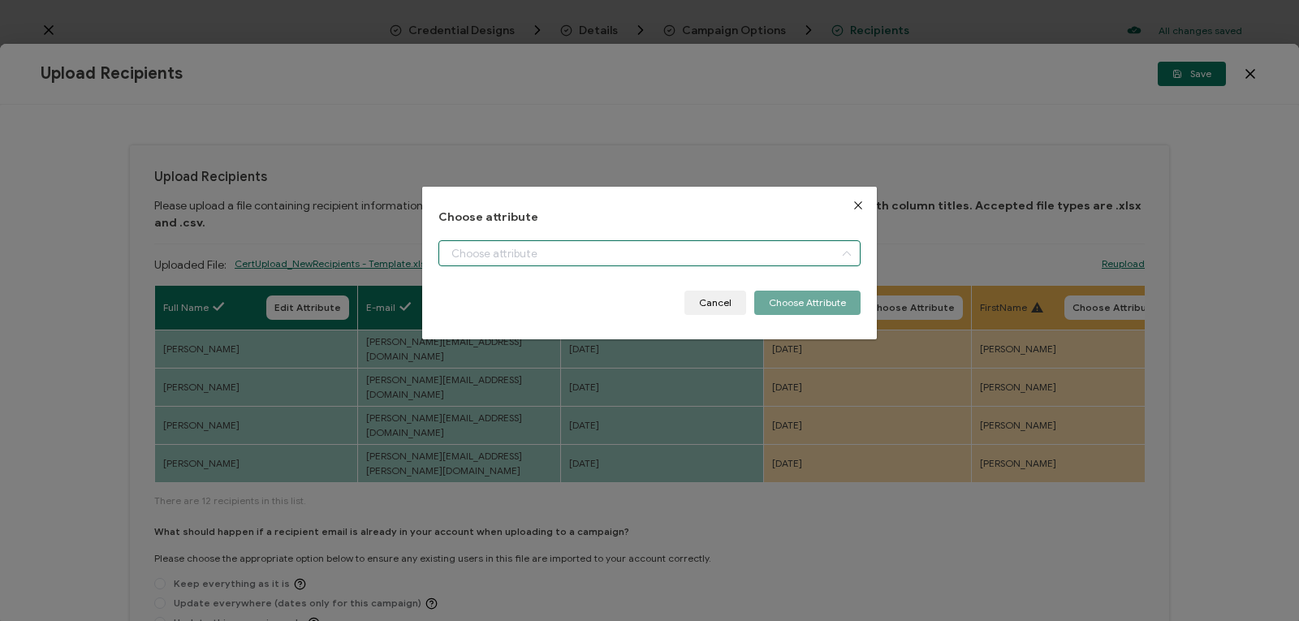
click at [679, 246] on input "dialog" at bounding box center [649, 253] width 422 height 26
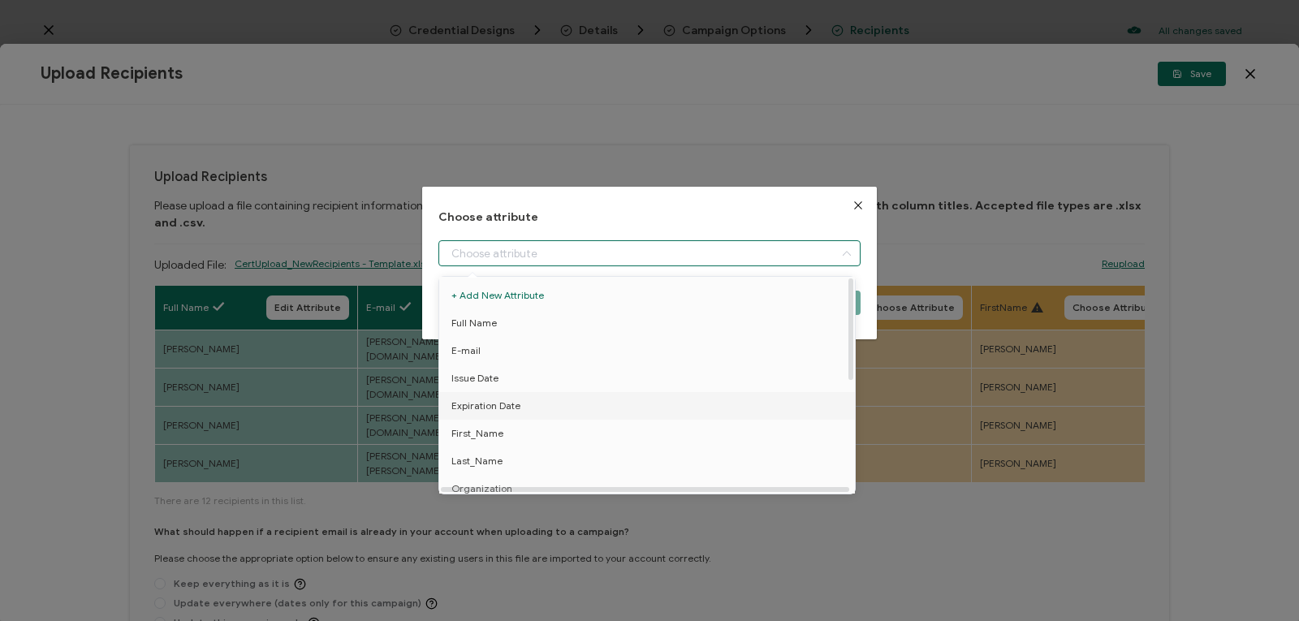
click at [524, 404] on li "Expiration Date" at bounding box center [649, 406] width 429 height 28
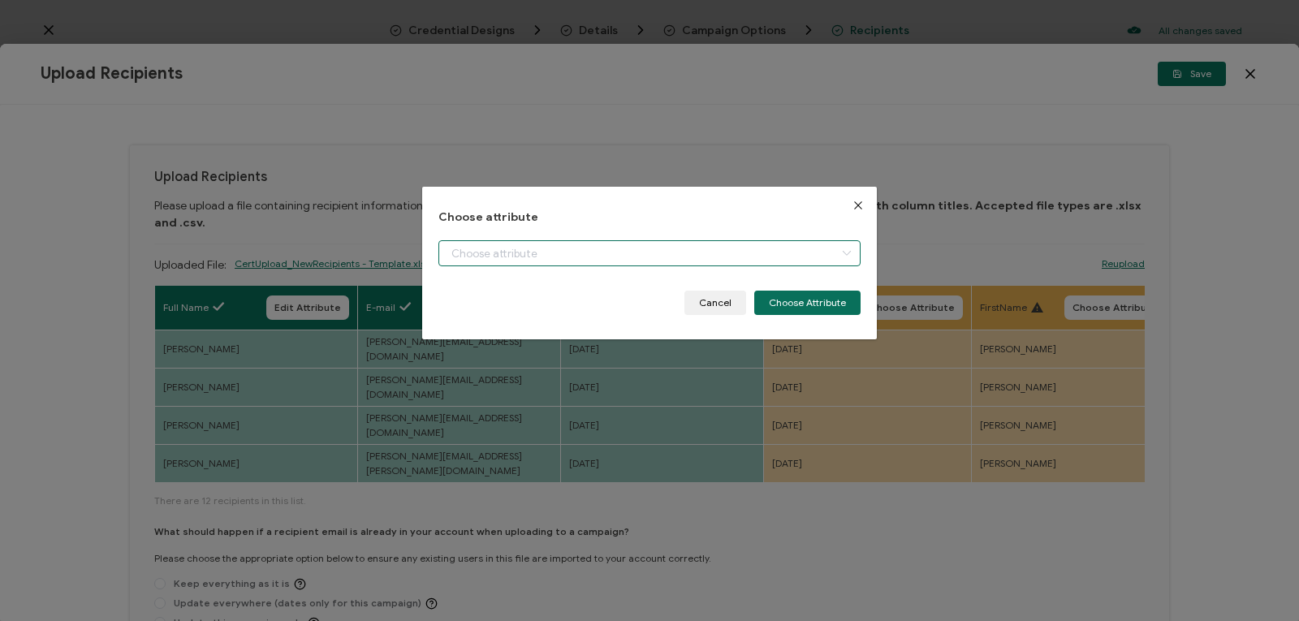
type input "Expiration Date"
click at [803, 312] on button "Choose Attribute" at bounding box center [807, 303] width 106 height 24
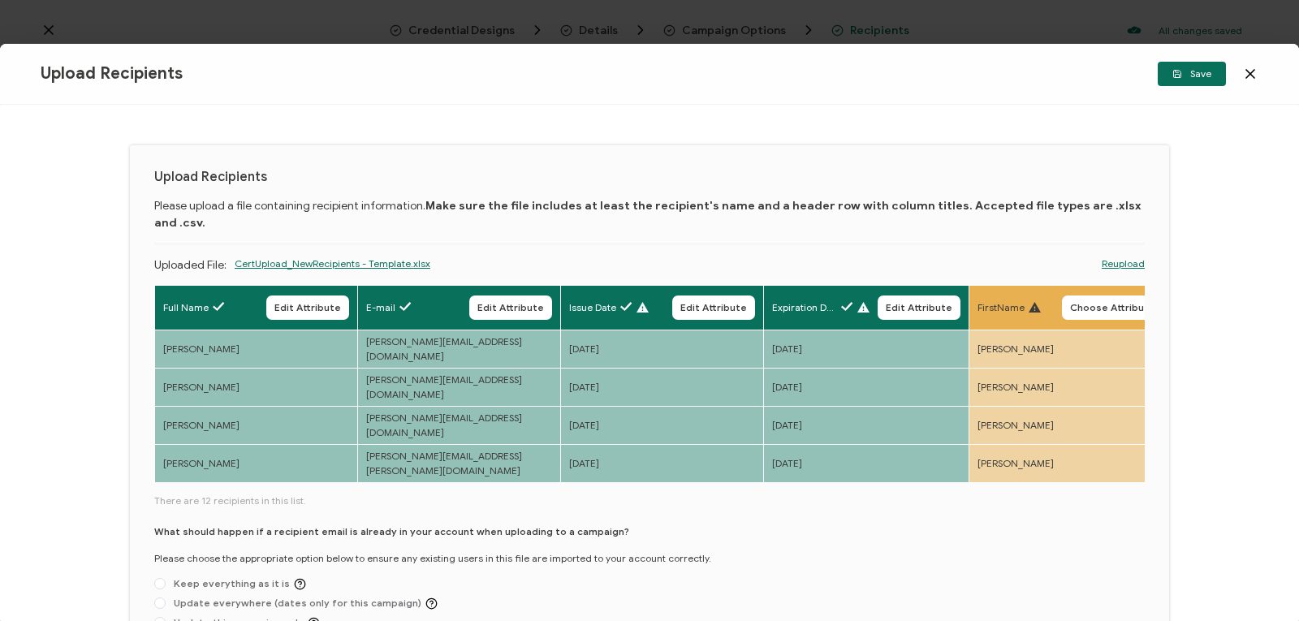
click at [1005, 300] on span "FirstName" at bounding box center [1000, 307] width 47 height 15
click at [1106, 303] on span "Choose Attribute" at bounding box center [1112, 308] width 85 height 10
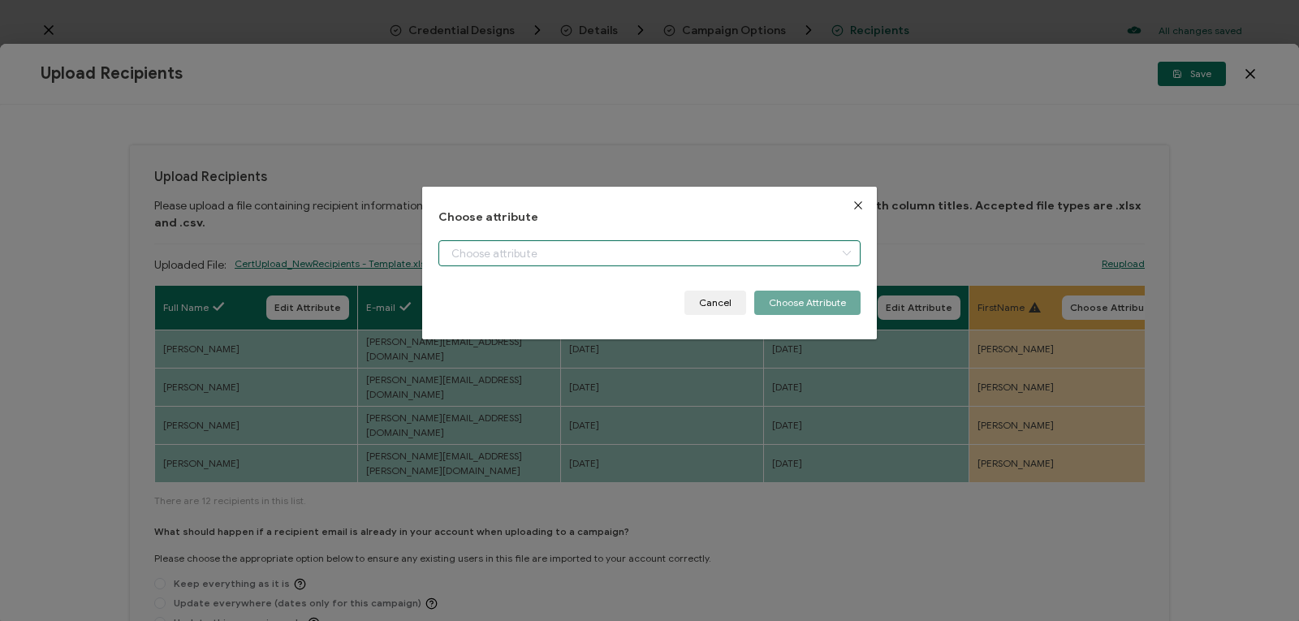
click at [727, 251] on input "dialog" at bounding box center [649, 253] width 422 height 26
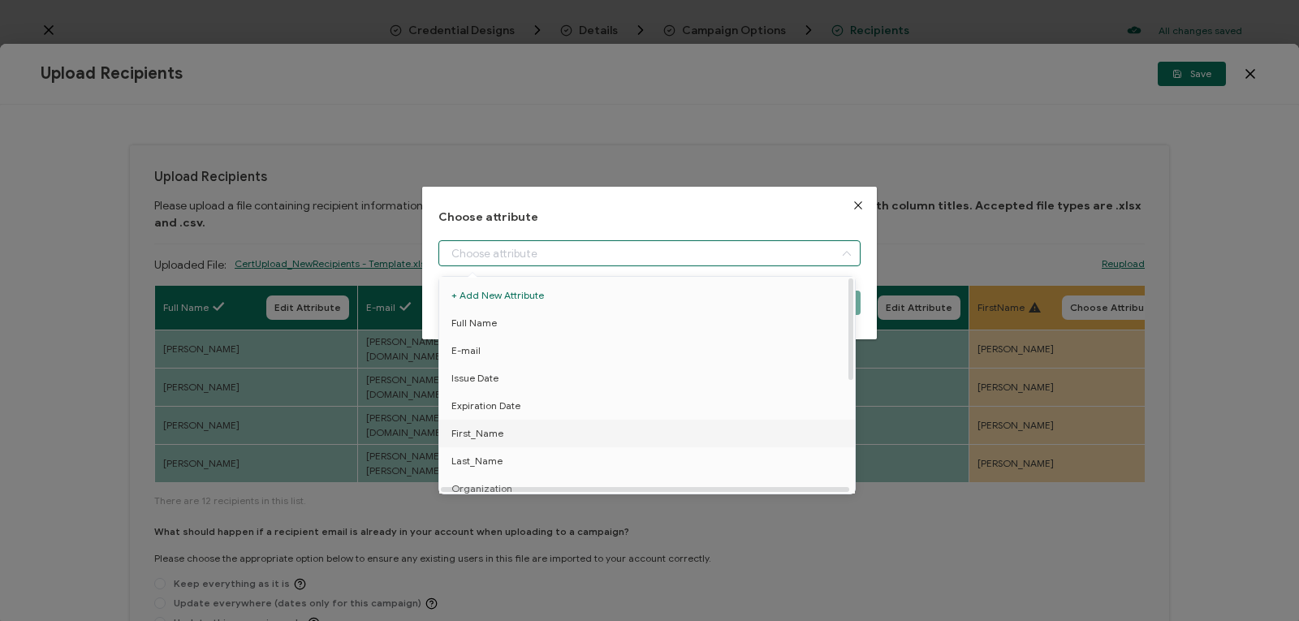
click at [488, 433] on span "First_Name" at bounding box center [477, 434] width 52 height 28
type input "First_Name"
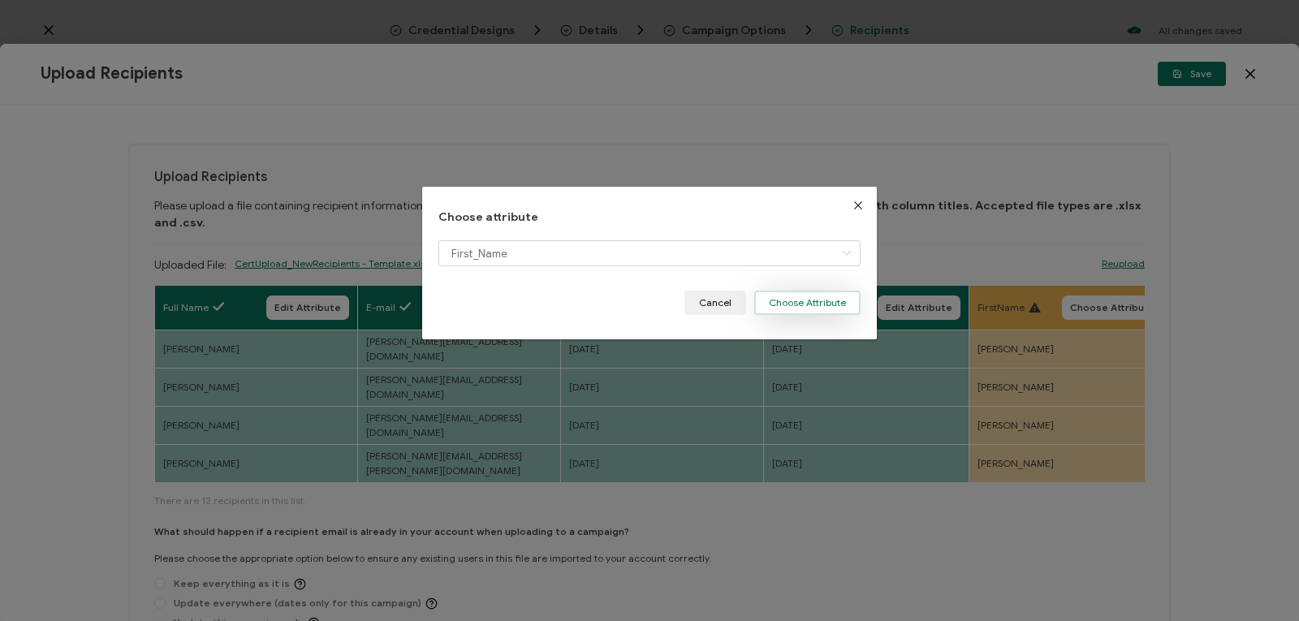
click at [832, 302] on button "Choose Attribute" at bounding box center [807, 303] width 106 height 24
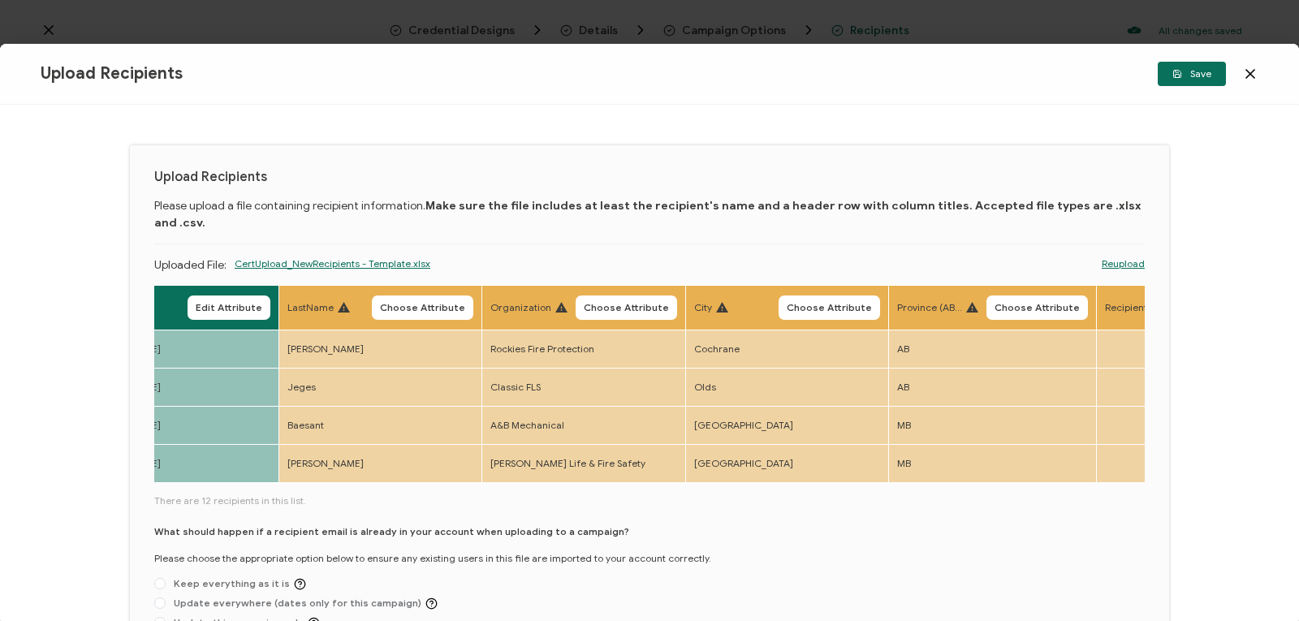
scroll to position [0, 984]
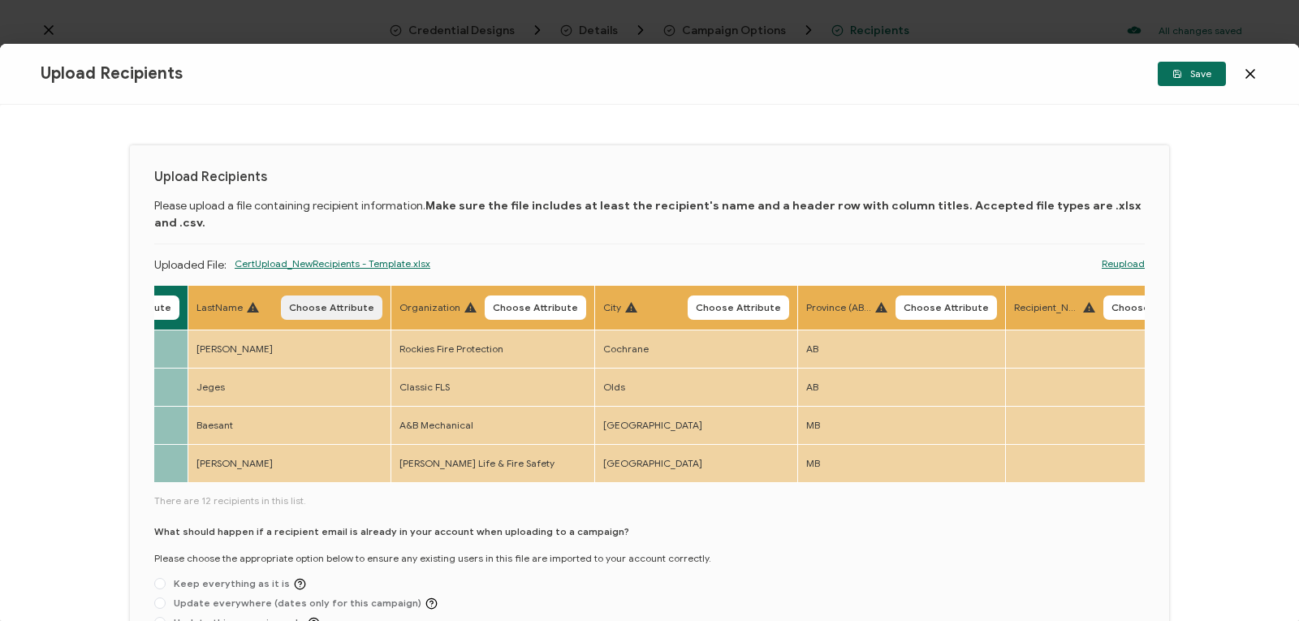
click at [344, 303] on span "Choose Attribute" at bounding box center [331, 308] width 85 height 10
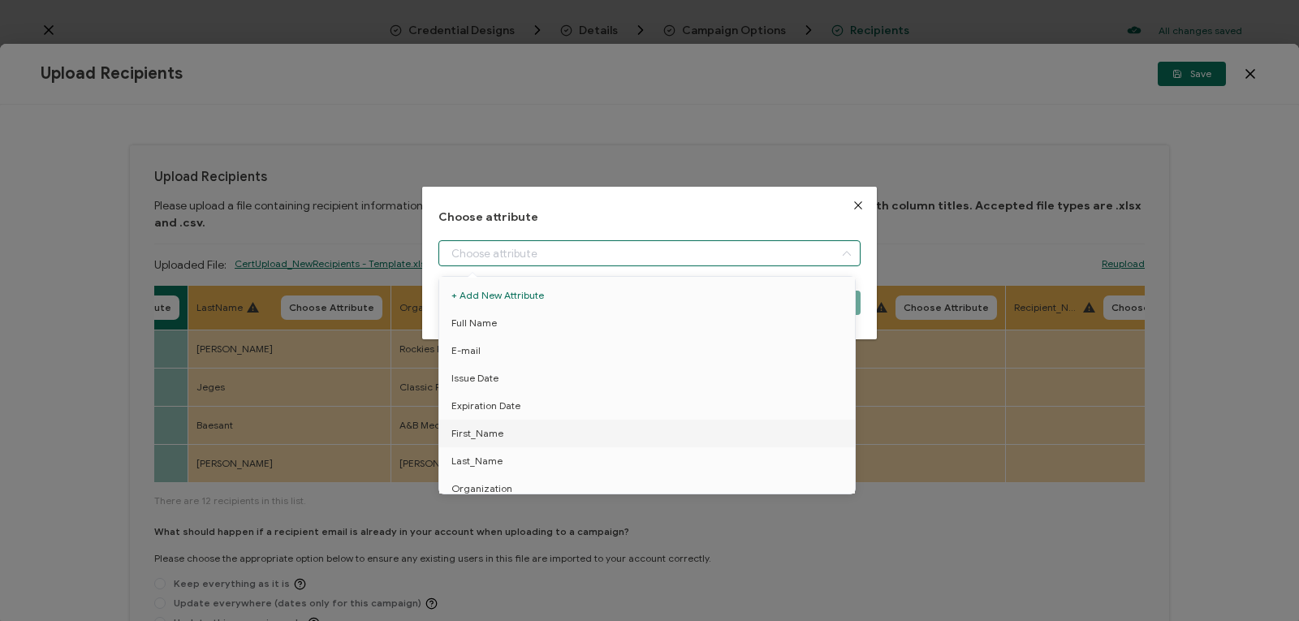
click at [547, 250] on input "dialog" at bounding box center [649, 253] width 422 height 26
click at [489, 455] on span "Last_Name" at bounding box center [476, 461] width 51 height 28
type input "Last_Name"
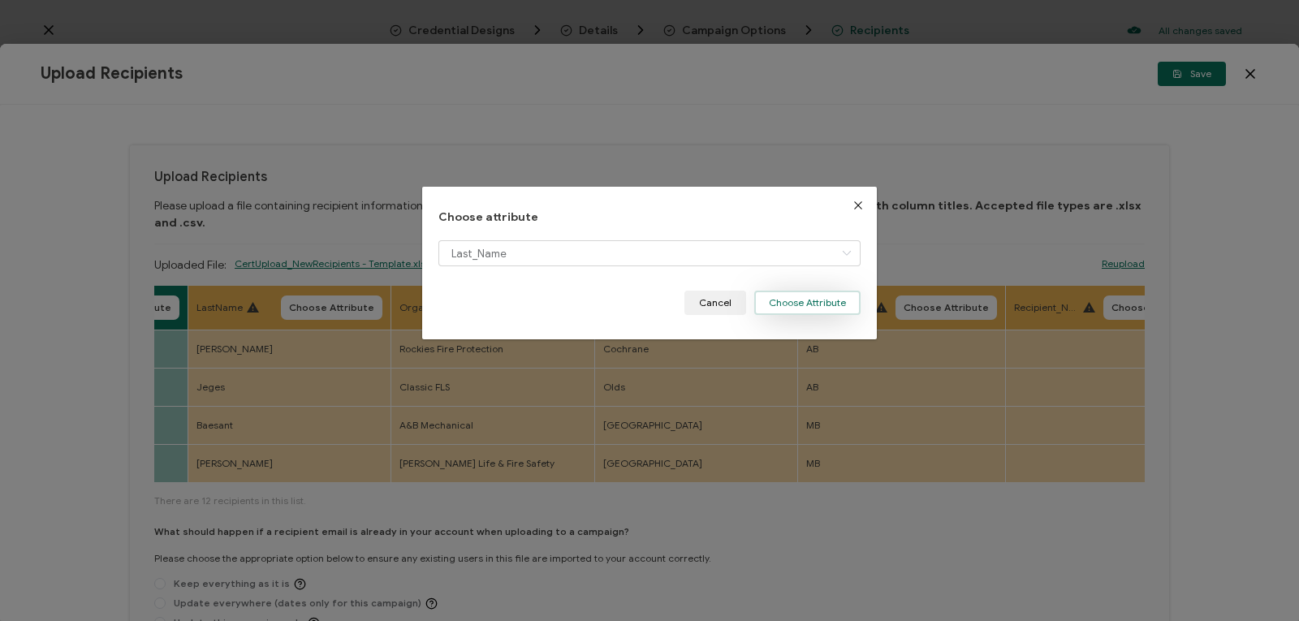
click at [782, 308] on button "Choose Attribute" at bounding box center [807, 303] width 106 height 24
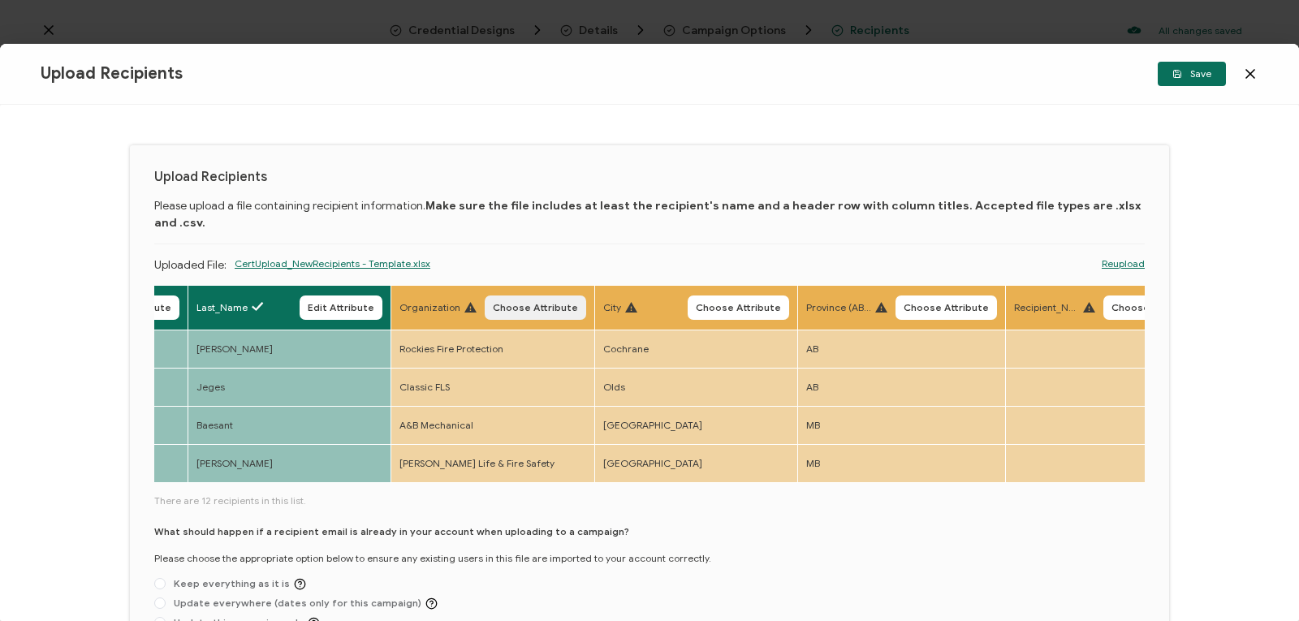
click at [528, 303] on span "Choose Attribute" at bounding box center [535, 308] width 85 height 10
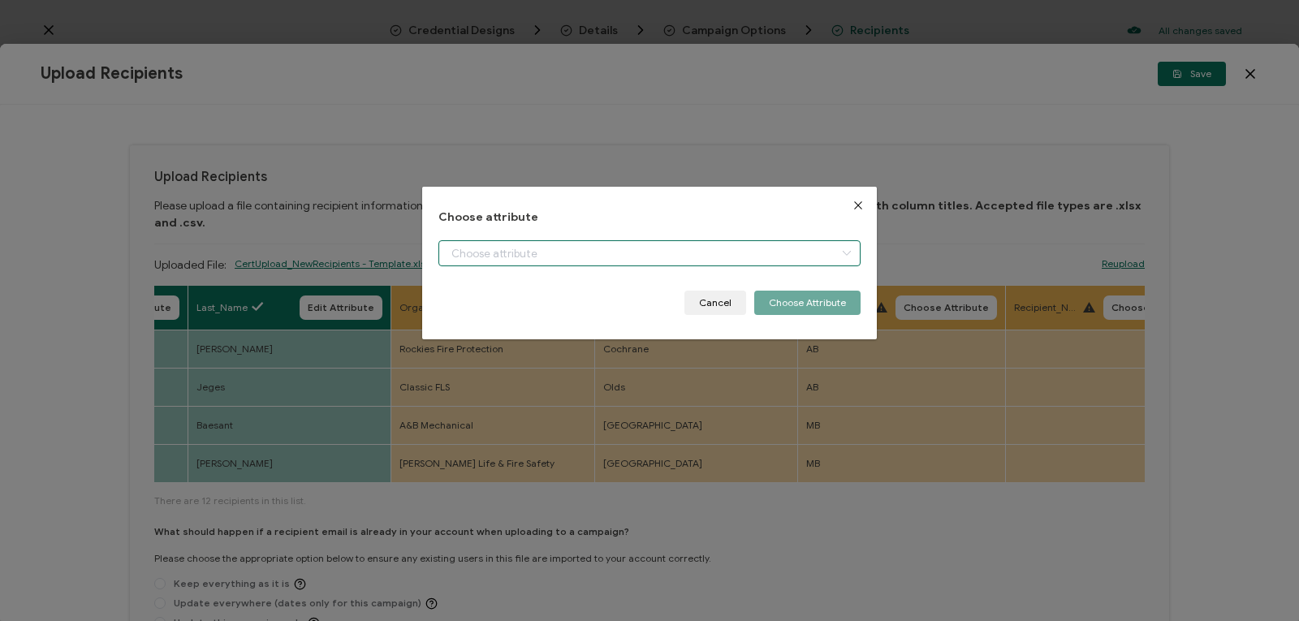
click at [567, 248] on input "dialog" at bounding box center [649, 253] width 422 height 26
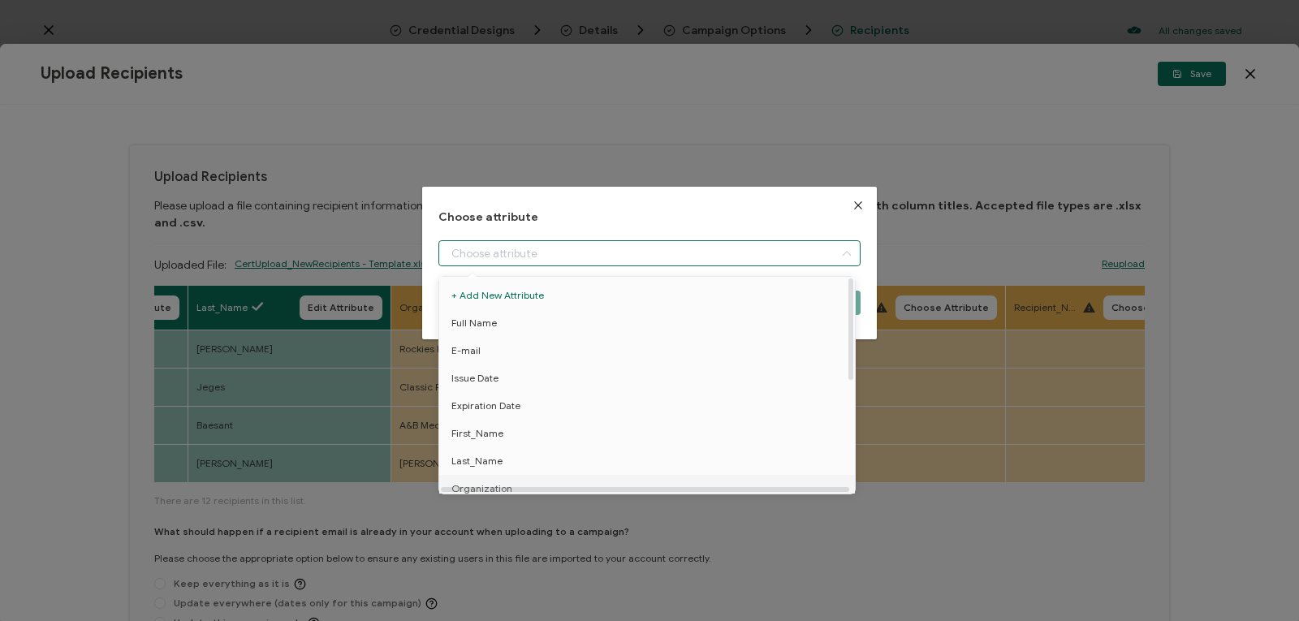
click at [498, 485] on span "Organization" at bounding box center [481, 489] width 61 height 28
type input "Organization"
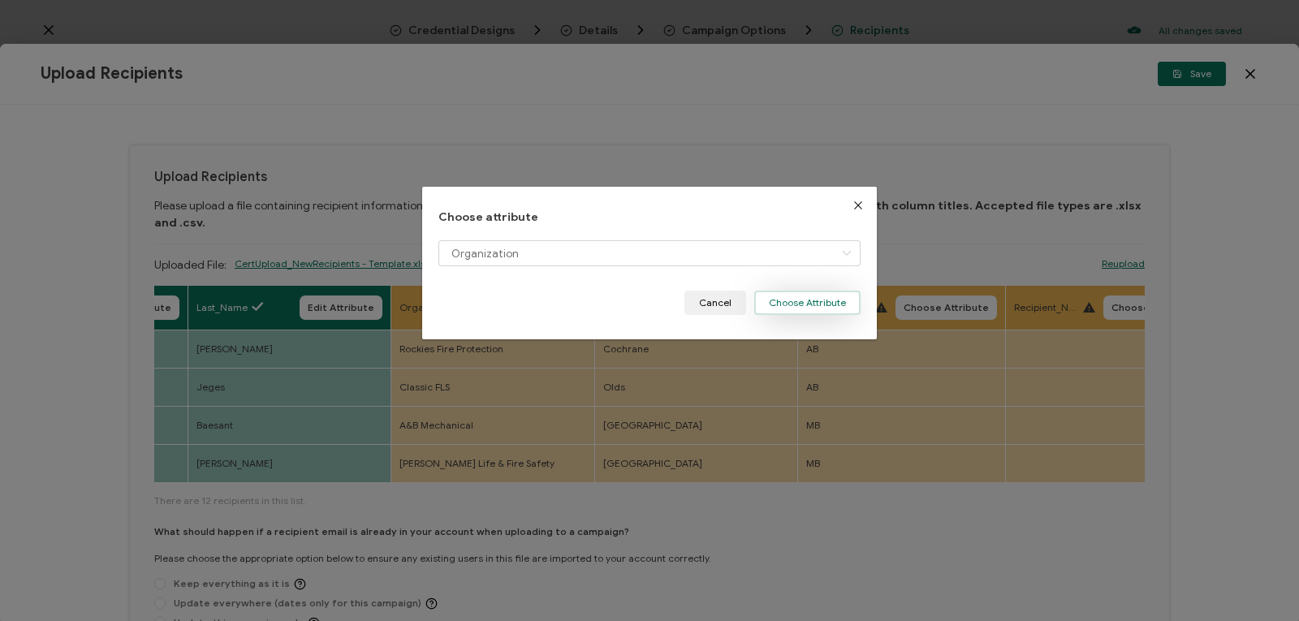
click at [771, 304] on button "Choose Attribute" at bounding box center [807, 303] width 106 height 24
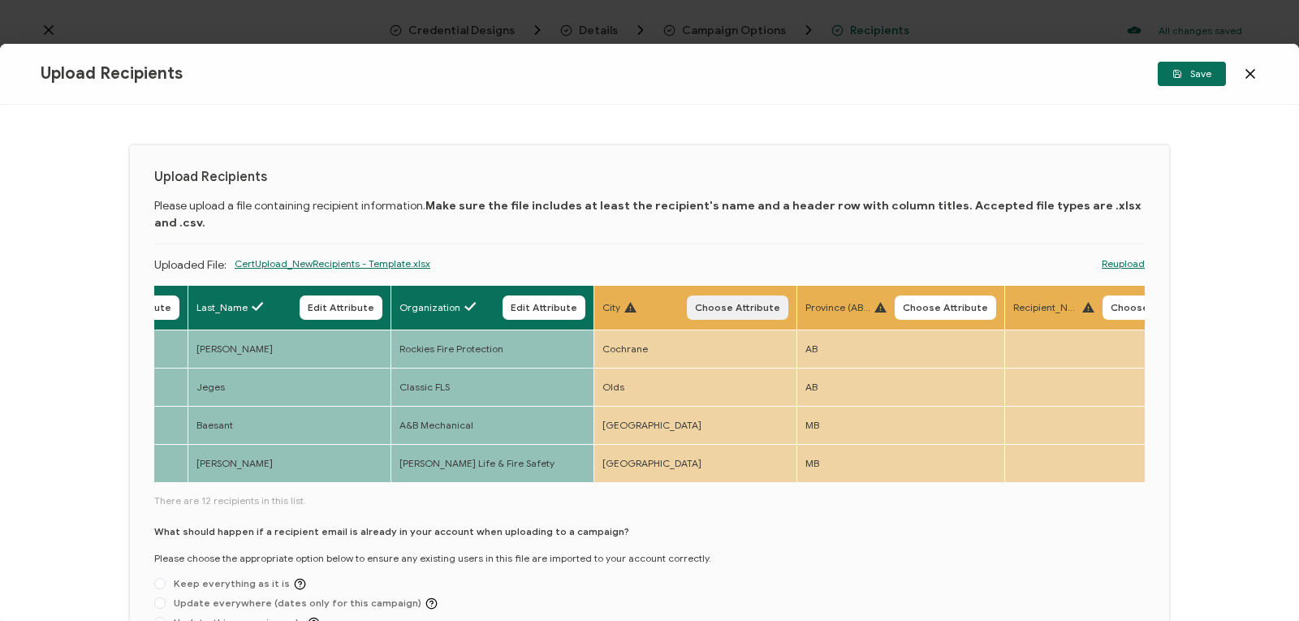
click at [704, 303] on span "Choose Attribute" at bounding box center [737, 308] width 85 height 10
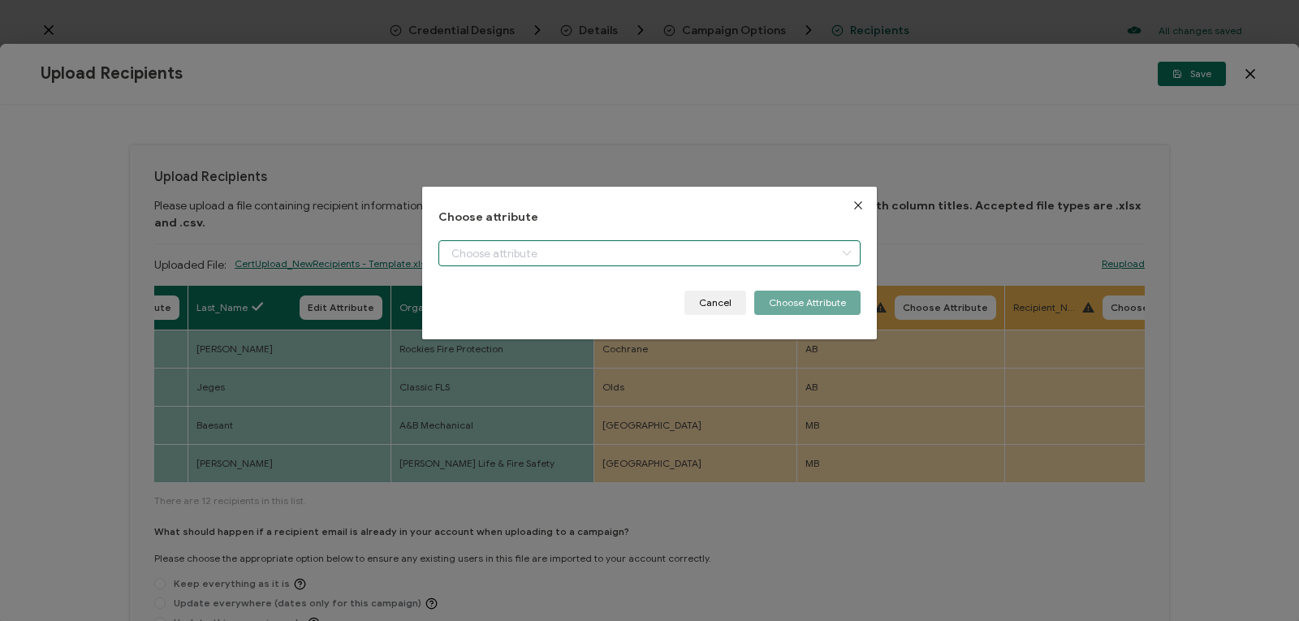
click at [614, 251] on input "dialog" at bounding box center [649, 253] width 422 height 26
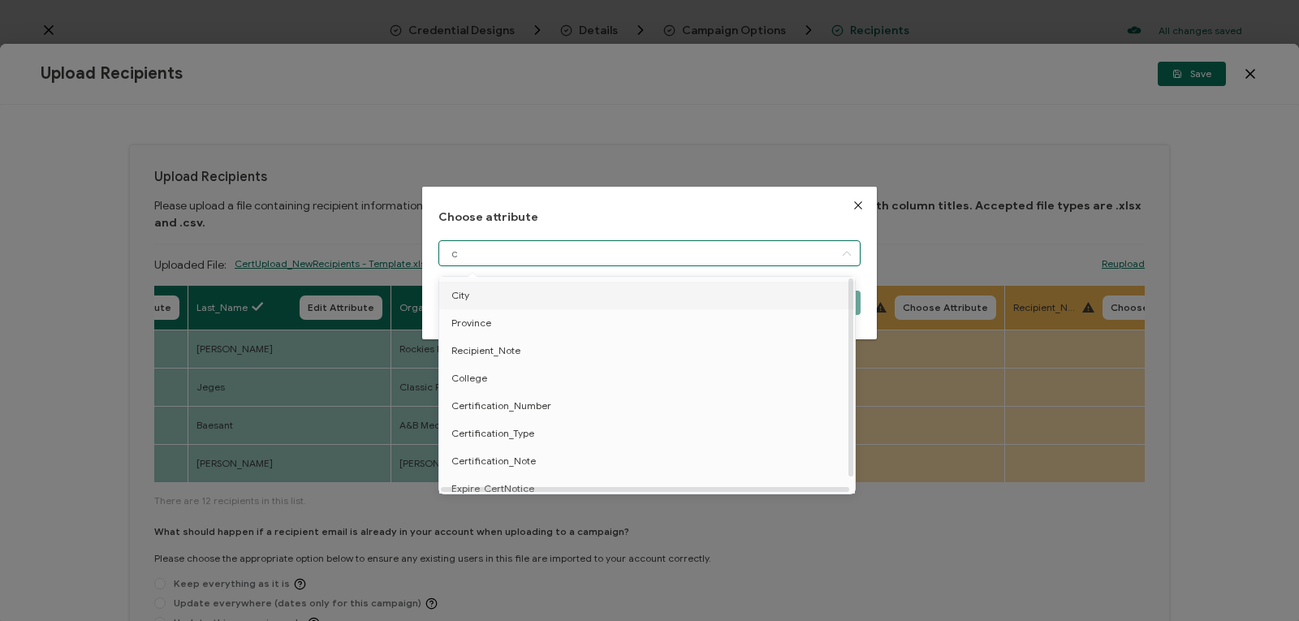
click at [534, 289] on li "City" at bounding box center [649, 296] width 429 height 28
type input "City"
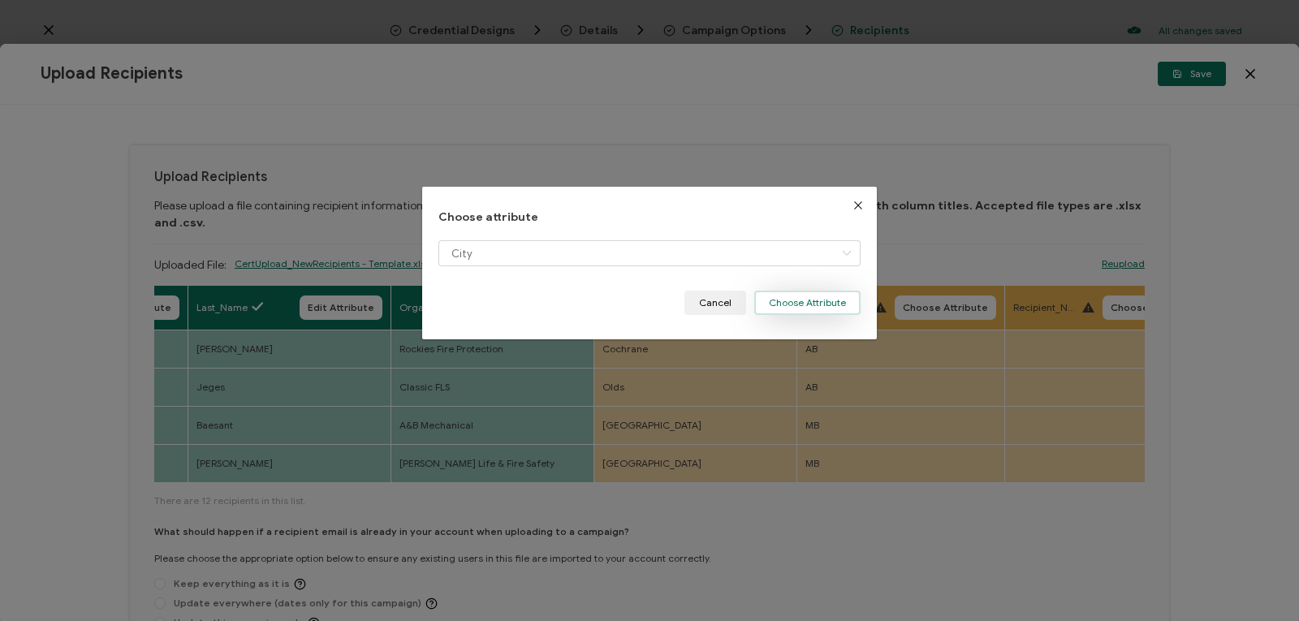
click at [774, 297] on button "Choose Attribute" at bounding box center [807, 303] width 106 height 24
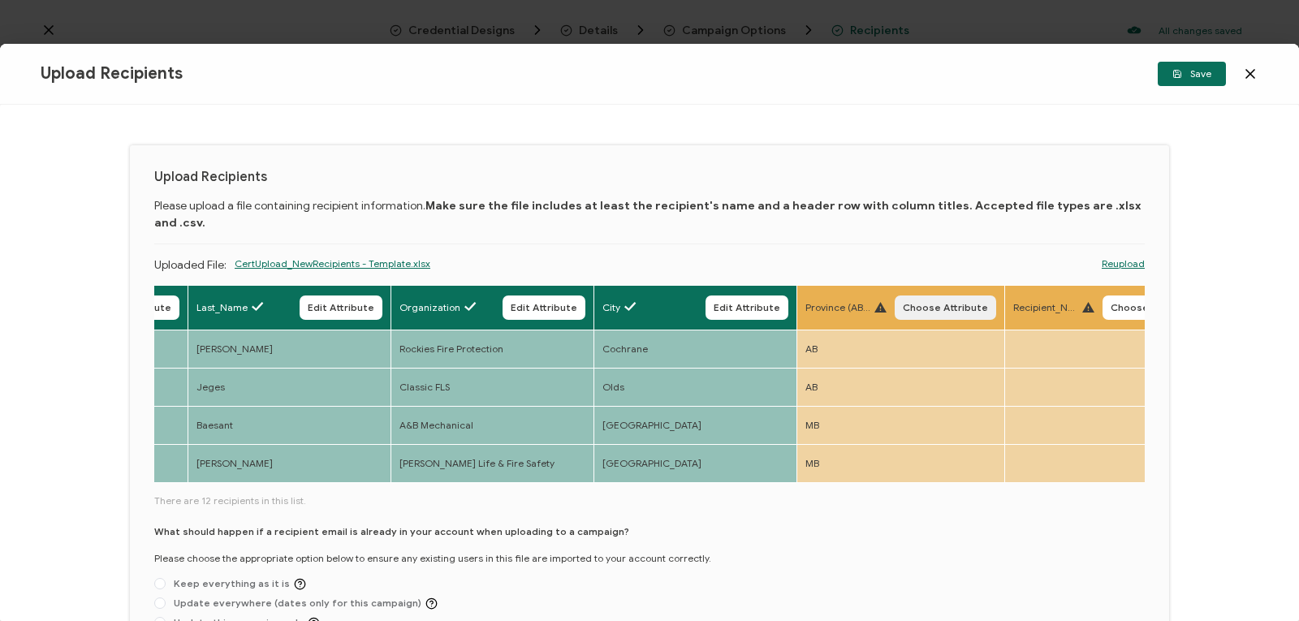
click at [930, 303] on span "Choose Attribute" at bounding box center [945, 308] width 85 height 10
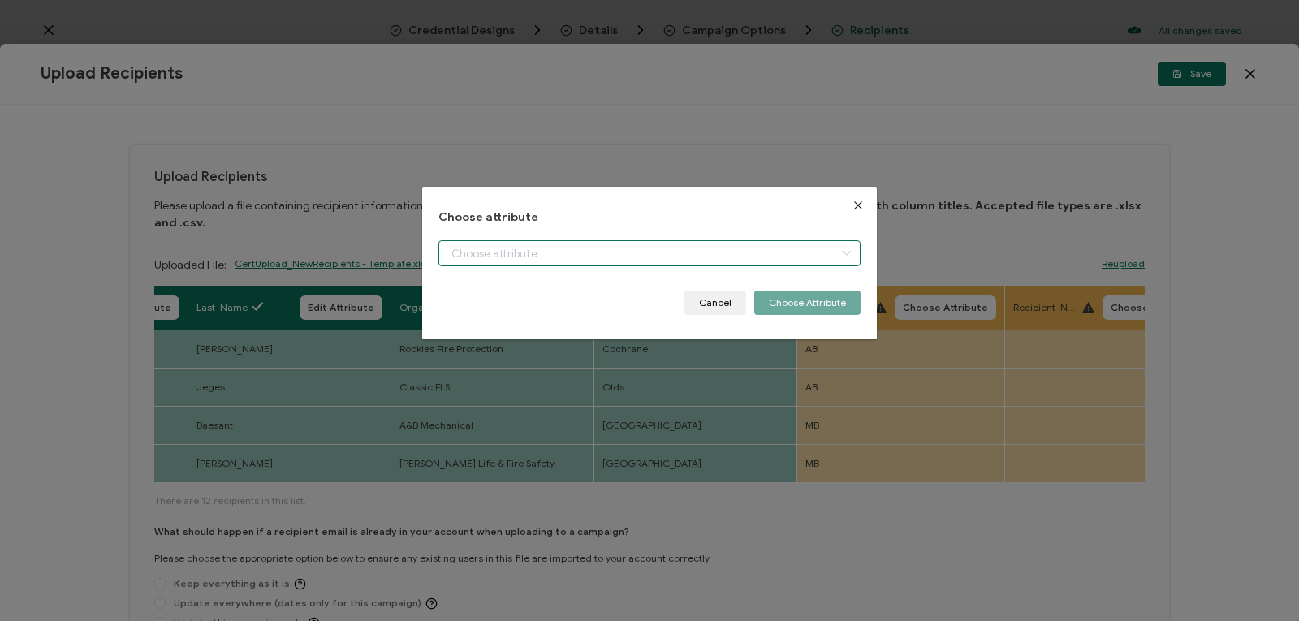
click at [760, 255] on input "dialog" at bounding box center [649, 253] width 422 height 26
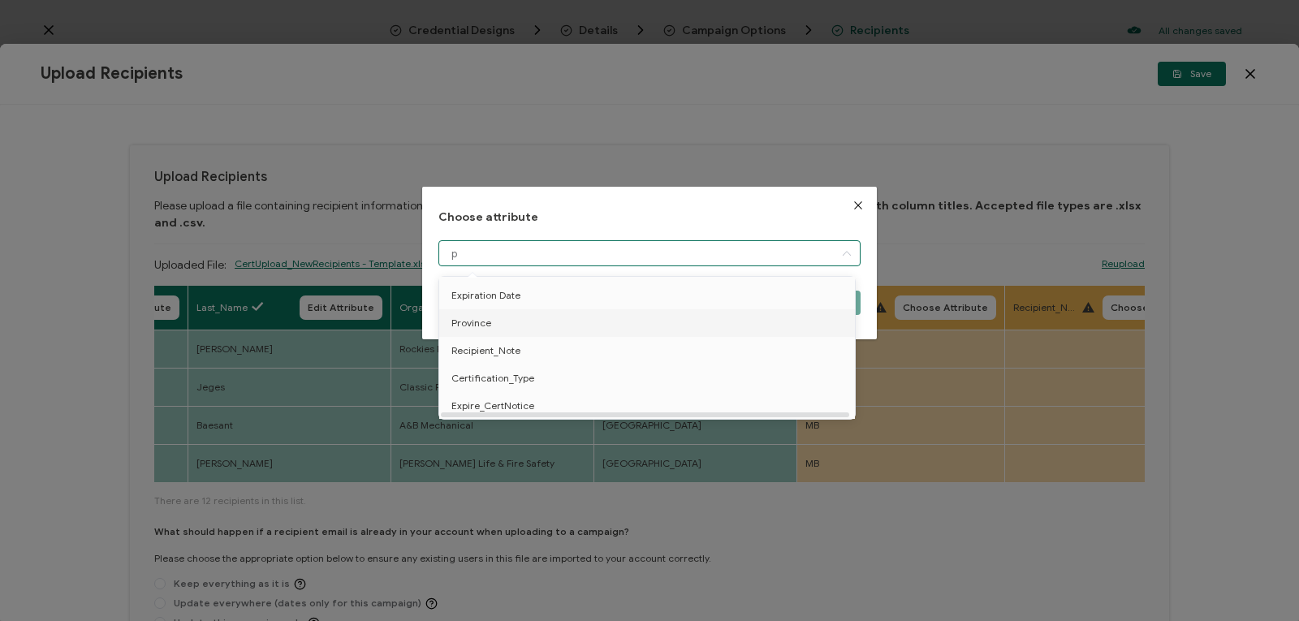
click at [574, 321] on li "Province" at bounding box center [649, 323] width 429 height 28
type input "Province"
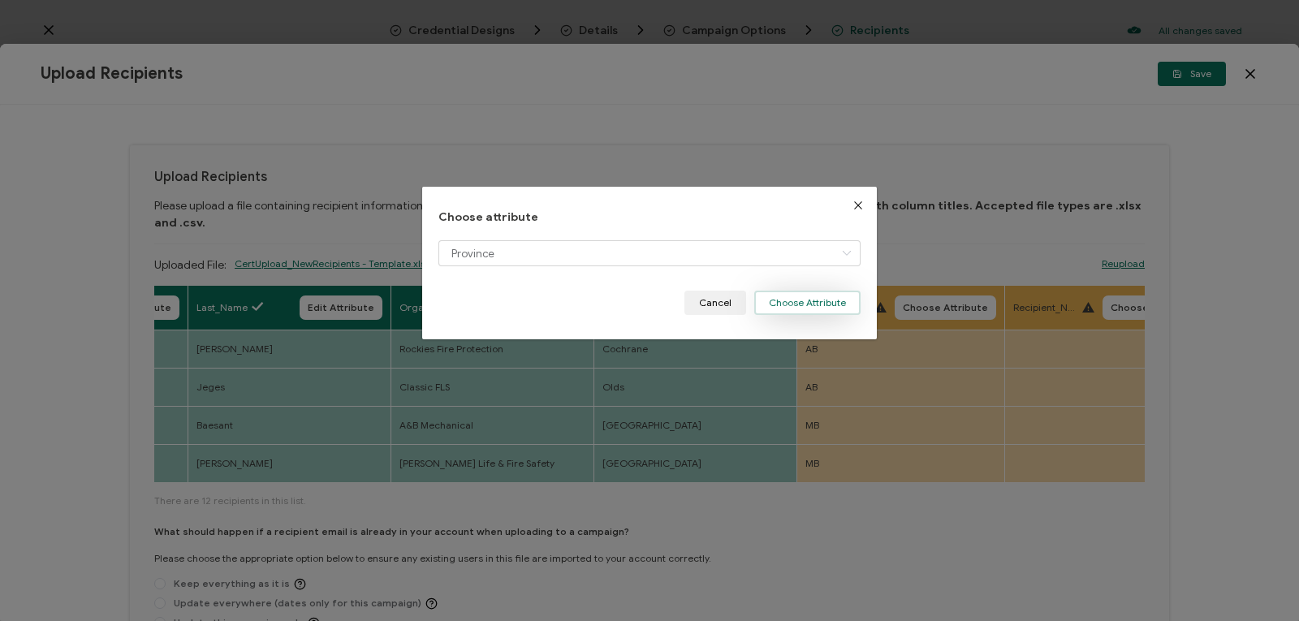
click at [773, 304] on button "Choose Attribute" at bounding box center [807, 303] width 106 height 24
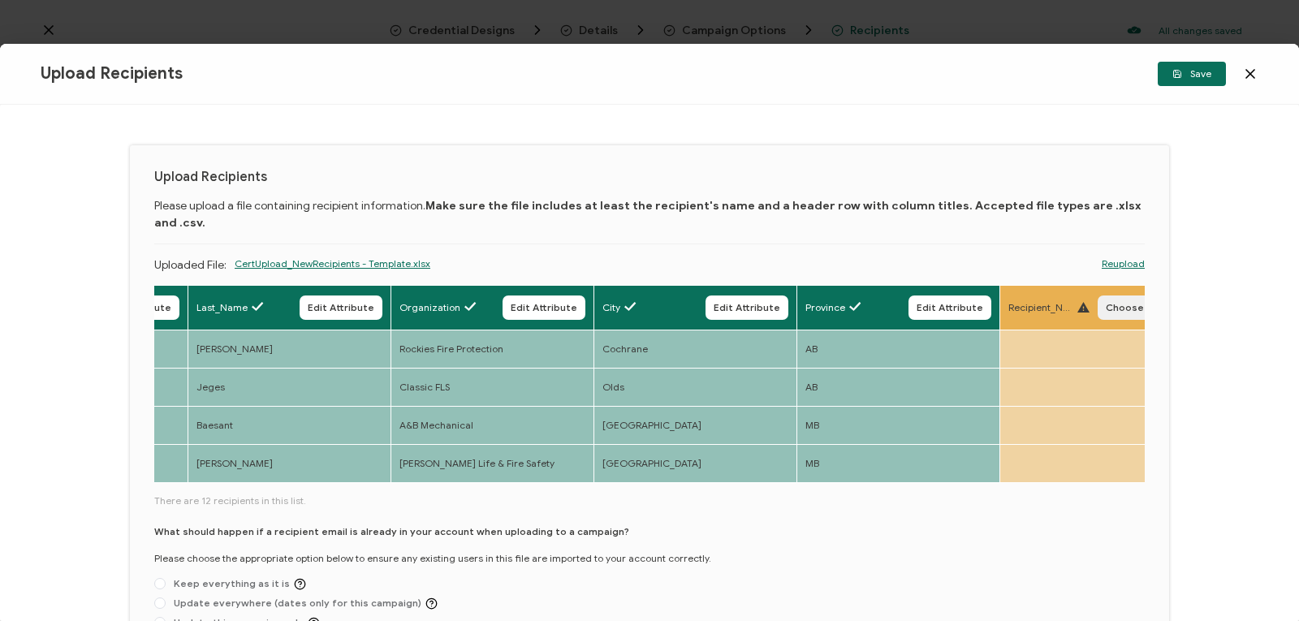
click at [1120, 303] on span "Choose Attribute" at bounding box center [1148, 308] width 85 height 10
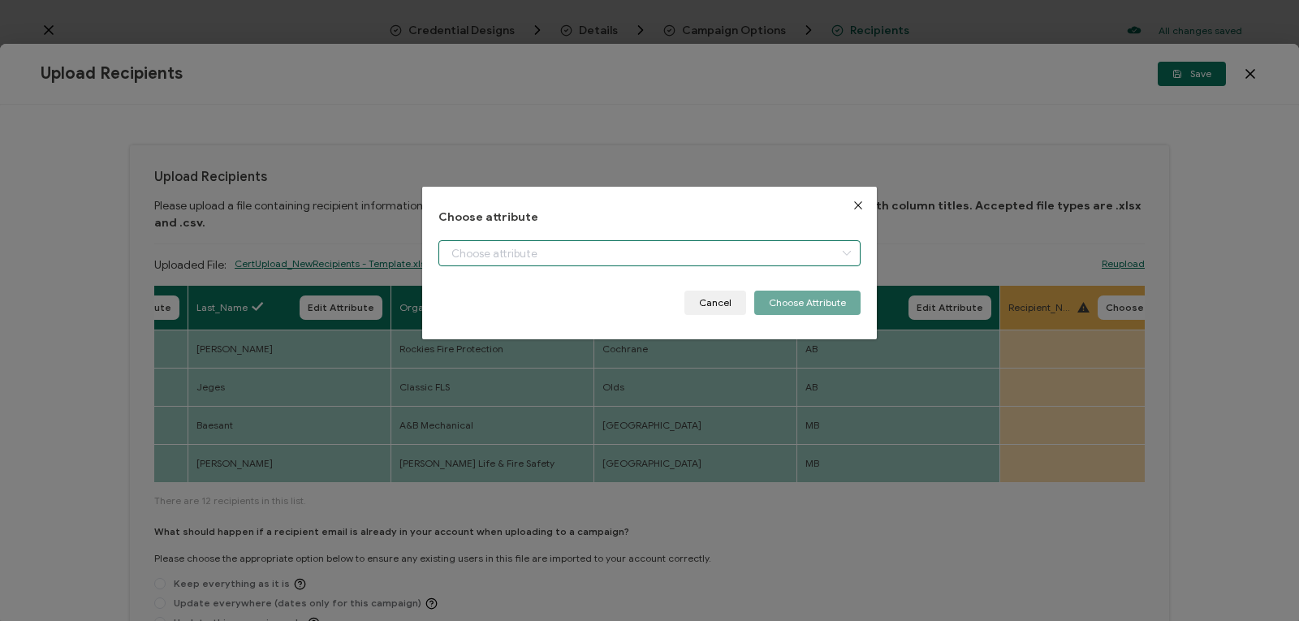
click at [753, 252] on input "dialog" at bounding box center [649, 253] width 422 height 26
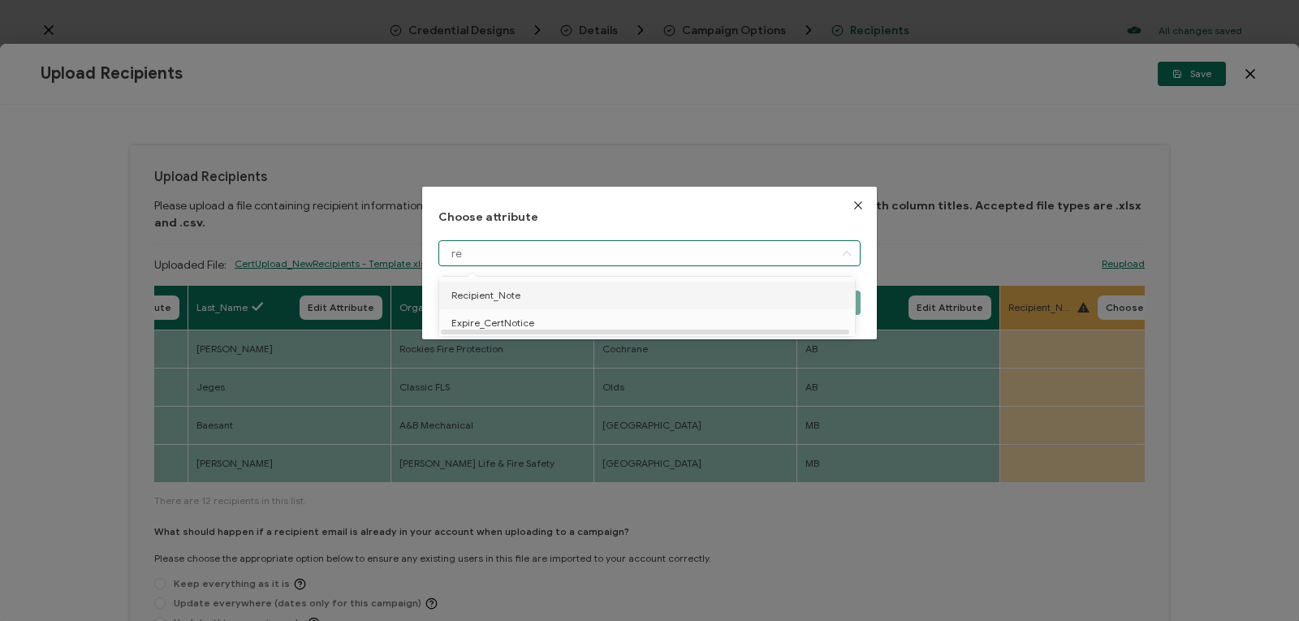
click at [553, 291] on li "Recipient_Note" at bounding box center [649, 296] width 429 height 28
type input "Recipient_Note"
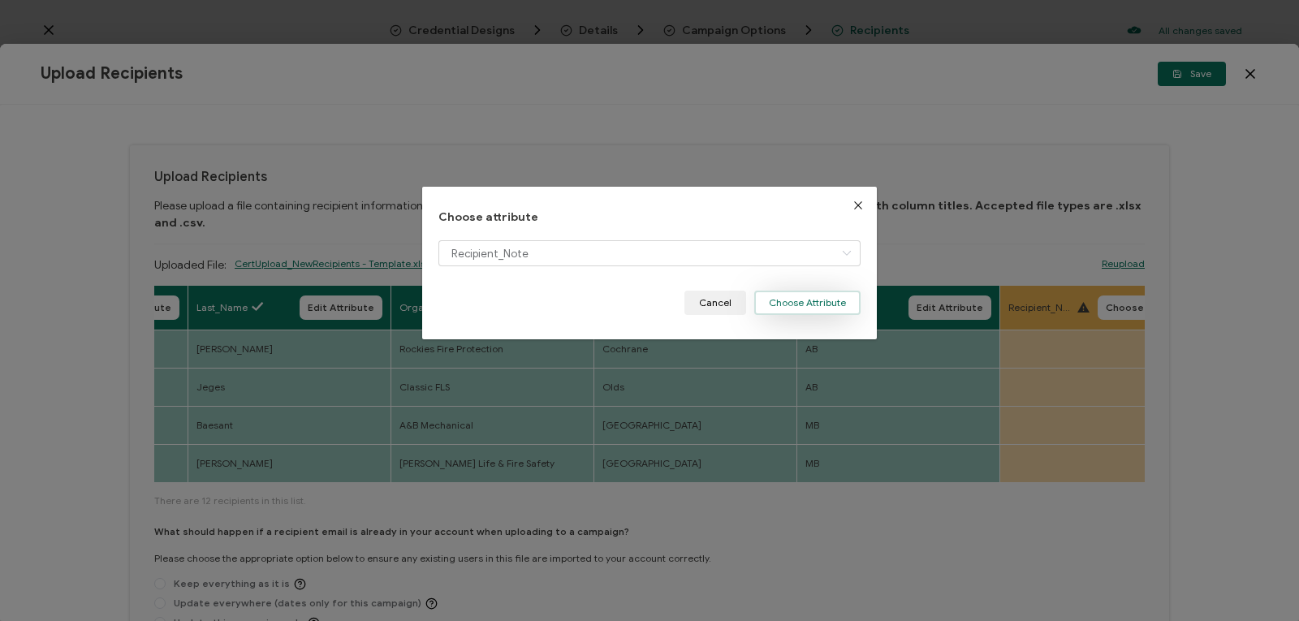
click at [769, 306] on button "Choose Attribute" at bounding box center [807, 303] width 106 height 24
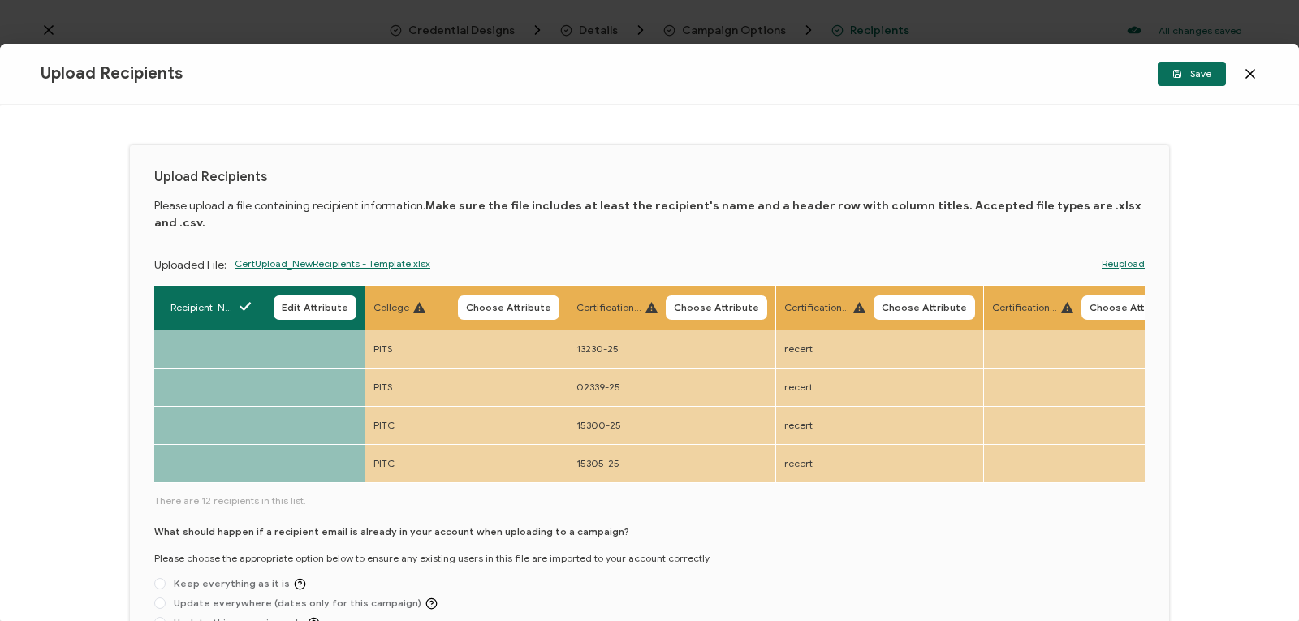
scroll to position [0, 1856]
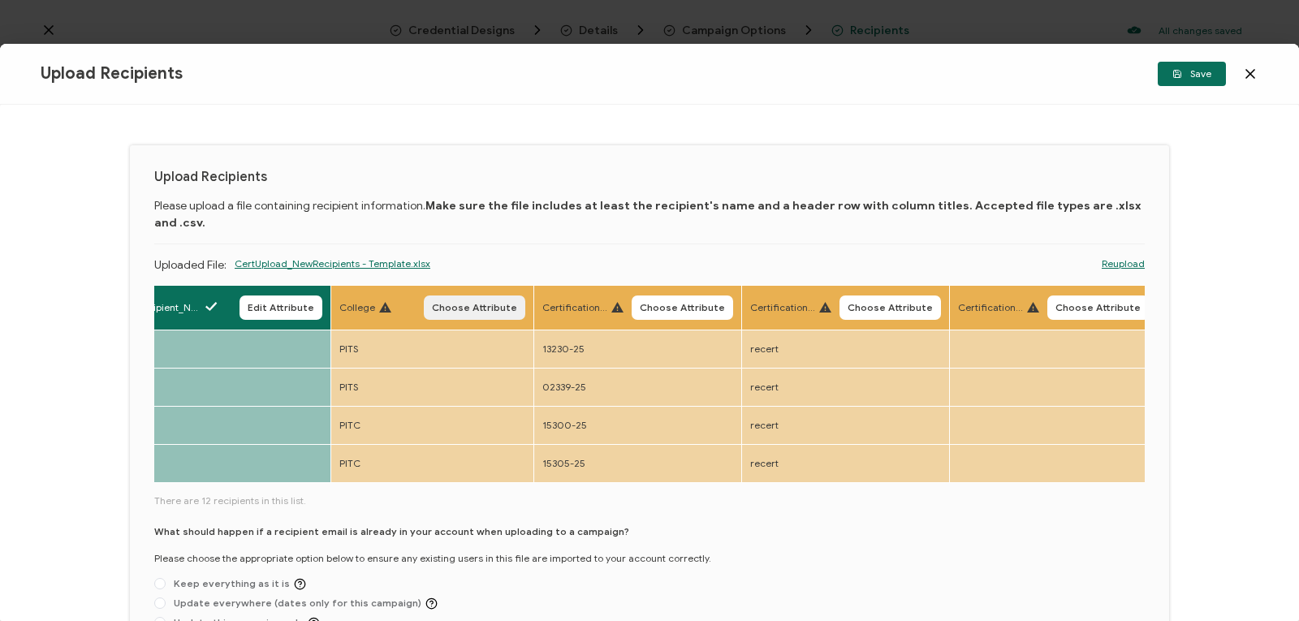
click at [460, 303] on span "Choose Attribute" at bounding box center [474, 308] width 85 height 10
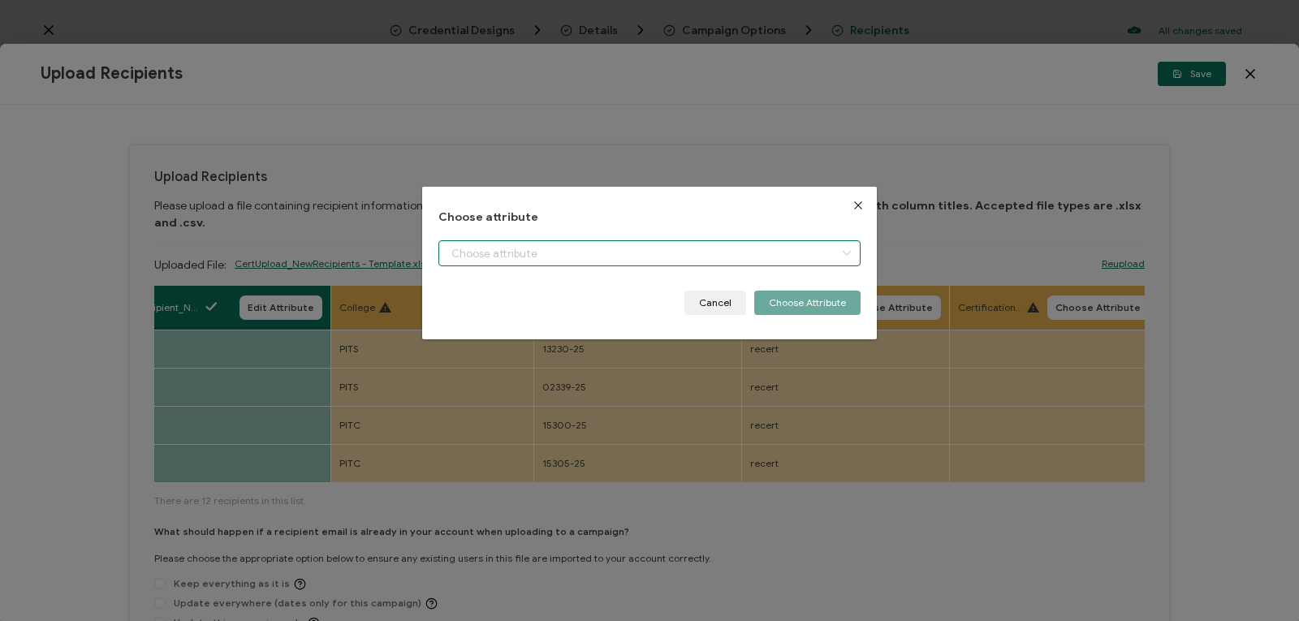
click at [458, 255] on input "dialog" at bounding box center [649, 253] width 422 height 26
click at [496, 287] on li "College" at bounding box center [649, 296] width 429 height 28
type input "College"
click at [784, 300] on button "Choose Attribute" at bounding box center [807, 303] width 106 height 24
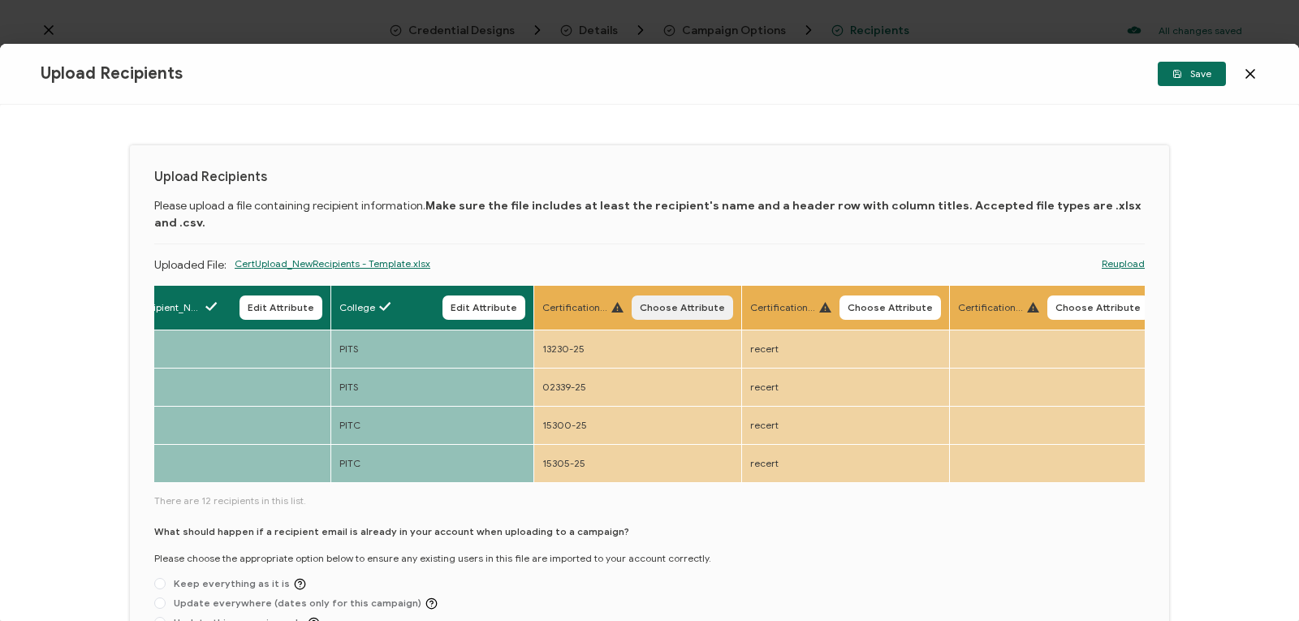
click at [649, 295] on button "Choose Attribute" at bounding box center [682, 307] width 101 height 24
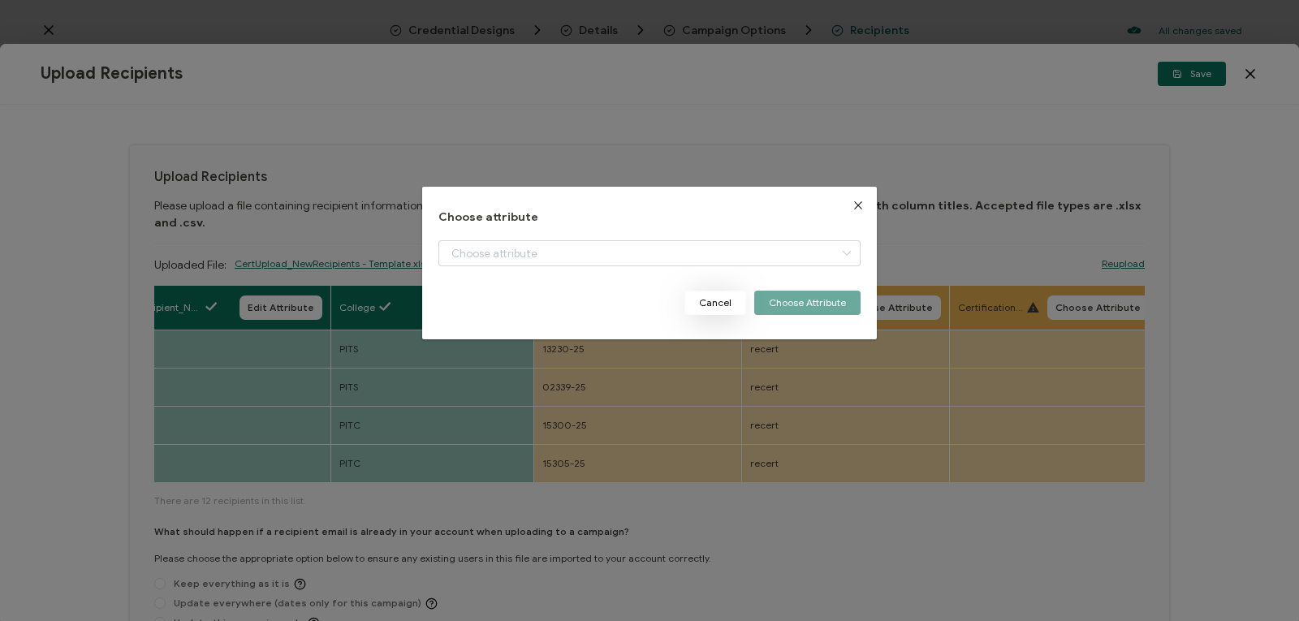
click at [711, 295] on button "Cancel" at bounding box center [715, 303] width 62 height 24
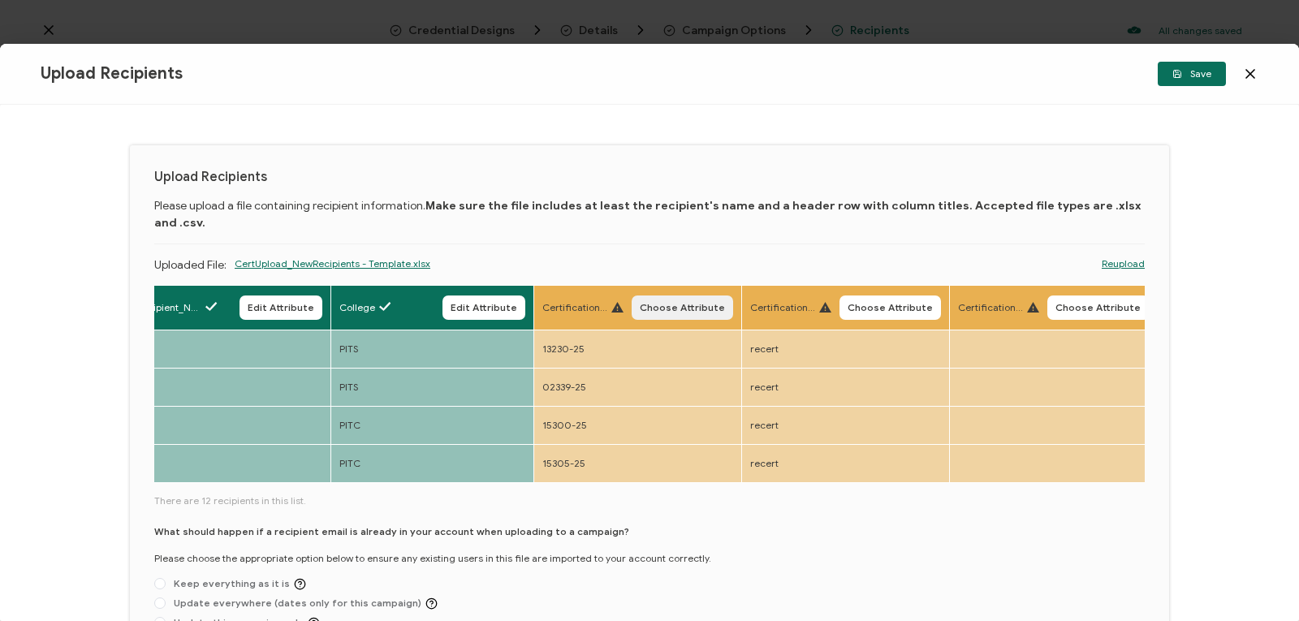
click at [675, 295] on button "Choose Attribute" at bounding box center [682, 307] width 101 height 24
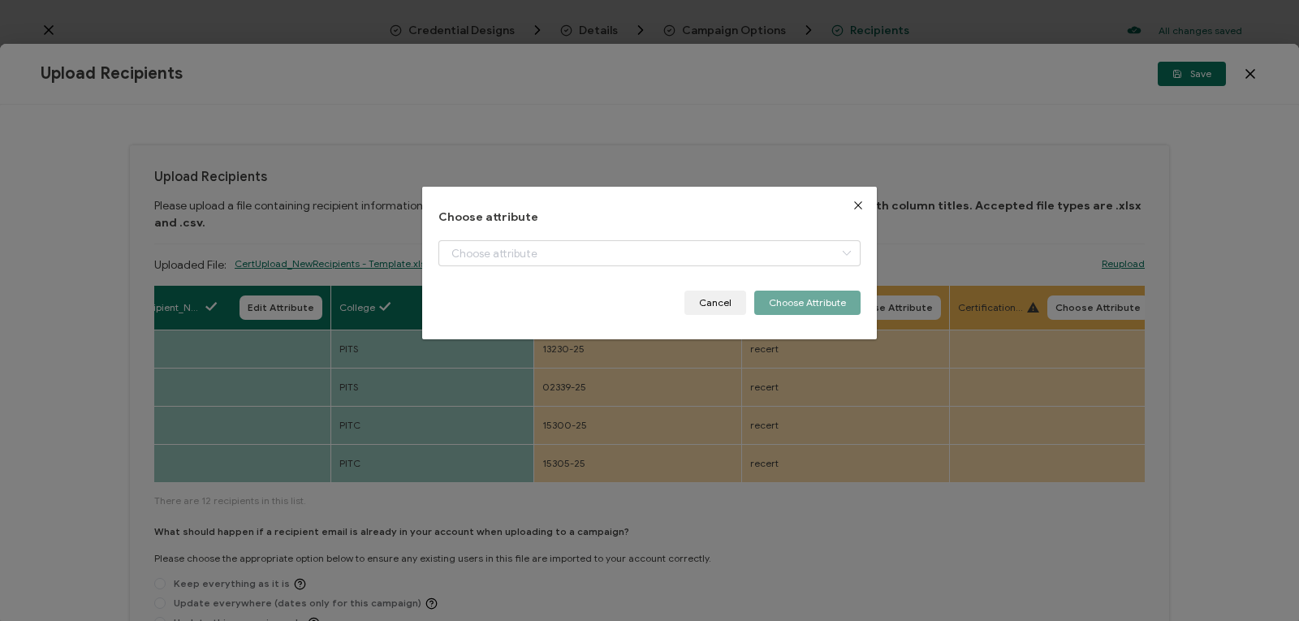
click at [650, 239] on div "Choose attribute Cancel Choose Attribute" at bounding box center [649, 263] width 422 height 105
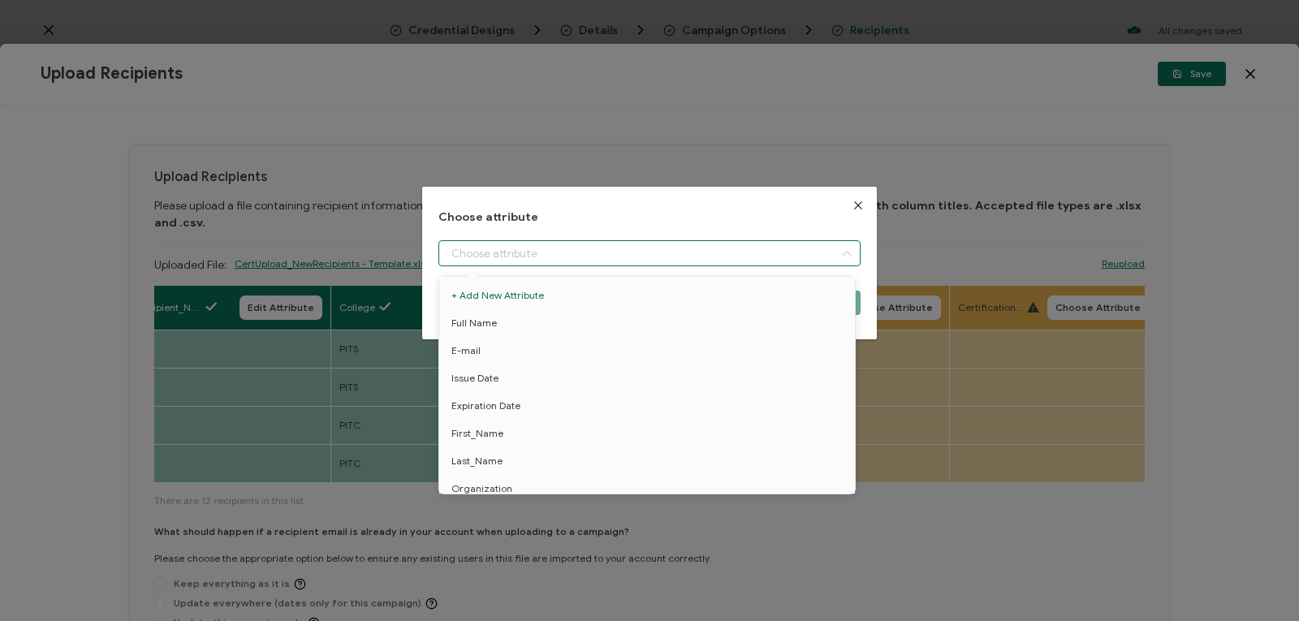
click at [650, 248] on input "dialog" at bounding box center [649, 253] width 422 height 26
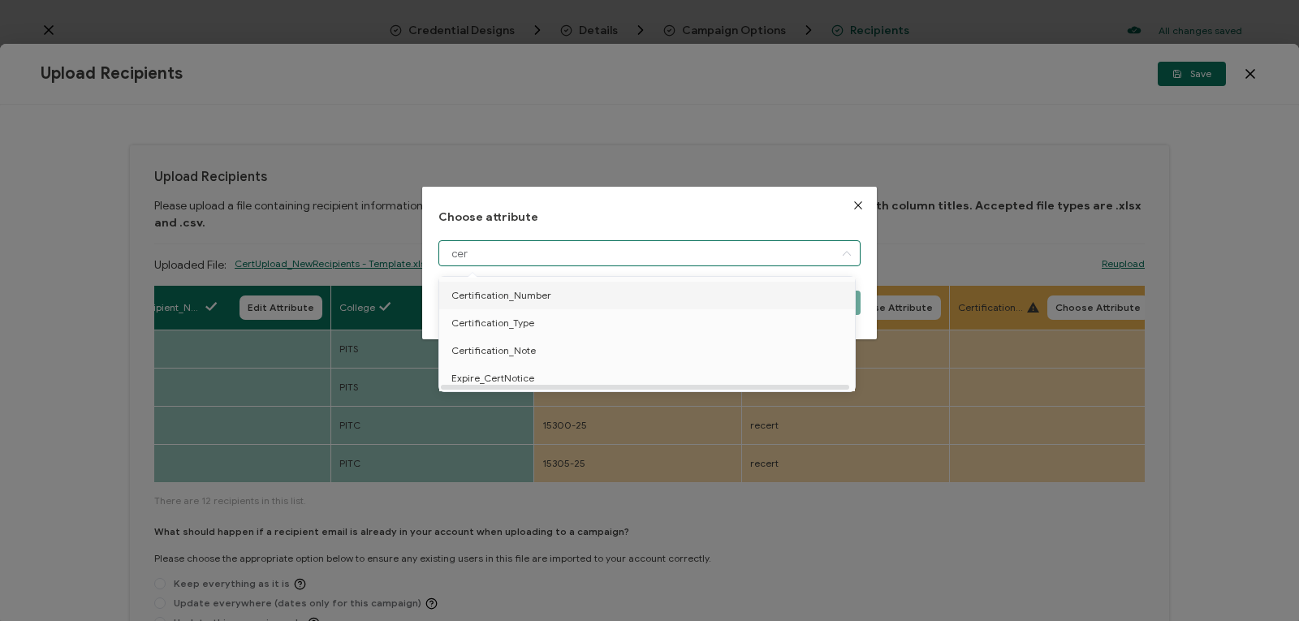
click at [633, 287] on li "Certification_Number" at bounding box center [649, 296] width 429 height 28
type input "Certification_Number"
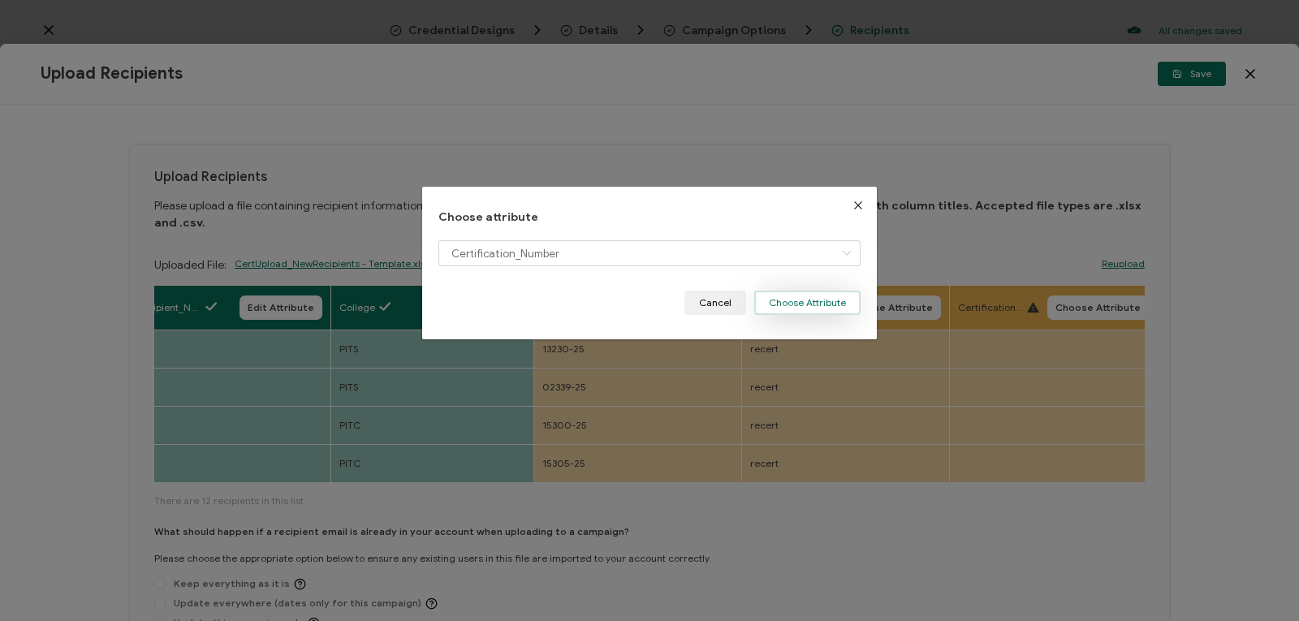
click at [772, 296] on button "Choose Attribute" at bounding box center [807, 303] width 106 height 24
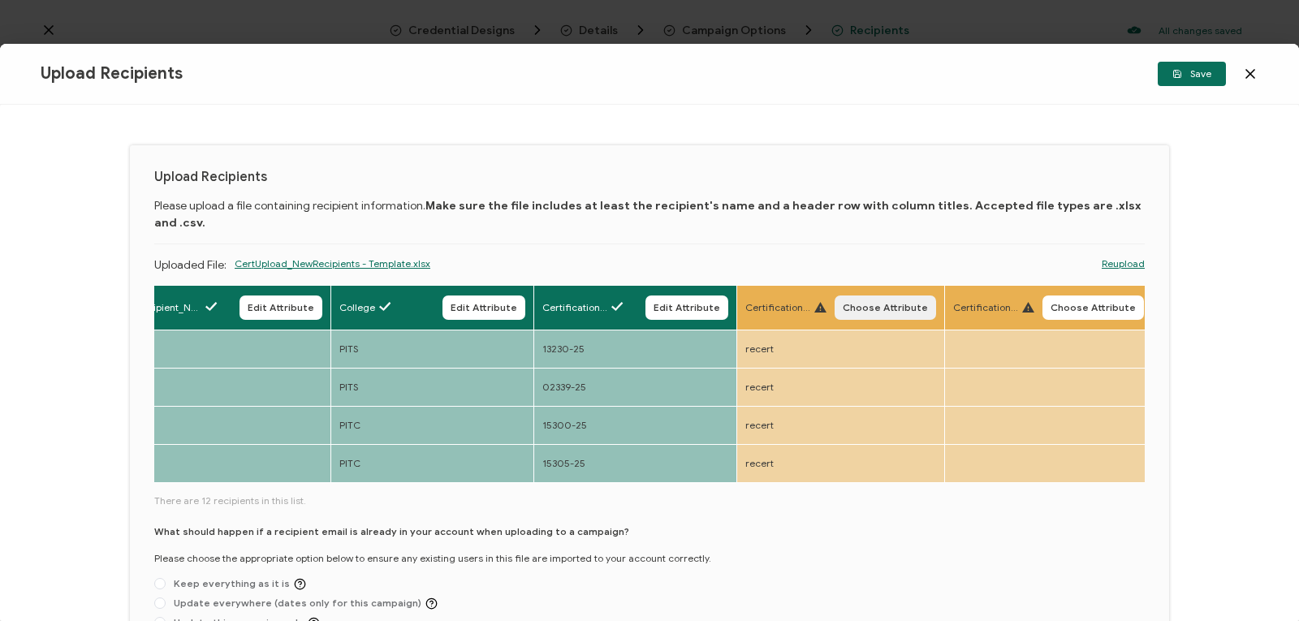
click at [870, 295] on button "Choose Attribute" at bounding box center [884, 307] width 101 height 24
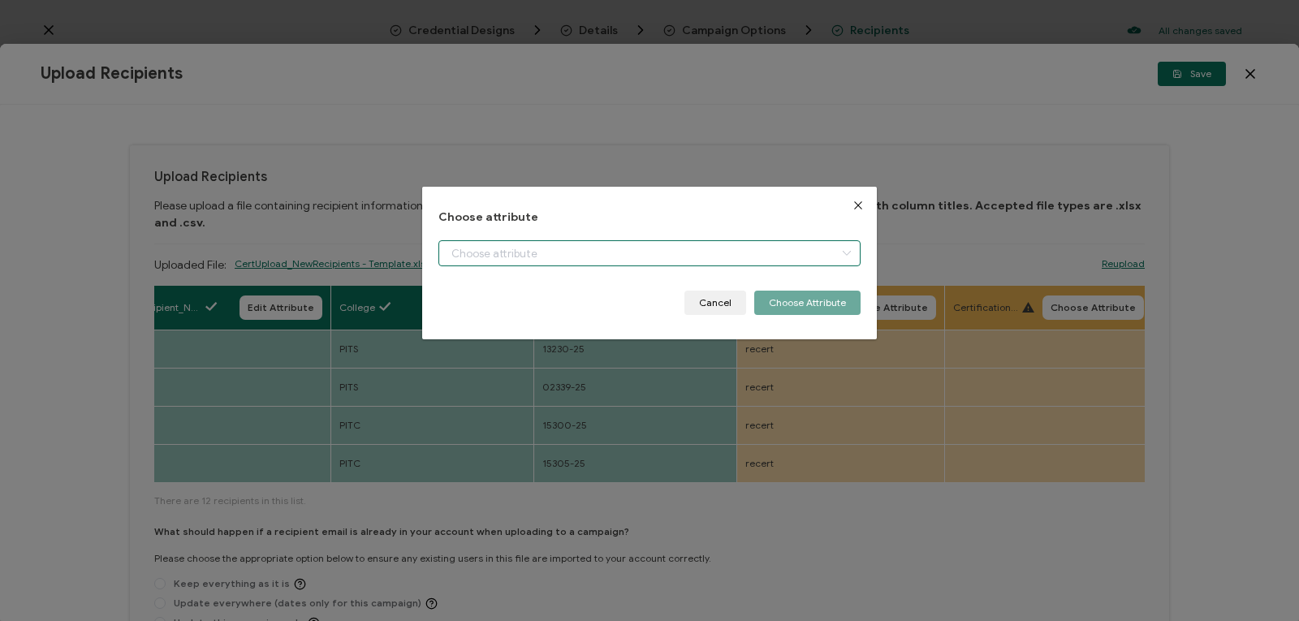
click at [806, 248] on input "dialog" at bounding box center [649, 253] width 422 height 26
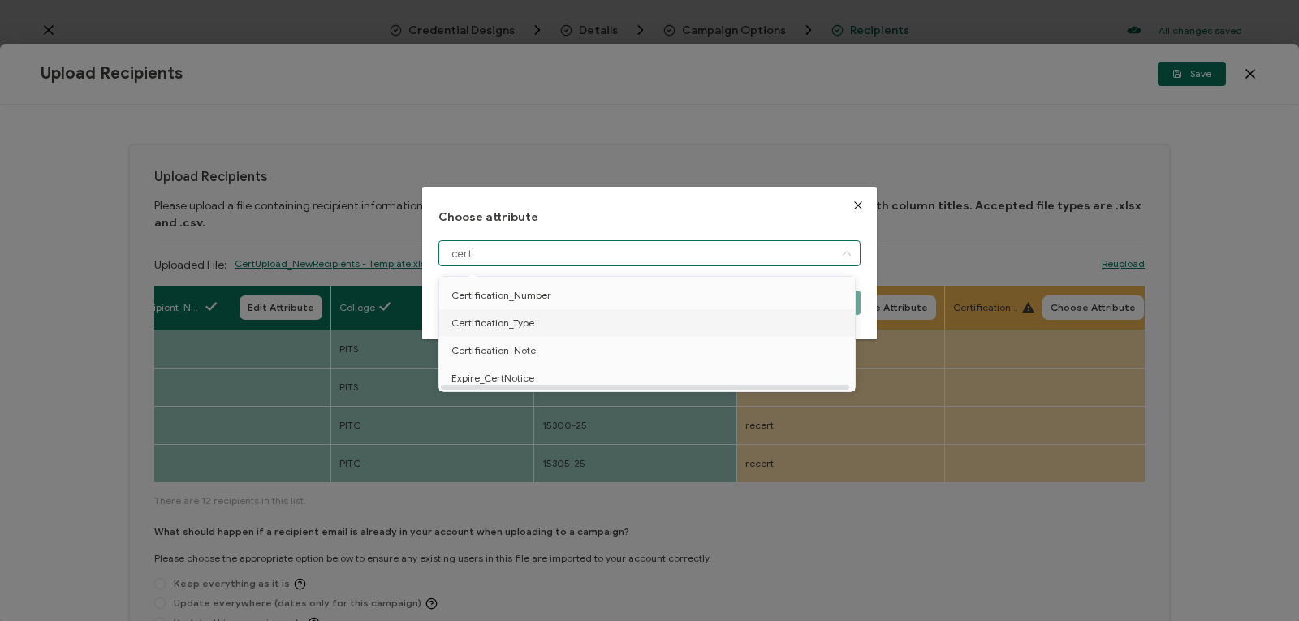
click at [729, 336] on li "Certification_Type" at bounding box center [649, 323] width 429 height 28
type input "Certification_Type"
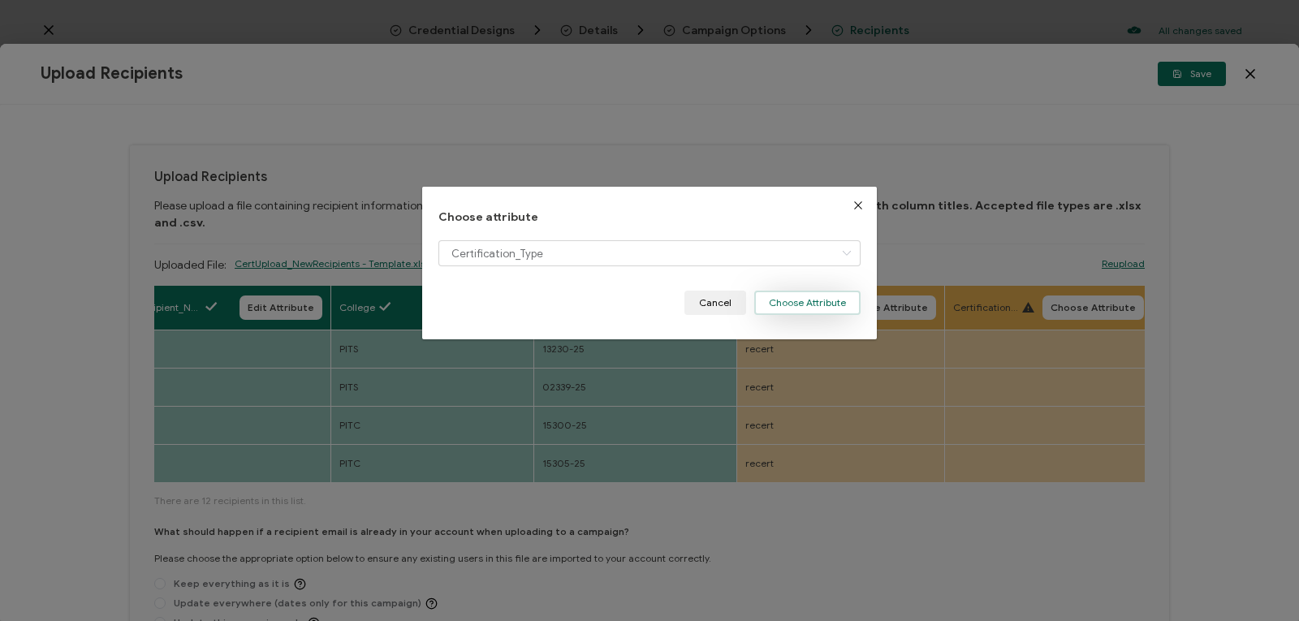
click at [791, 303] on button "Choose Attribute" at bounding box center [807, 303] width 106 height 24
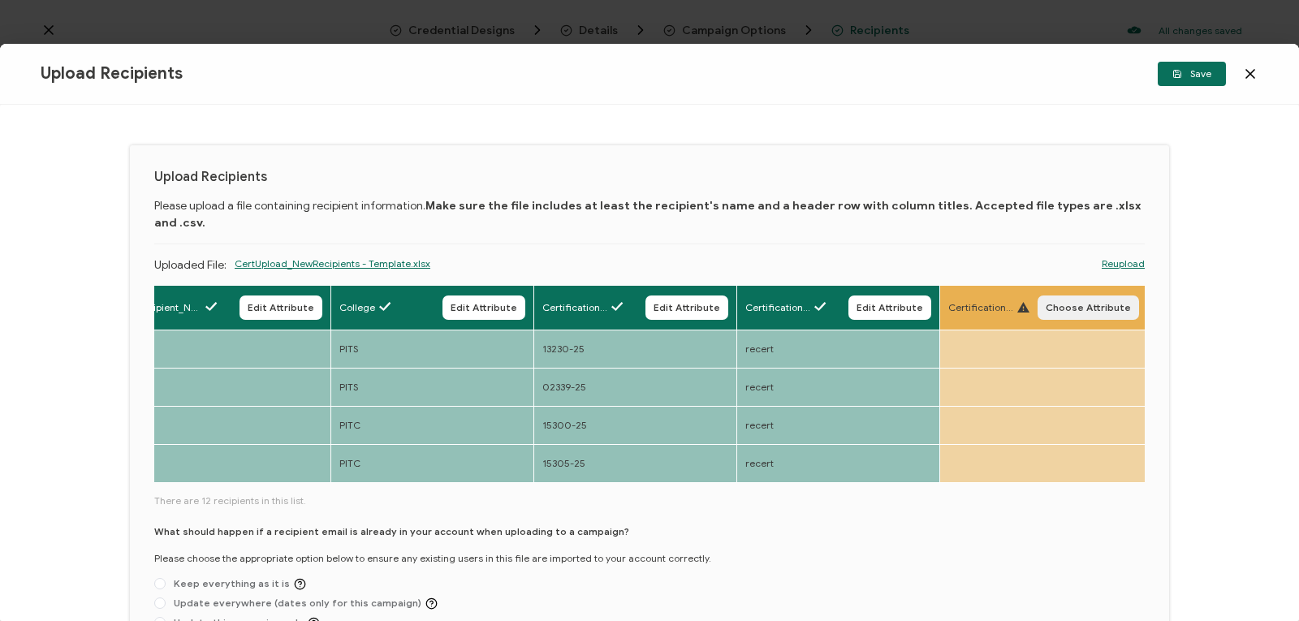
click at [1074, 295] on button "Choose Attribute" at bounding box center [1087, 307] width 101 height 24
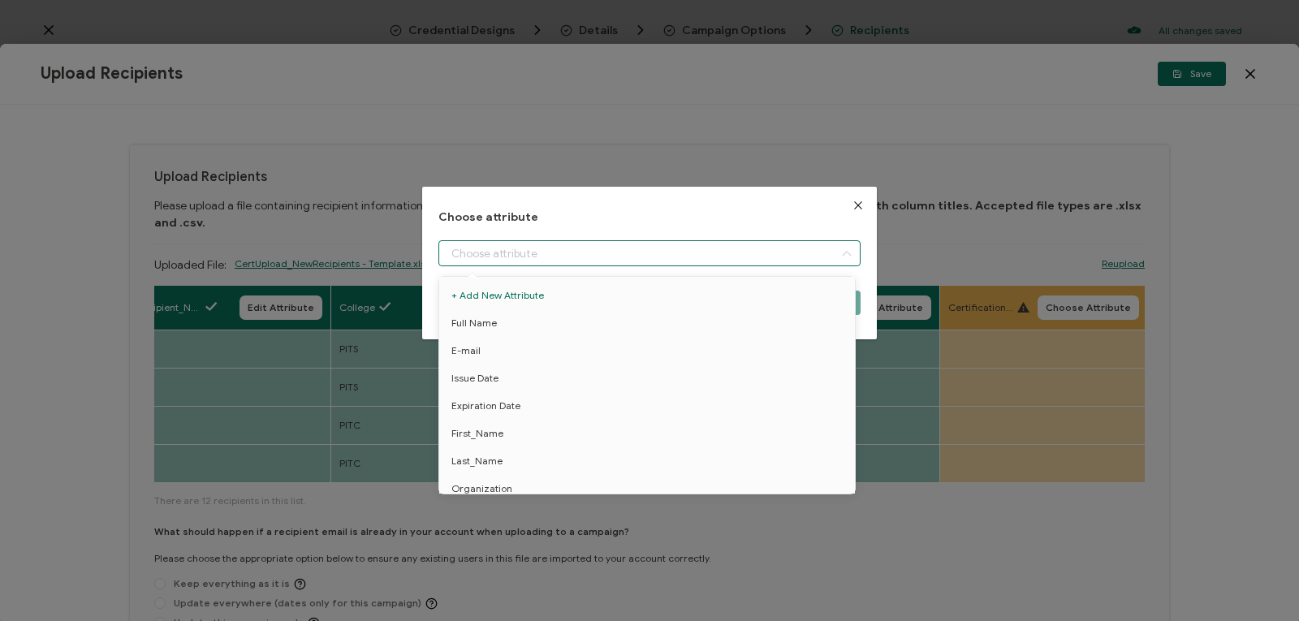
click at [797, 253] on input "dialog" at bounding box center [649, 253] width 422 height 26
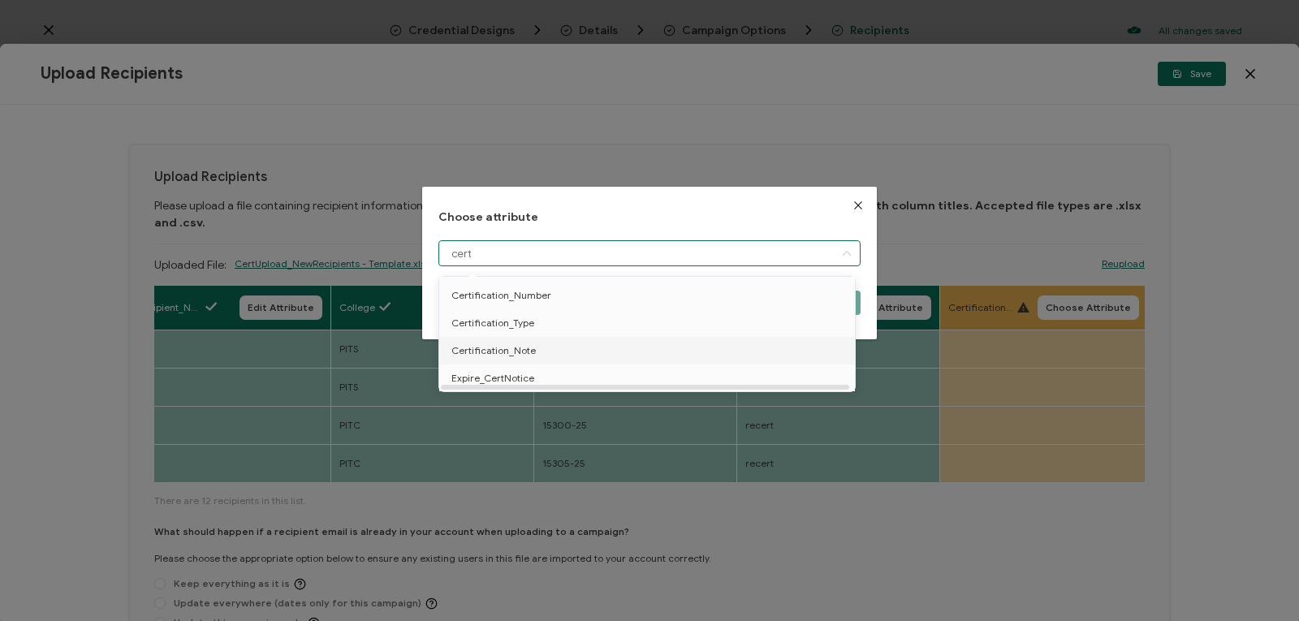
click at [577, 345] on li "Certification_Note" at bounding box center [649, 351] width 429 height 28
type input "Certification_Note"
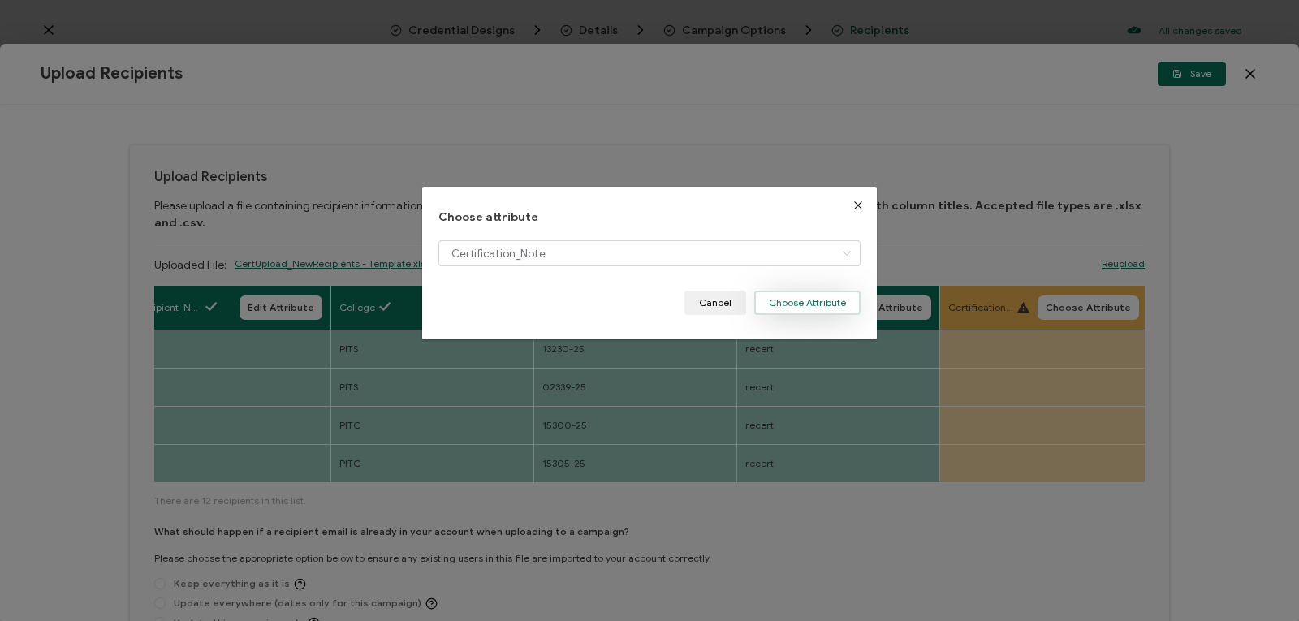
click at [776, 304] on button "Choose Attribute" at bounding box center [807, 303] width 106 height 24
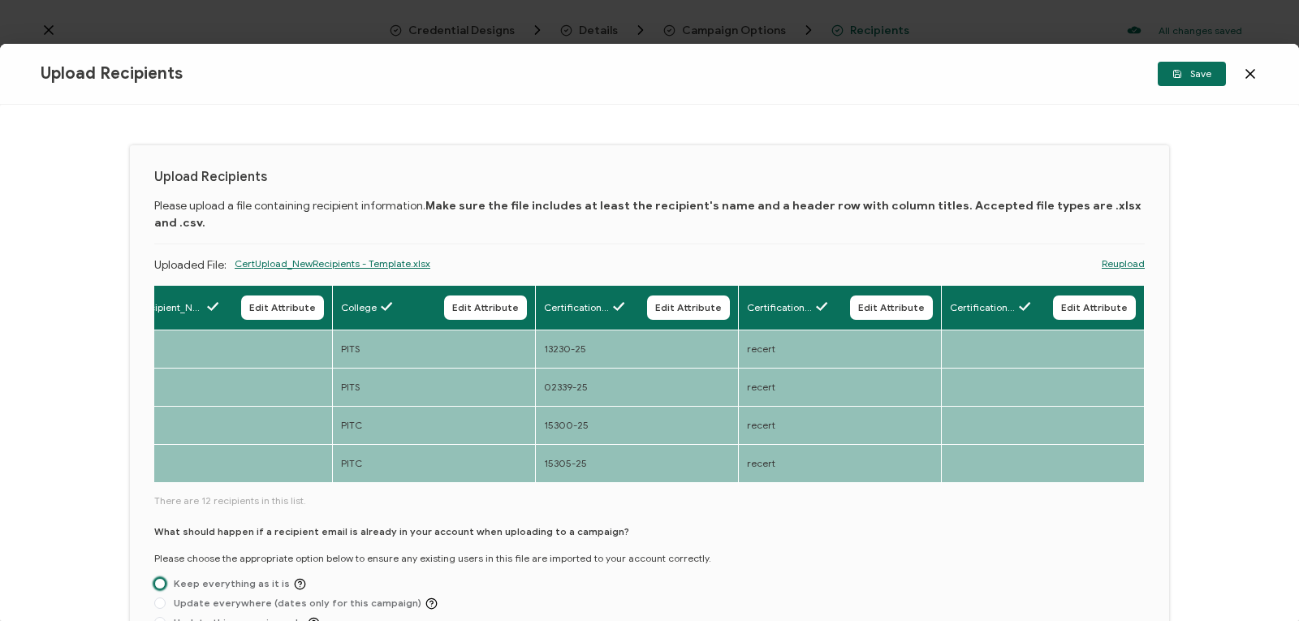
click at [160, 578] on span at bounding box center [159, 583] width 11 height 11
click at [160, 578] on input "Keep everything as it is" at bounding box center [159, 584] width 11 height 13
radio input "true"
click at [1189, 72] on span "Save" at bounding box center [1191, 74] width 39 height 10
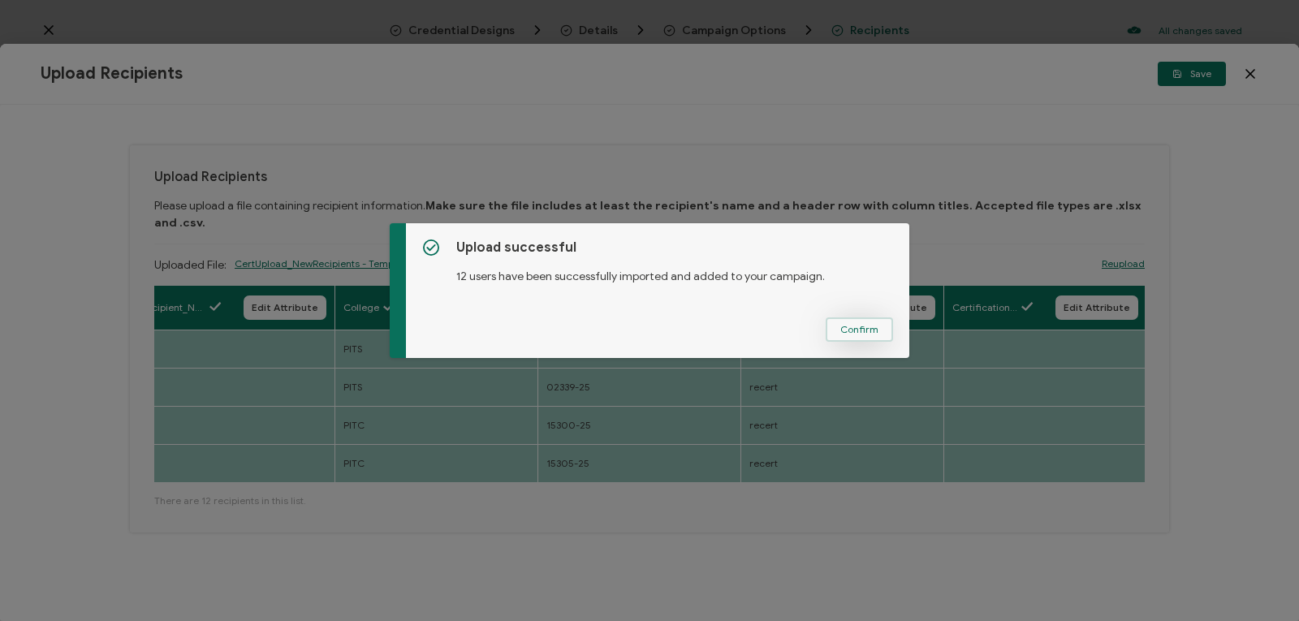
click at [857, 325] on span "Confirm" at bounding box center [859, 330] width 38 height 10
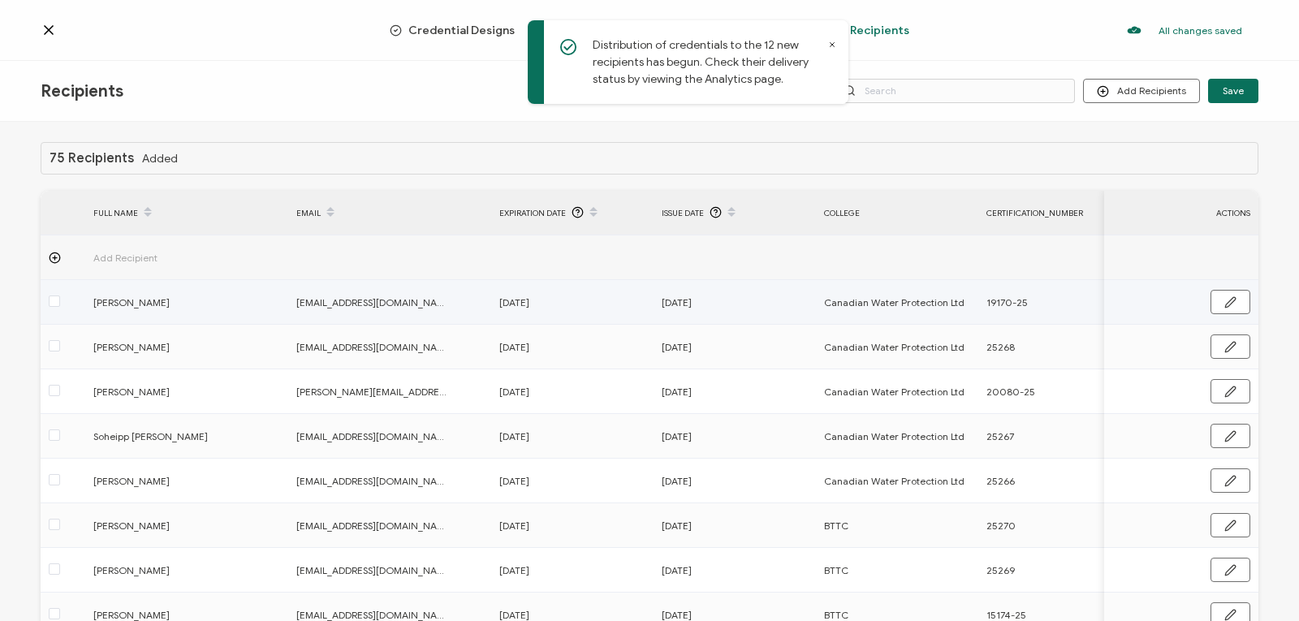
click at [857, 324] on td "Canadian Water Protection Ltd" at bounding box center [897, 302] width 162 height 45
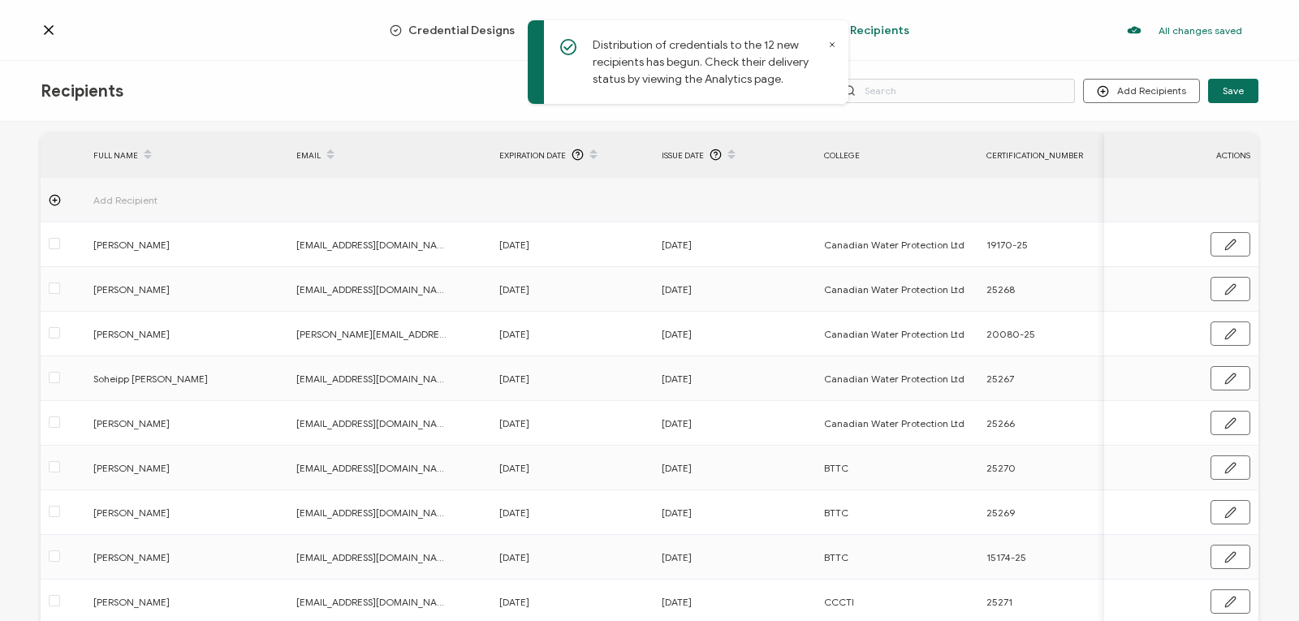
scroll to position [187, 0]
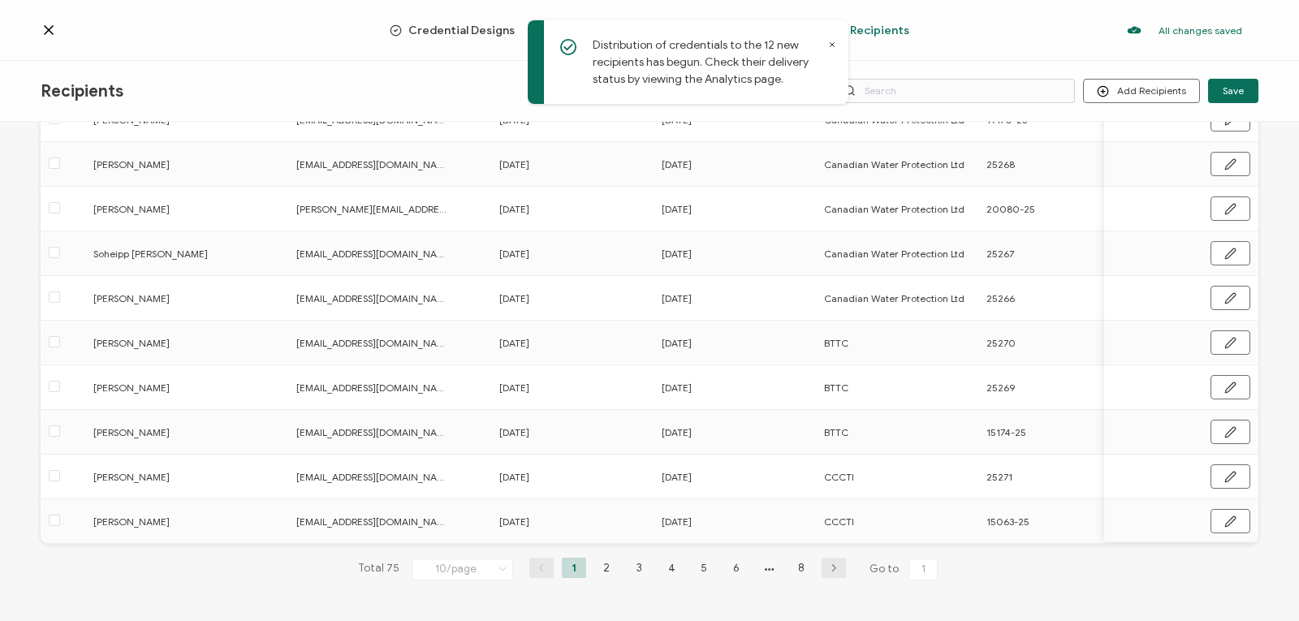
click at [822, 567] on icon "button" at bounding box center [834, 568] width 24 height 10
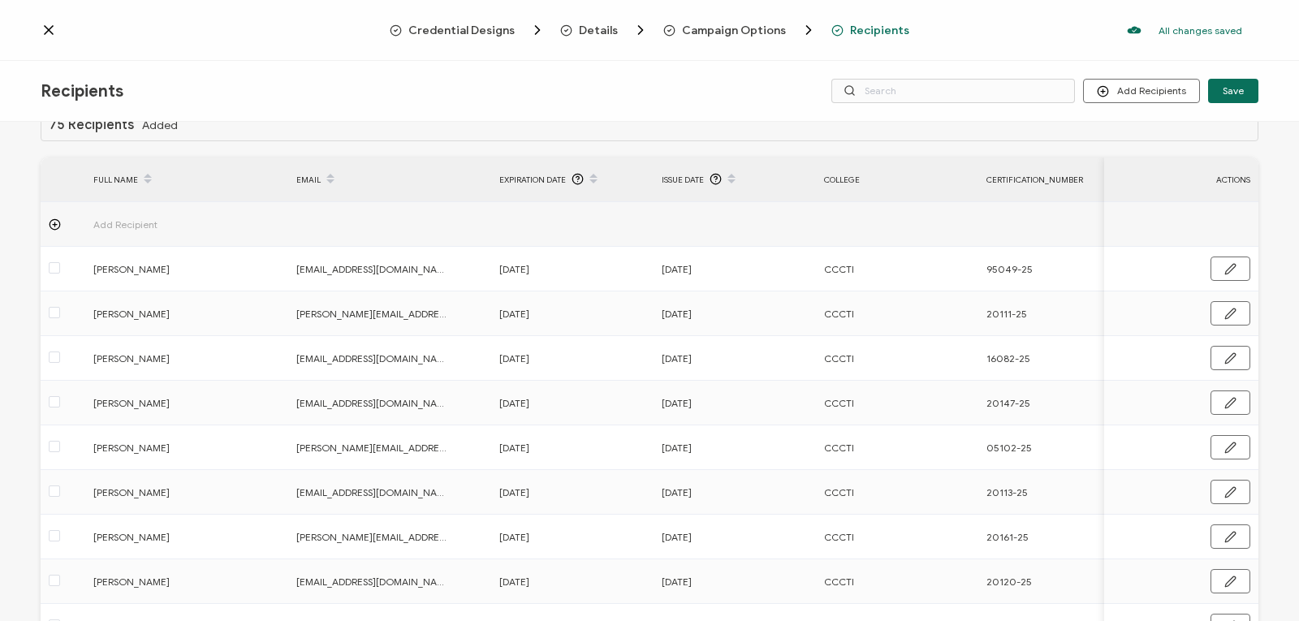
scroll to position [0, 0]
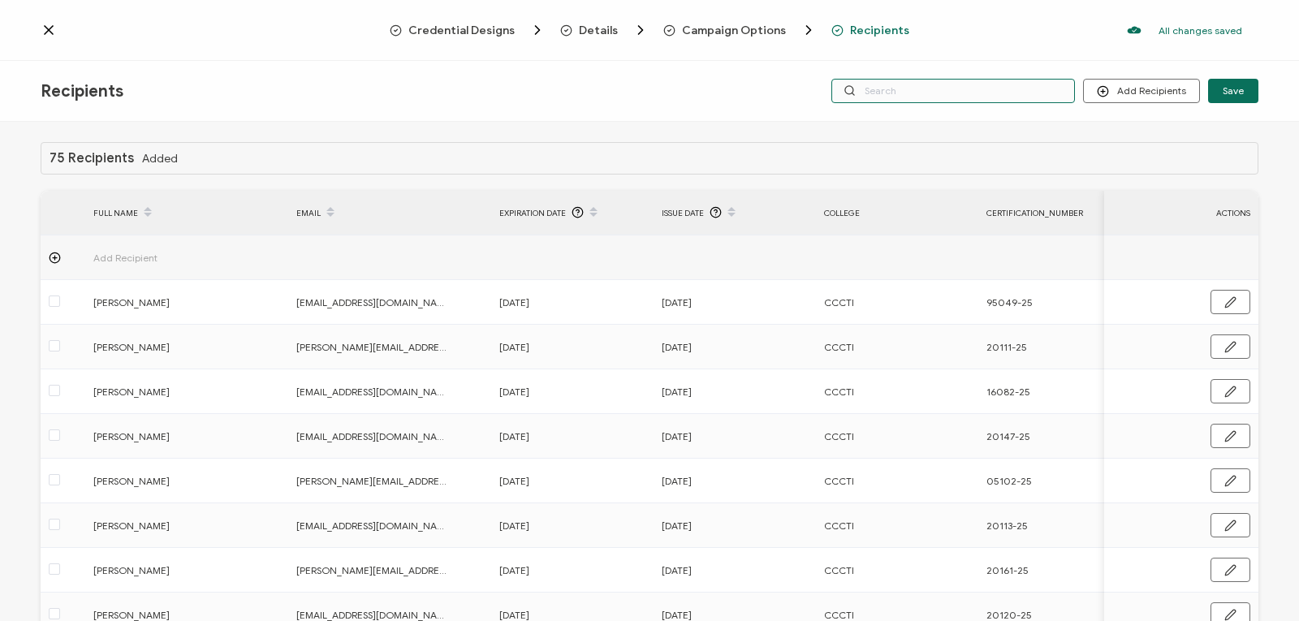
click at [892, 84] on input "text" at bounding box center [953, 91] width 244 height 24
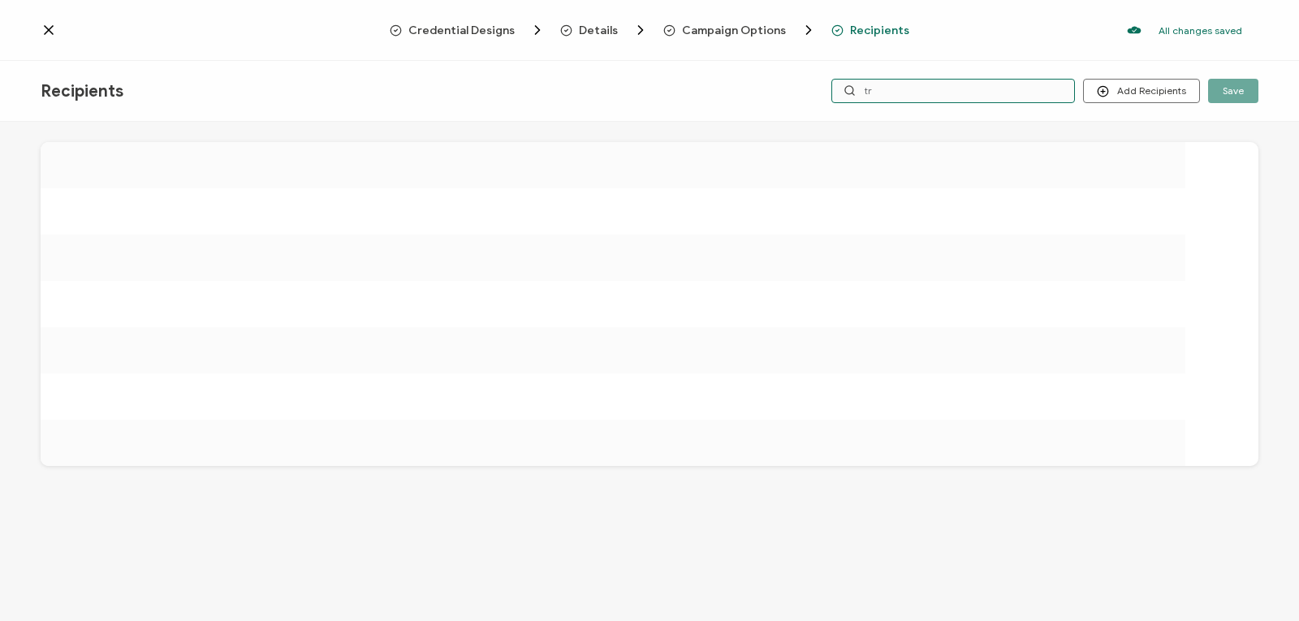
type input "t"
type input "w"
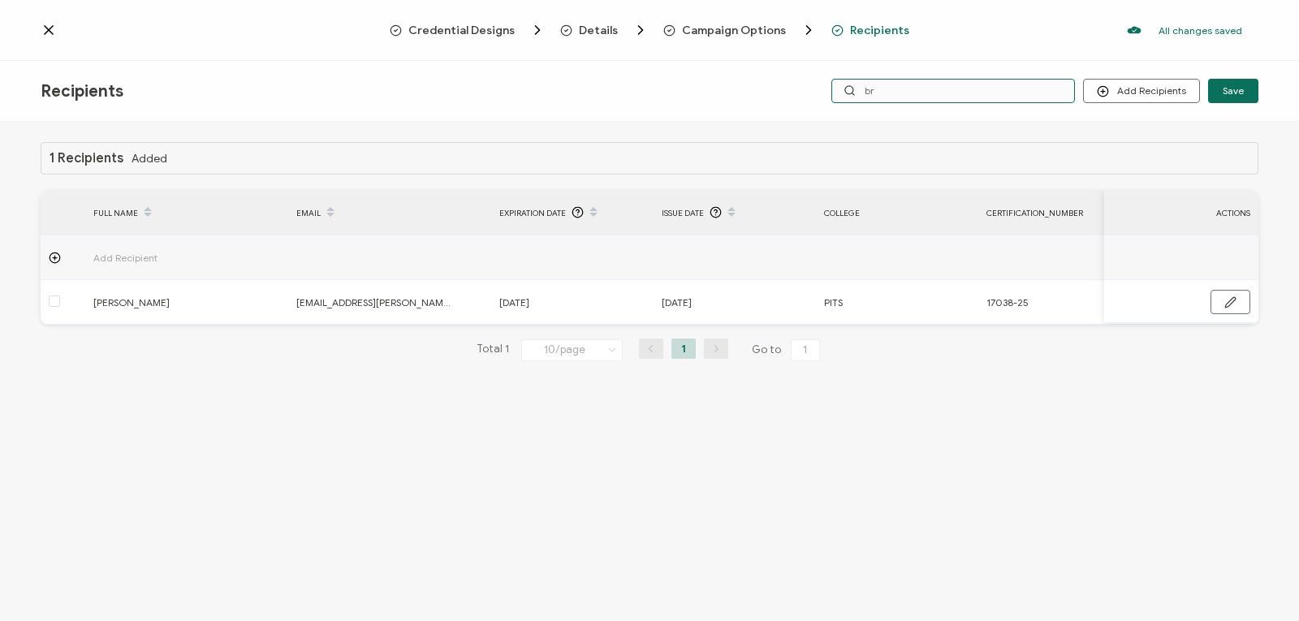
type input "b"
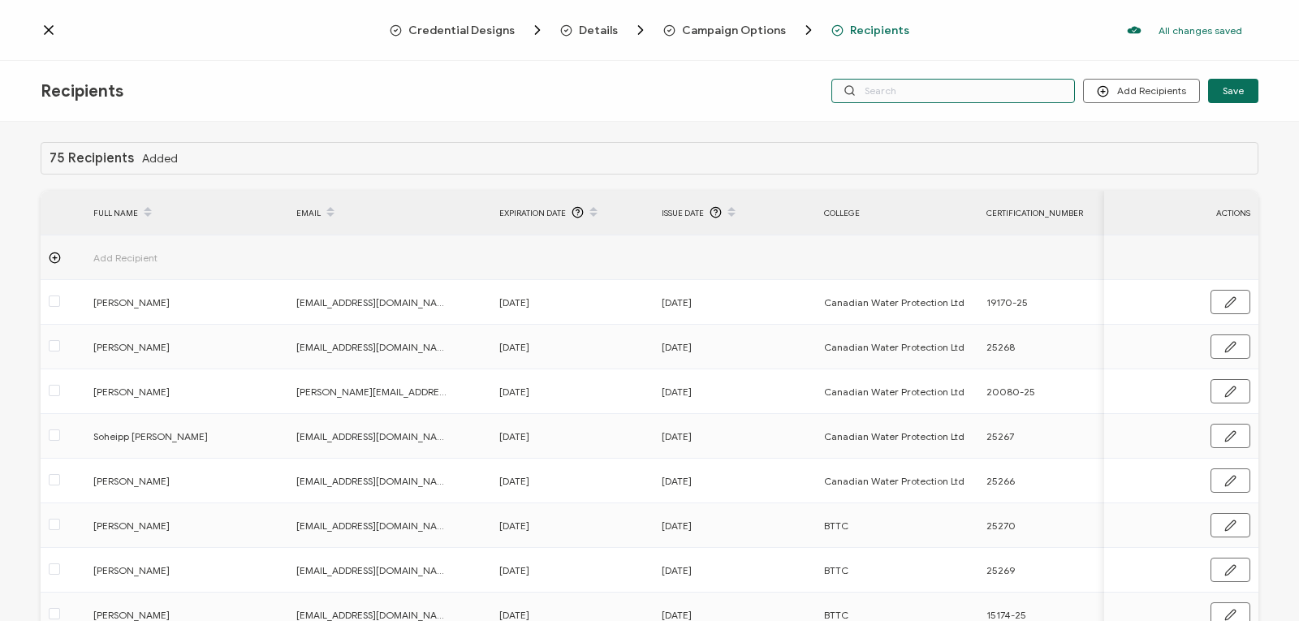
type input "h"
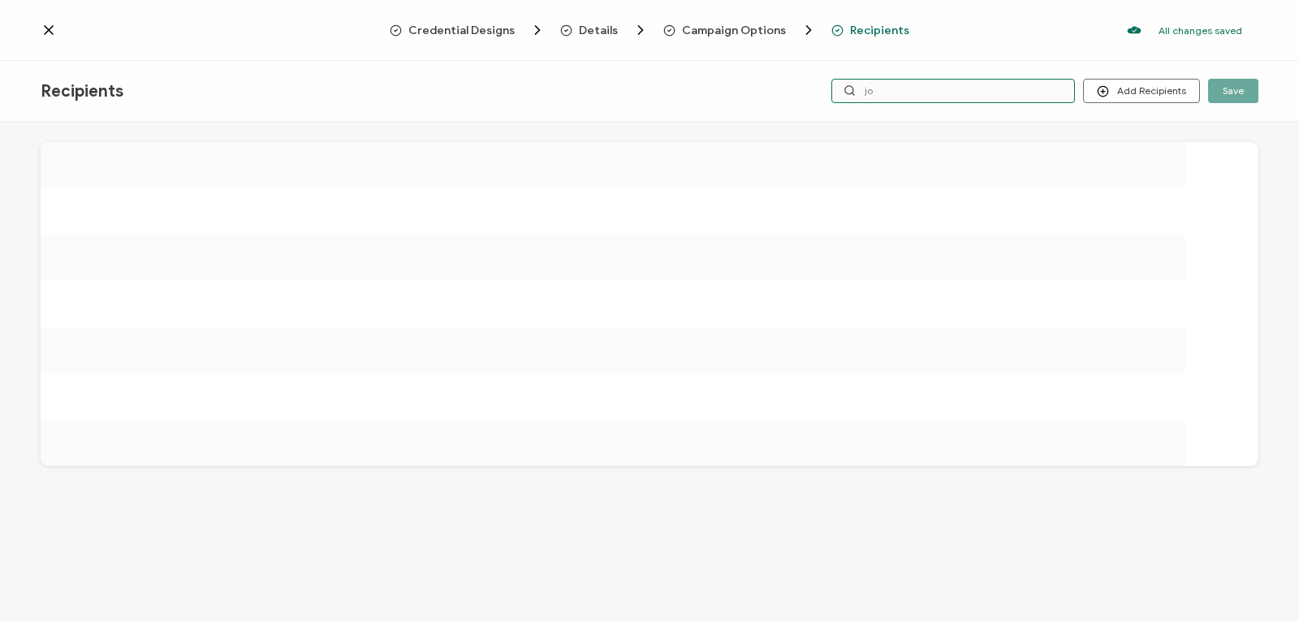
type input "j"
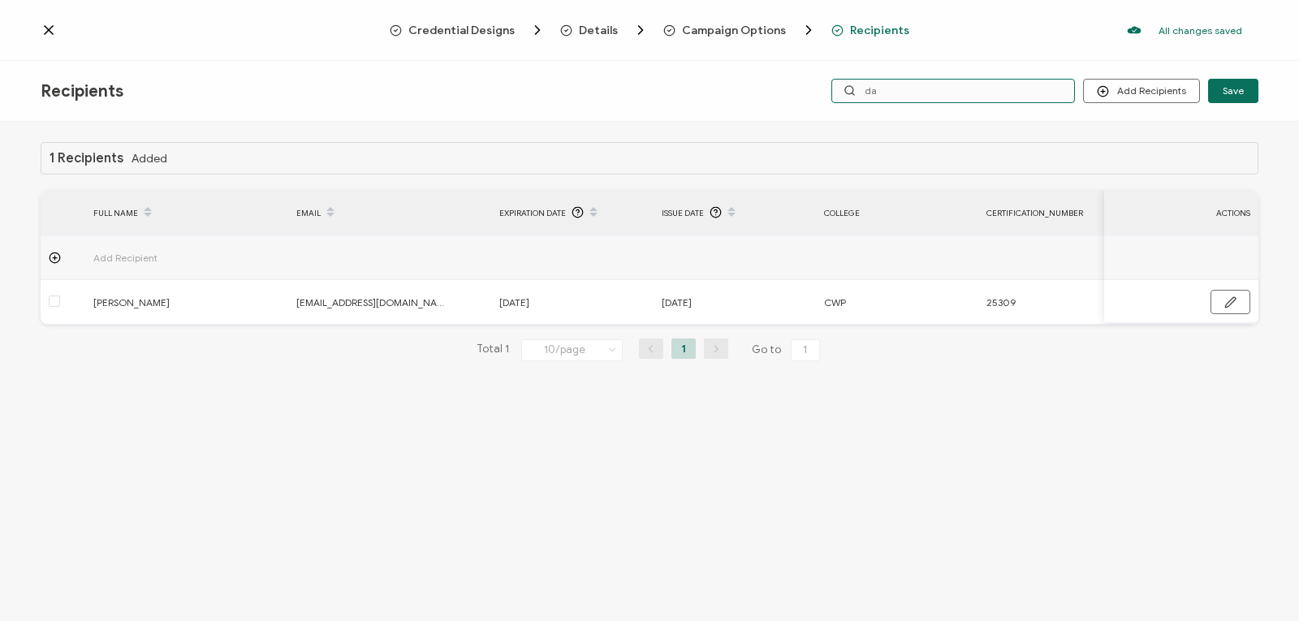
type input "d"
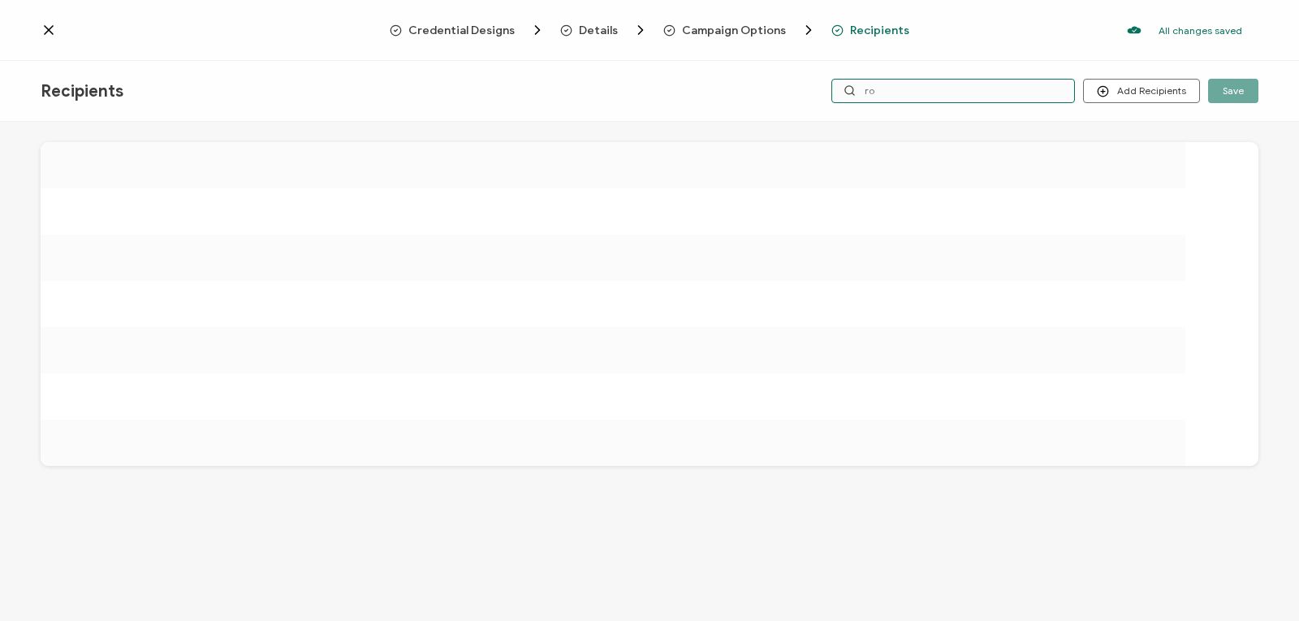
type input "r"
type input "t"
type input "d"
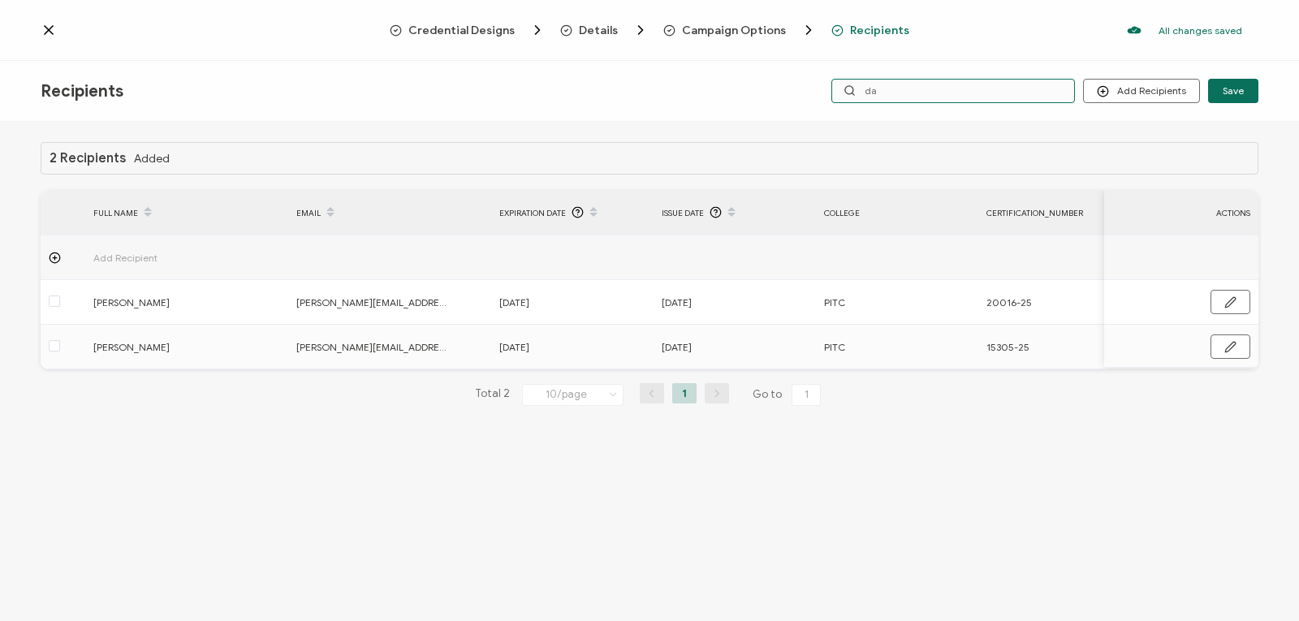
type input "d"
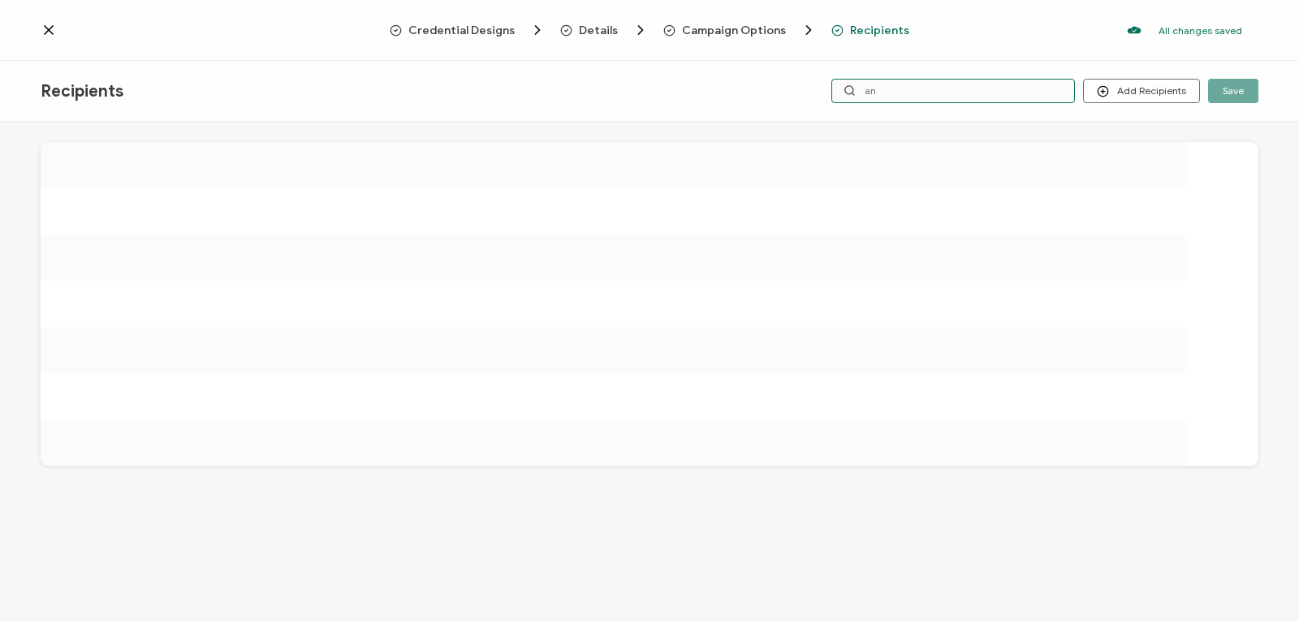
type input "a"
type input "s"
type input "j"
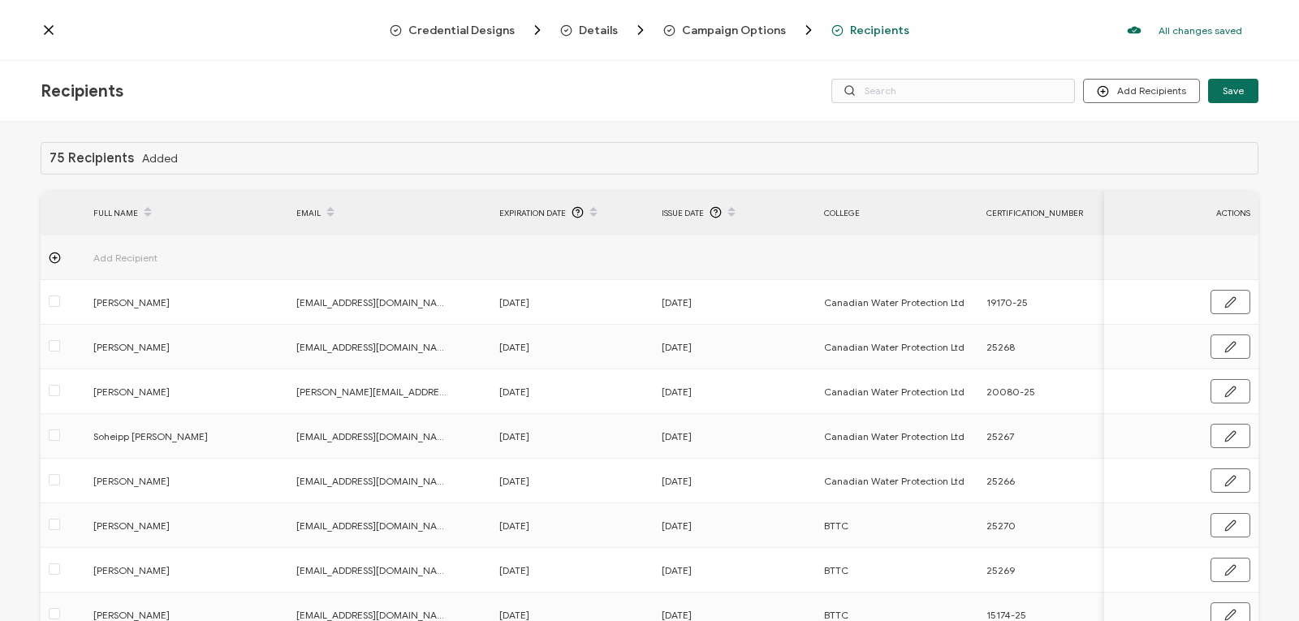
click at [43, 28] on icon at bounding box center [49, 30] width 16 height 16
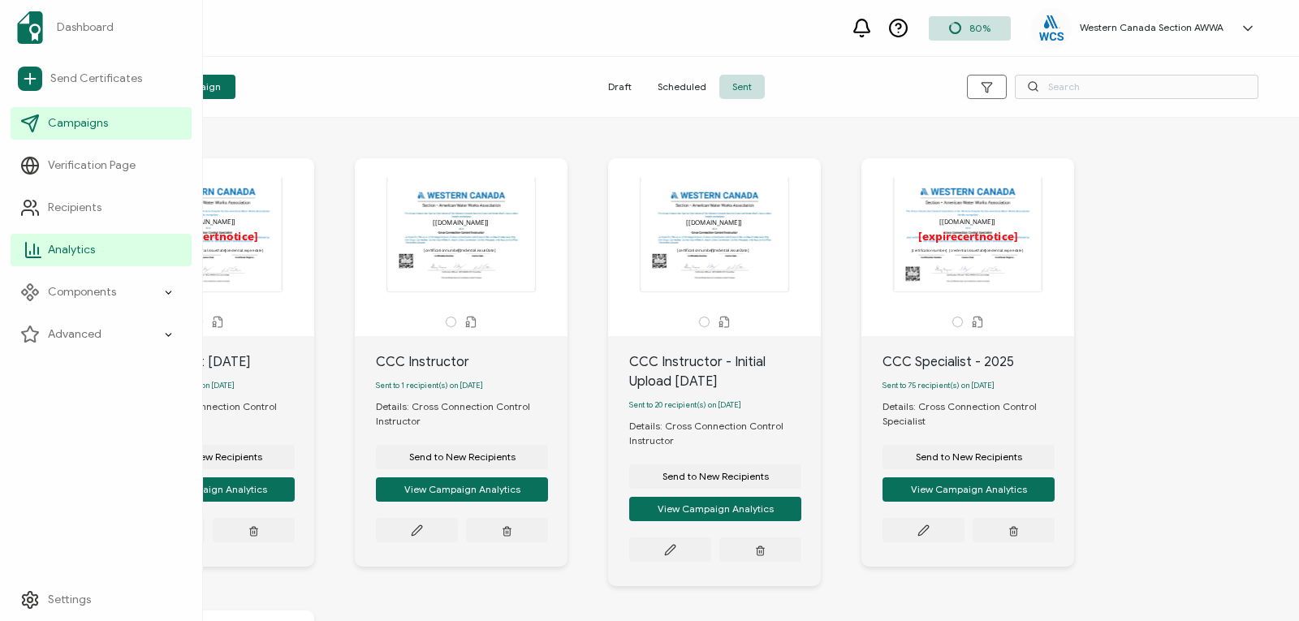
click at [85, 251] on span "Analytics" at bounding box center [71, 250] width 47 height 16
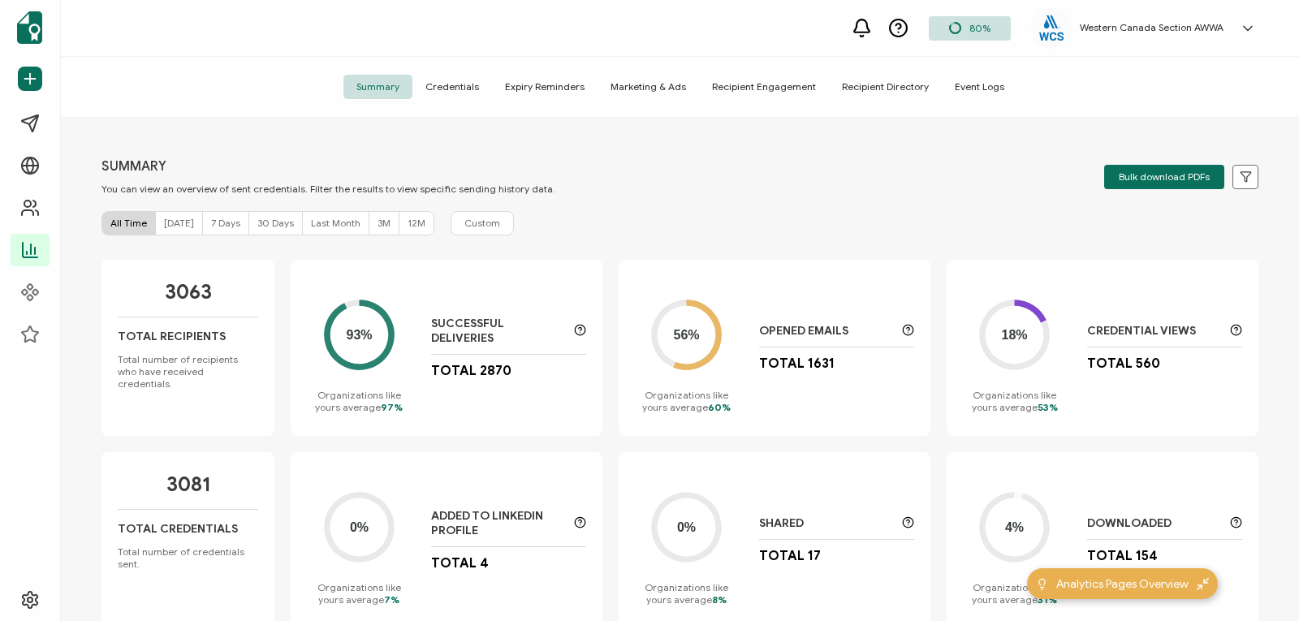
click at [467, 85] on span "Credentials" at bounding box center [452, 87] width 80 height 24
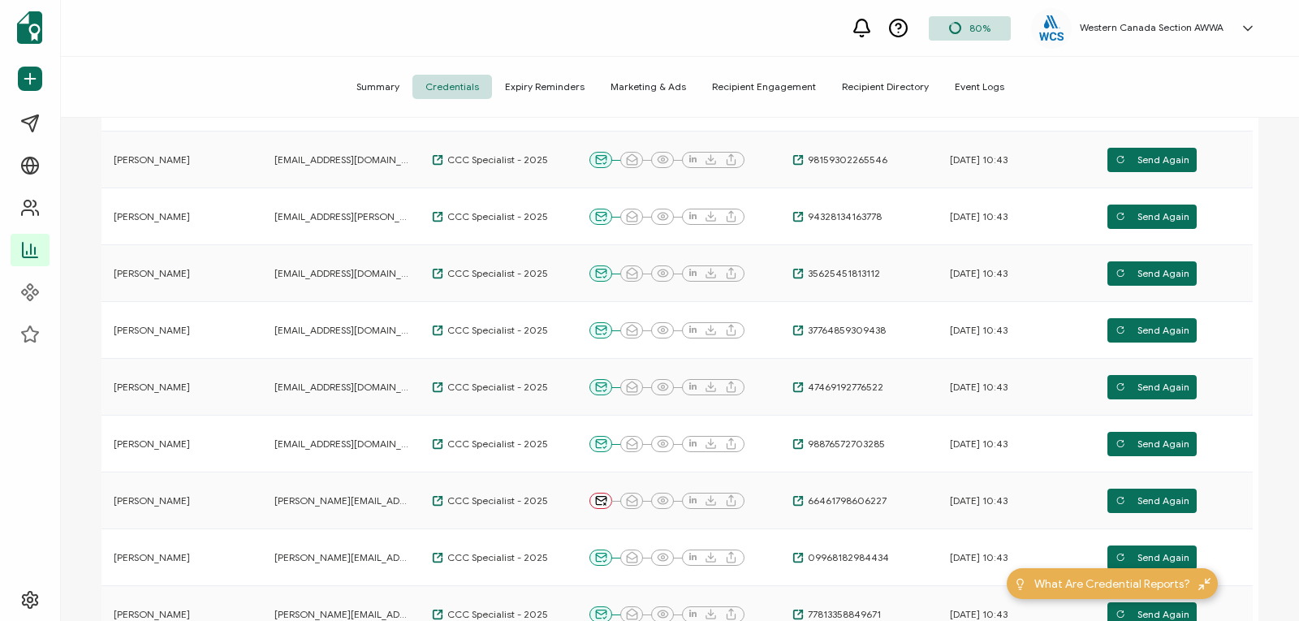
scroll to position [264, 0]
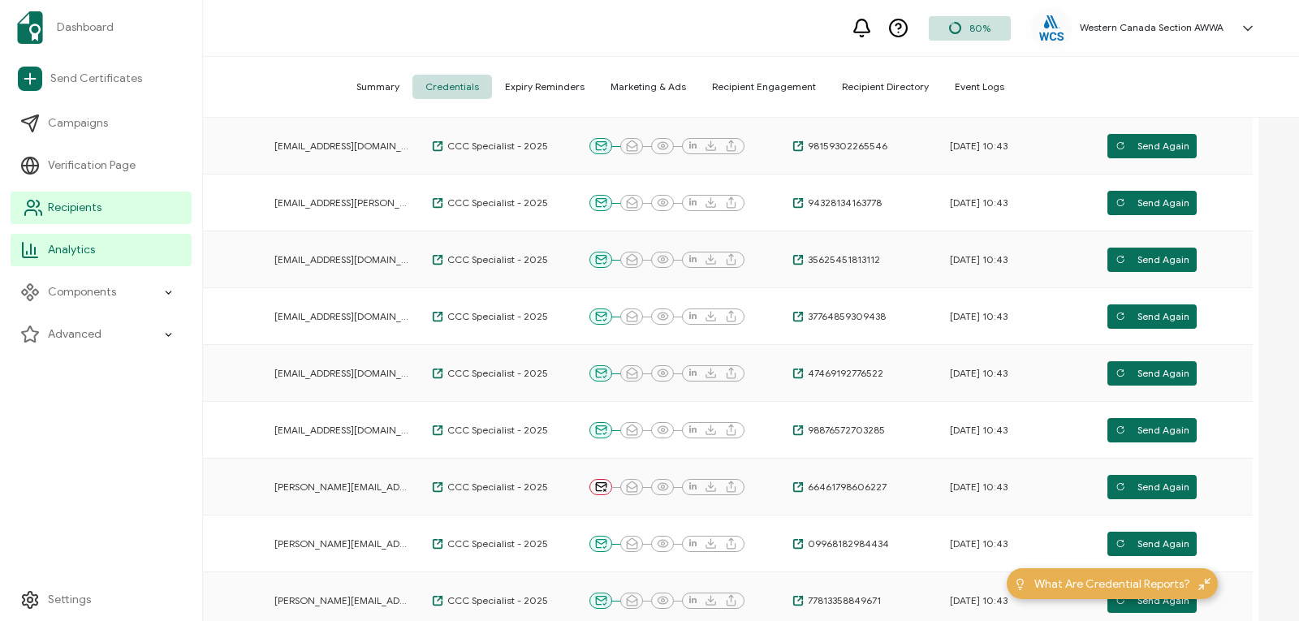
click at [54, 209] on span "Recipients" at bounding box center [75, 208] width 54 height 16
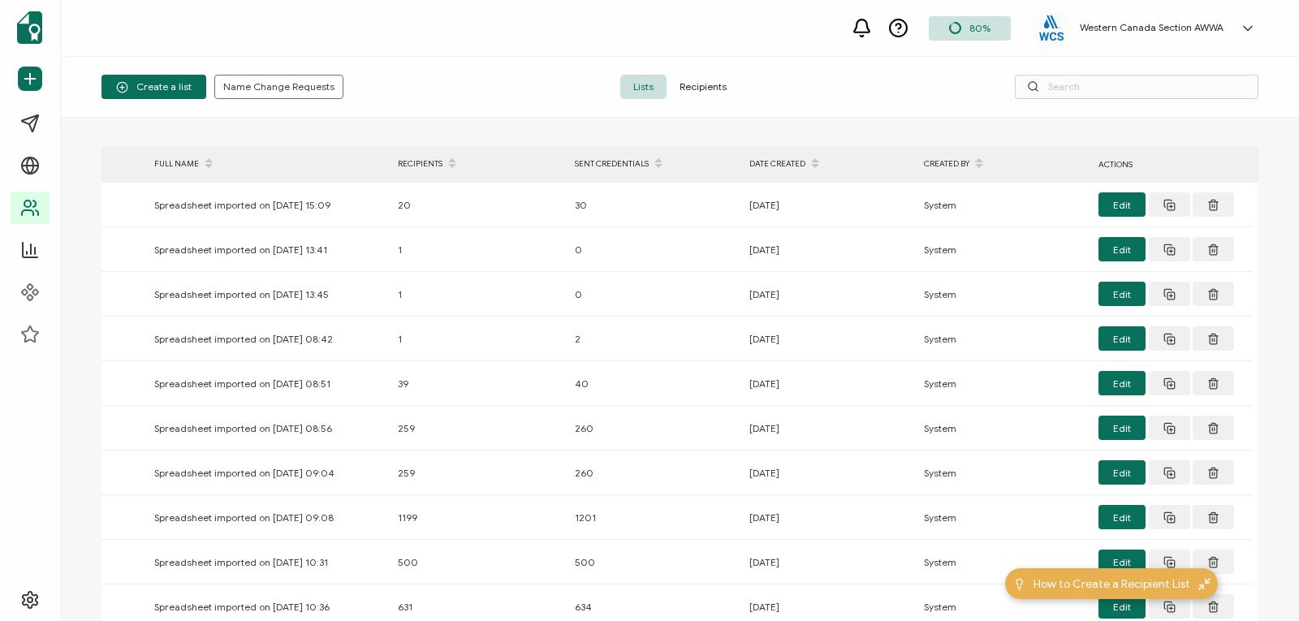
click at [709, 86] on span "Recipients" at bounding box center [702, 87] width 73 height 24
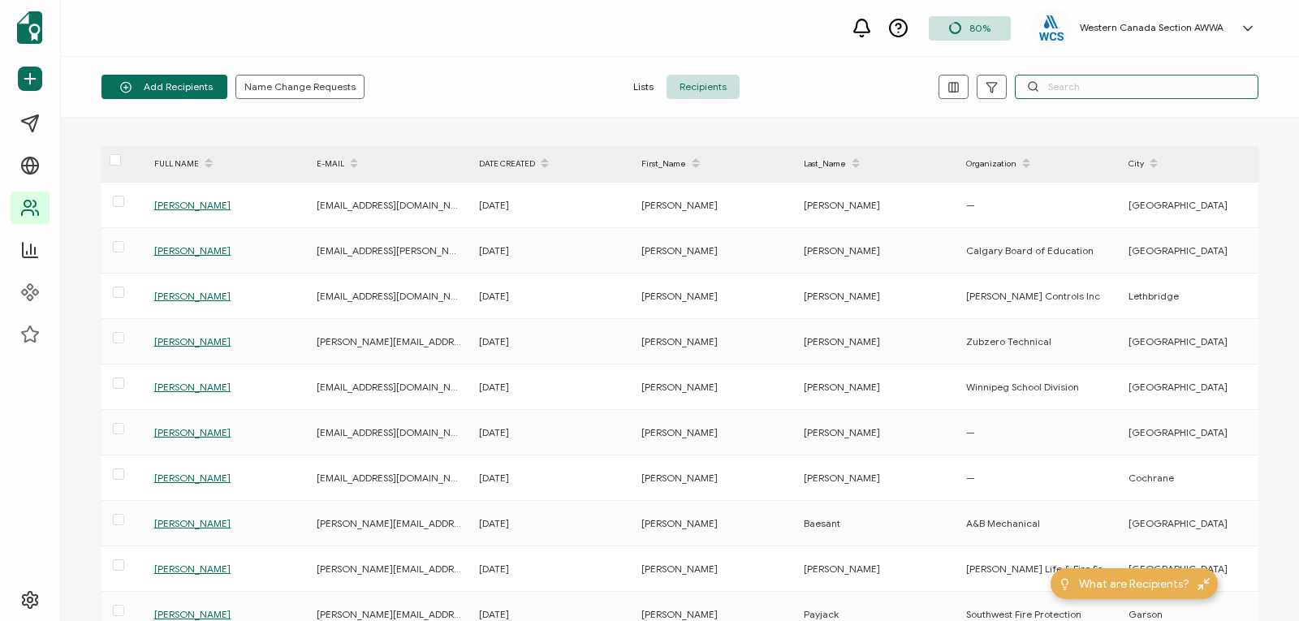
click at [1077, 81] on input "text" at bounding box center [1137, 87] width 244 height 24
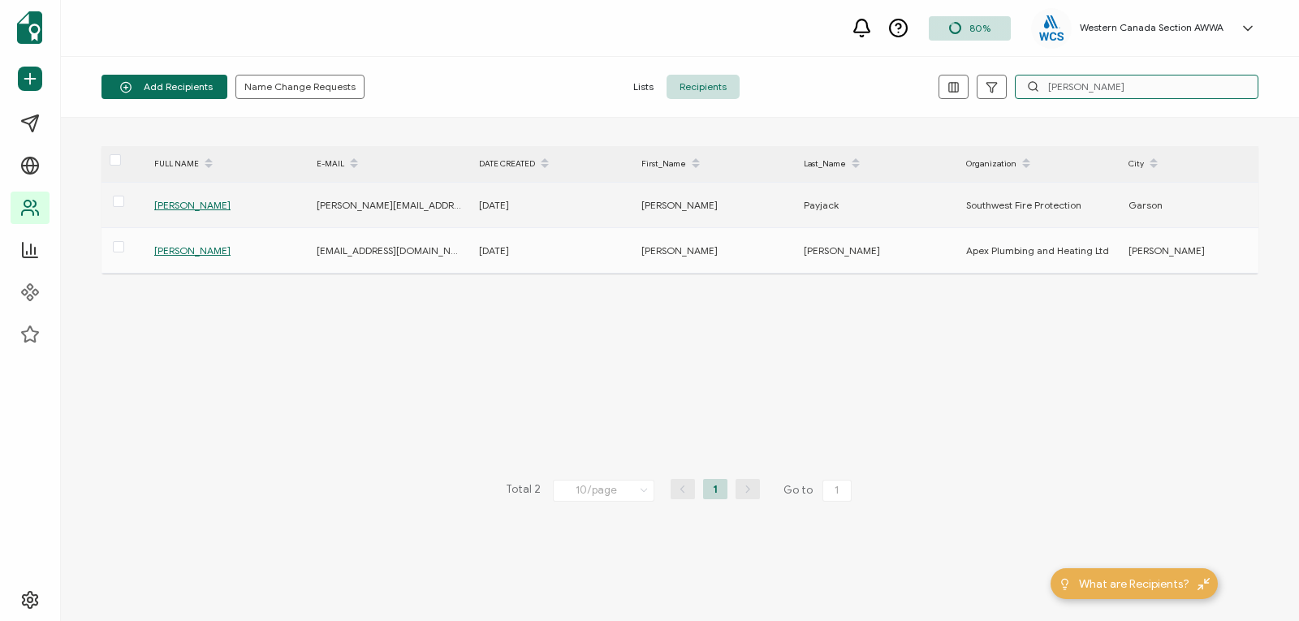
type input "[PERSON_NAME]"
click at [204, 205] on span "[PERSON_NAME]" at bounding box center [192, 205] width 76 height 12
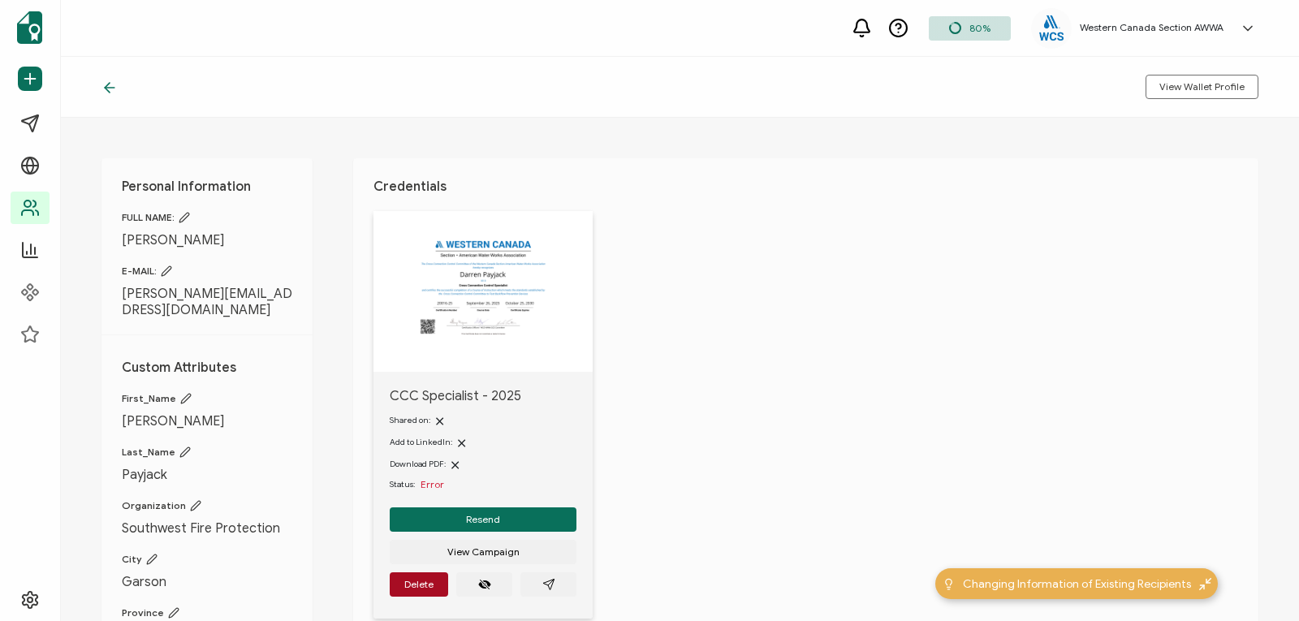
click at [166, 272] on icon at bounding box center [166, 270] width 11 height 11
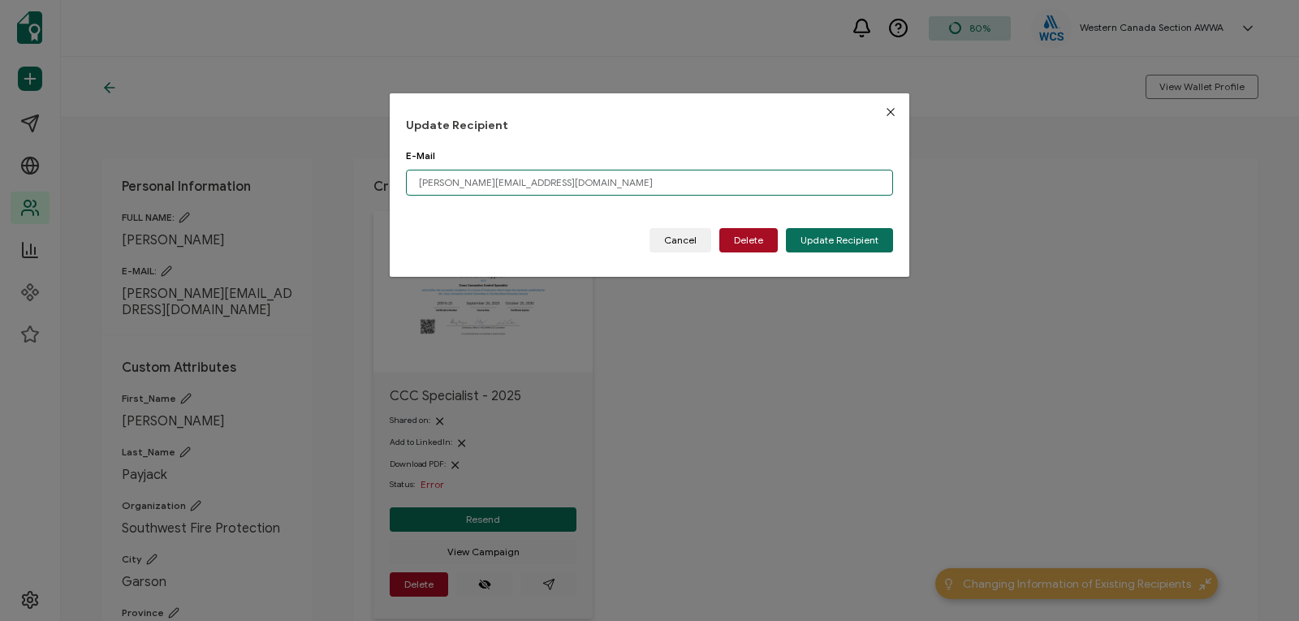
drag, startPoint x: 565, startPoint y: 180, endPoint x: 360, endPoint y: 186, distance: 204.6
click at [360, 186] on div "Update Recipient E-Mail [PERSON_NAME][EMAIL_ADDRESS][DOMAIN_NAME] Please enter …" at bounding box center [649, 310] width 1299 height 621
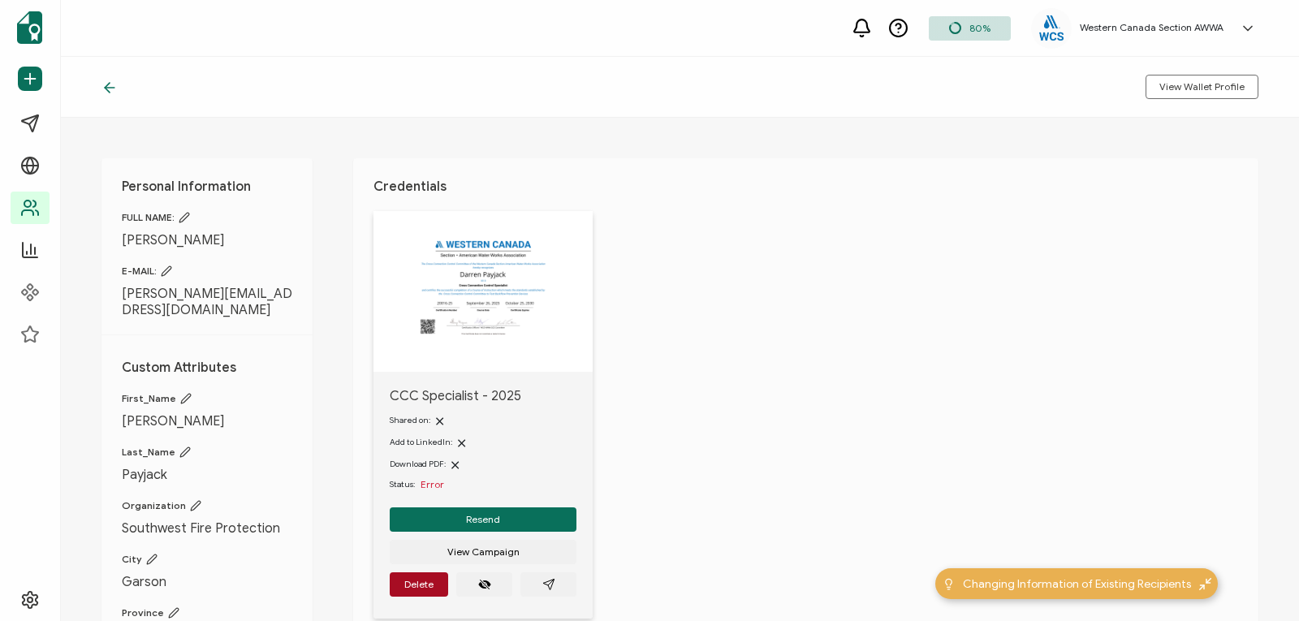
click at [166, 274] on icon at bounding box center [167, 271] width 10 height 10
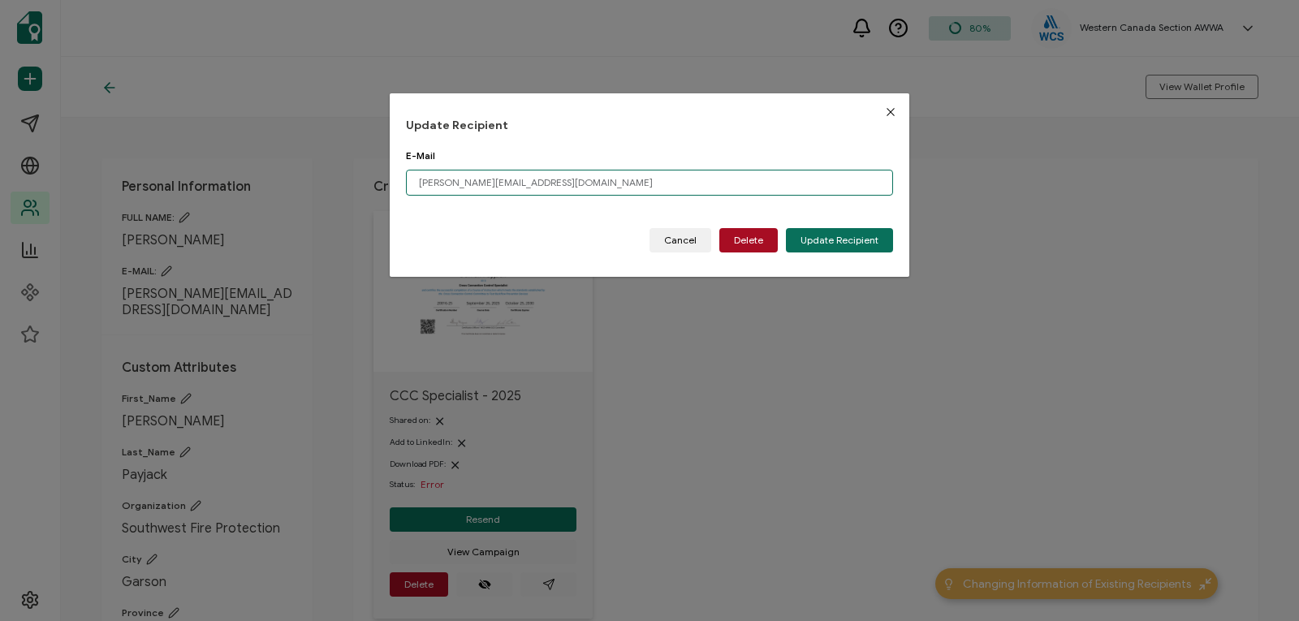
click at [546, 182] on input "[PERSON_NAME][EMAIL_ADDRESS][DOMAIN_NAME]" at bounding box center [649, 183] width 487 height 26
type input "d"
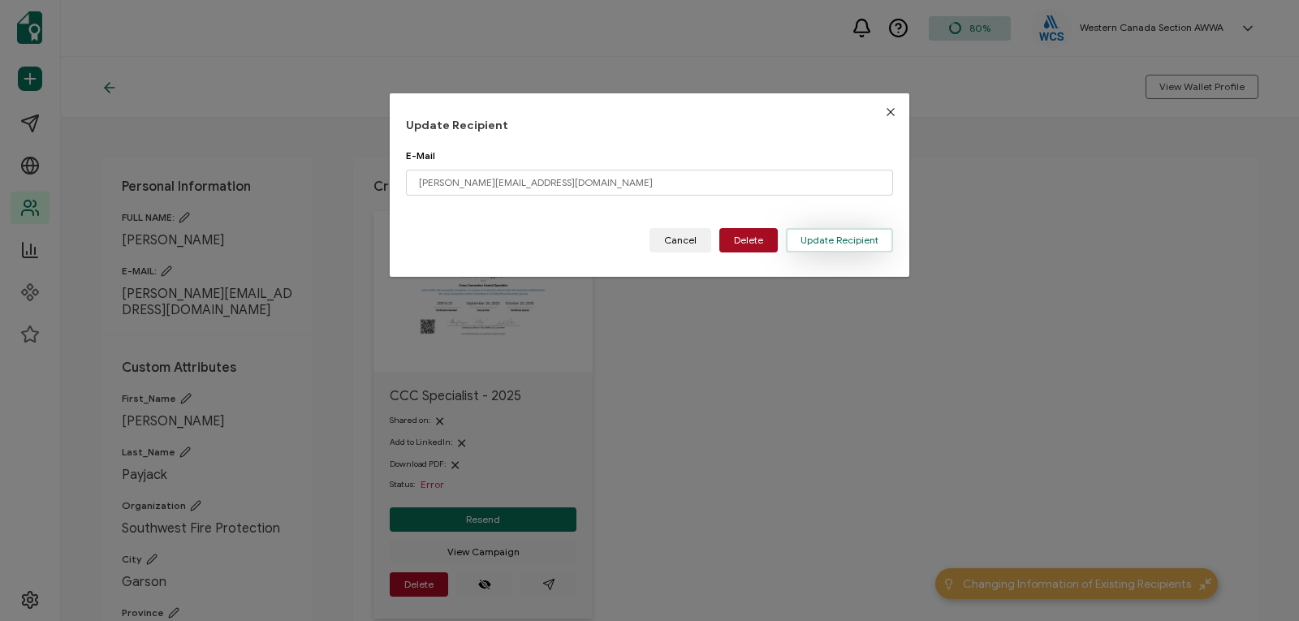
click at [811, 235] on span "Update Recipient" at bounding box center [839, 240] width 78 height 10
type input "[PERSON_NAME][EMAIL_ADDRESS][DOMAIN_NAME]"
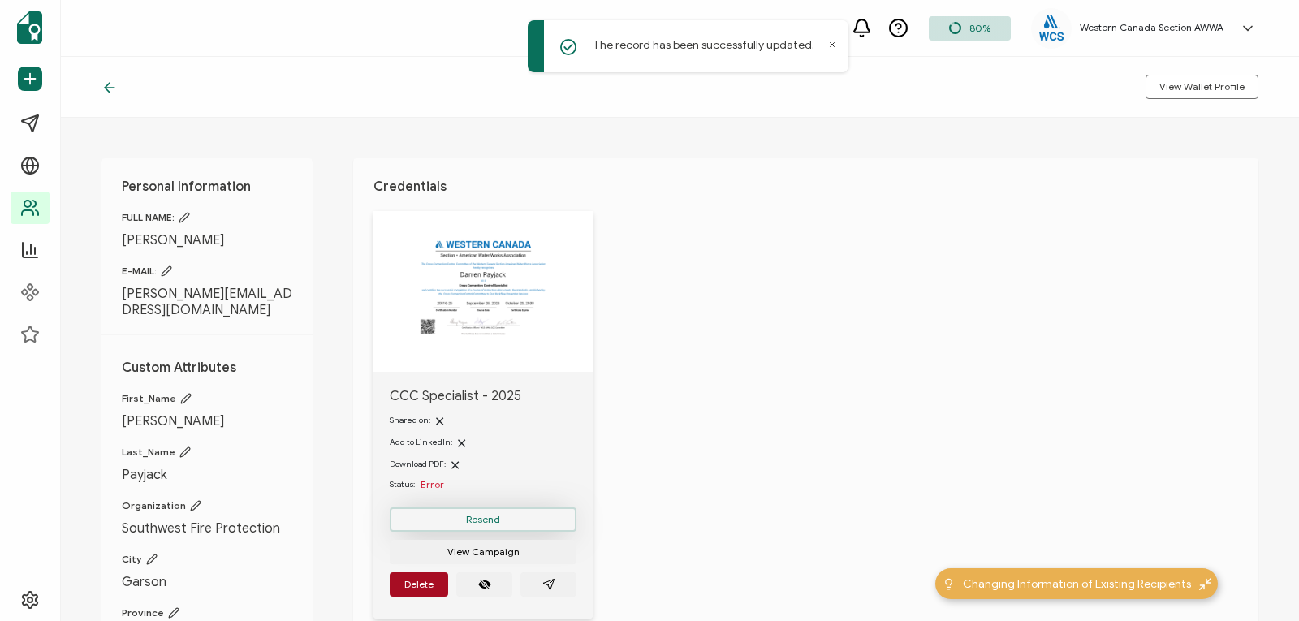
click at [459, 517] on button "Resend" at bounding box center [483, 519] width 187 height 24
click at [482, 515] on span "Resend" at bounding box center [483, 520] width 34 height 10
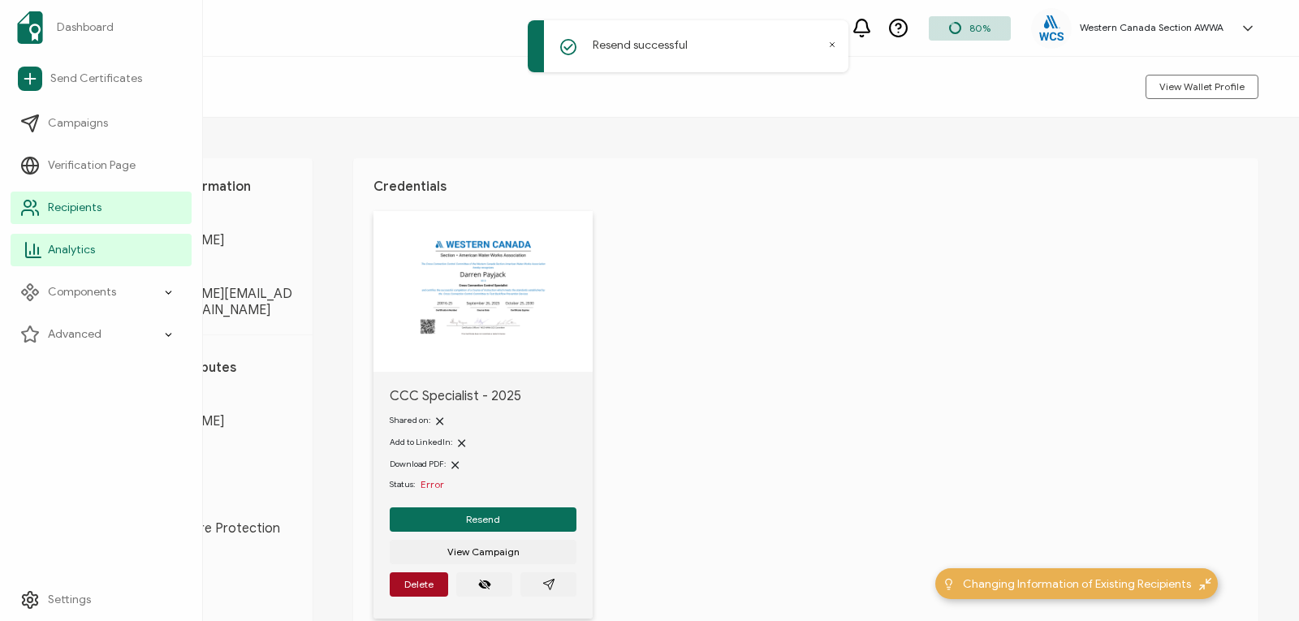
click at [65, 253] on span "Analytics" at bounding box center [71, 250] width 47 height 16
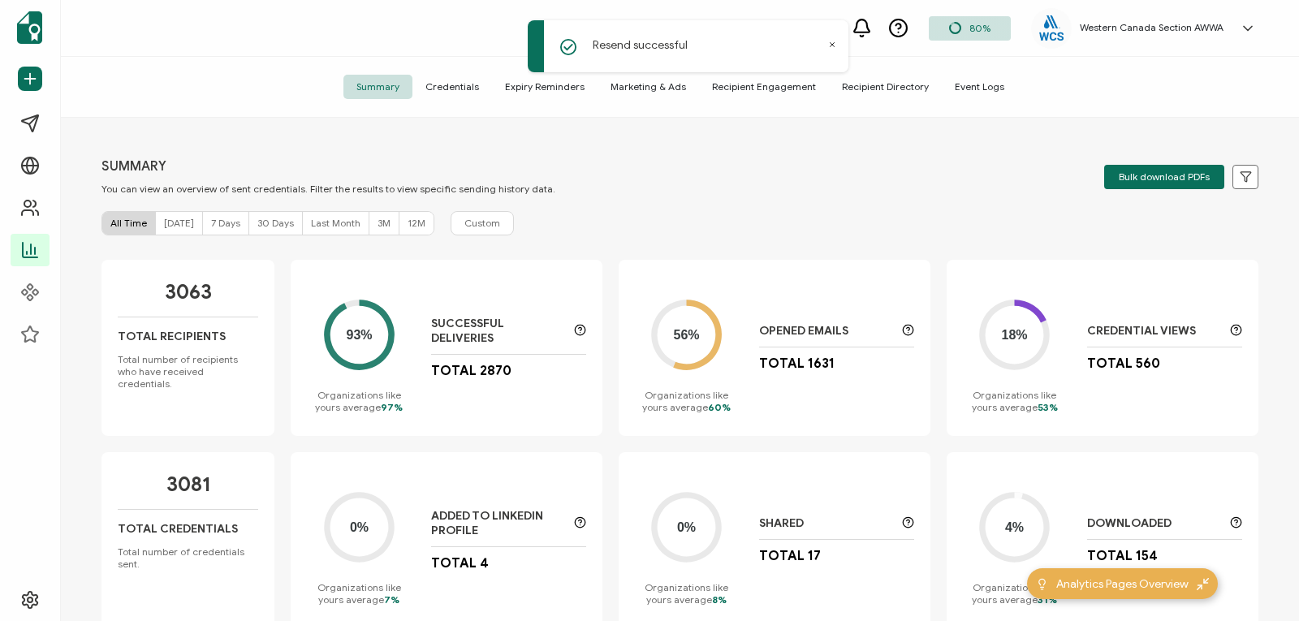
click at [455, 83] on span "Credentials" at bounding box center [452, 87] width 80 height 24
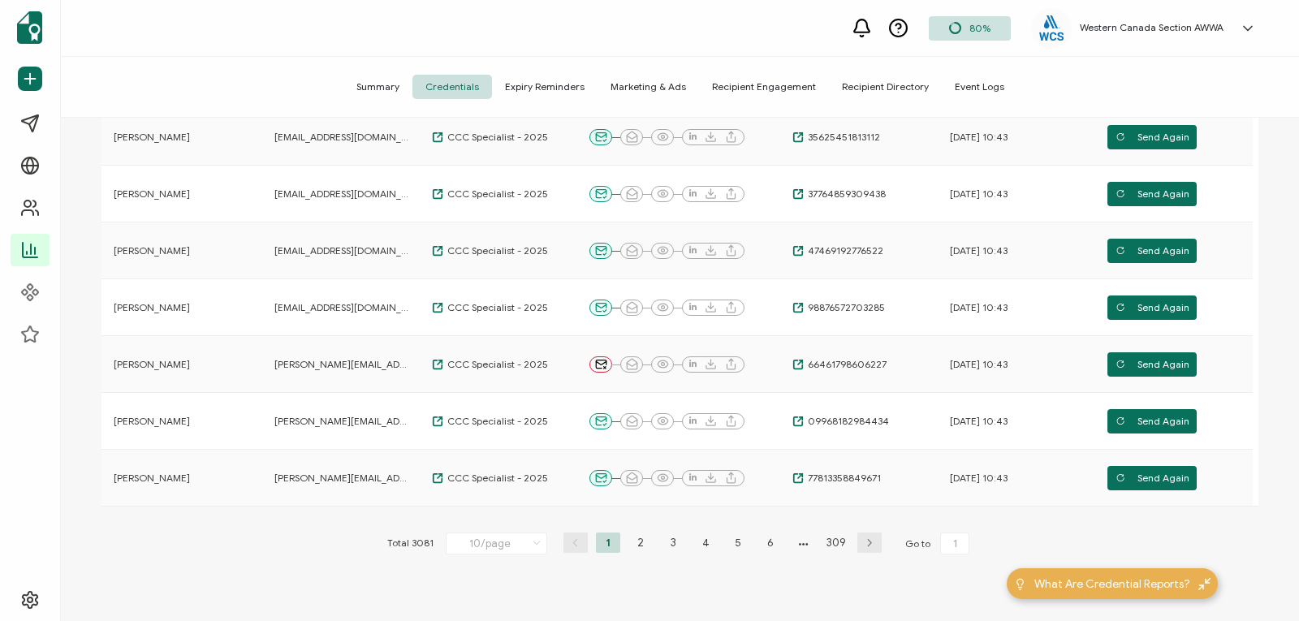
scroll to position [387, 0]
click at [632, 541] on li "2" at bounding box center [640, 542] width 24 height 20
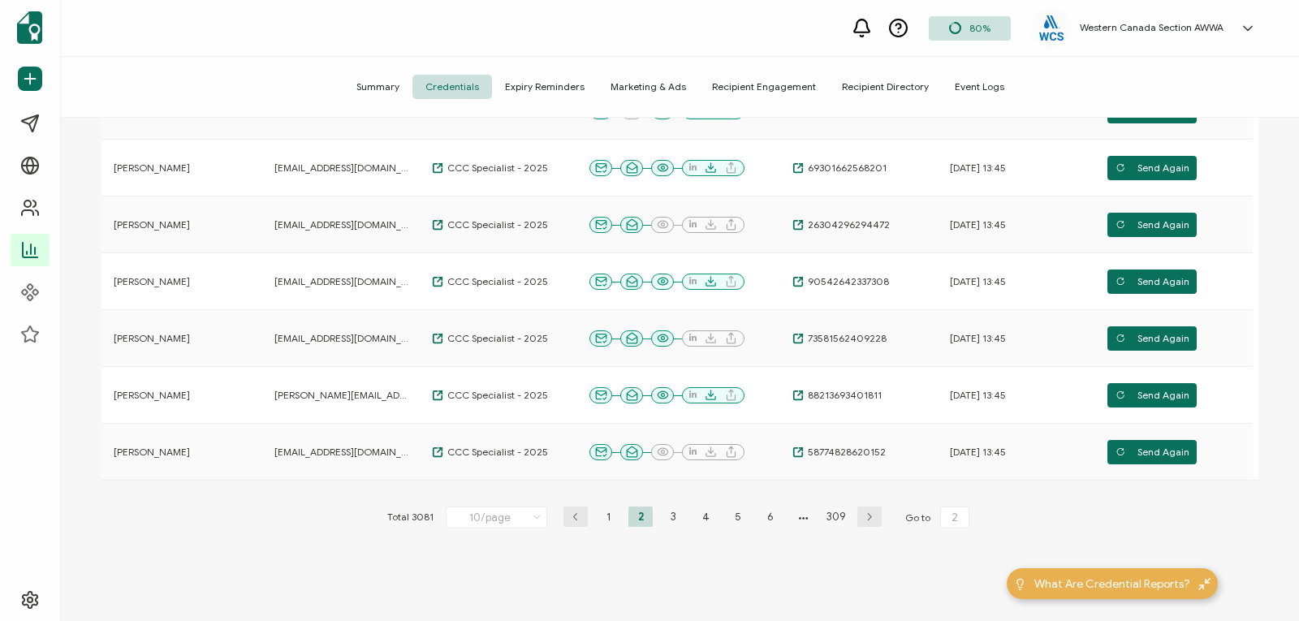
scroll to position [418, 0]
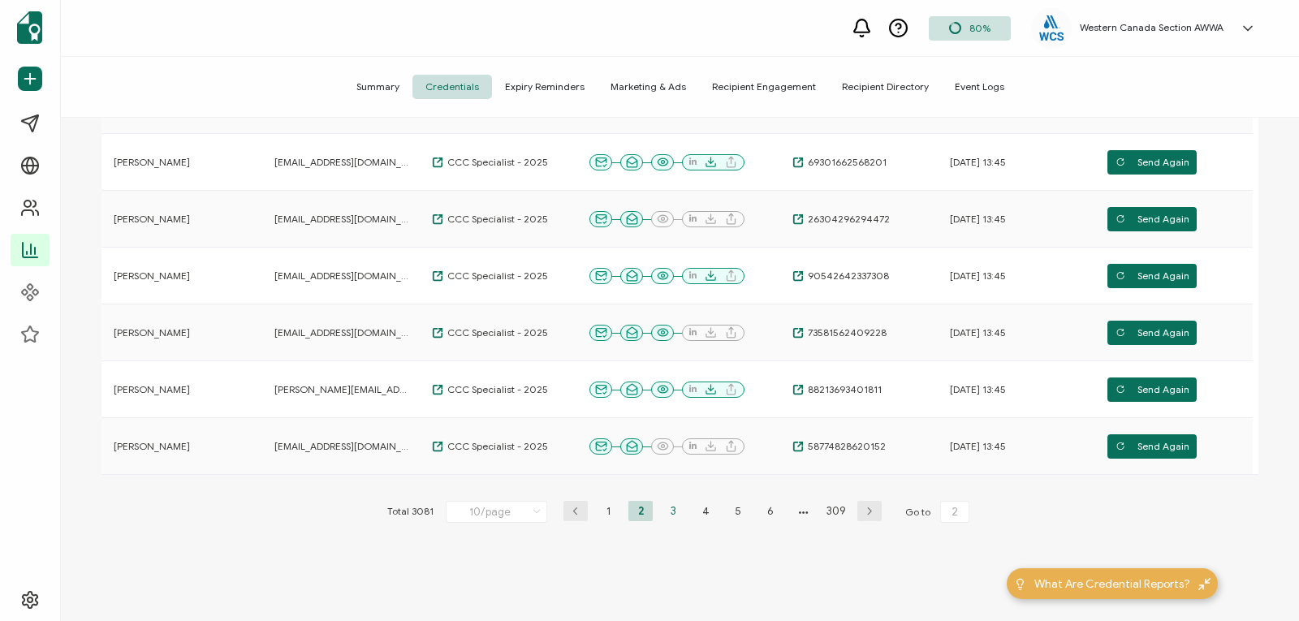
click at [671, 519] on li "3" at bounding box center [673, 511] width 24 height 20
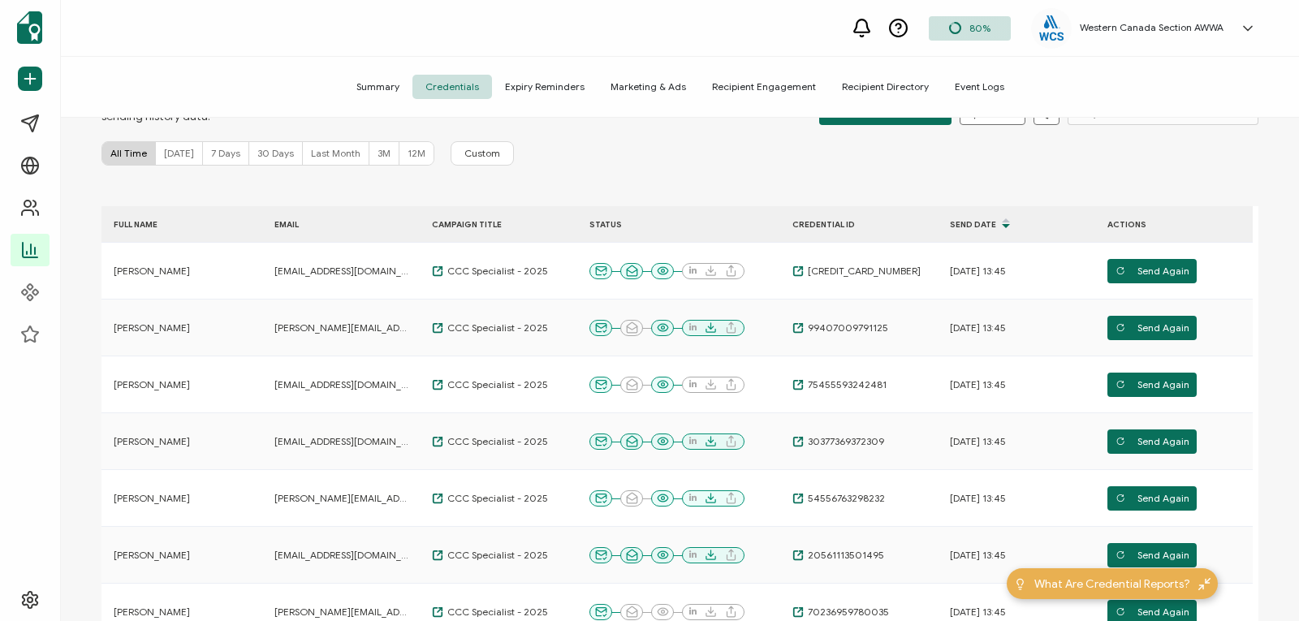
scroll to position [0, 0]
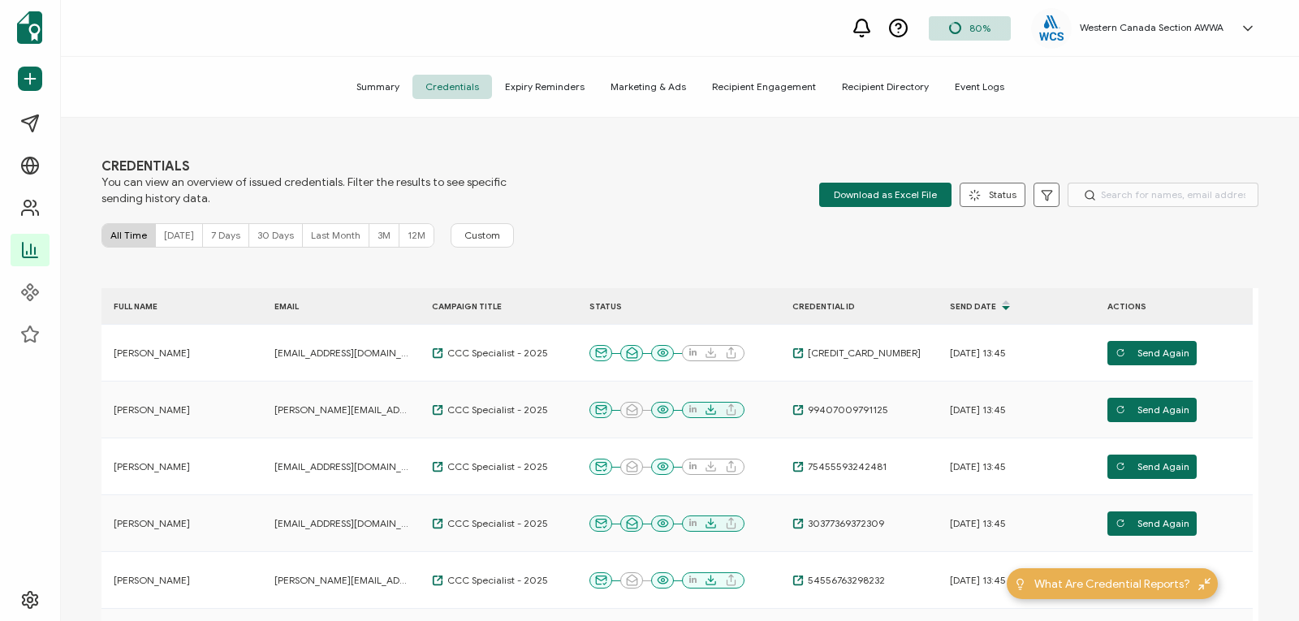
drag, startPoint x: 1279, startPoint y: 334, endPoint x: 1270, endPoint y: 465, distance: 130.9
click at [1270, 465] on div "CREDENTIALS You can view an overview of issued credentials. Filter the results …" at bounding box center [680, 371] width 1238 height 507
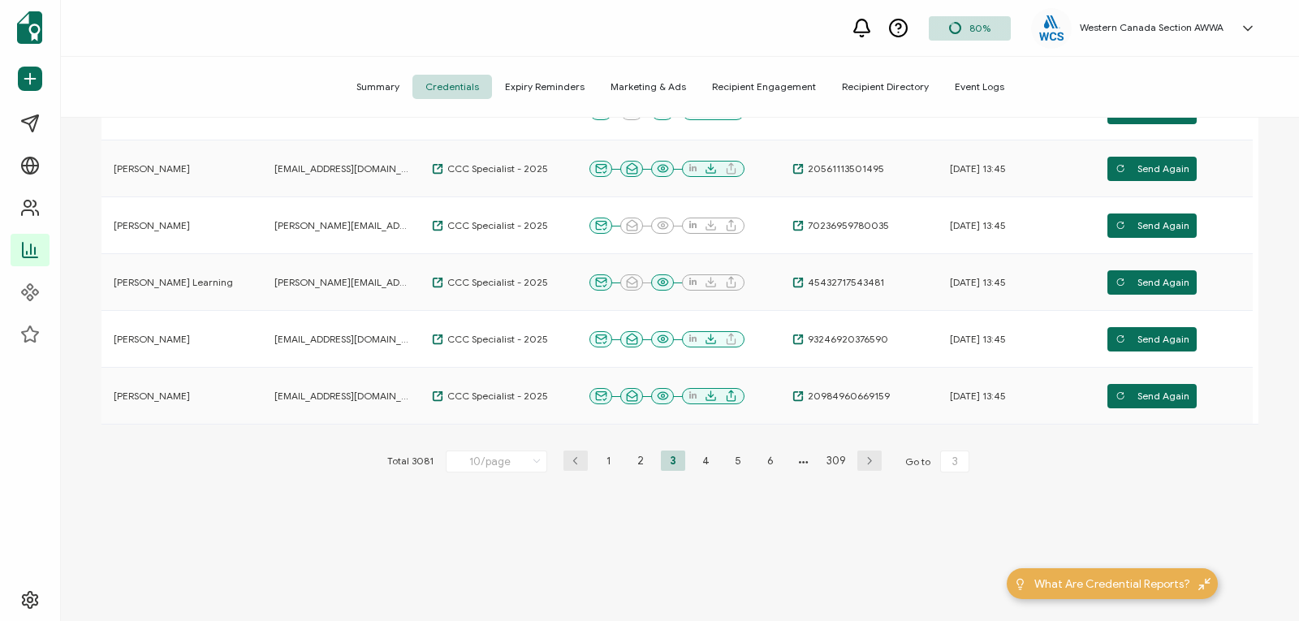
scroll to position [475, 0]
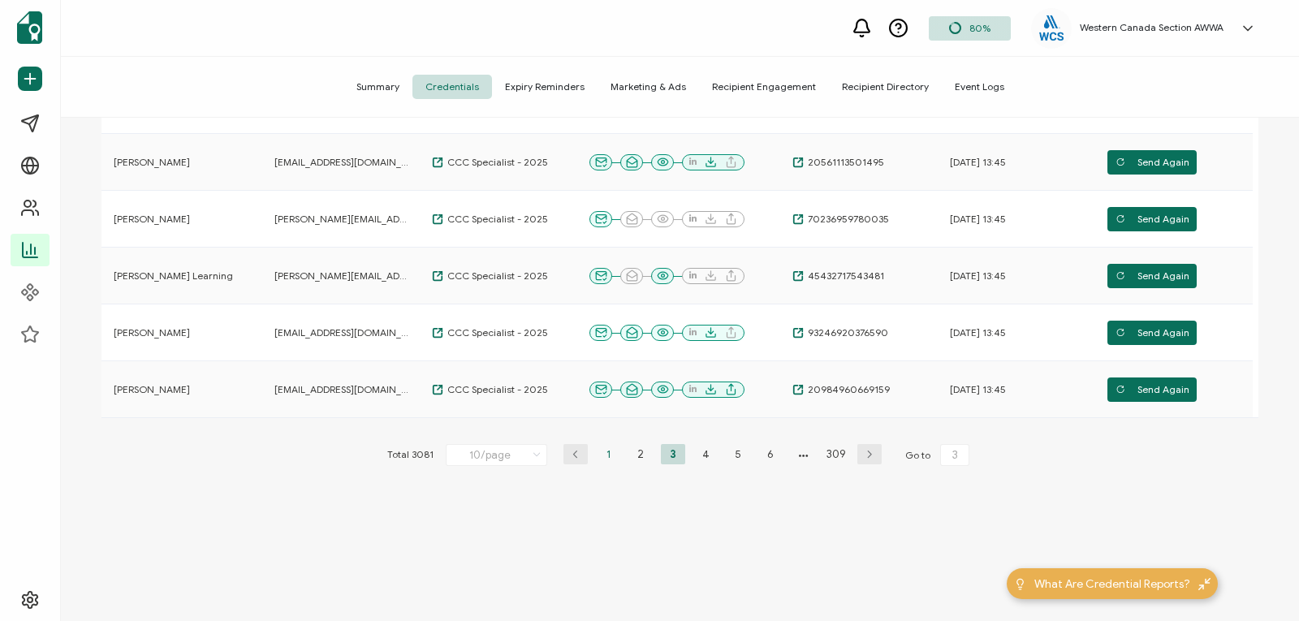
click at [602, 451] on li "1" at bounding box center [608, 454] width 24 height 20
type input "1"
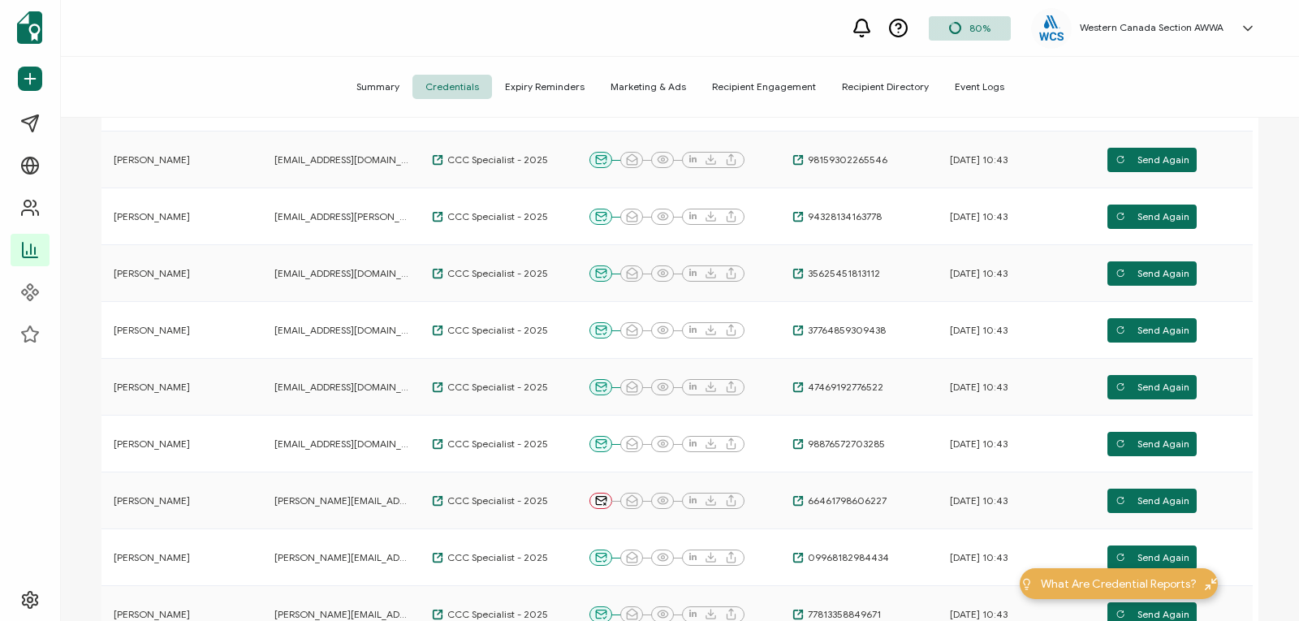
scroll to position [252, 0]
